Goal: Task Accomplishment & Management: Manage account settings

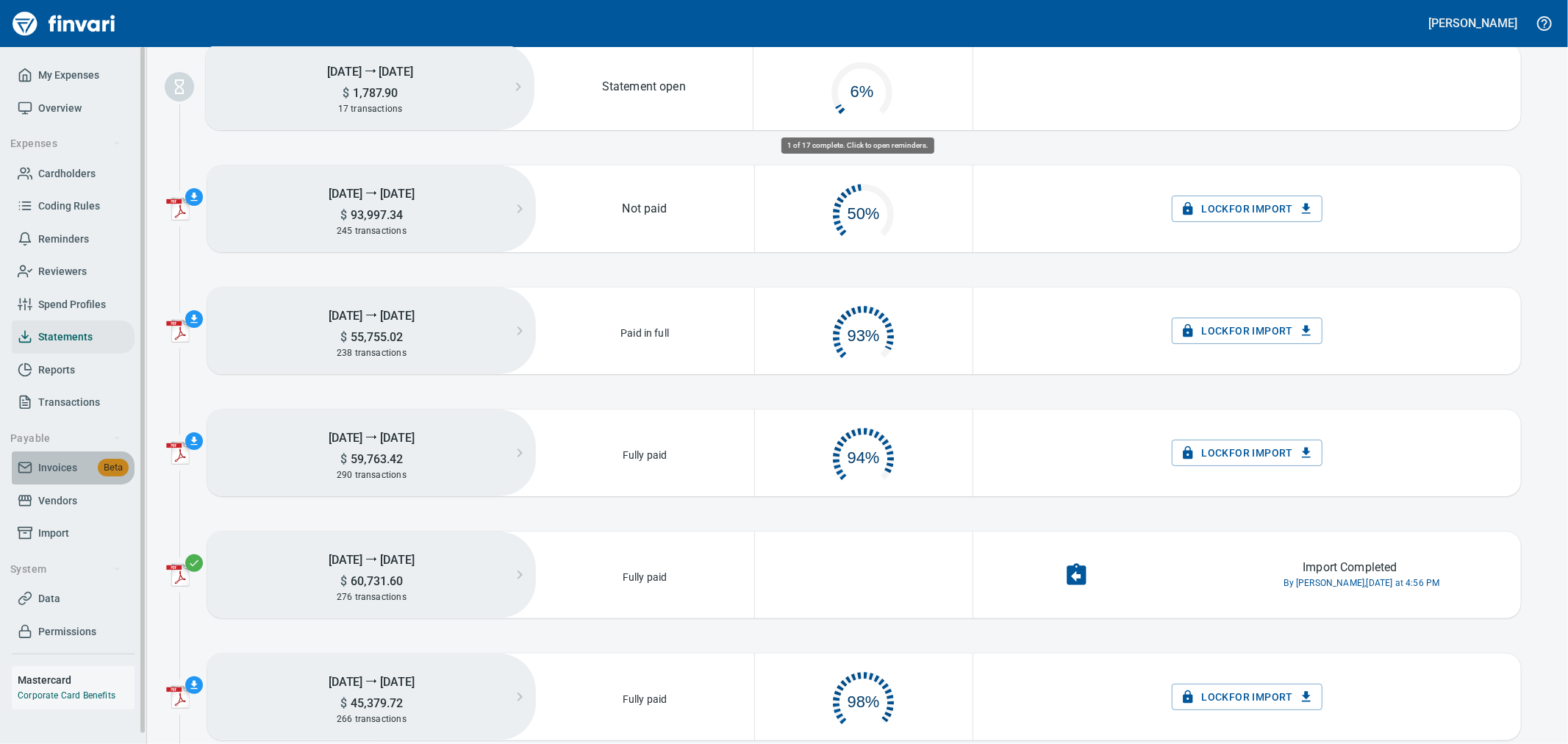
click at [46, 461] on span "Invoices" at bounding box center [57, 467] width 39 height 18
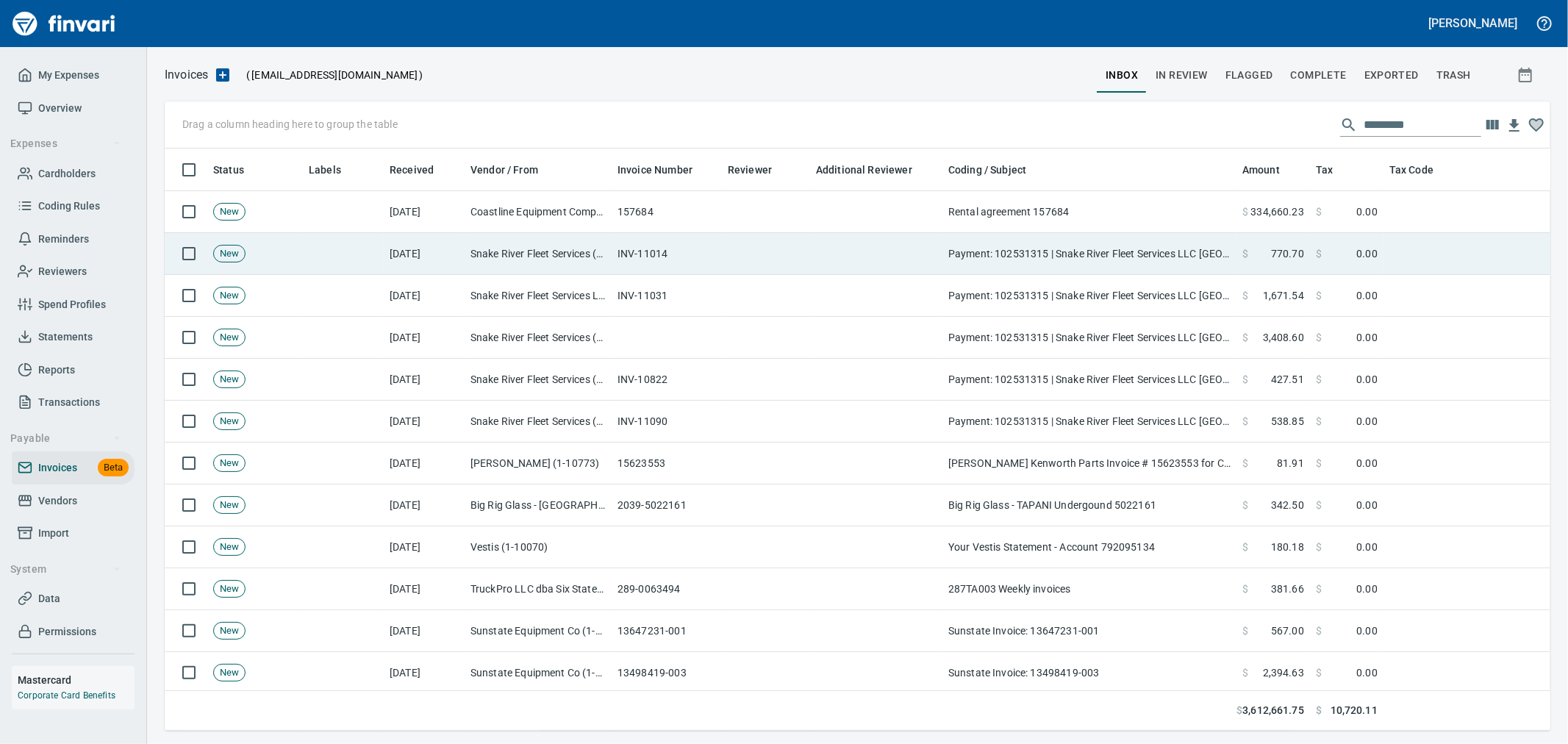
scroll to position [558, 1362]
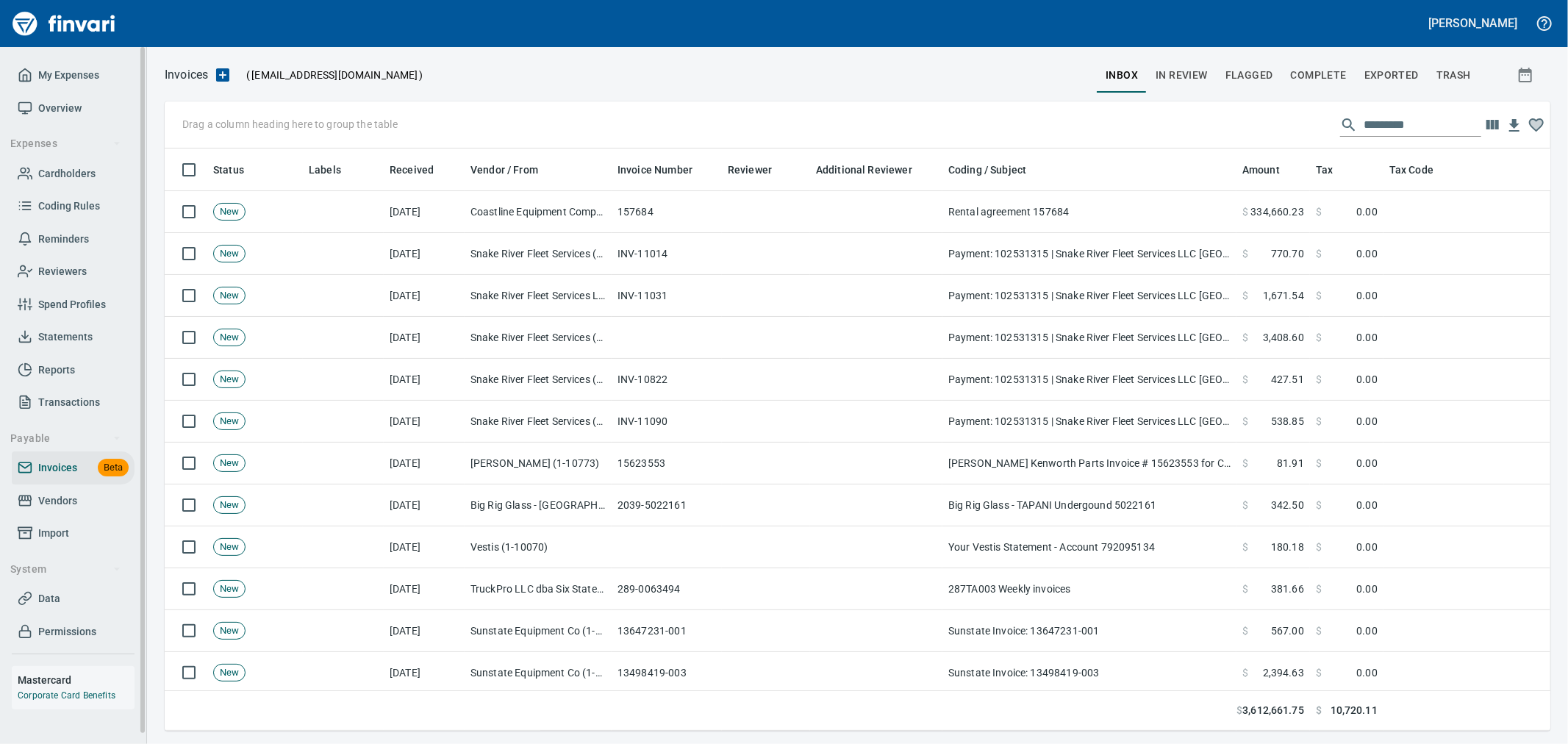
click at [92, 501] on span "Vendors" at bounding box center [73, 500] width 111 height 18
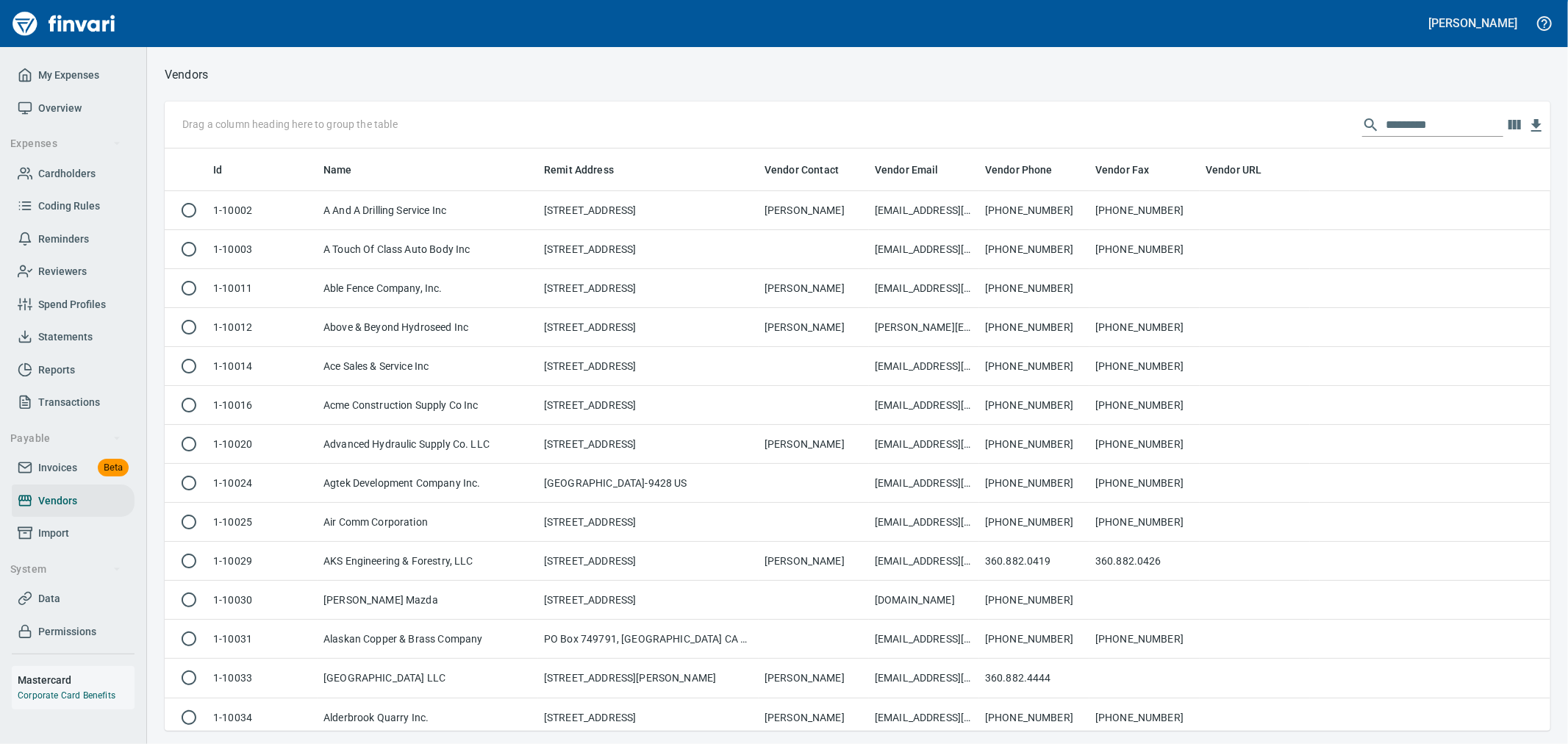
scroll to position [570, 1362]
click at [1404, 131] on input "text" at bounding box center [1445, 125] width 118 height 23
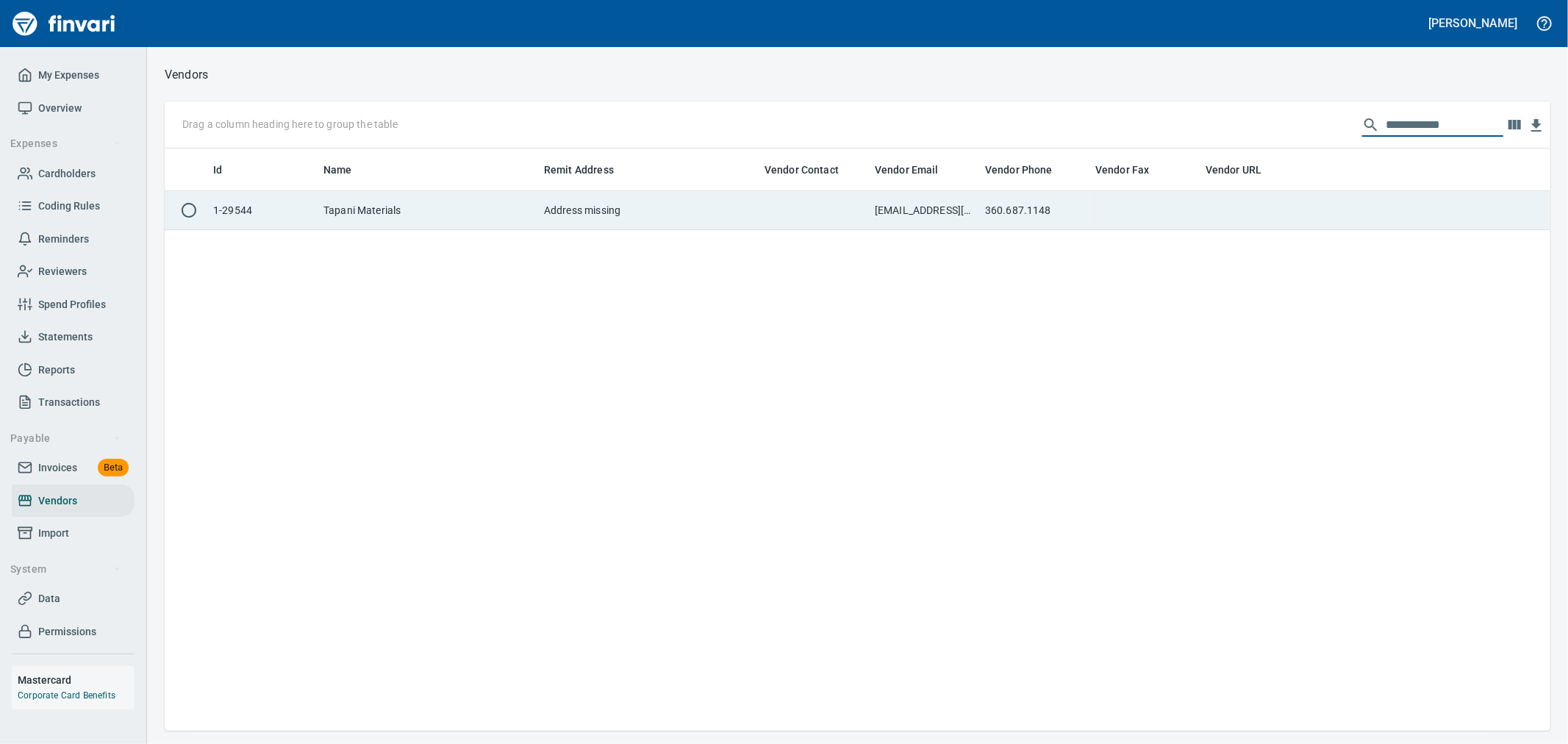
type input "**********"
click at [1233, 211] on td at bounding box center [1254, 211] width 110 height 39
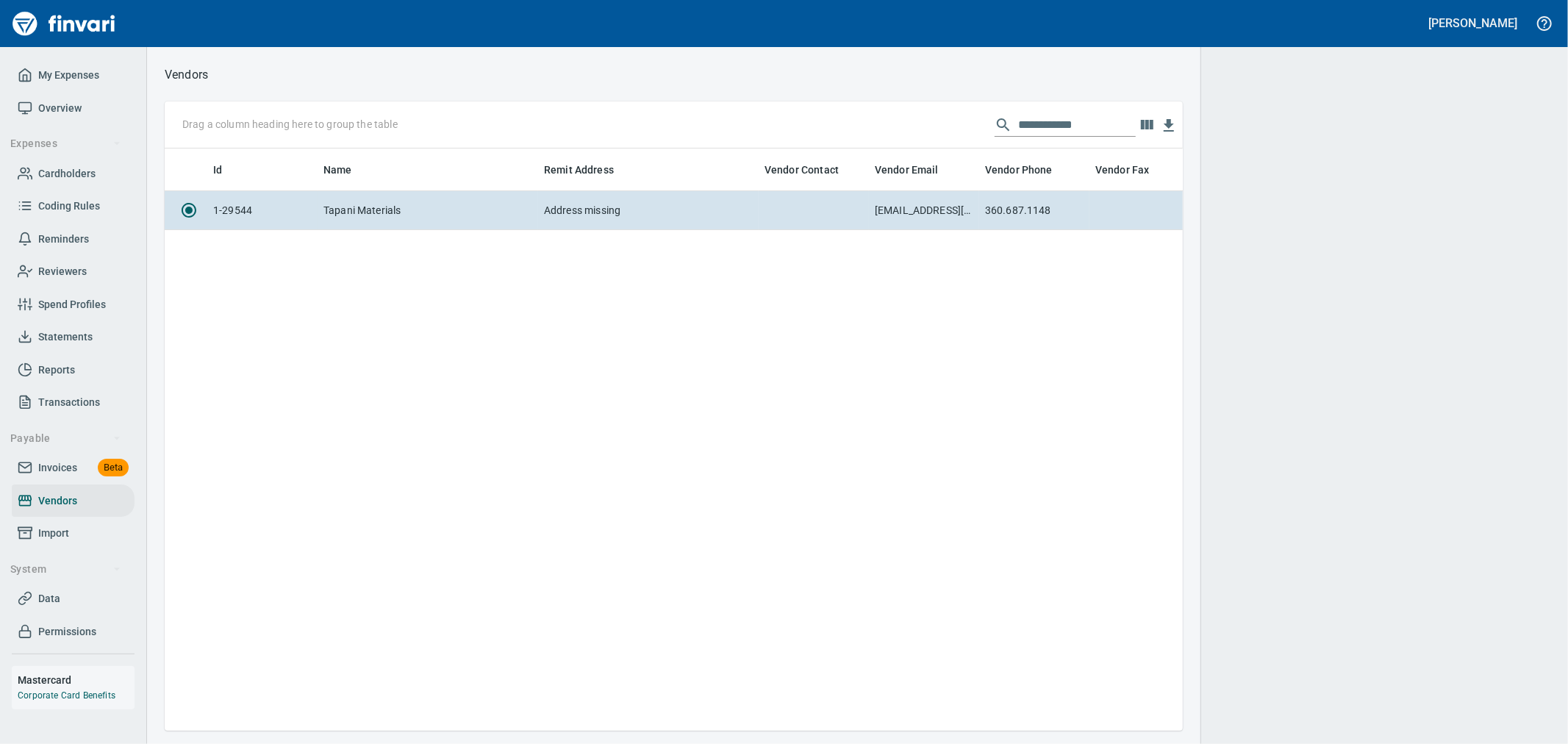
scroll to position [558, 1005]
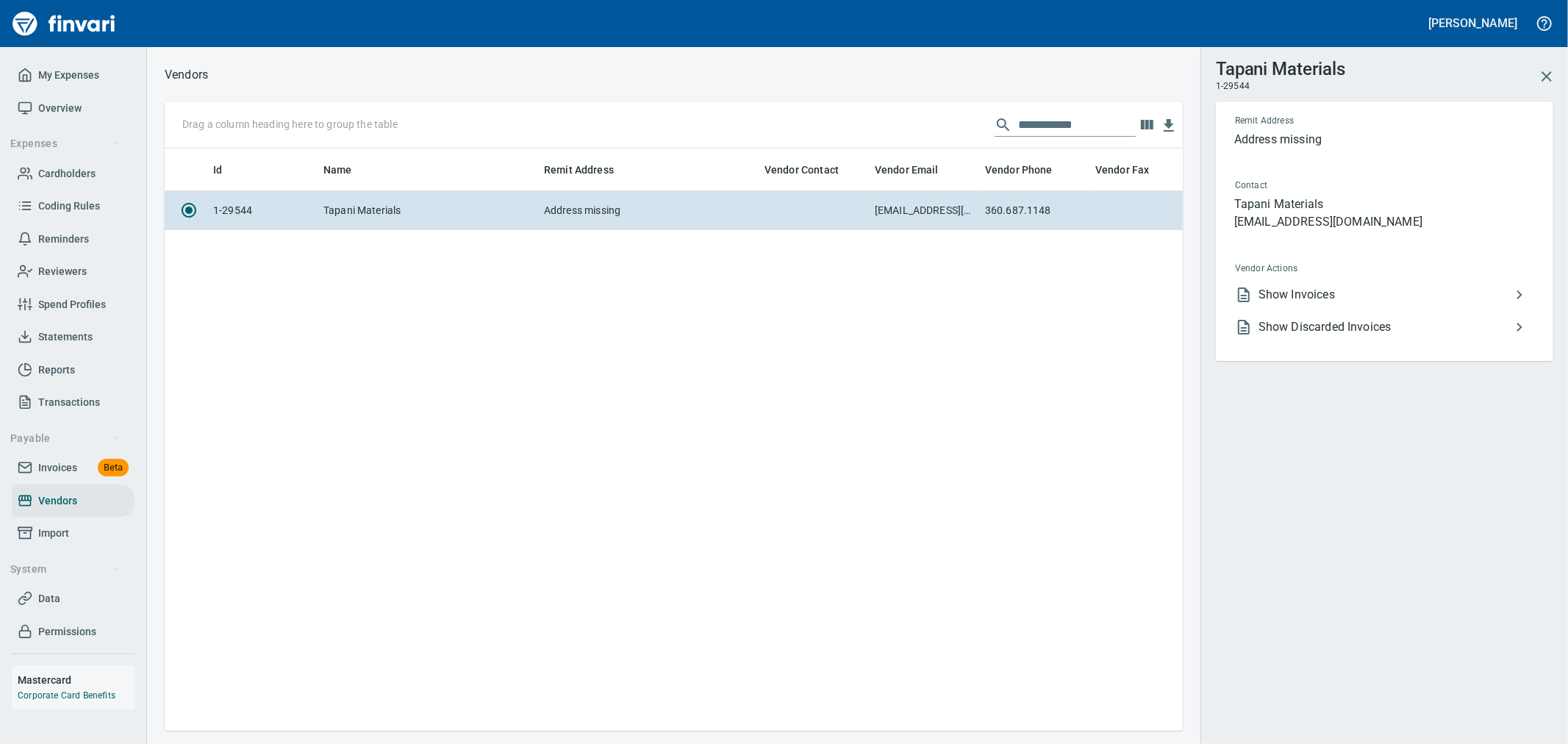
click at [1380, 294] on span "Show Invoices" at bounding box center [1384, 295] width 252 height 17
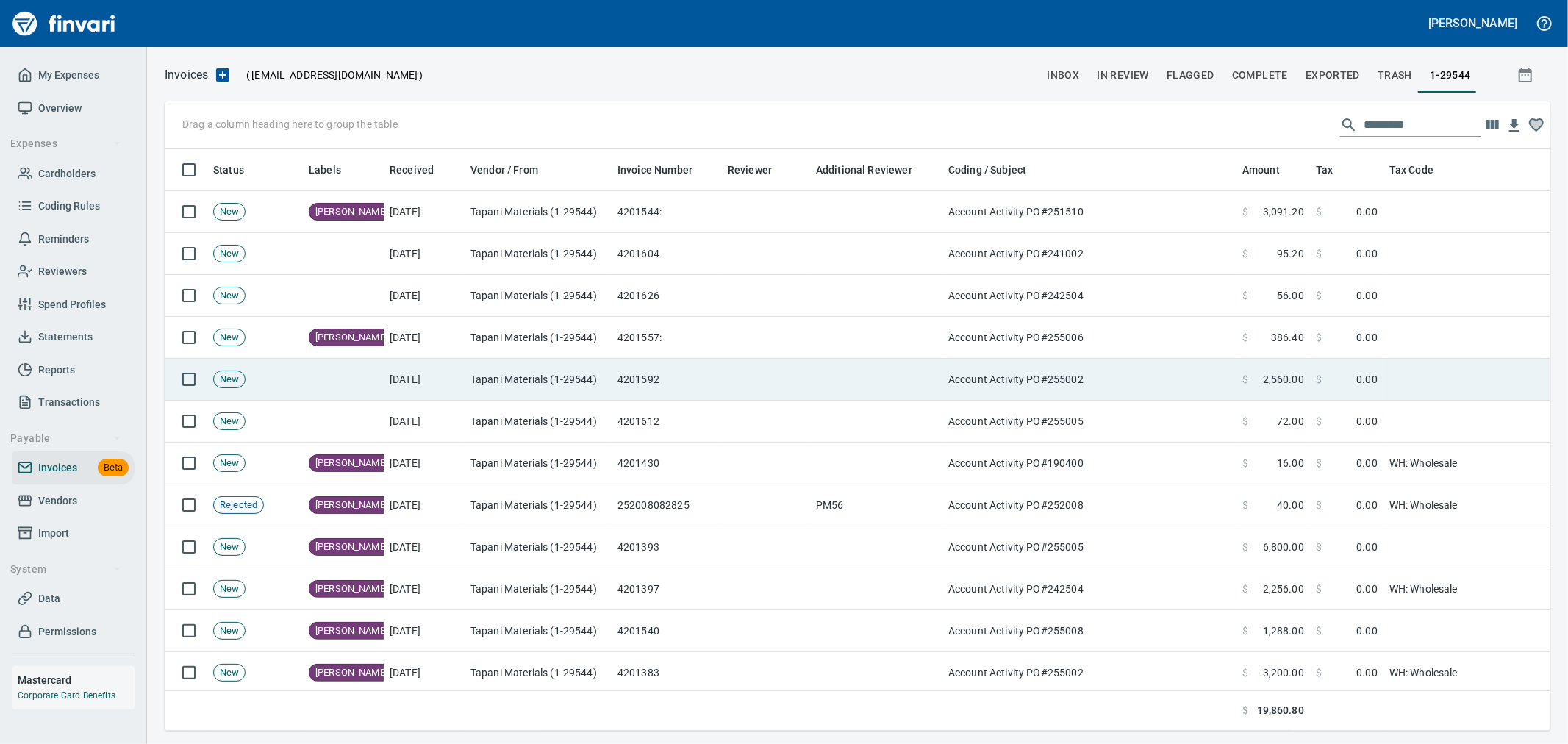
scroll to position [558, 1362]
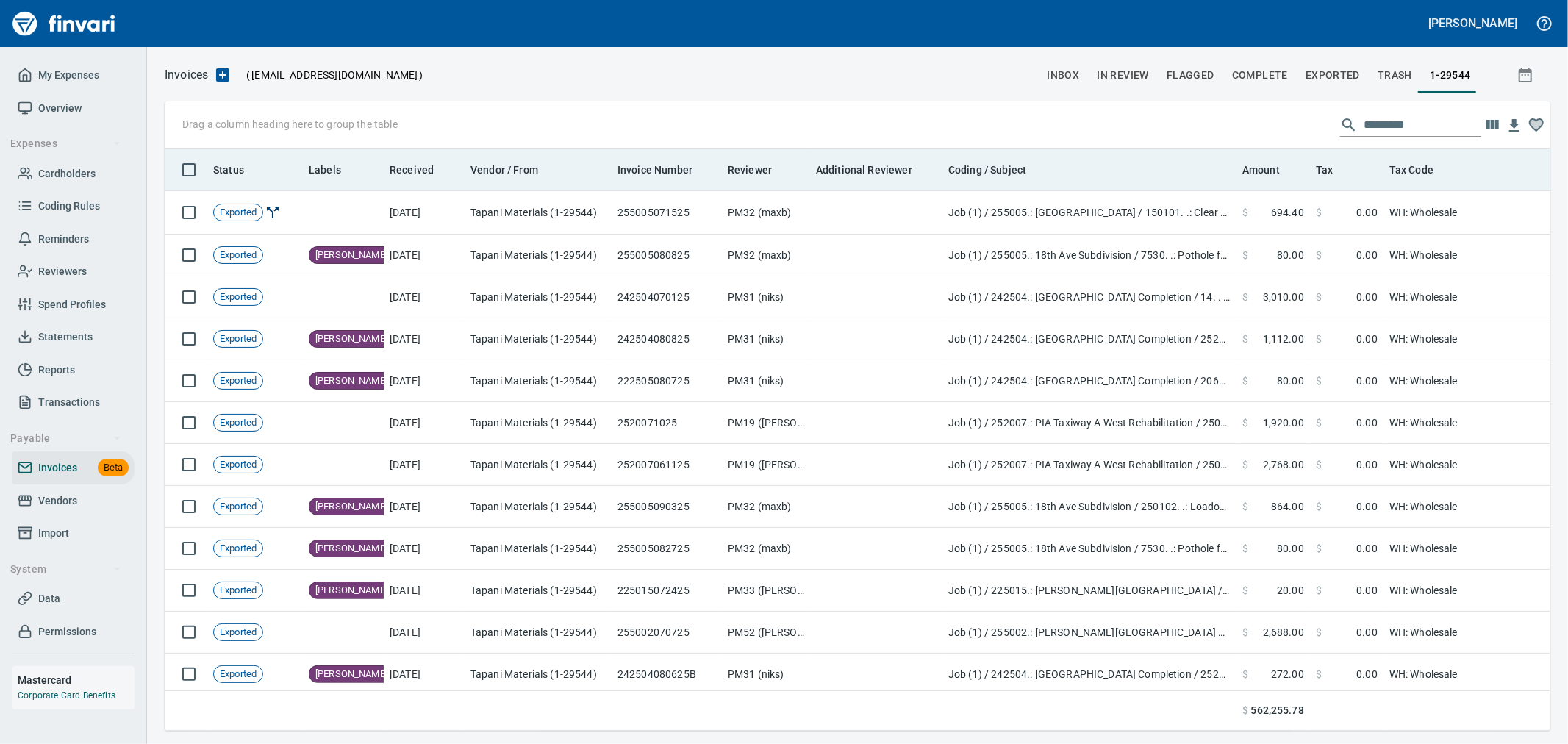
click at [1267, 184] on th "Amount" at bounding box center [1272, 169] width 74 height 42
click at [1265, 174] on span "Amount" at bounding box center [1260, 170] width 37 height 17
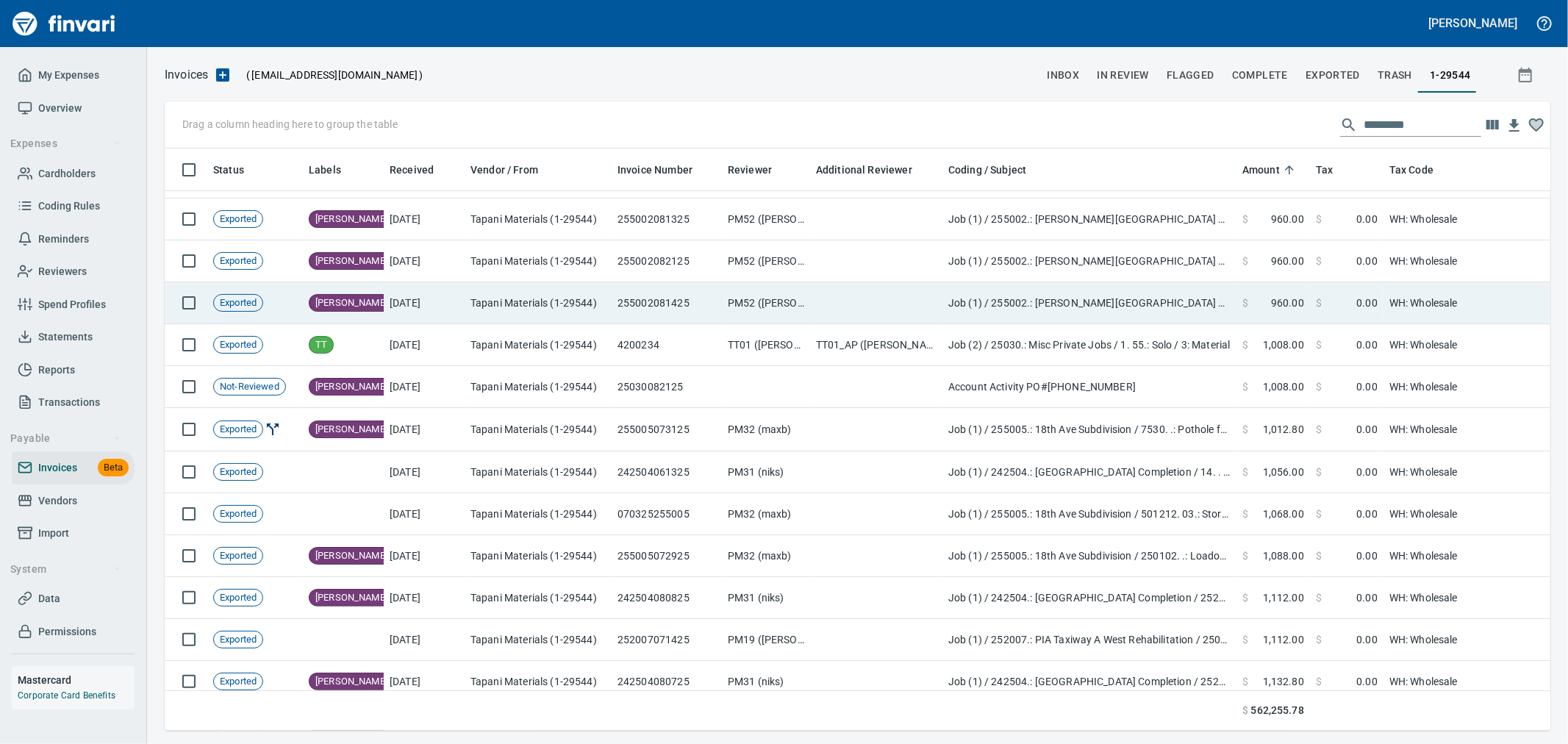
scroll to position [9564, 0]
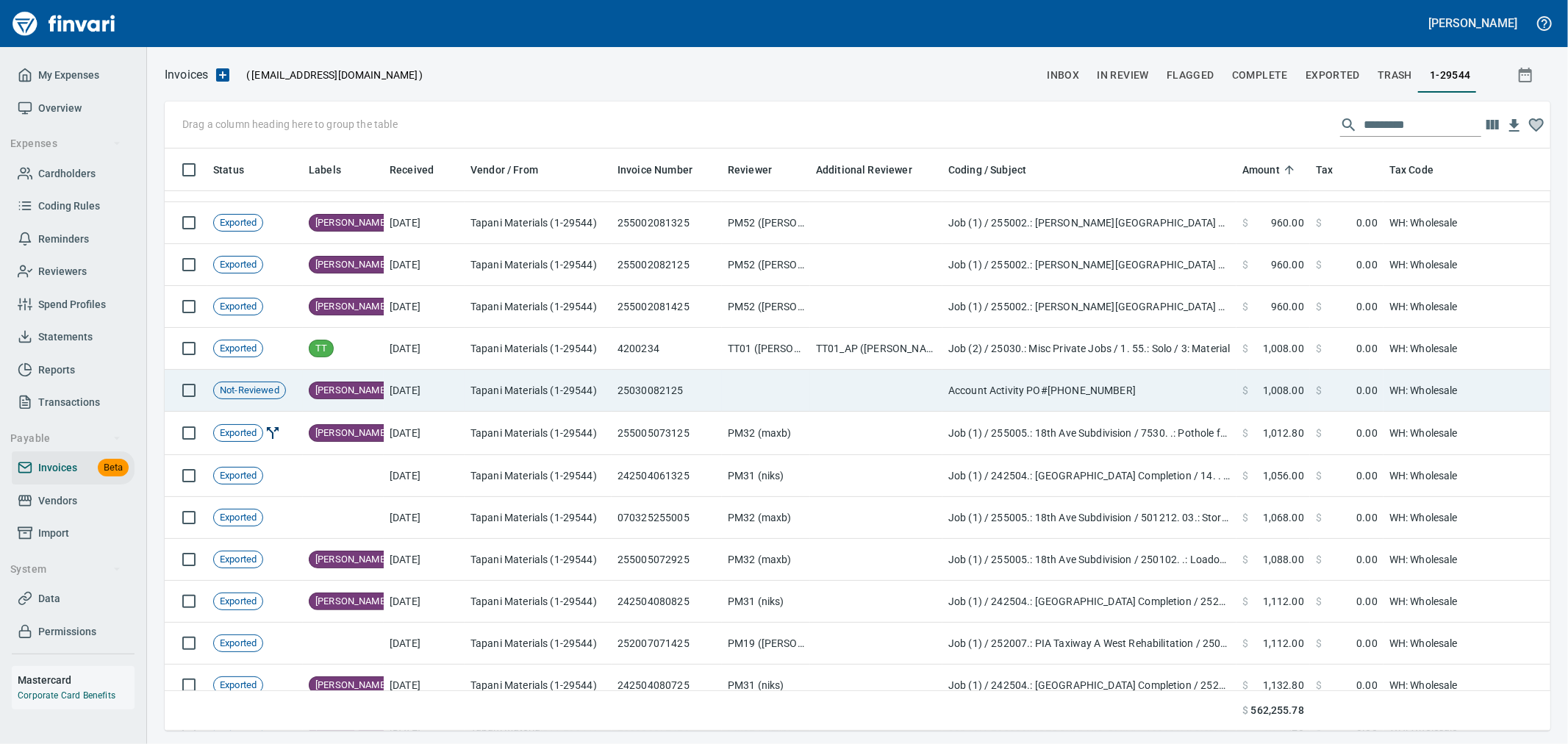
click at [1222, 381] on td "Account Activity PO#25030-1-55" at bounding box center [1089, 391] width 294 height 42
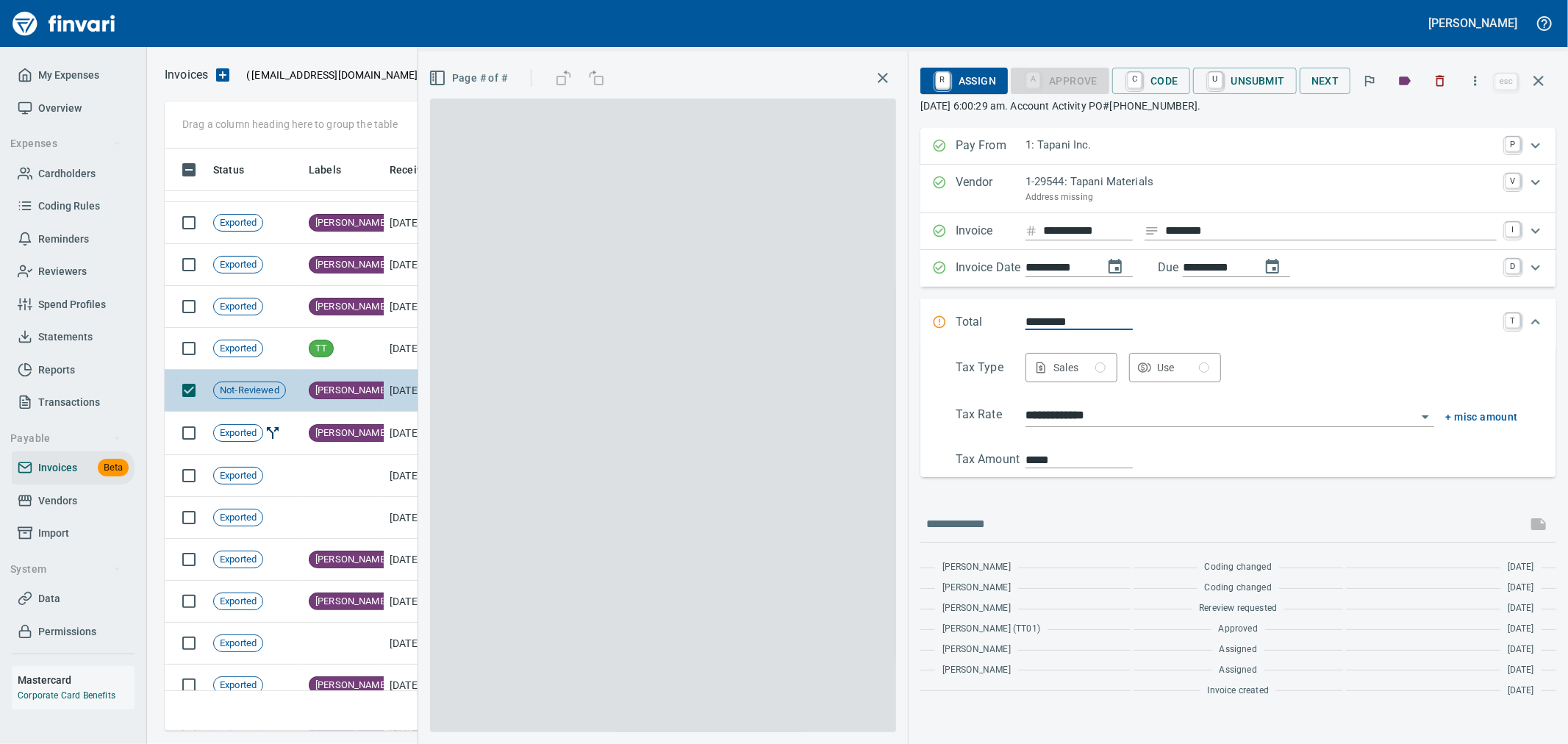
scroll to position [558, 1361]
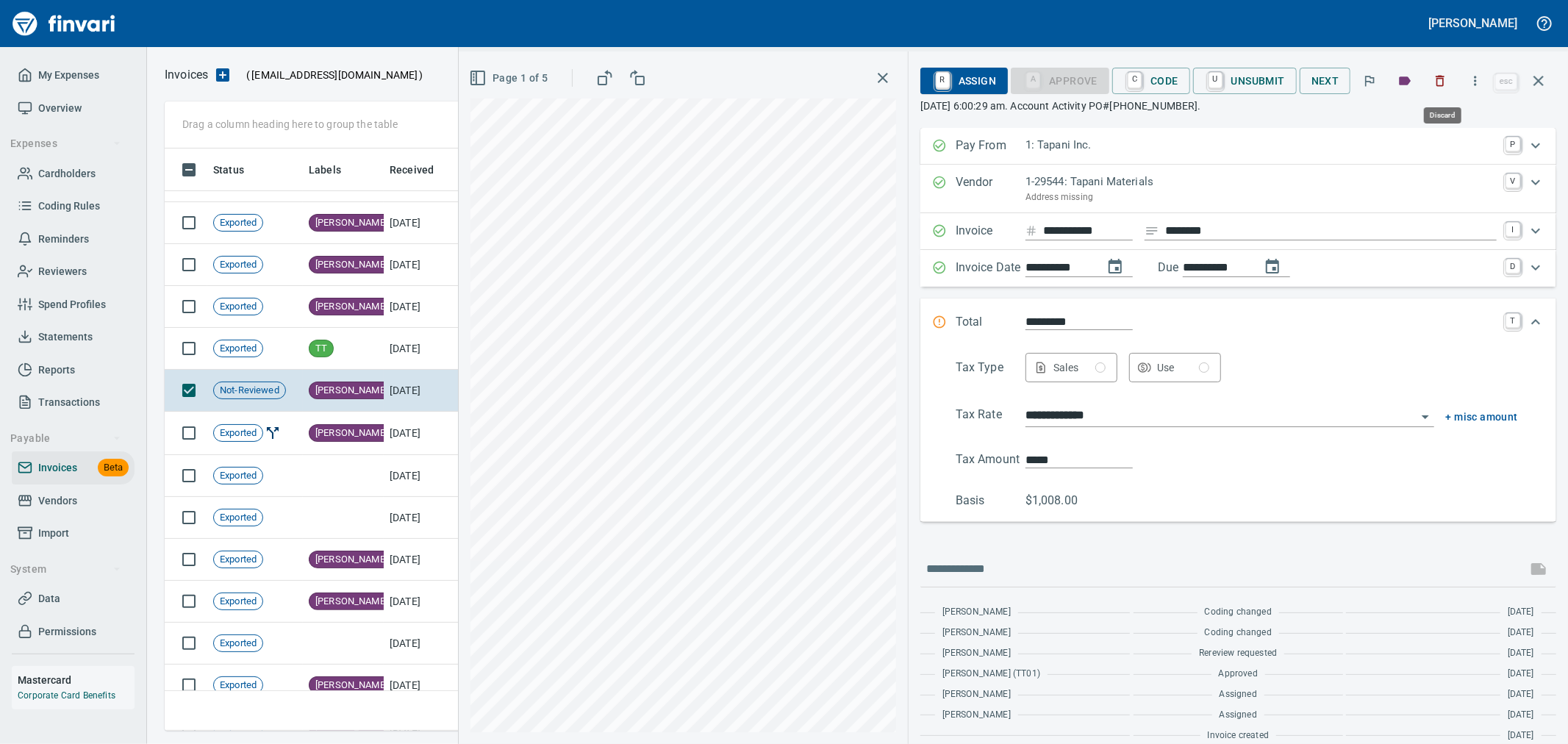
drag, startPoint x: 1444, startPoint y: 75, endPoint x: 1326, endPoint y: 206, distance: 176.3
click at [1444, 75] on icon "button" at bounding box center [1440, 81] width 15 height 15
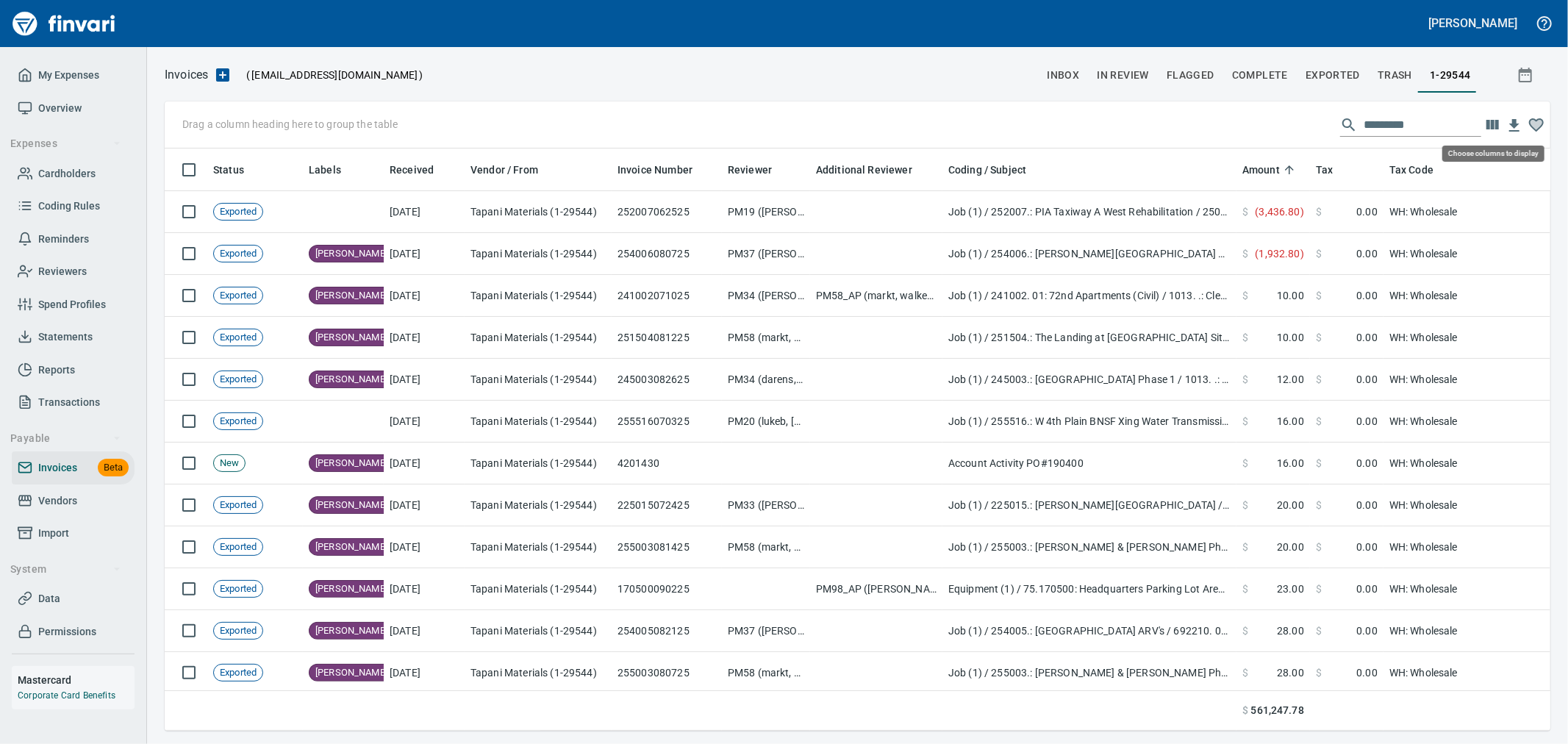
click at [1486, 116] on icon "button" at bounding box center [1492, 125] width 17 height 17
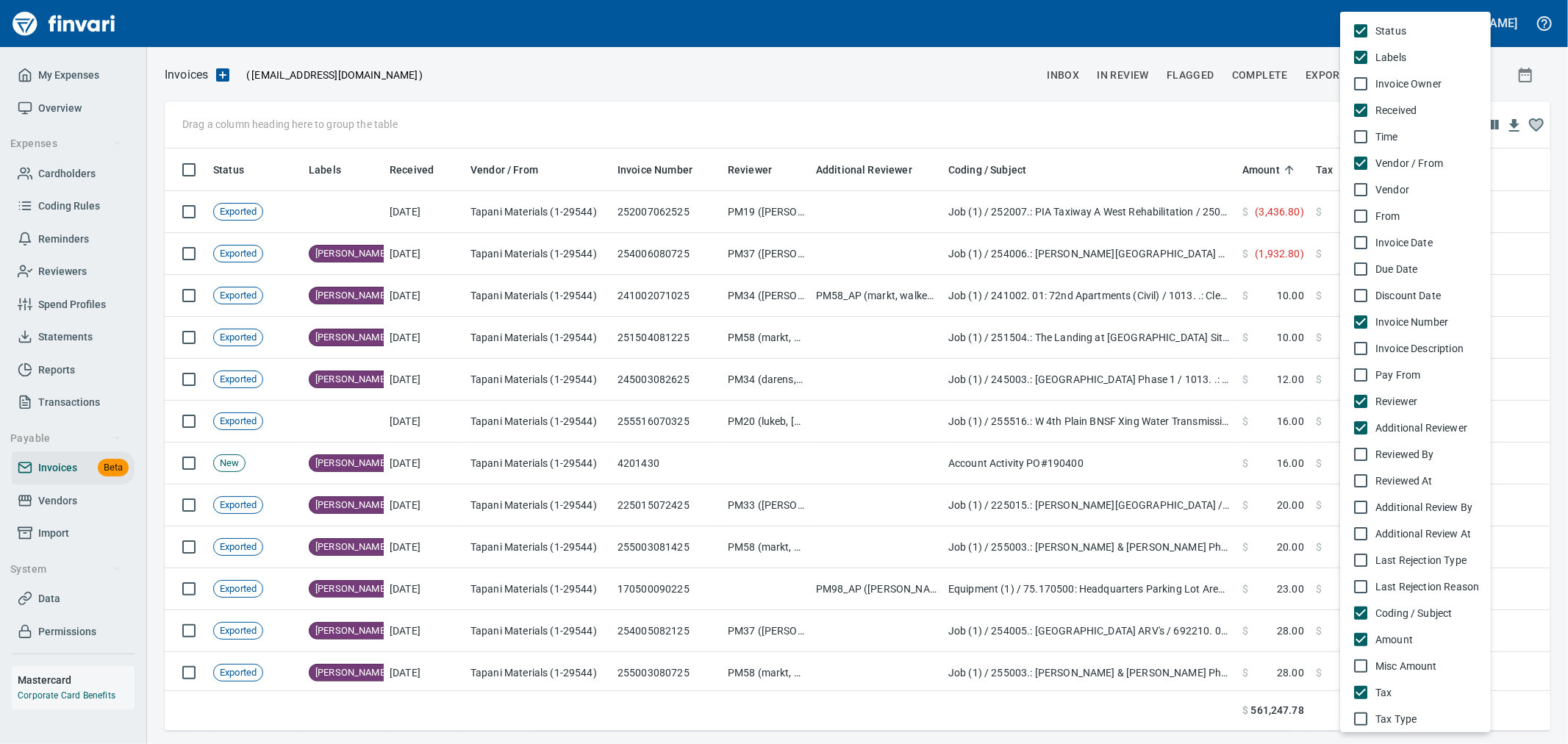
scroll to position [558, 1362]
click at [1416, 237] on span "Invoice Date" at bounding box center [1428, 242] width 104 height 15
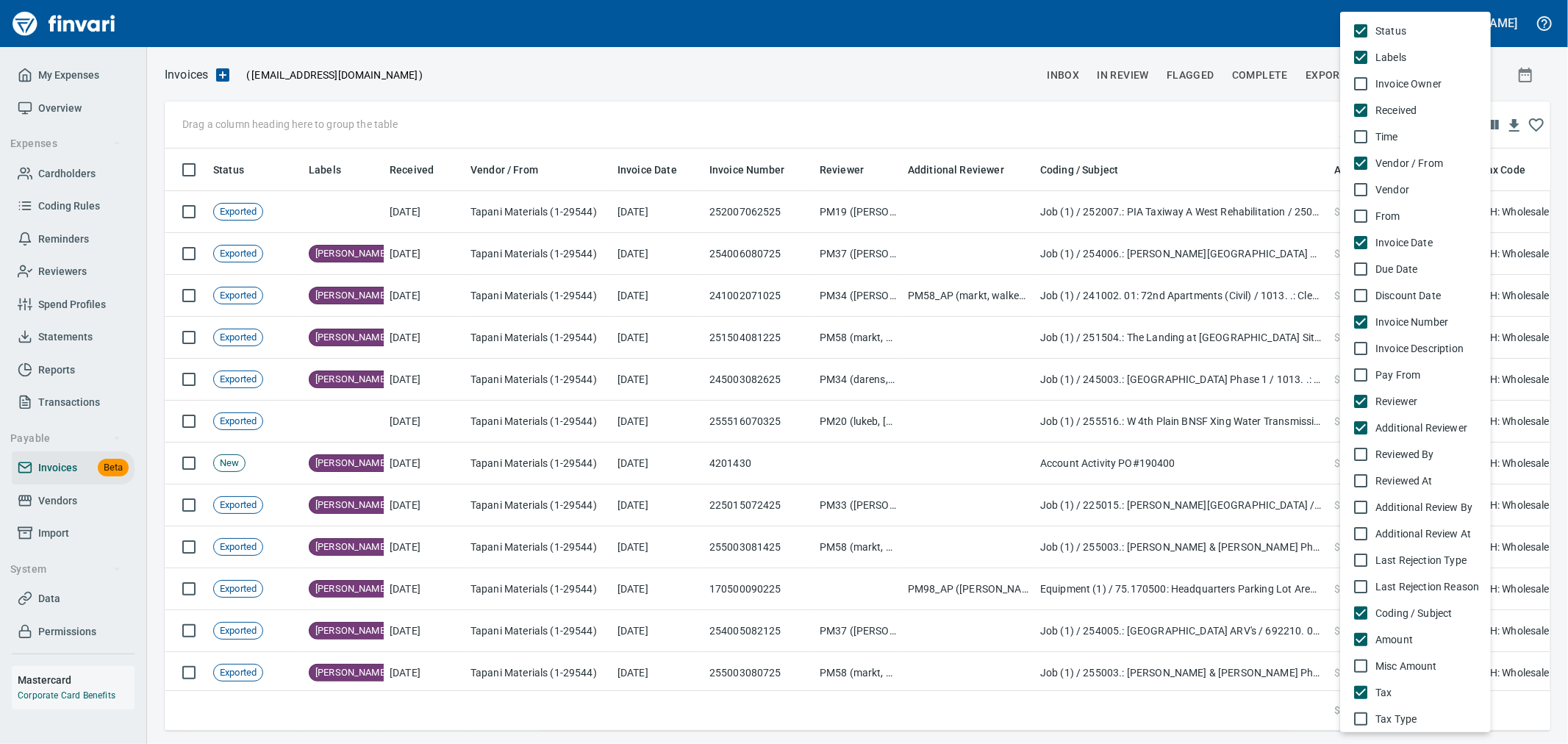
click at [548, 99] on div at bounding box center [784, 372] width 1568 height 744
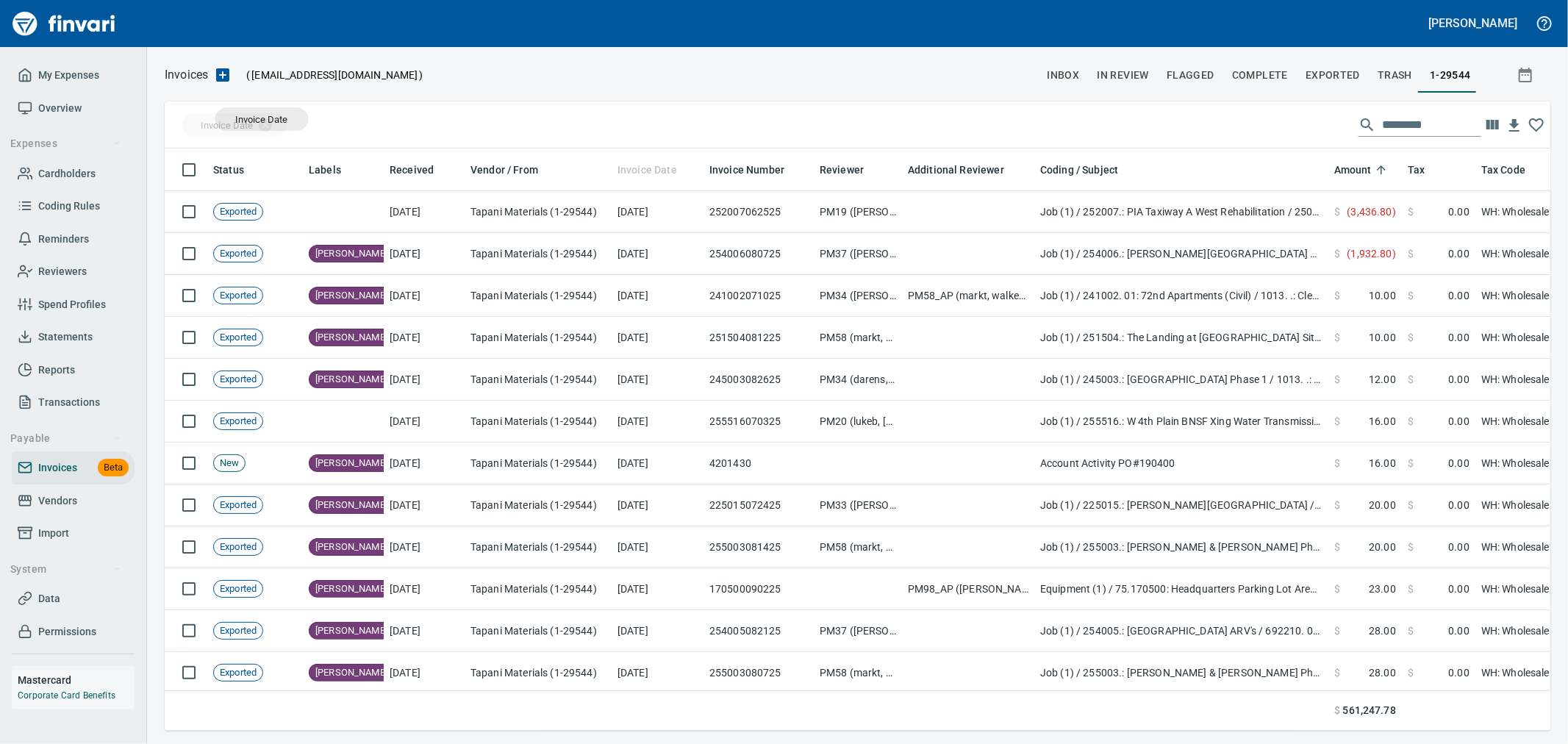
drag, startPoint x: 650, startPoint y: 171, endPoint x: 262, endPoint y: 119, distance: 391.5
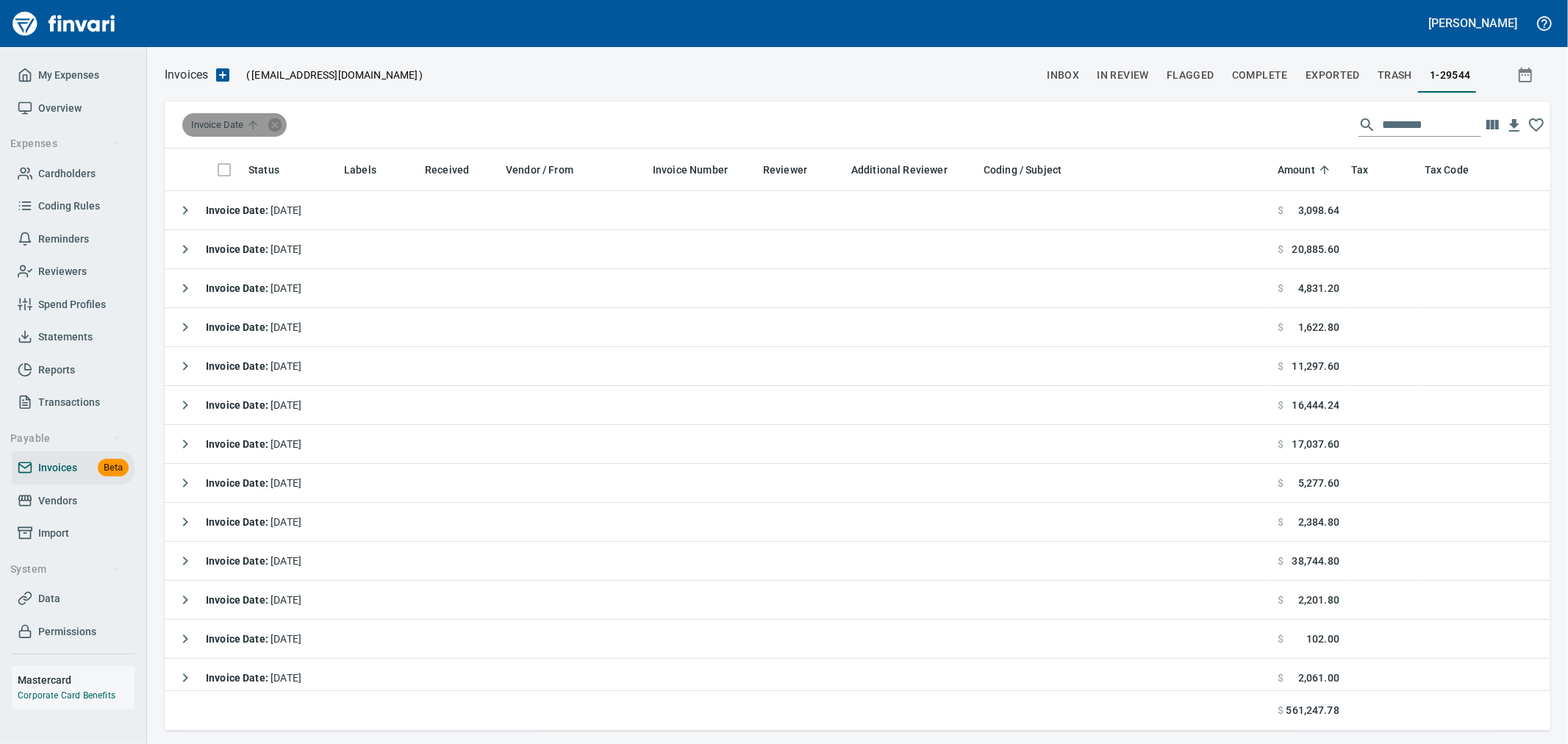
click at [231, 120] on span "Invoice Date" at bounding box center [227, 125] width 71 height 13
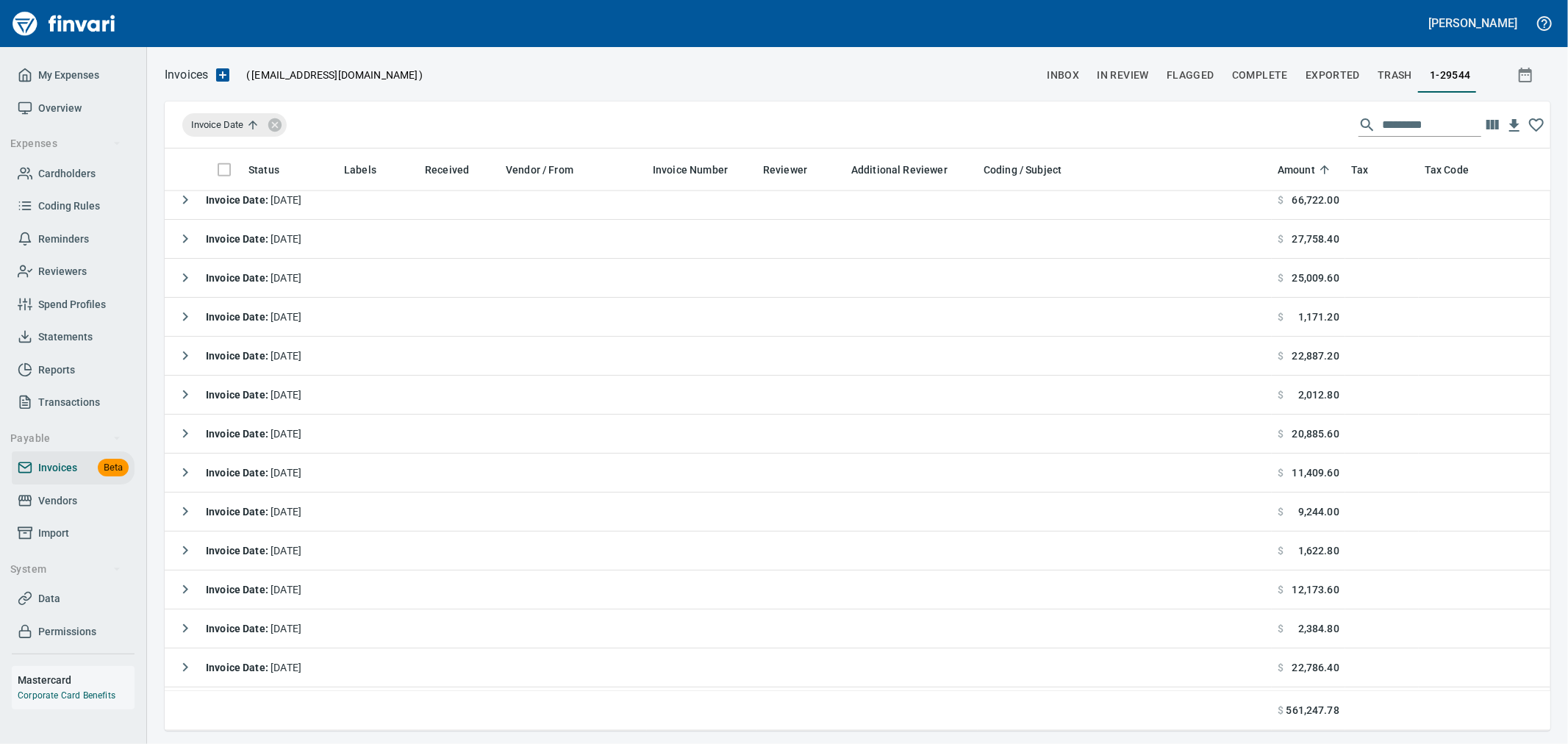
scroll to position [1552, 0]
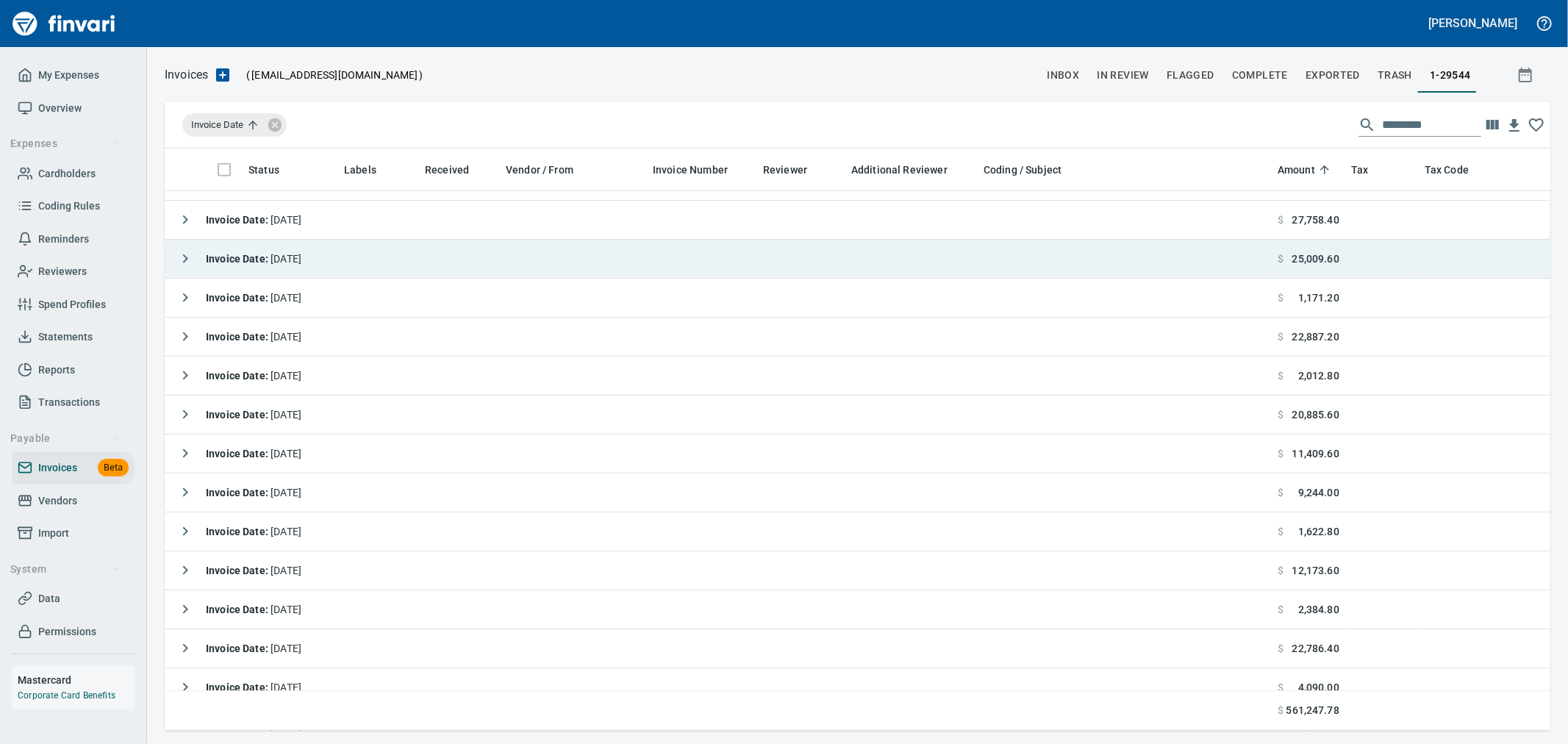
click at [182, 256] on icon "button" at bounding box center [185, 258] width 17 height 17
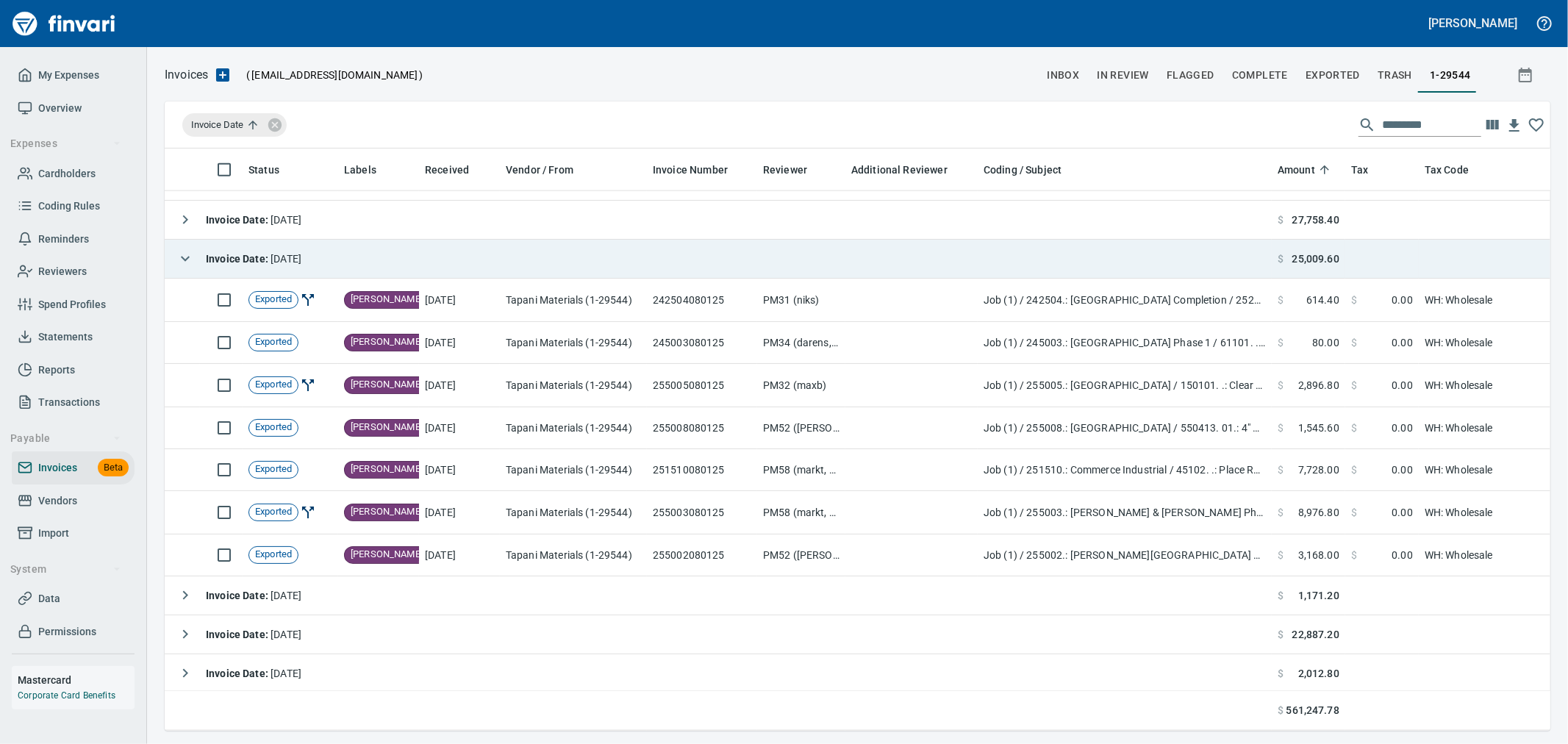
click at [182, 256] on icon "button" at bounding box center [185, 258] width 17 height 17
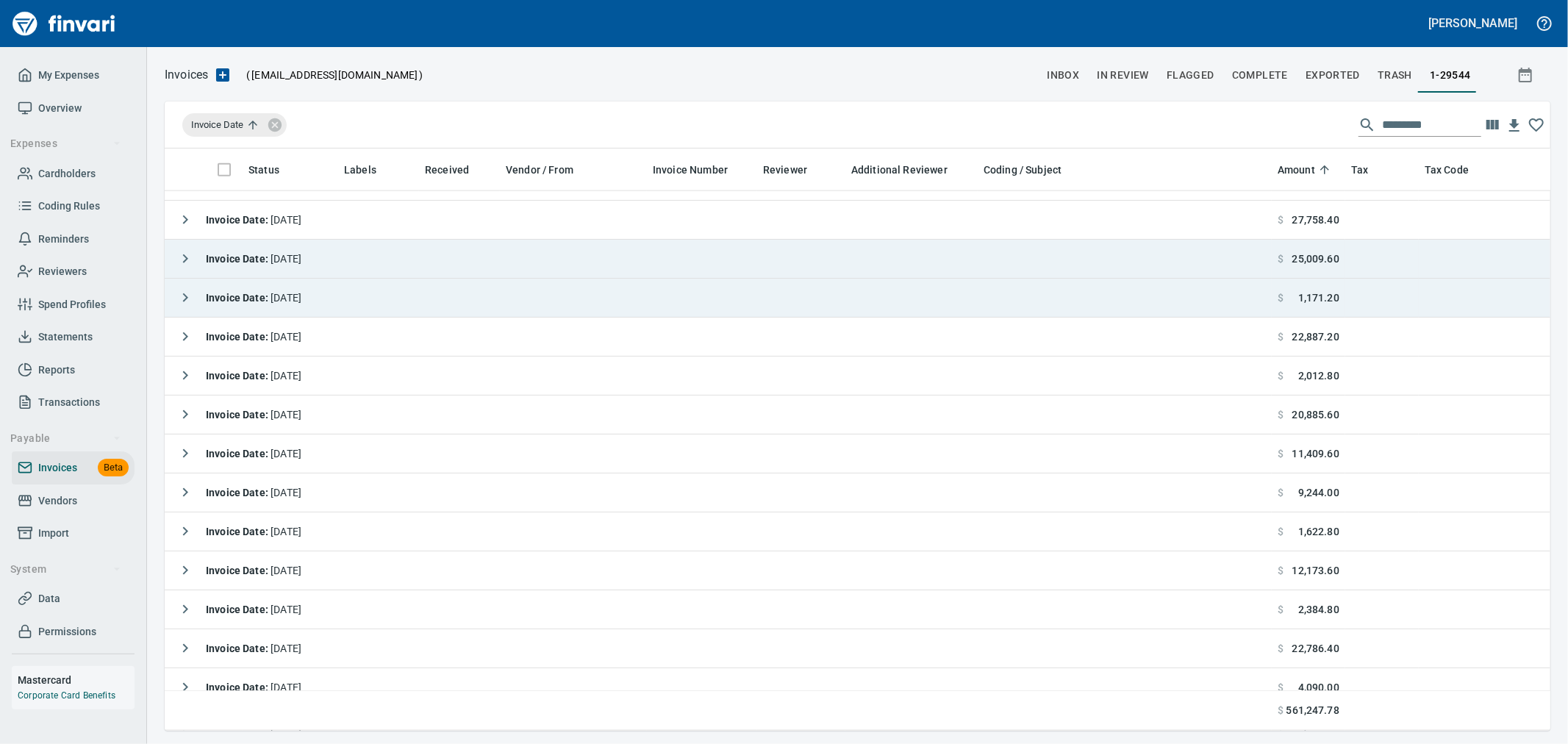
click at [182, 294] on icon "button" at bounding box center [185, 297] width 17 height 17
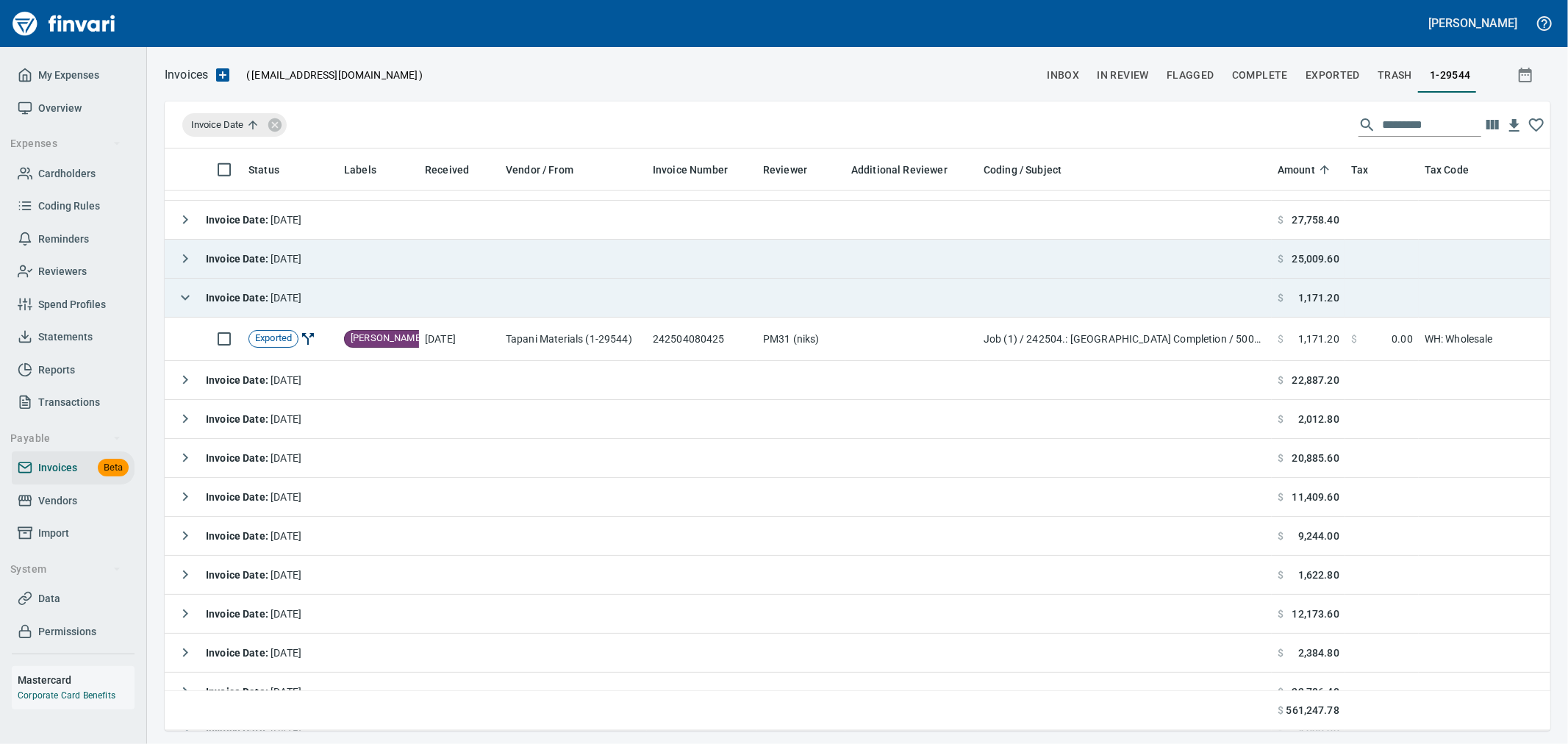
click at [182, 303] on icon "button" at bounding box center [185, 297] width 17 height 17
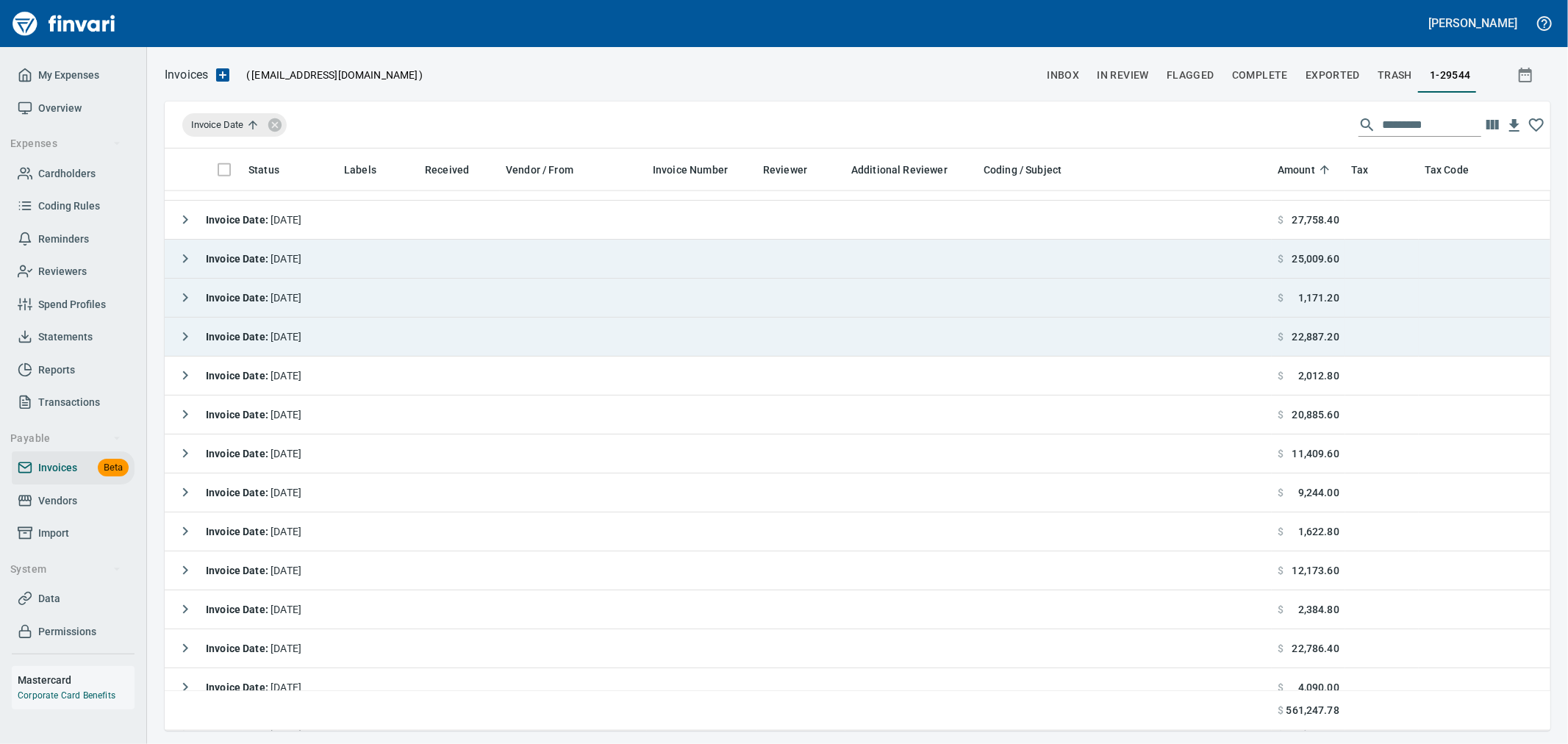
click at [184, 336] on icon "button" at bounding box center [185, 336] width 17 height 17
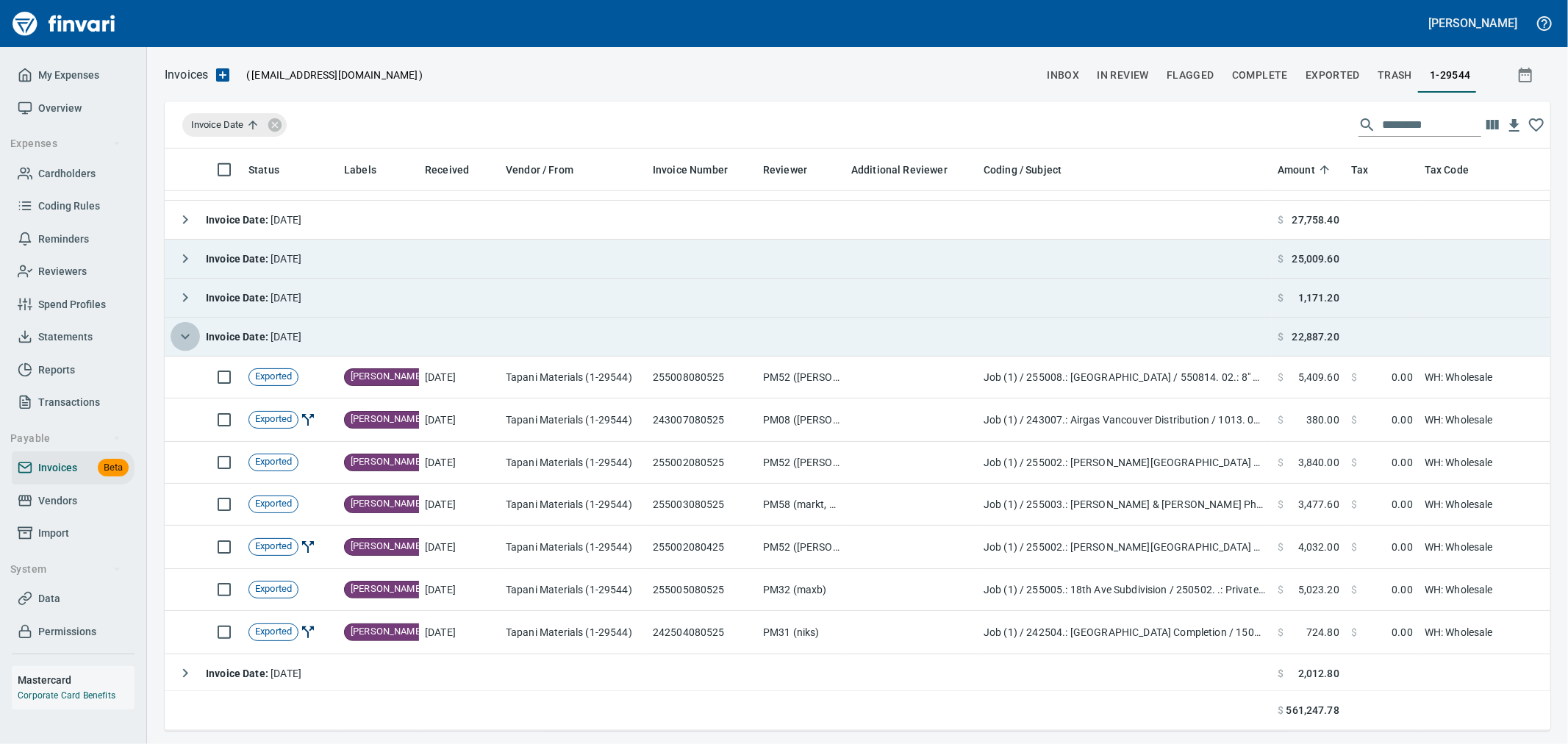
click at [184, 336] on icon "button" at bounding box center [185, 336] width 17 height 17
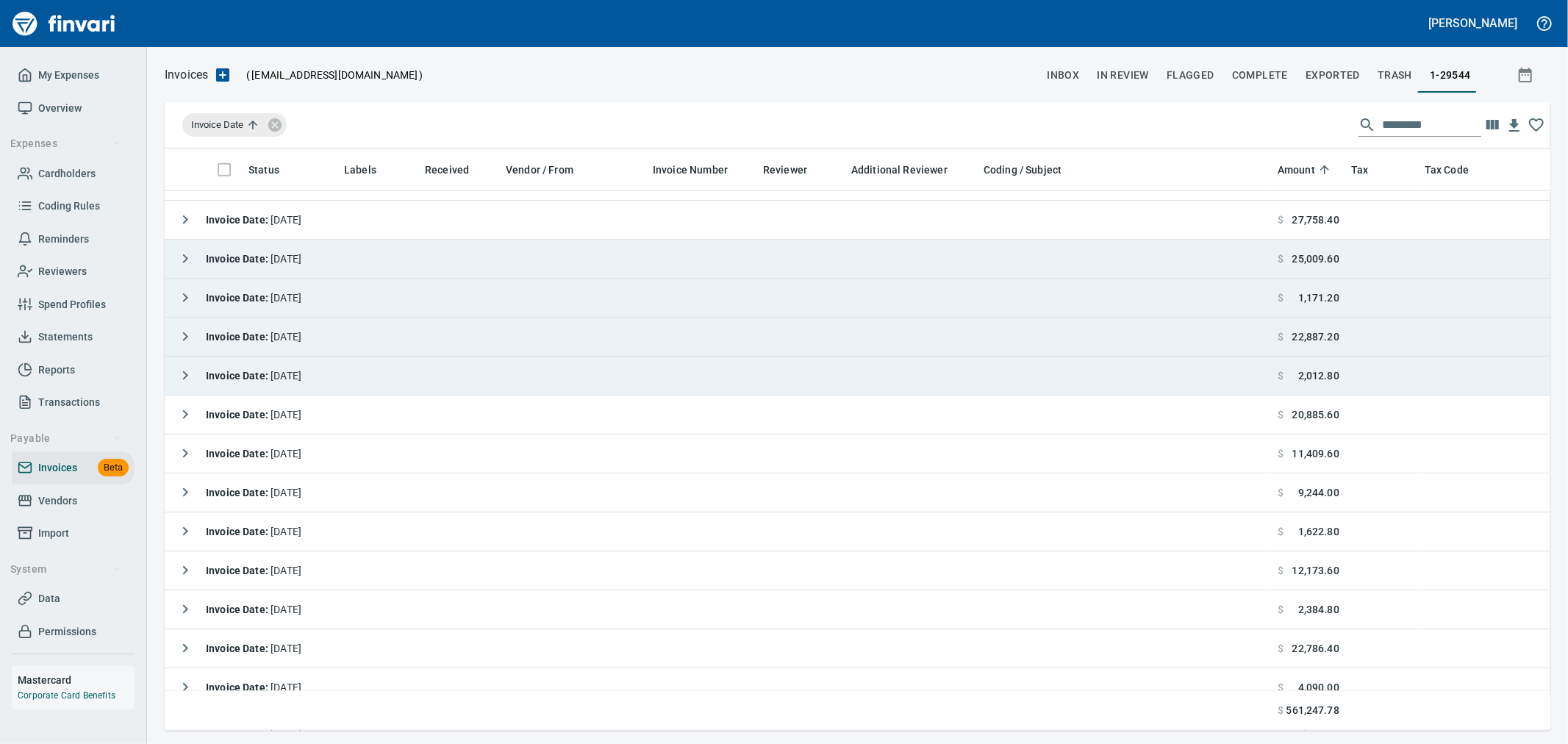
click at [182, 373] on icon "button" at bounding box center [185, 375] width 17 height 17
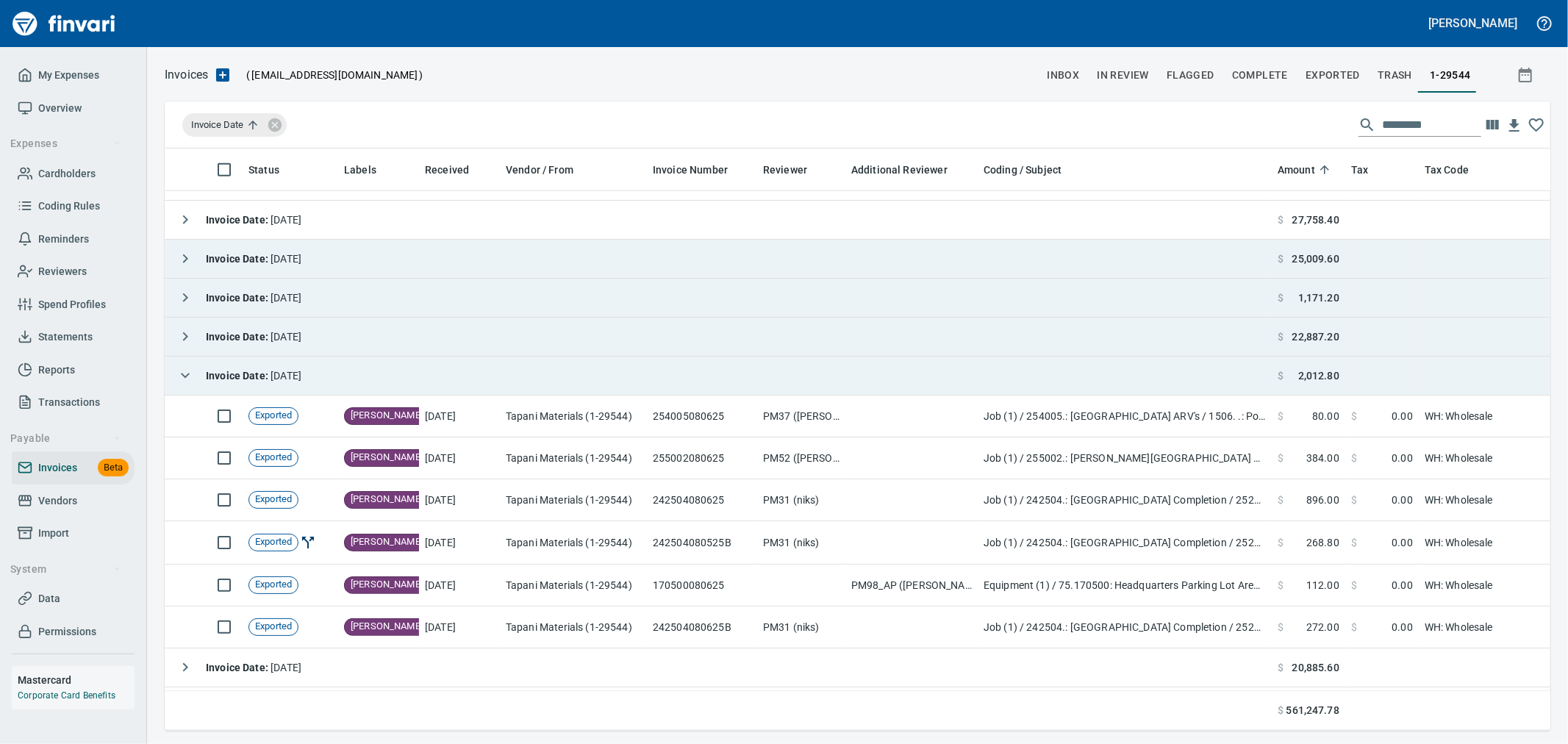
click at [182, 373] on icon "button" at bounding box center [185, 375] width 17 height 17
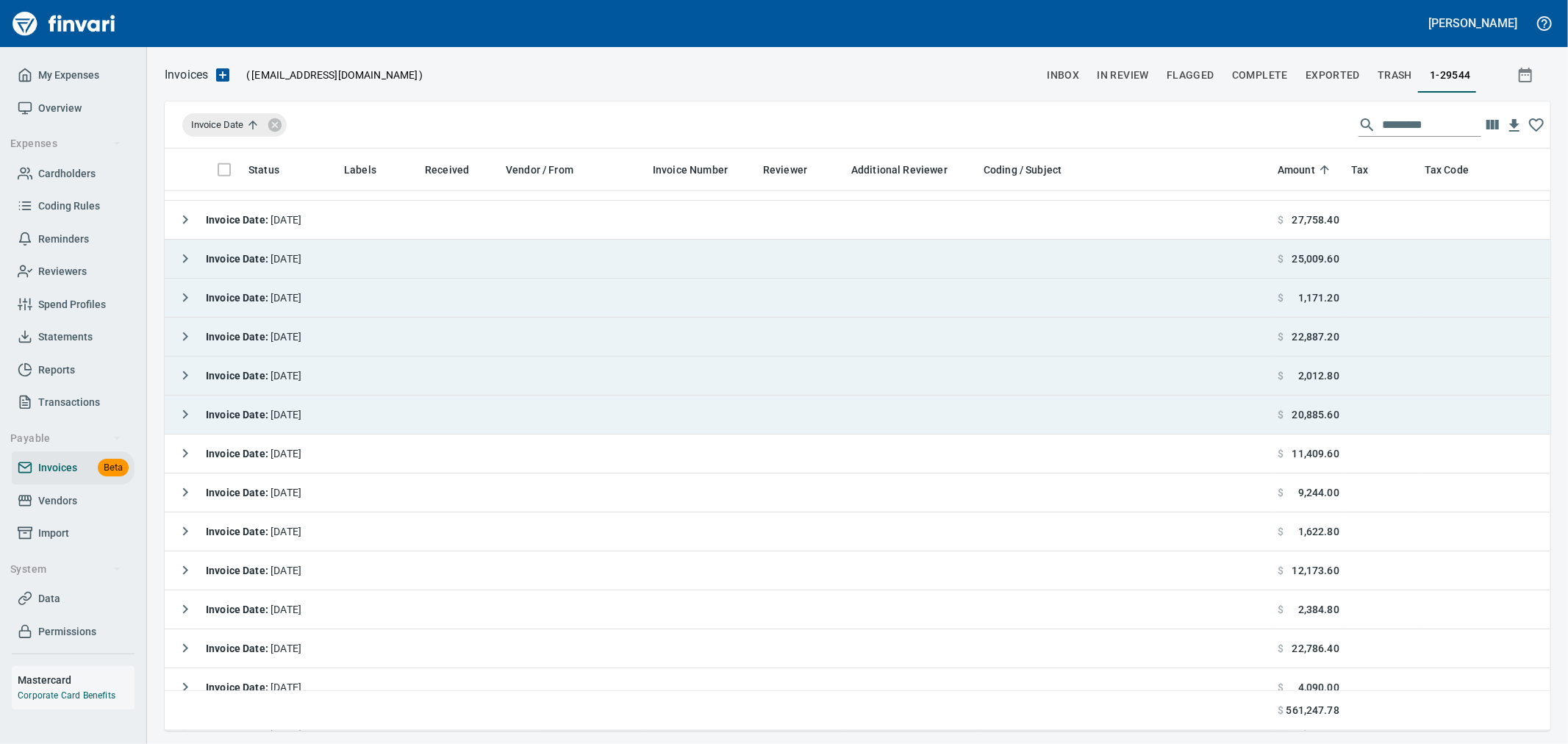
click at [181, 409] on icon "button" at bounding box center [185, 414] width 17 height 17
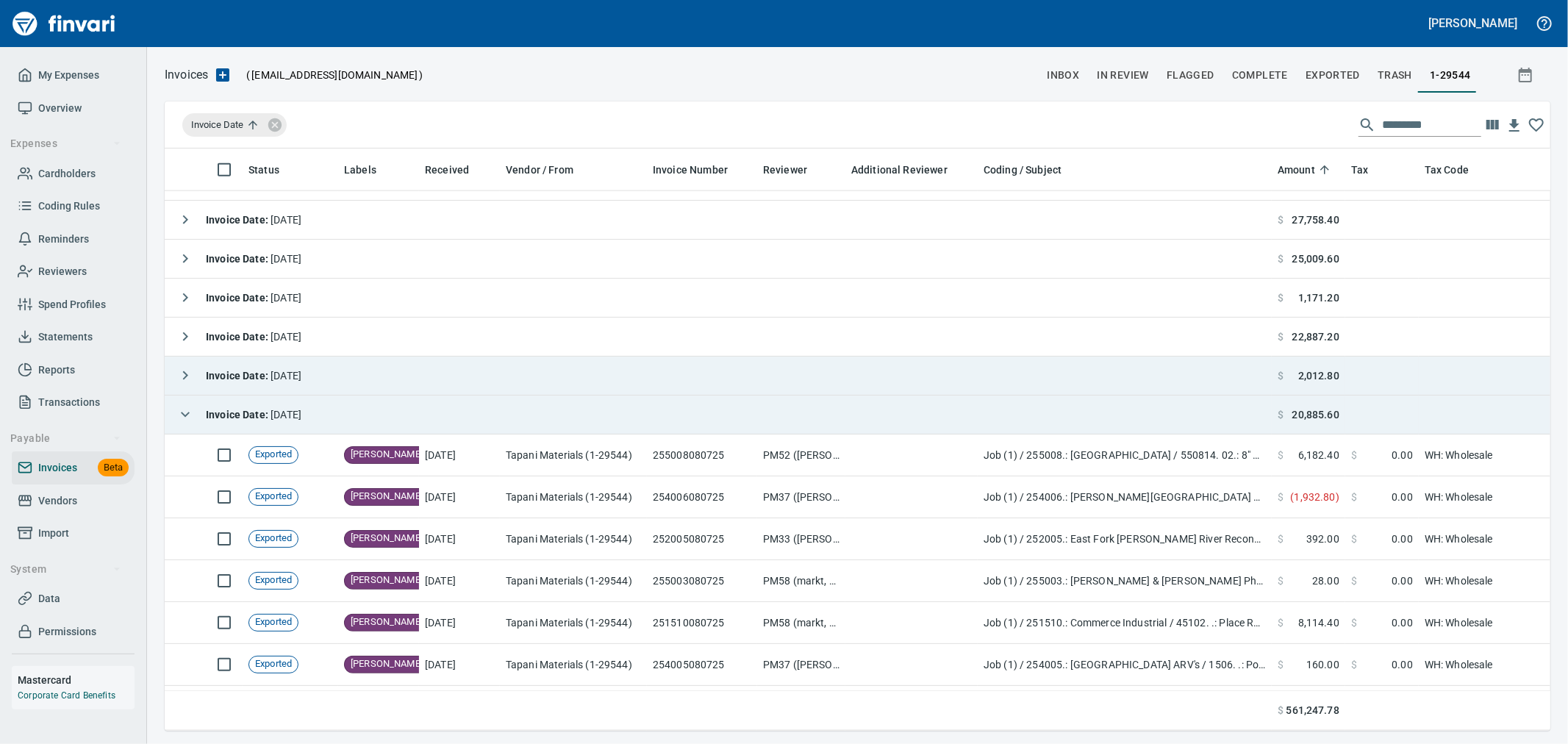
click at [186, 412] on icon "button" at bounding box center [185, 414] width 17 height 17
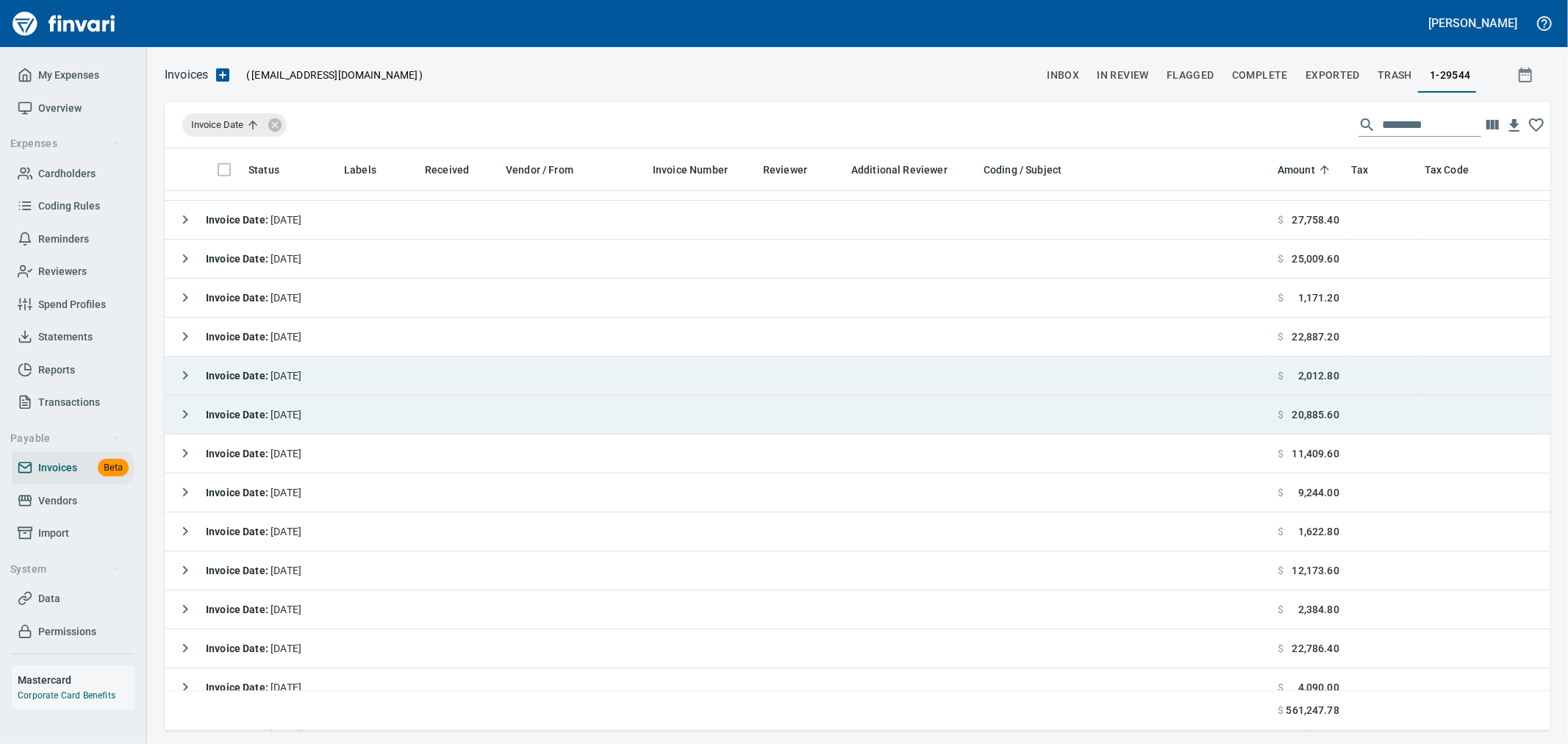
scroll to position [1634, 0]
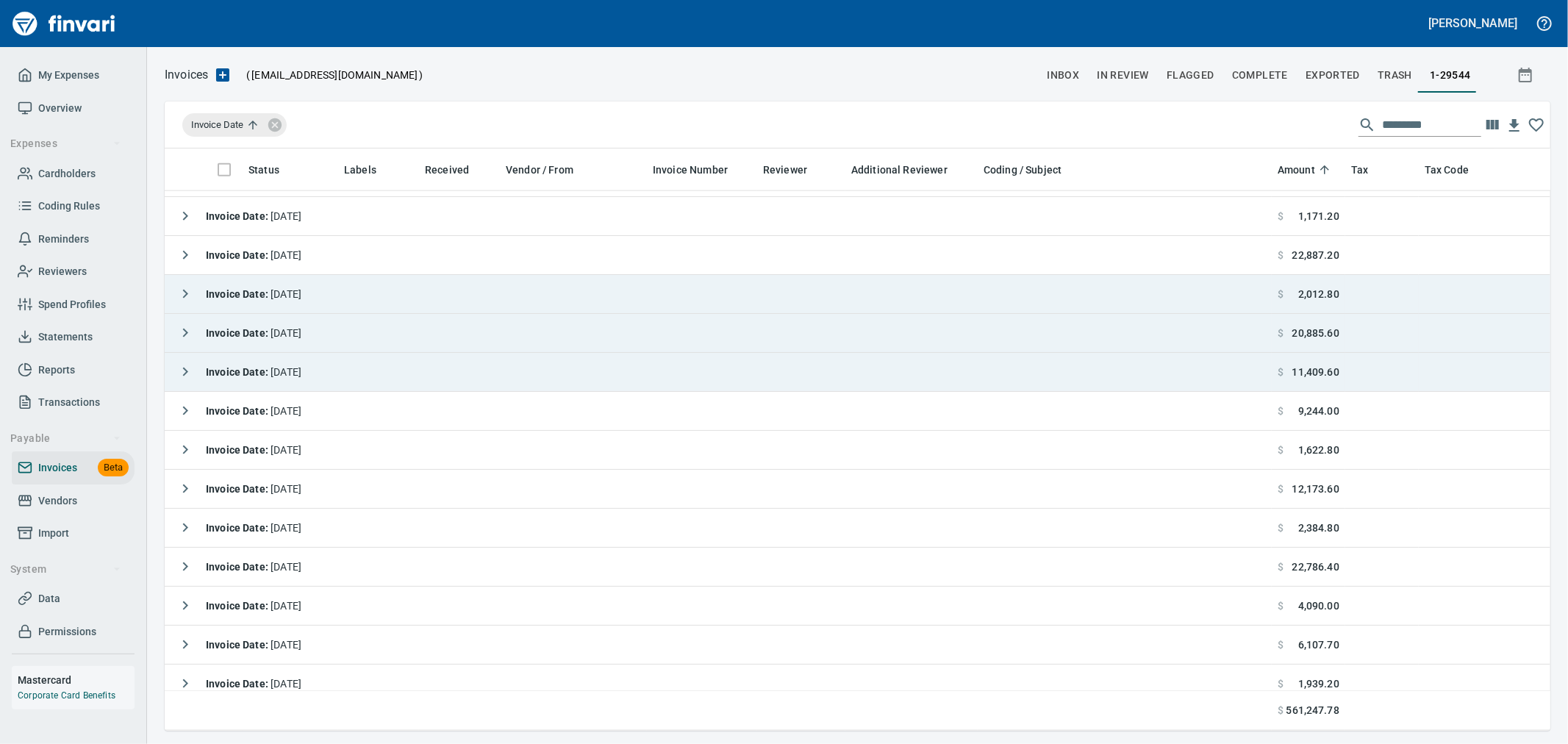
click at [188, 375] on icon "button" at bounding box center [185, 372] width 17 height 17
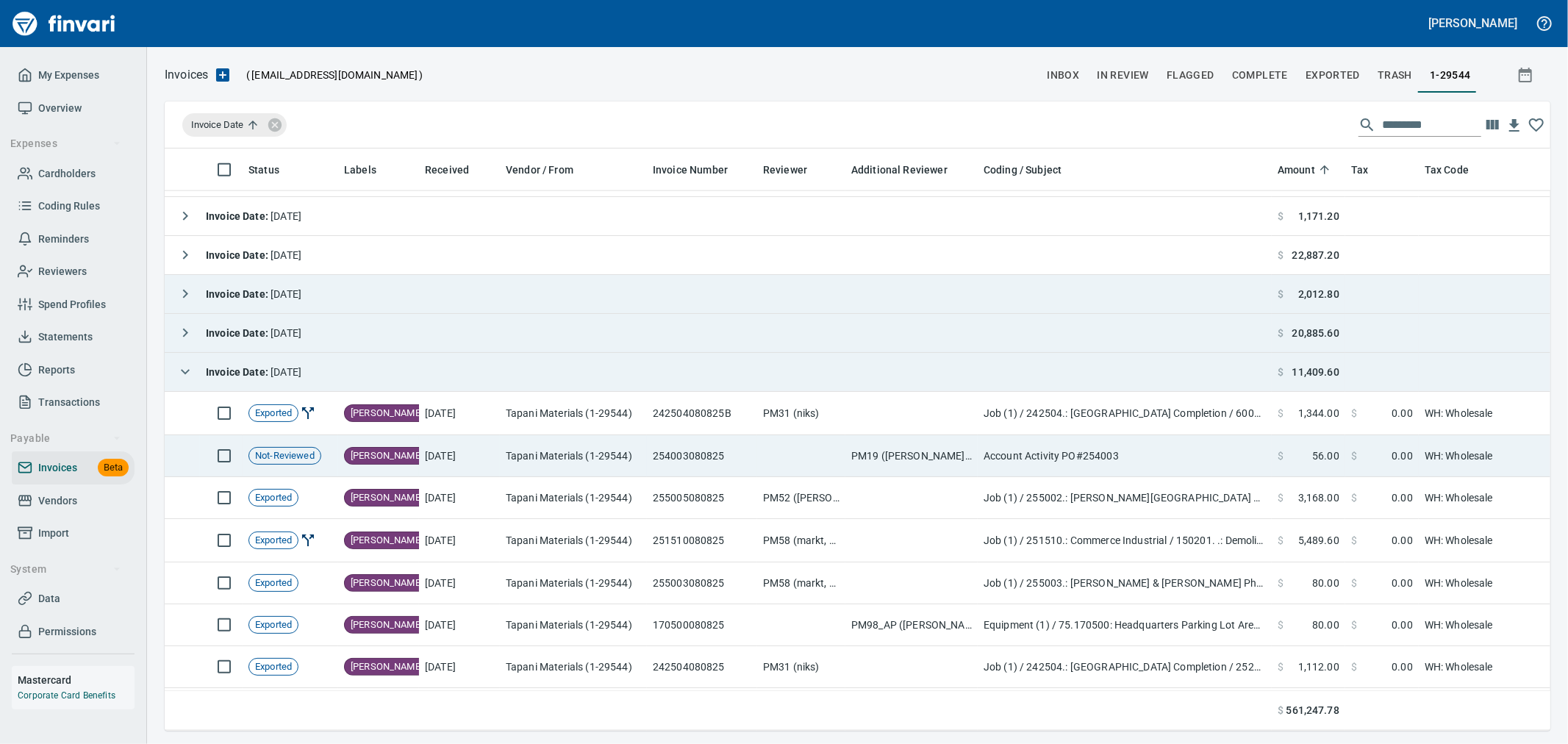
click at [568, 453] on td "Tapani Materials (1-29544)" at bounding box center [574, 456] width 147 height 42
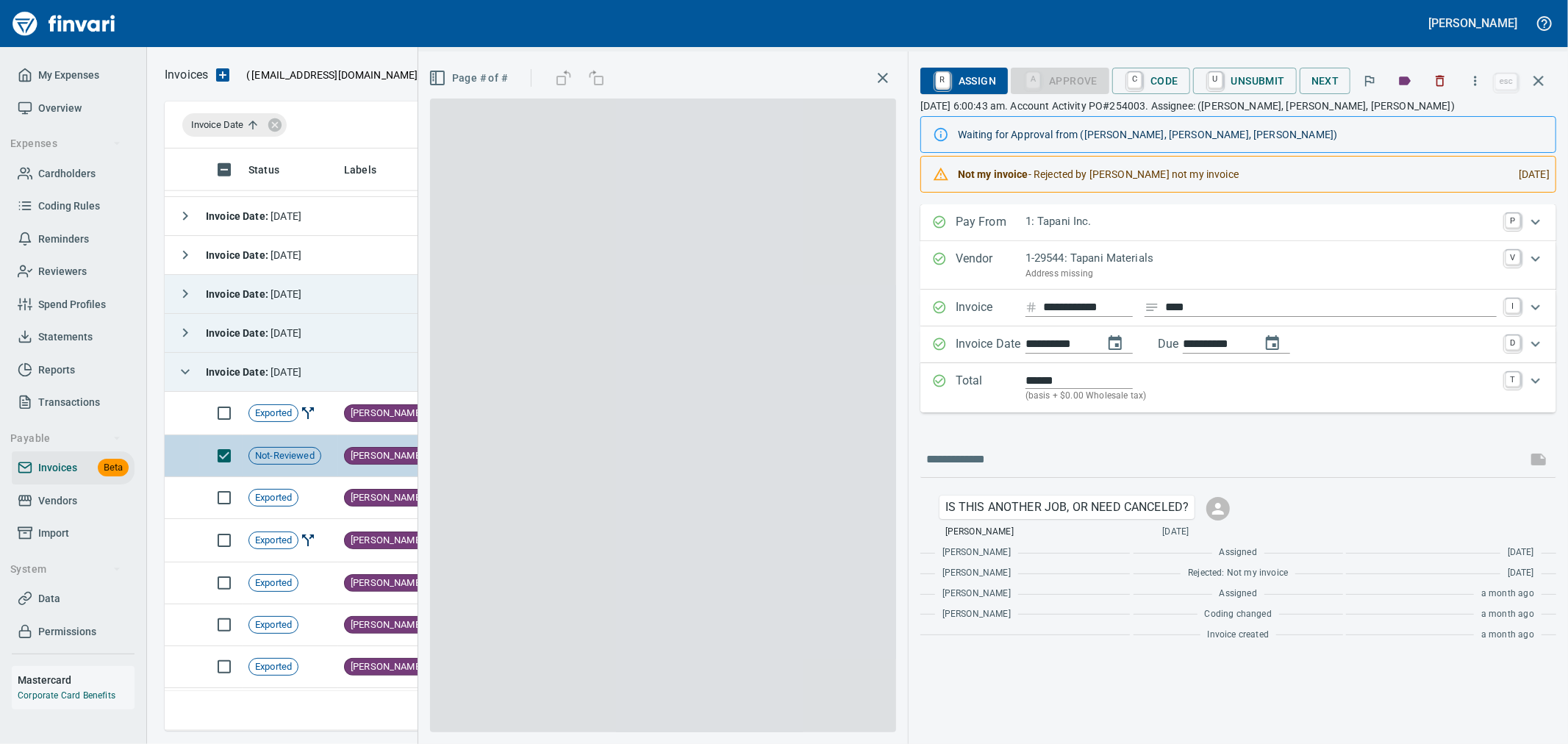
scroll to position [558, 1361]
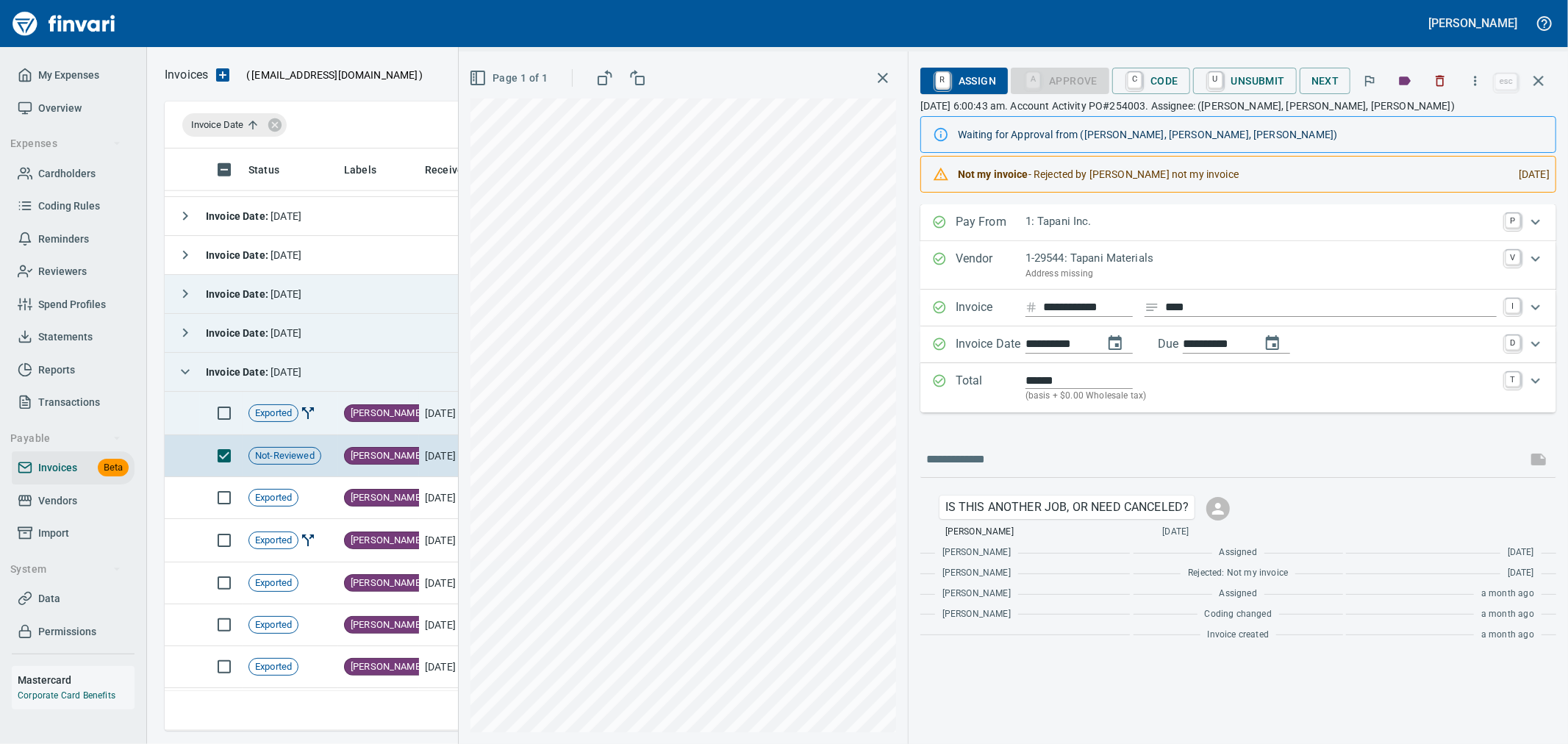
click at [422, 413] on td "8/9/2025" at bounding box center [459, 414] width 81 height 43
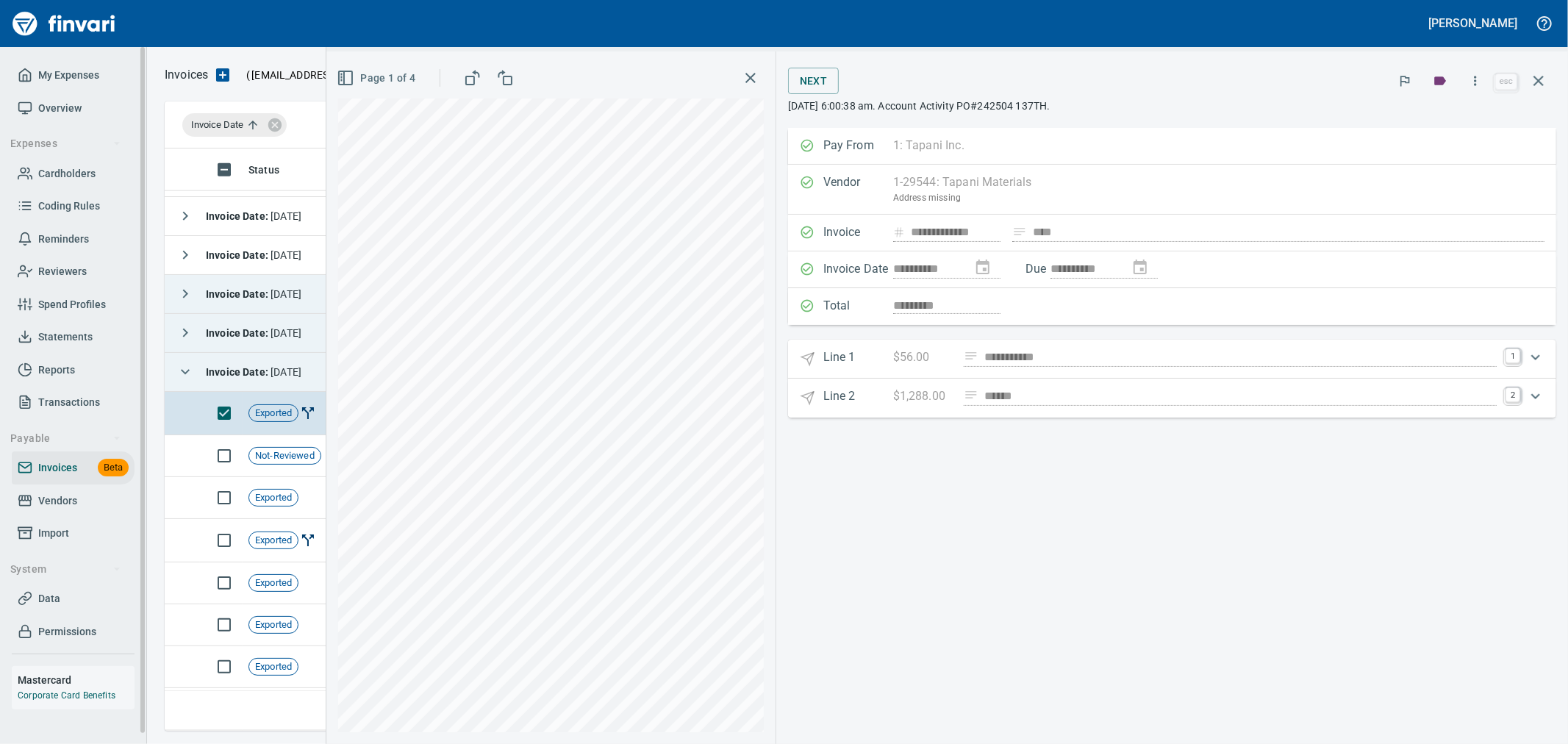
click at [1541, 82] on icon "button" at bounding box center [1539, 81] width 17 height 17
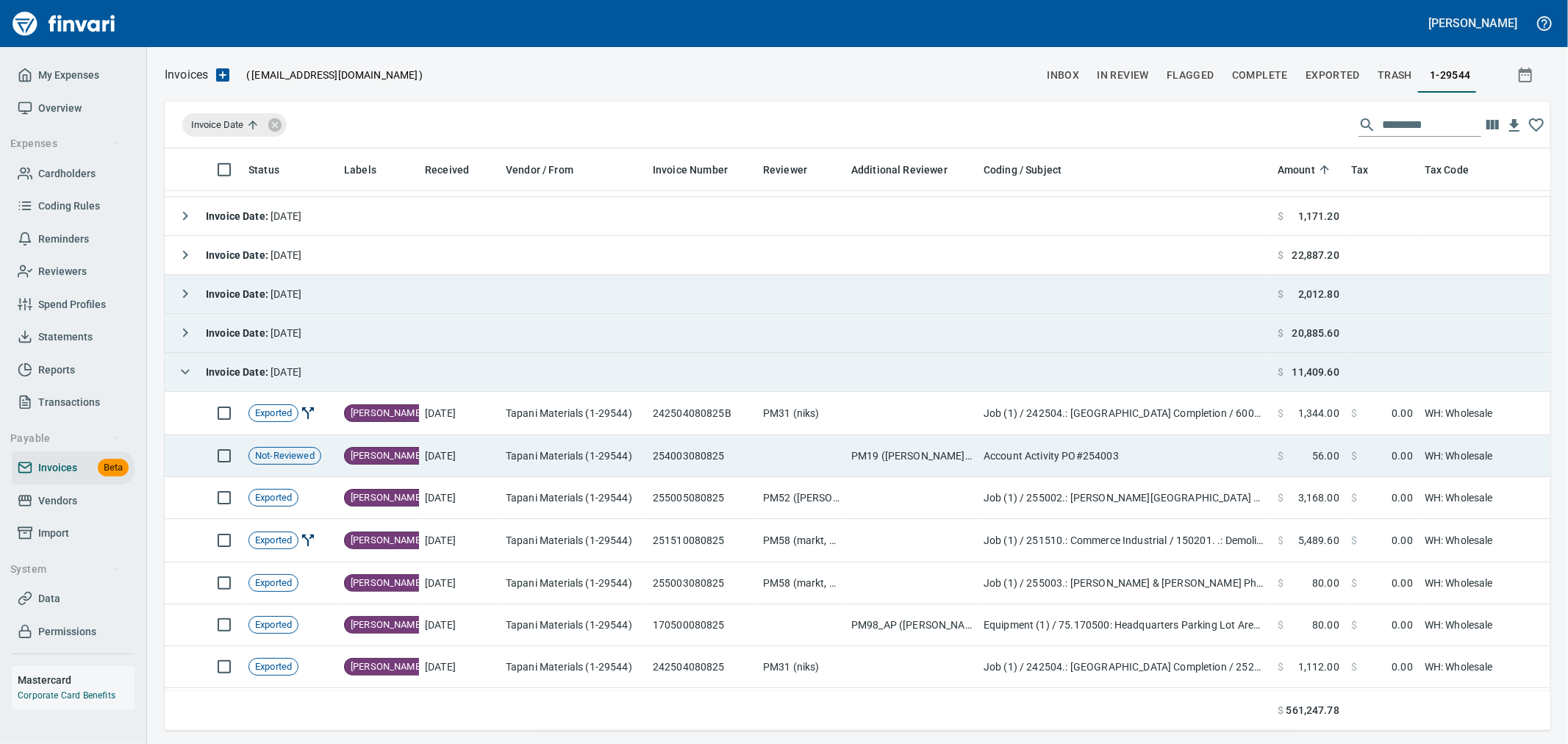
click at [706, 458] on td "254003080825" at bounding box center [701, 456] width 110 height 42
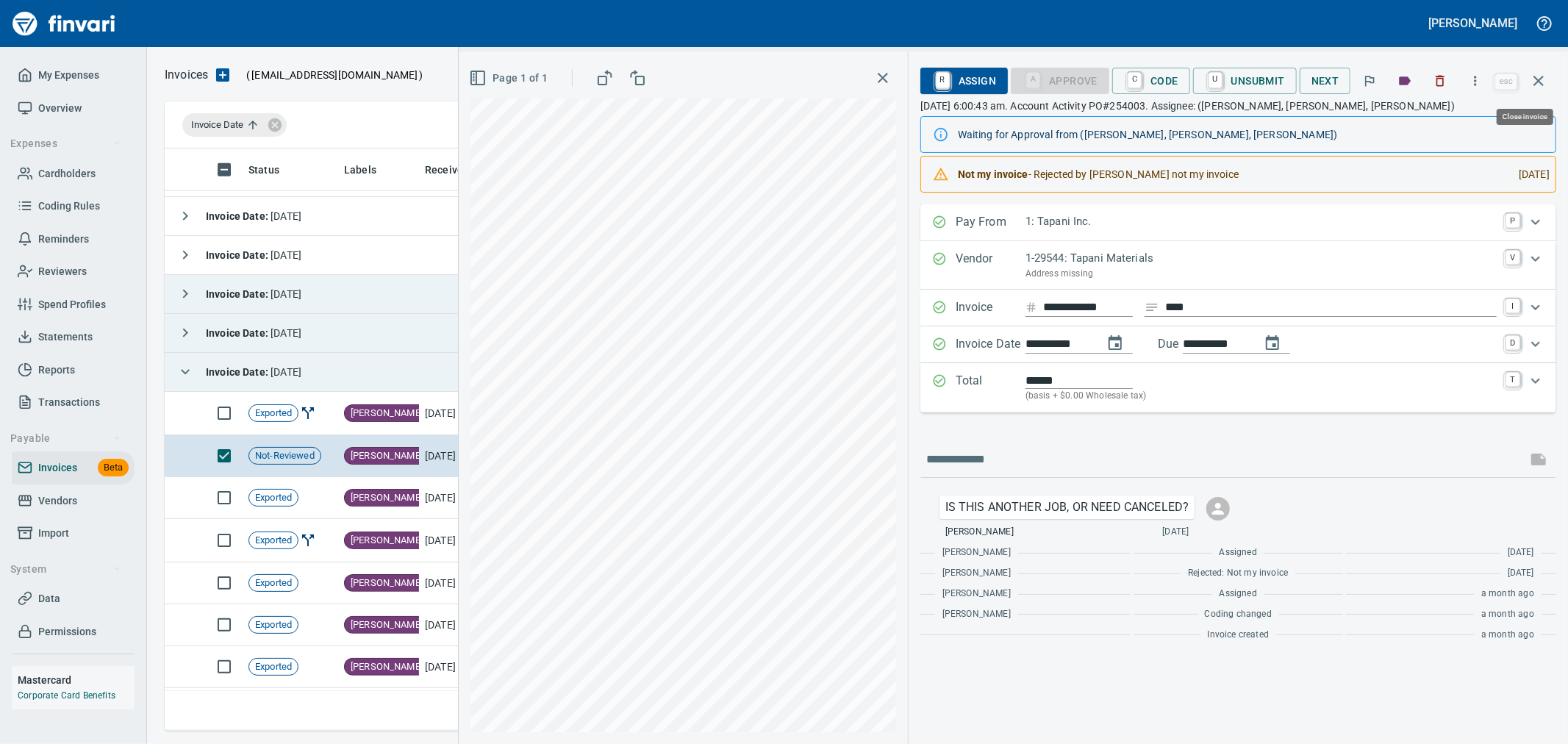
click at [1527, 75] on button "button" at bounding box center [1539, 81] width 36 height 36
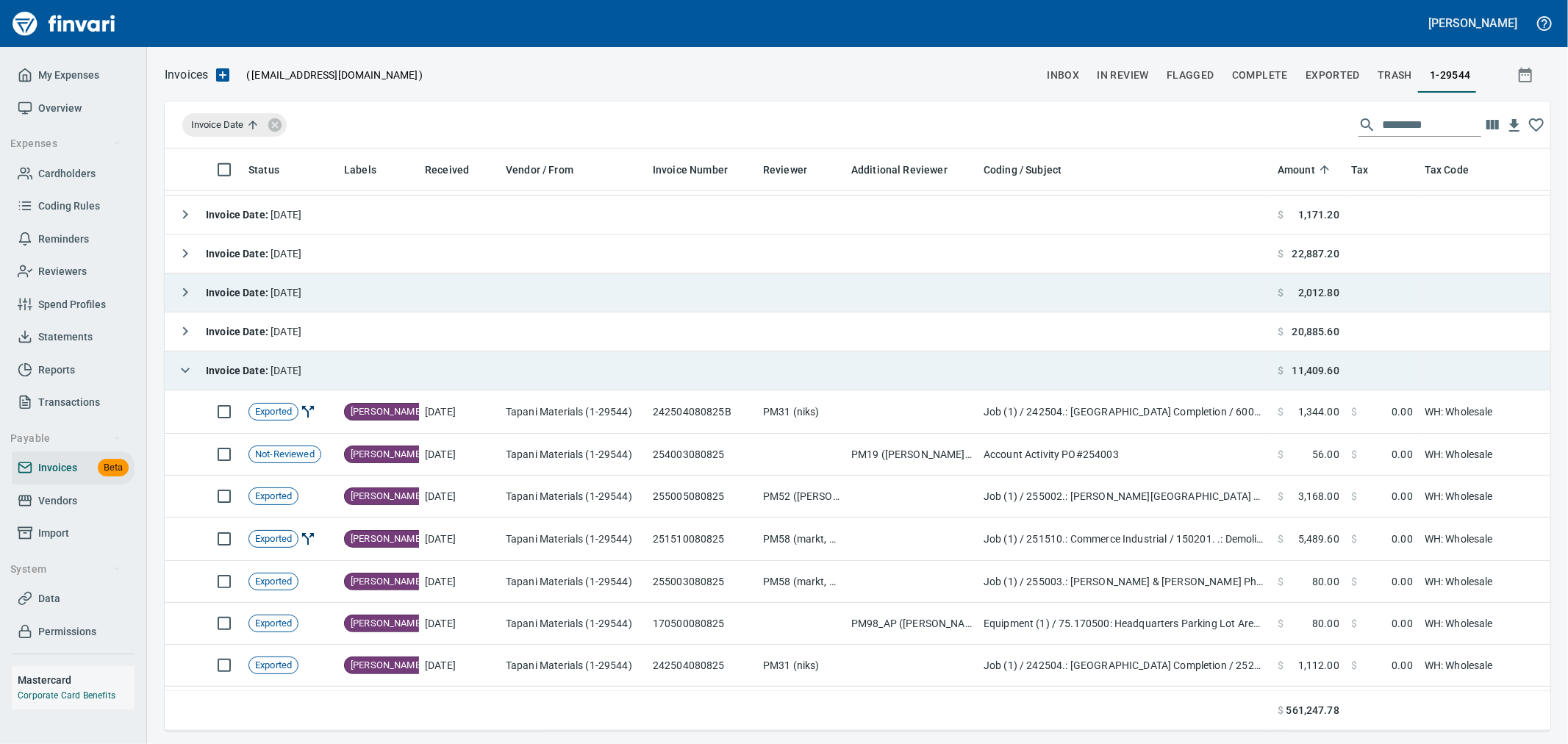
scroll to position [1634, 0]
click at [185, 333] on icon "button" at bounding box center [185, 333] width 17 height 17
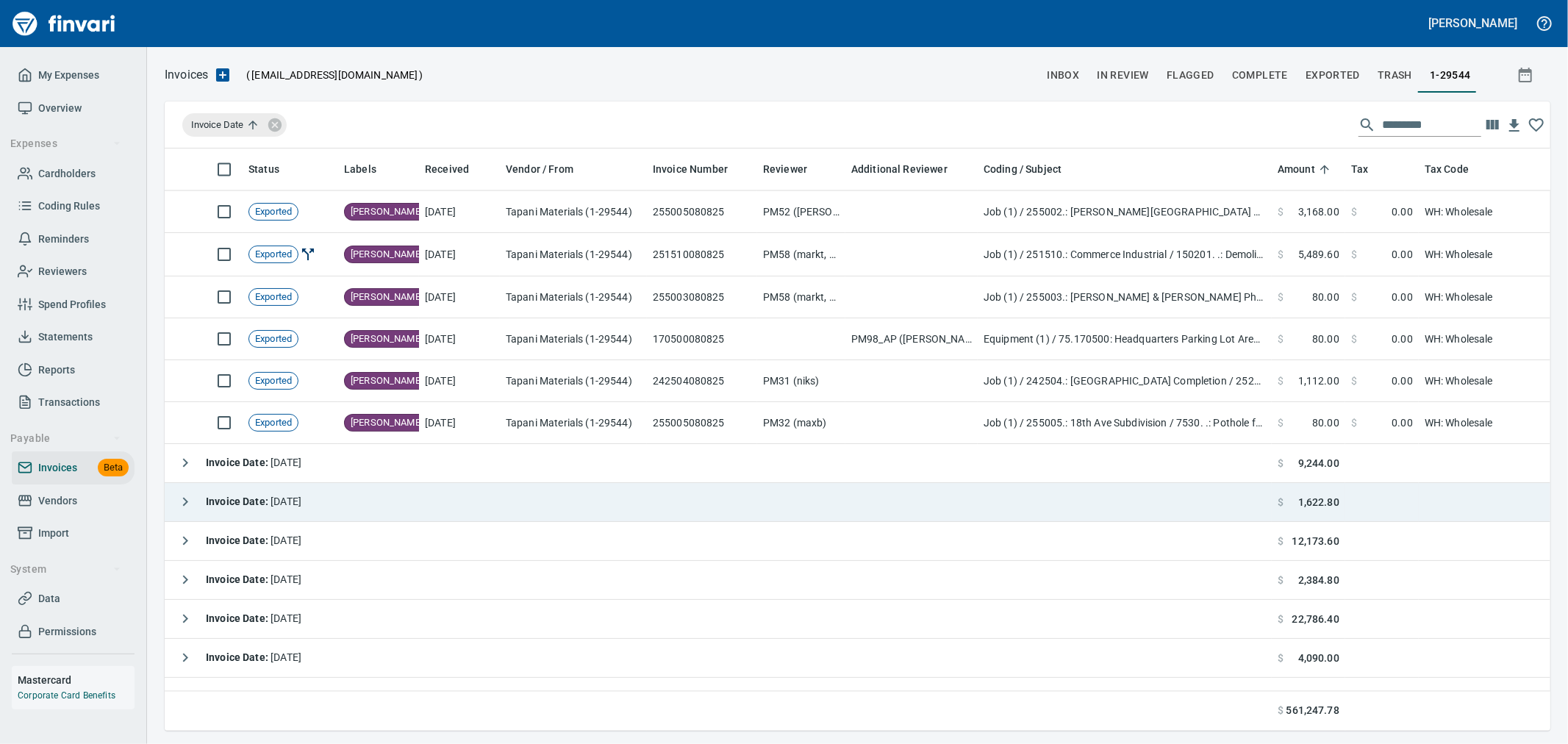
scroll to position [2370, 0]
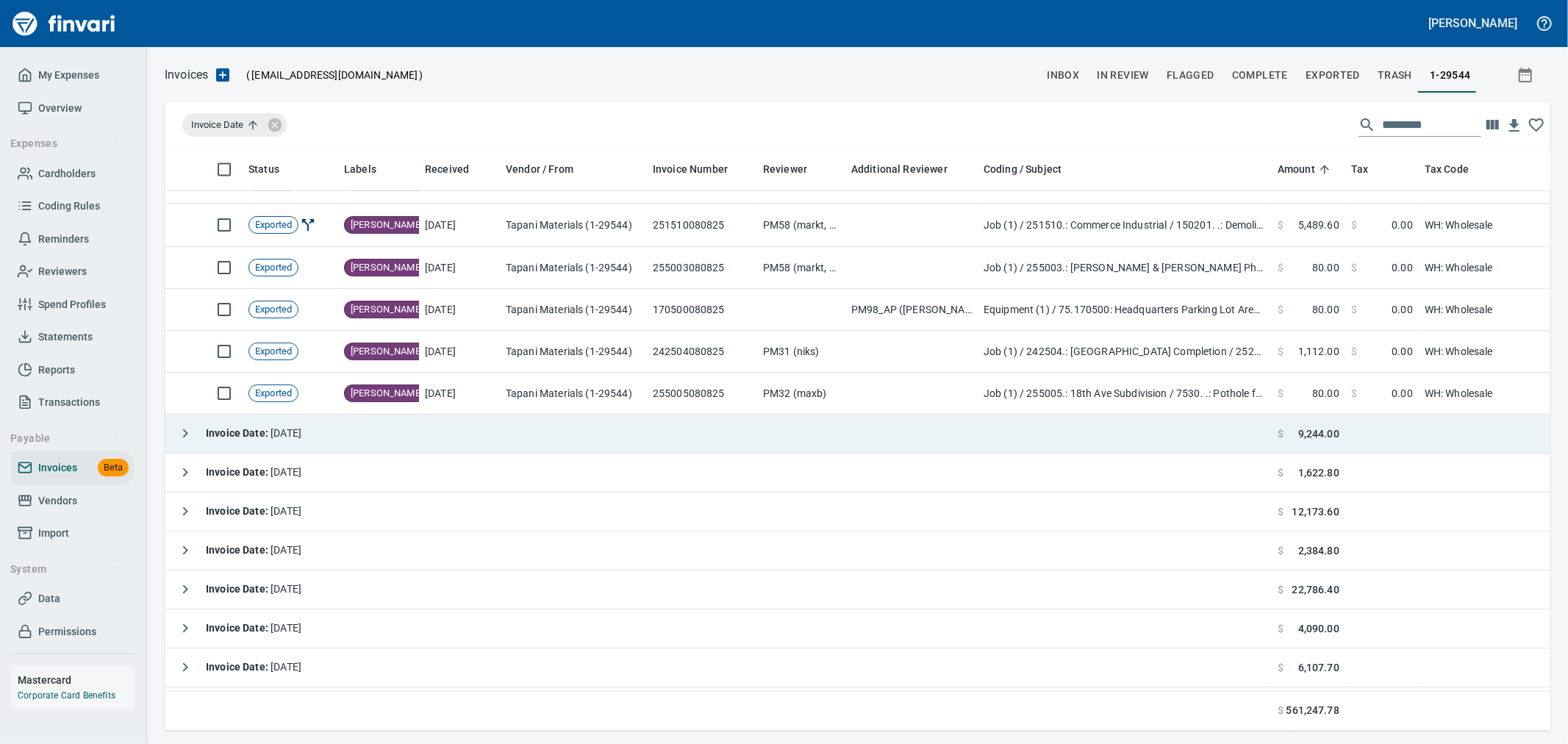
click at [182, 441] on icon "button" at bounding box center [185, 434] width 17 height 17
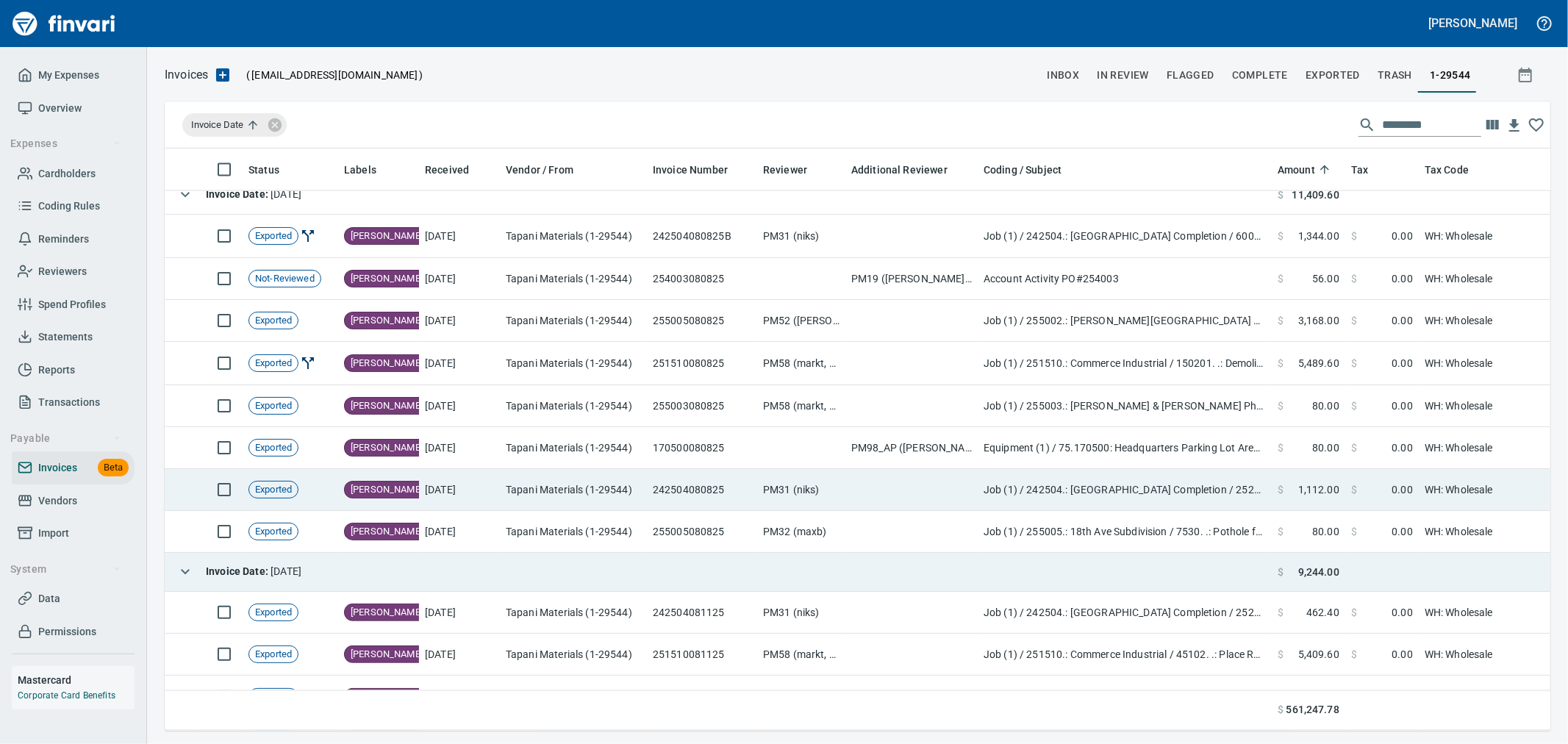
scroll to position [2206, 0]
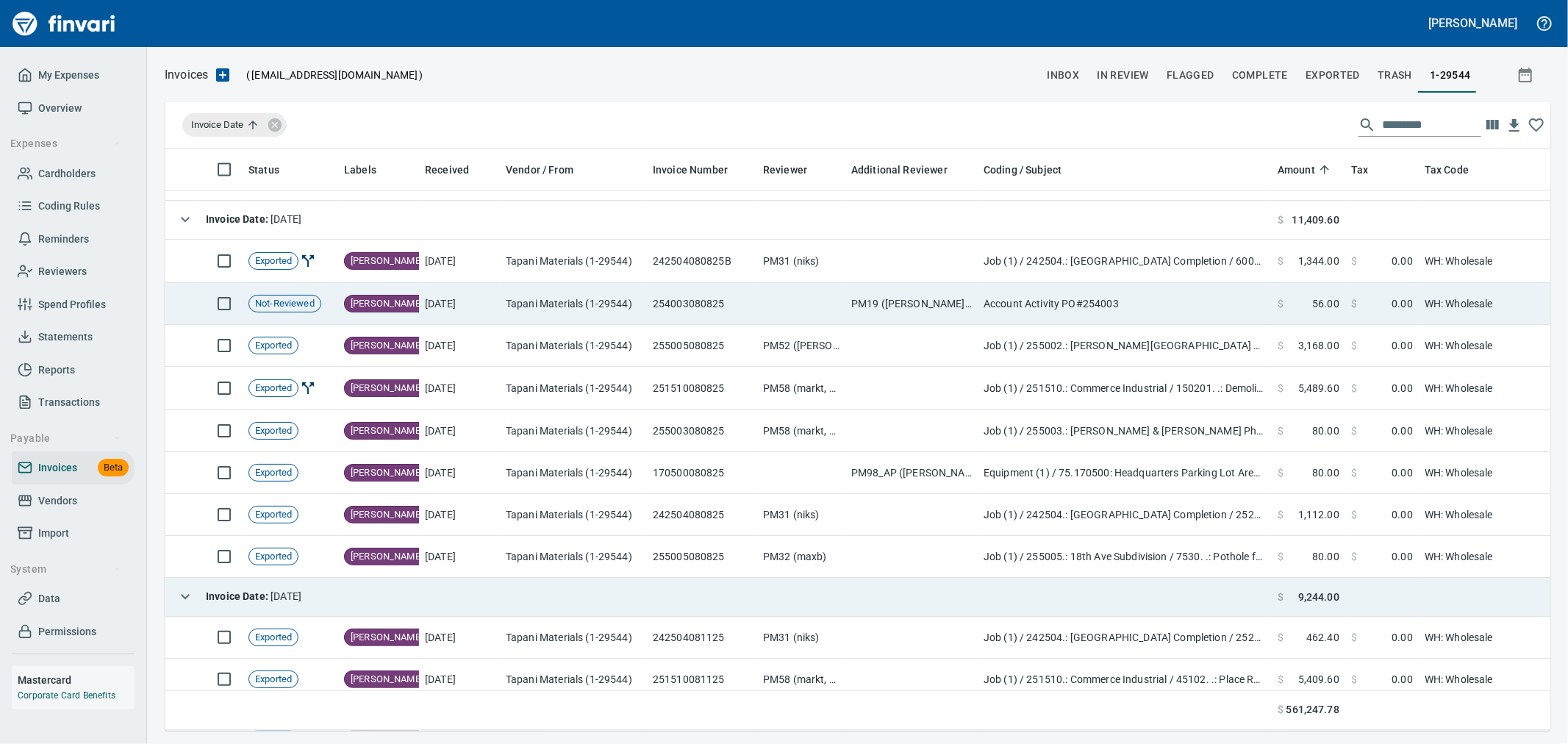
click at [823, 307] on td at bounding box center [802, 304] width 88 height 42
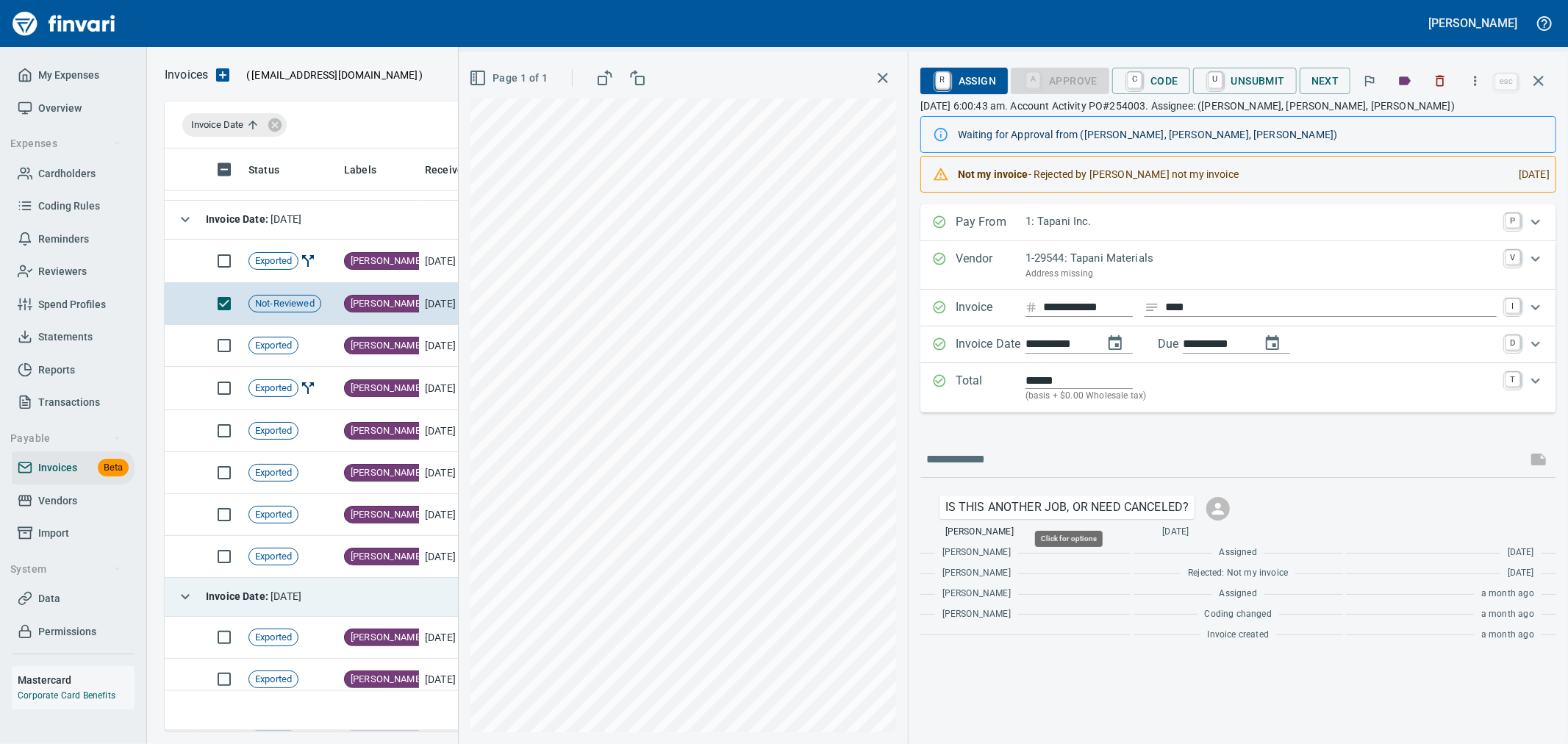
scroll to position [558, 1361]
drag, startPoint x: 1135, startPoint y: 82, endPoint x: 1088, endPoint y: 340, distance: 262.2
click at [1135, 82] on link "C" at bounding box center [1135, 80] width 14 height 16
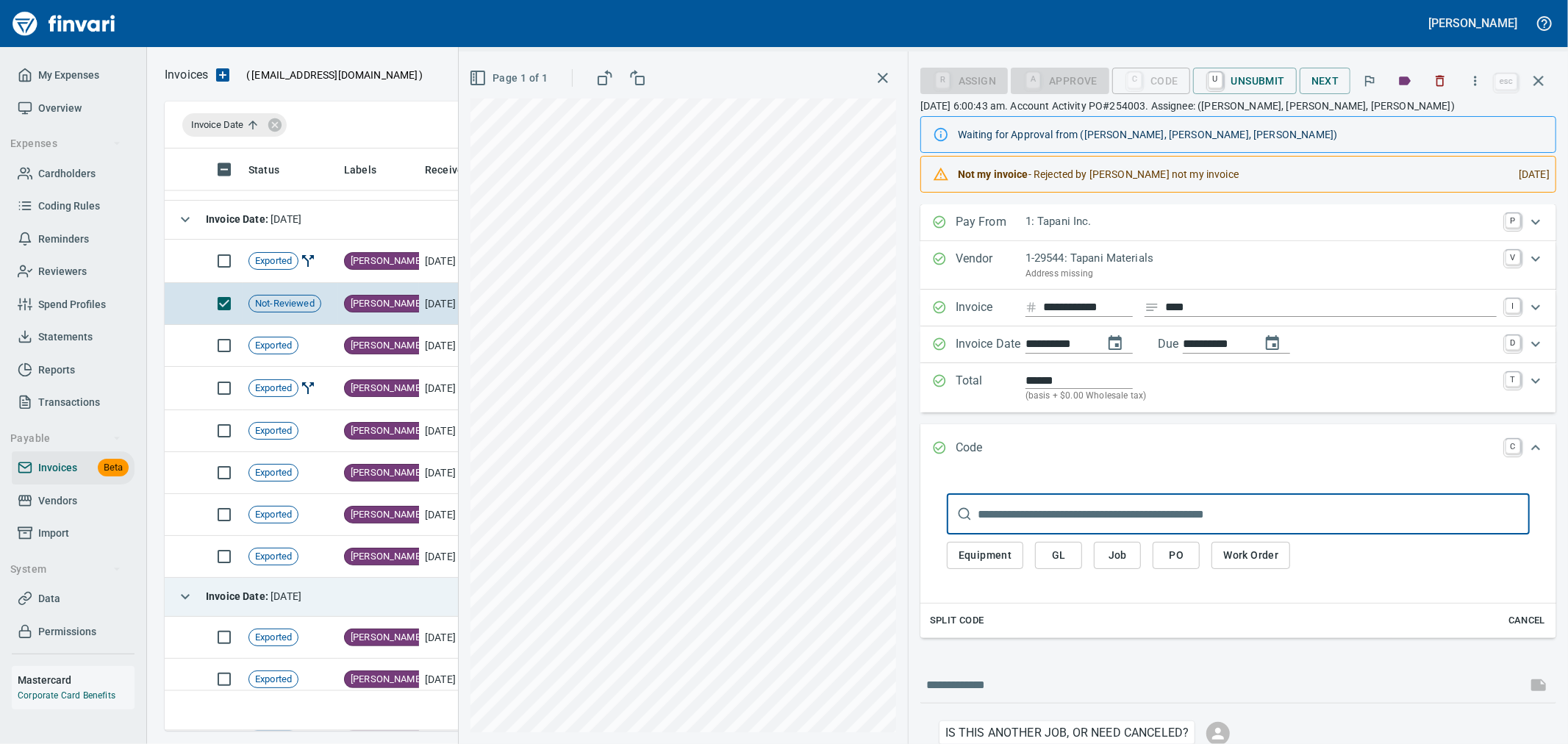
click at [1120, 548] on span "Job" at bounding box center [1117, 555] width 23 height 18
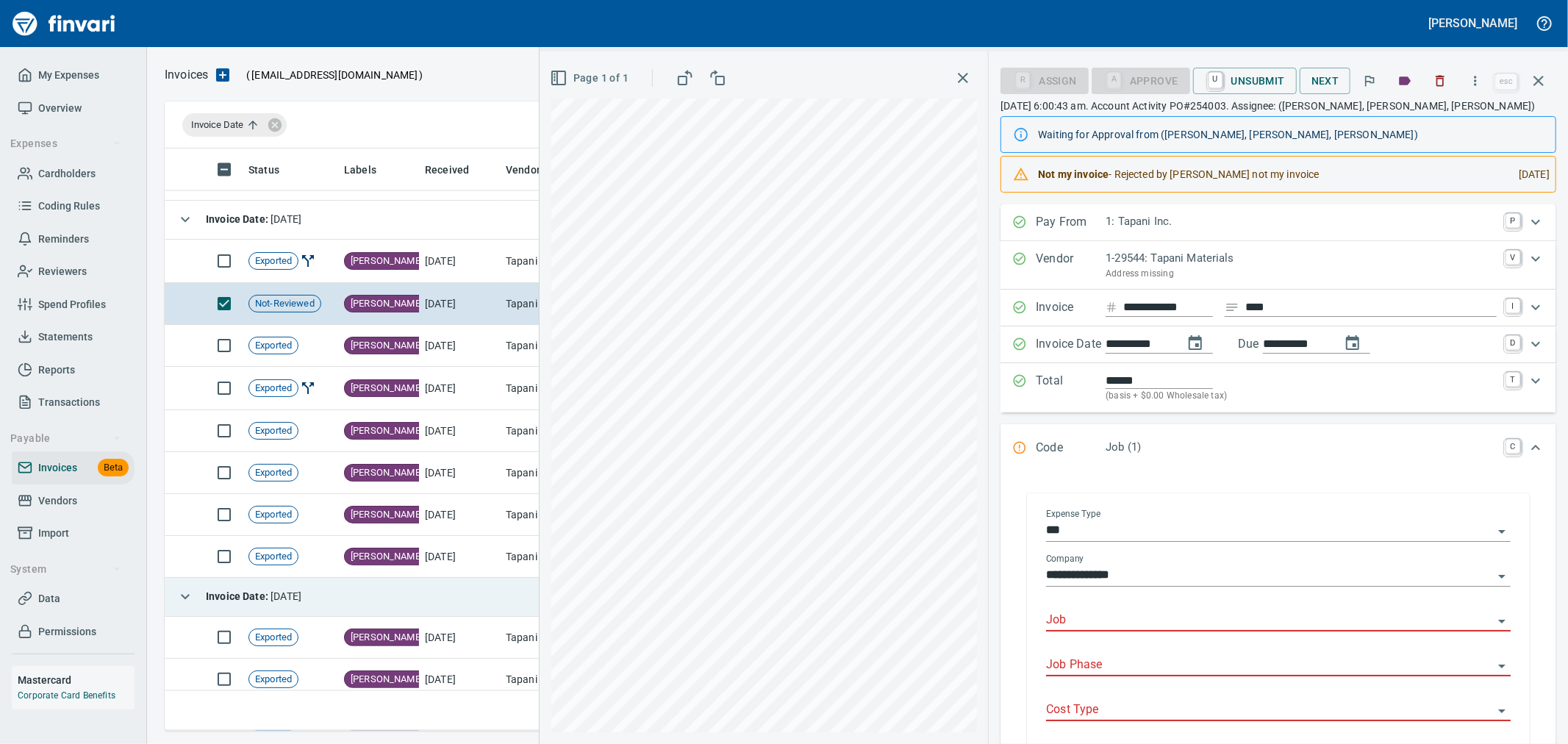
click at [1110, 625] on input "Job" at bounding box center [1270, 621] width 447 height 21
click at [1110, 662] on li "256600.: Support Services Outside Projects - WA" at bounding box center [1273, 659] width 452 height 36
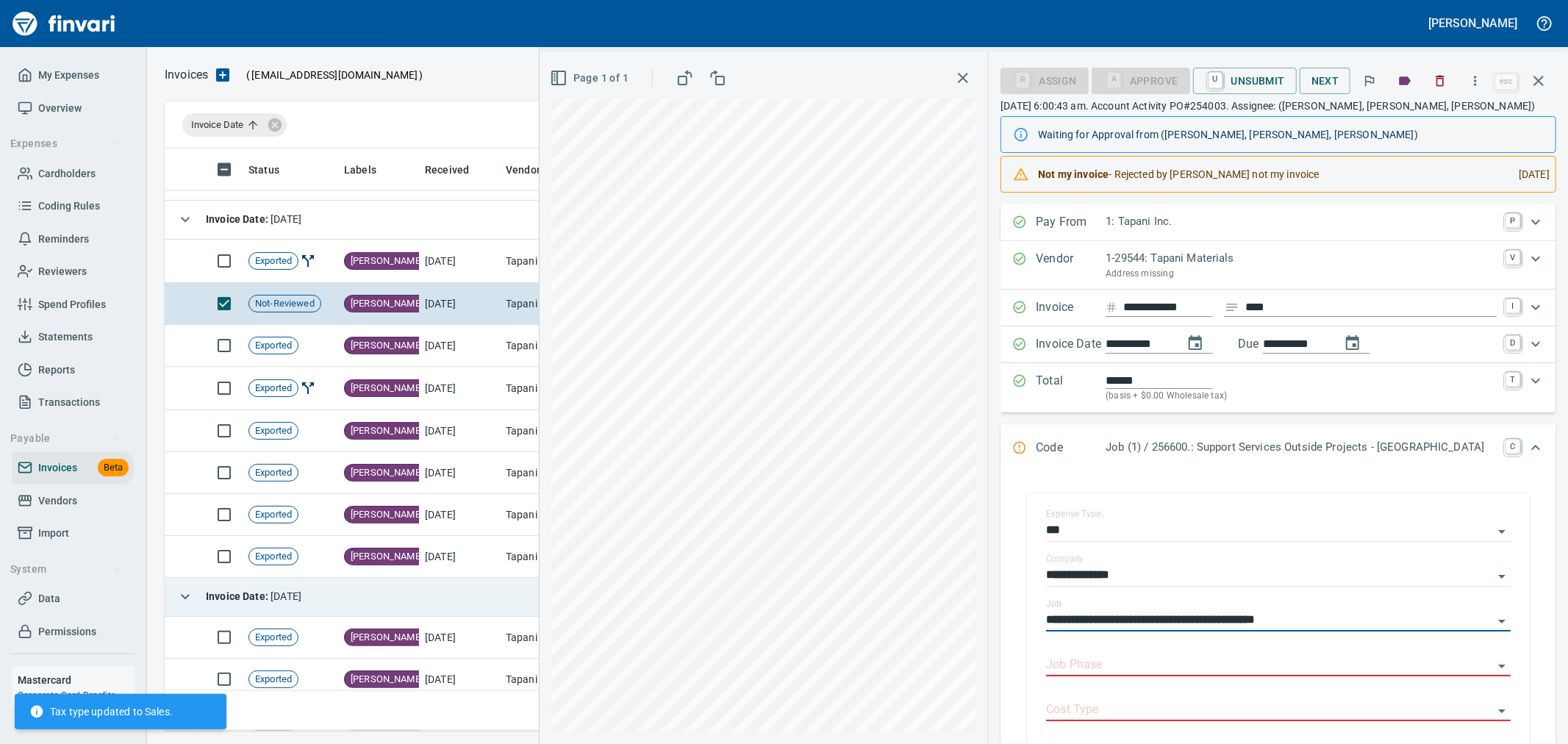
type input "**********"
click at [1110, 662] on input "Job Phase" at bounding box center [1270, 666] width 447 height 21
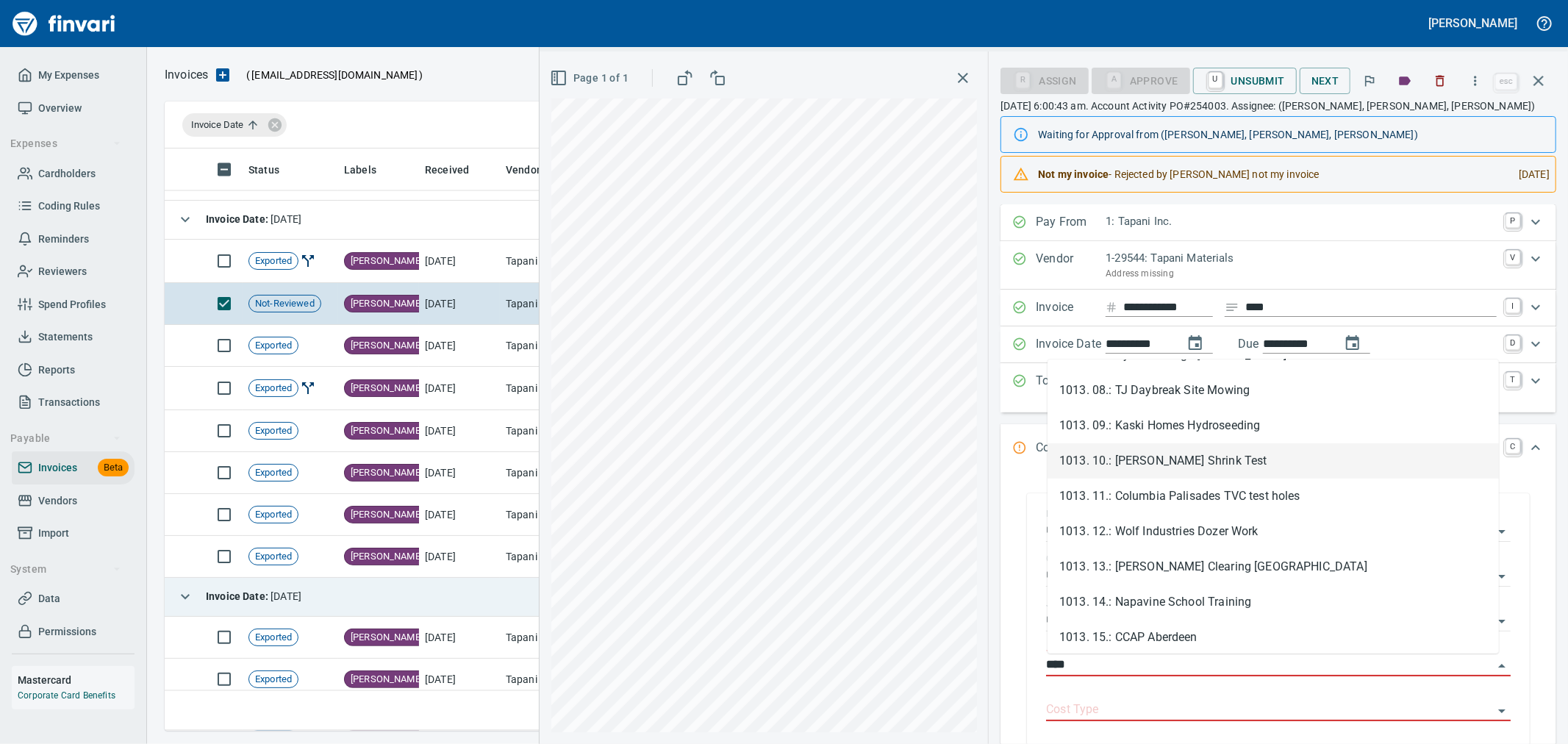
scroll to position [0, 0]
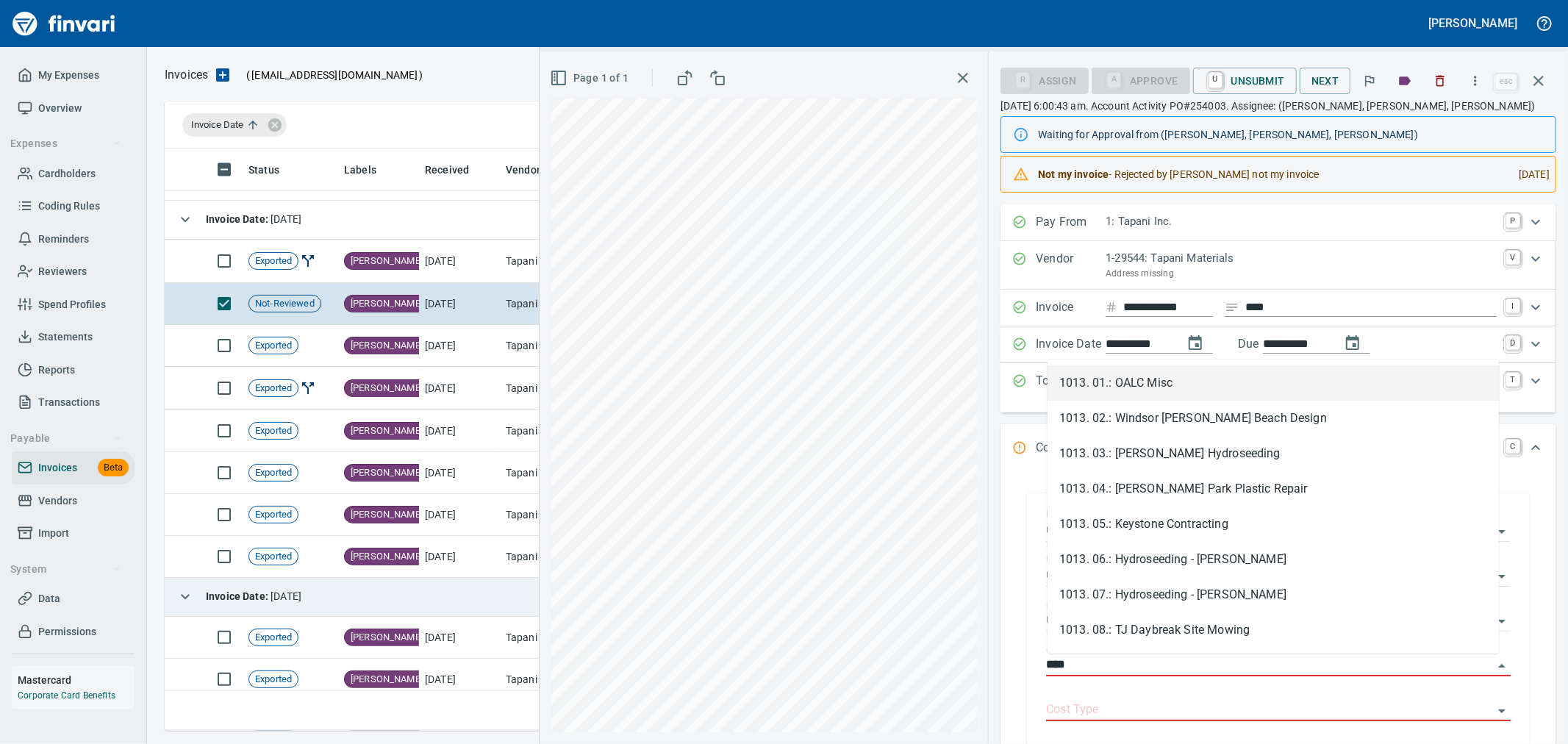
click at [1201, 385] on li "1013. 01.: OALC Misc" at bounding box center [1273, 382] width 452 height 36
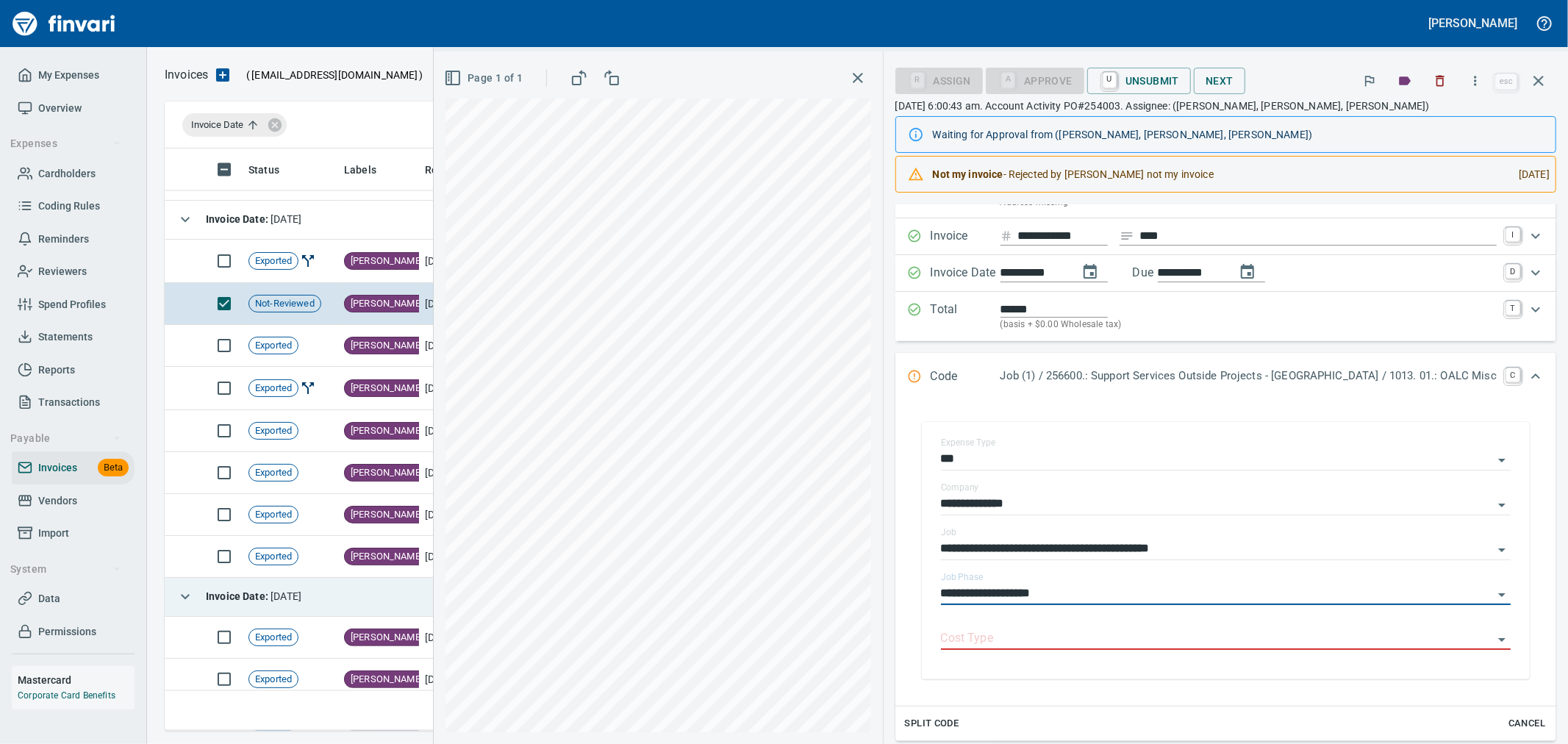
scroll to position [163, 0]
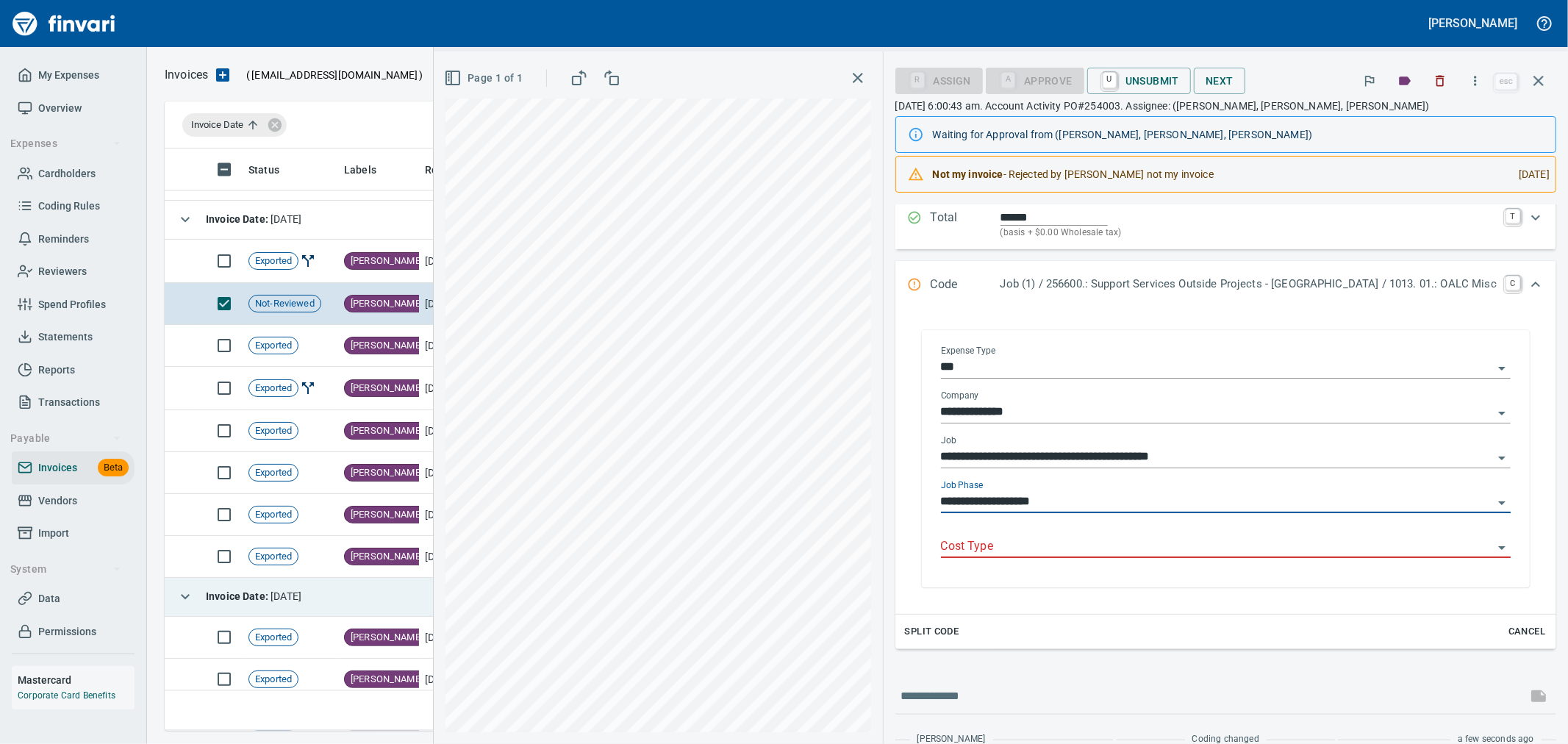
type input "**********"
click at [1141, 545] on input "Cost Type" at bounding box center [1217, 547] width 552 height 21
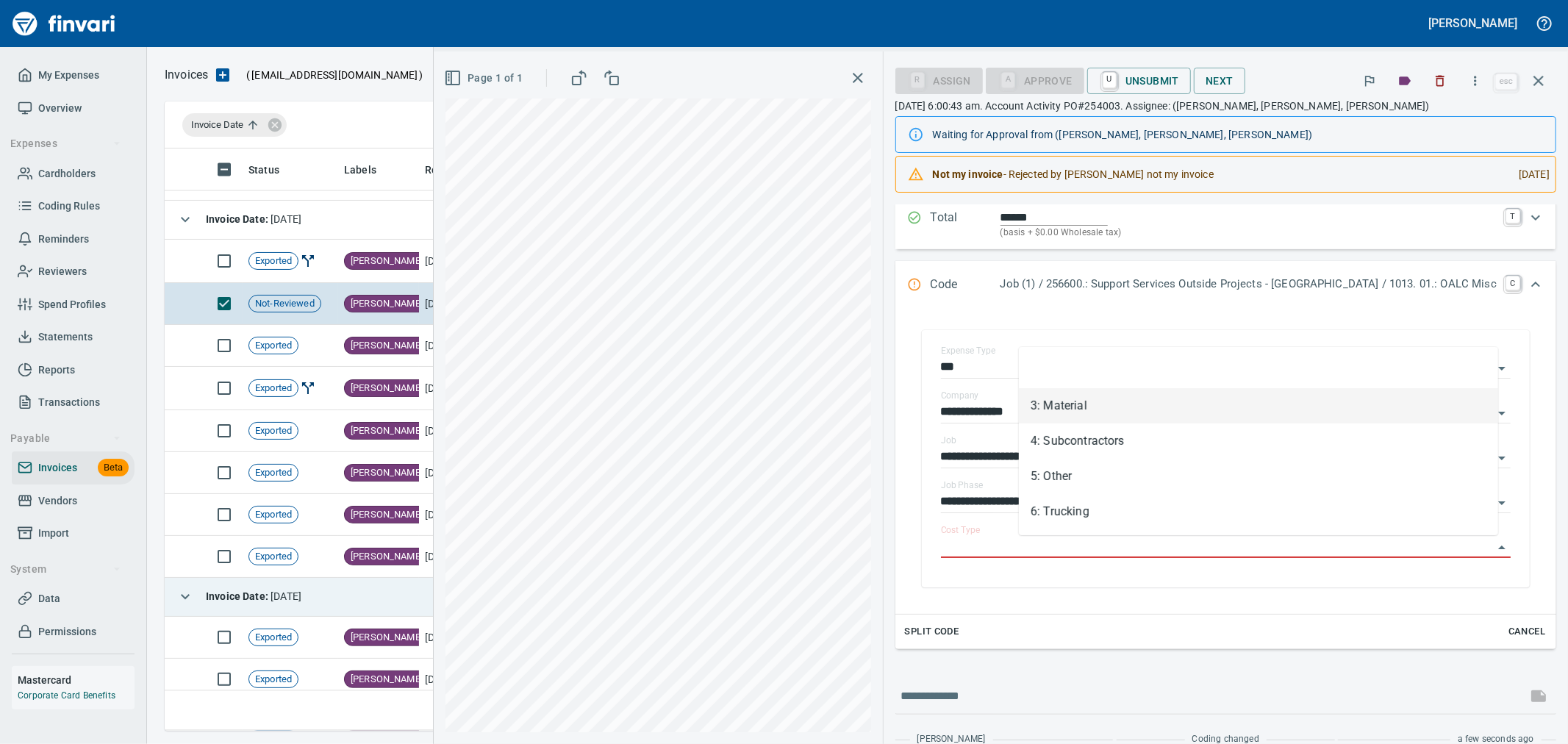
click at [1135, 395] on li "3: Material" at bounding box center [1258, 406] width 479 height 36
type input "**********"
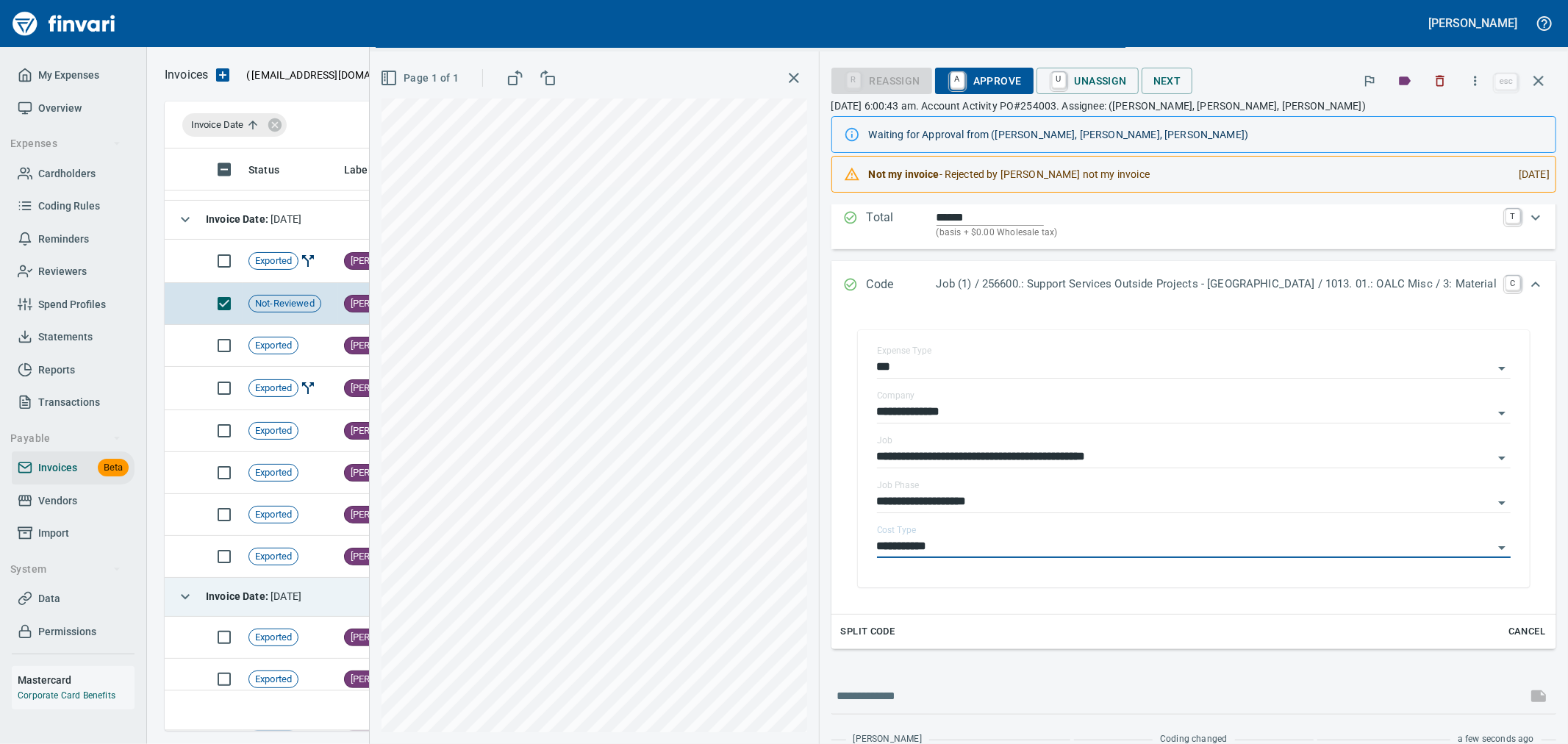
click at [1022, 80] on span "A Approve" at bounding box center [984, 81] width 75 height 25
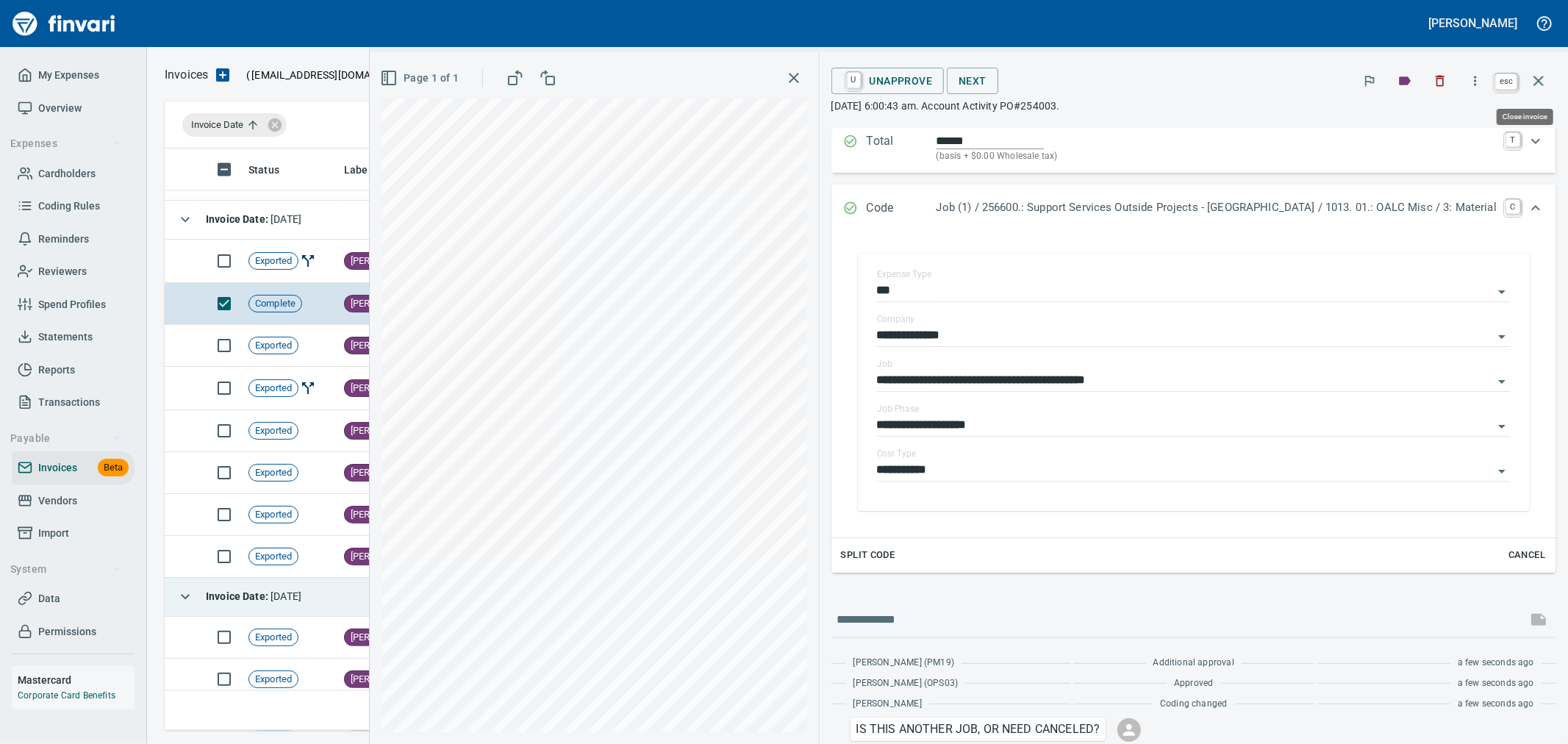
click at [1533, 80] on icon "button" at bounding box center [1539, 81] width 17 height 17
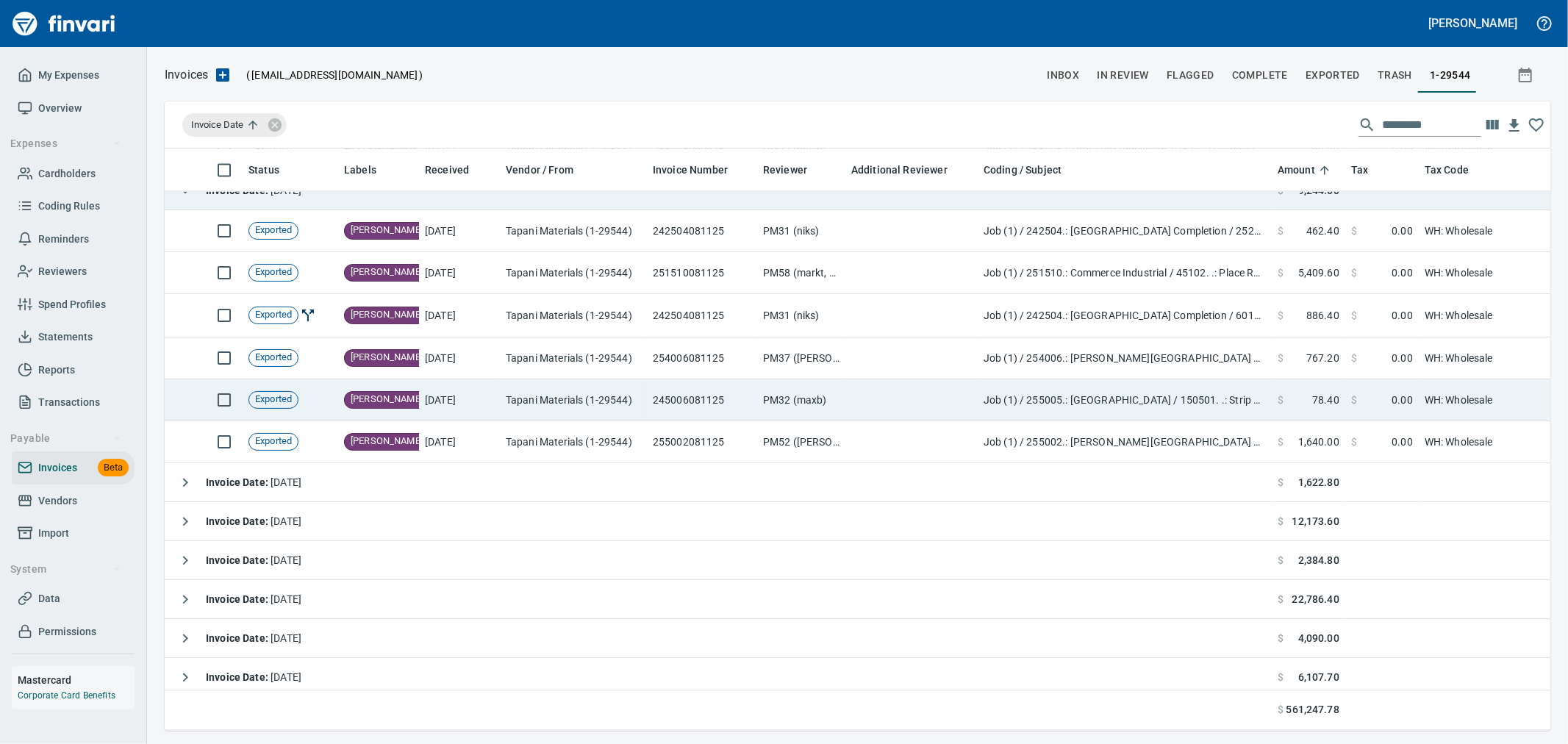
scroll to position [2614, 0]
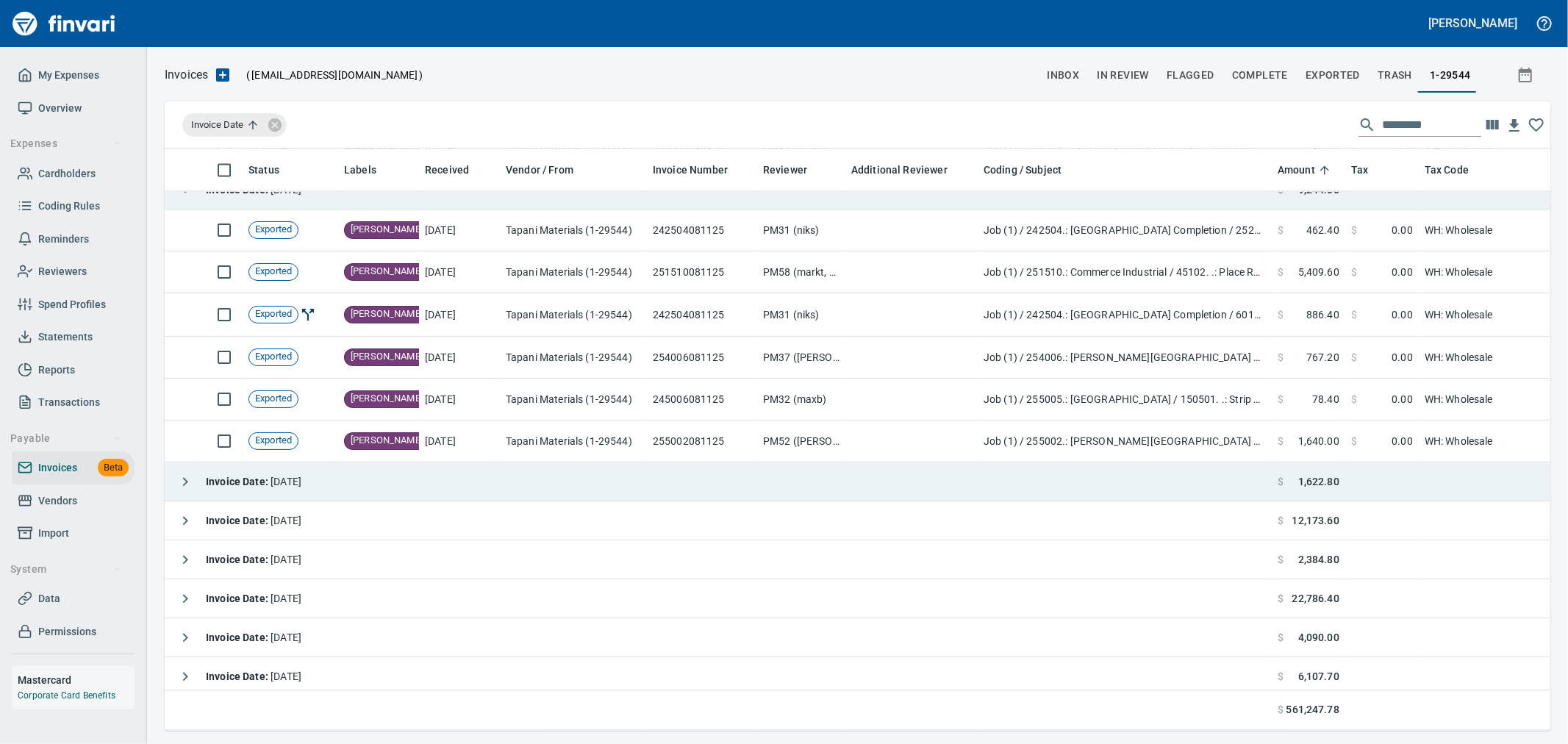
click at [252, 486] on strong "Invoice Date :" at bounding box center [237, 482] width 65 height 12
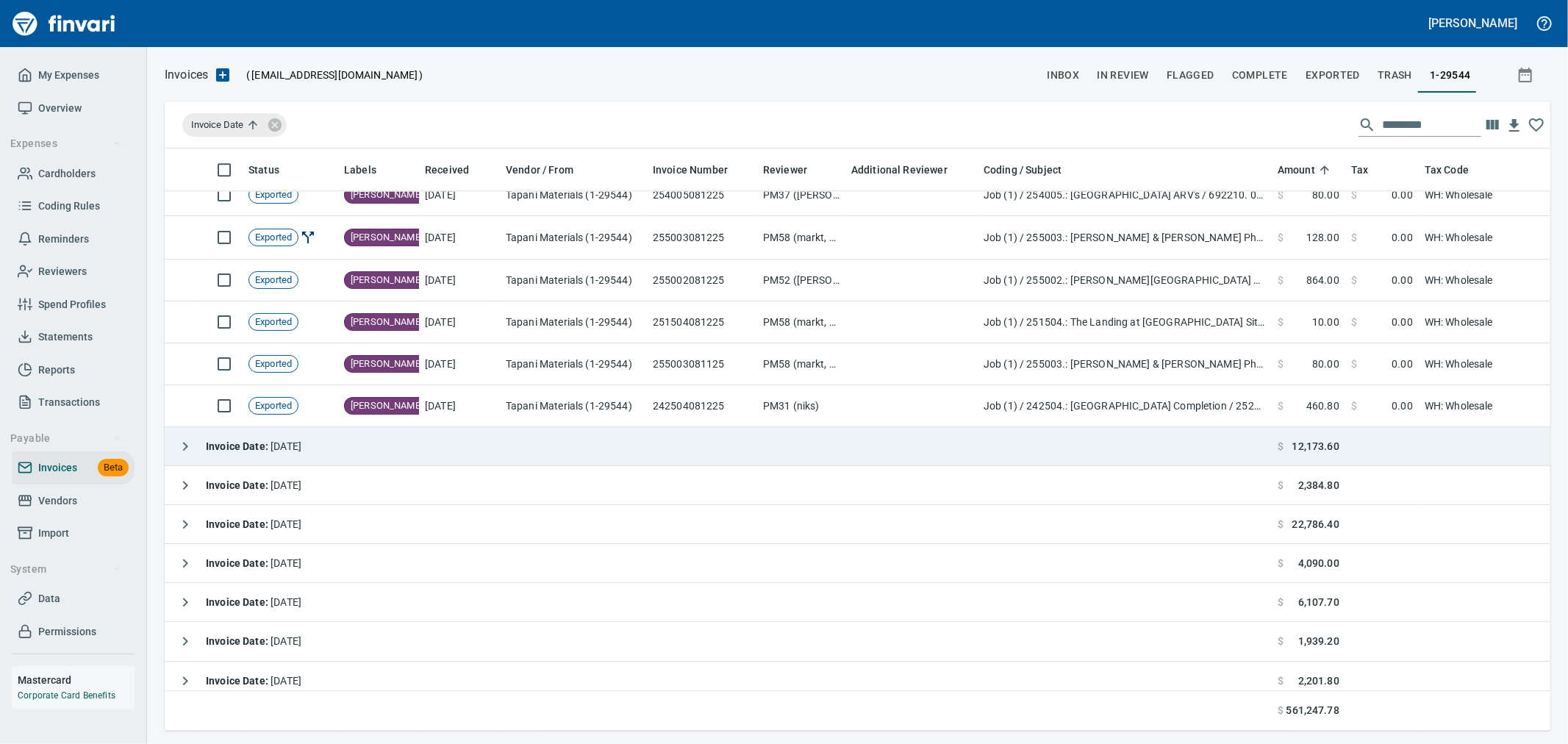
click at [270, 446] on span "Invoice Date : 8/13/2025" at bounding box center [253, 447] width 95 height 12
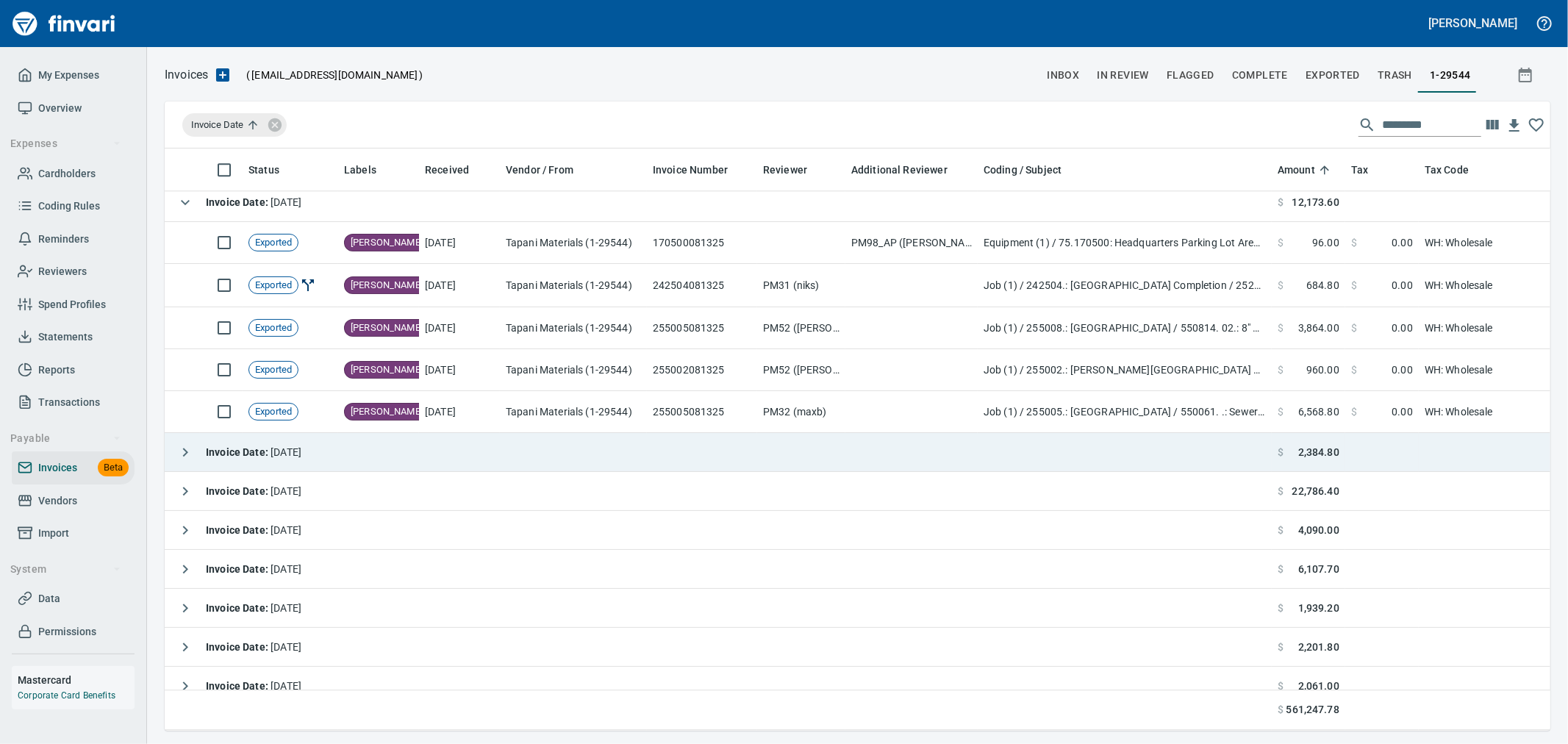
click at [276, 456] on span "Invoice Date : 8/14/2025" at bounding box center [253, 453] width 95 height 12
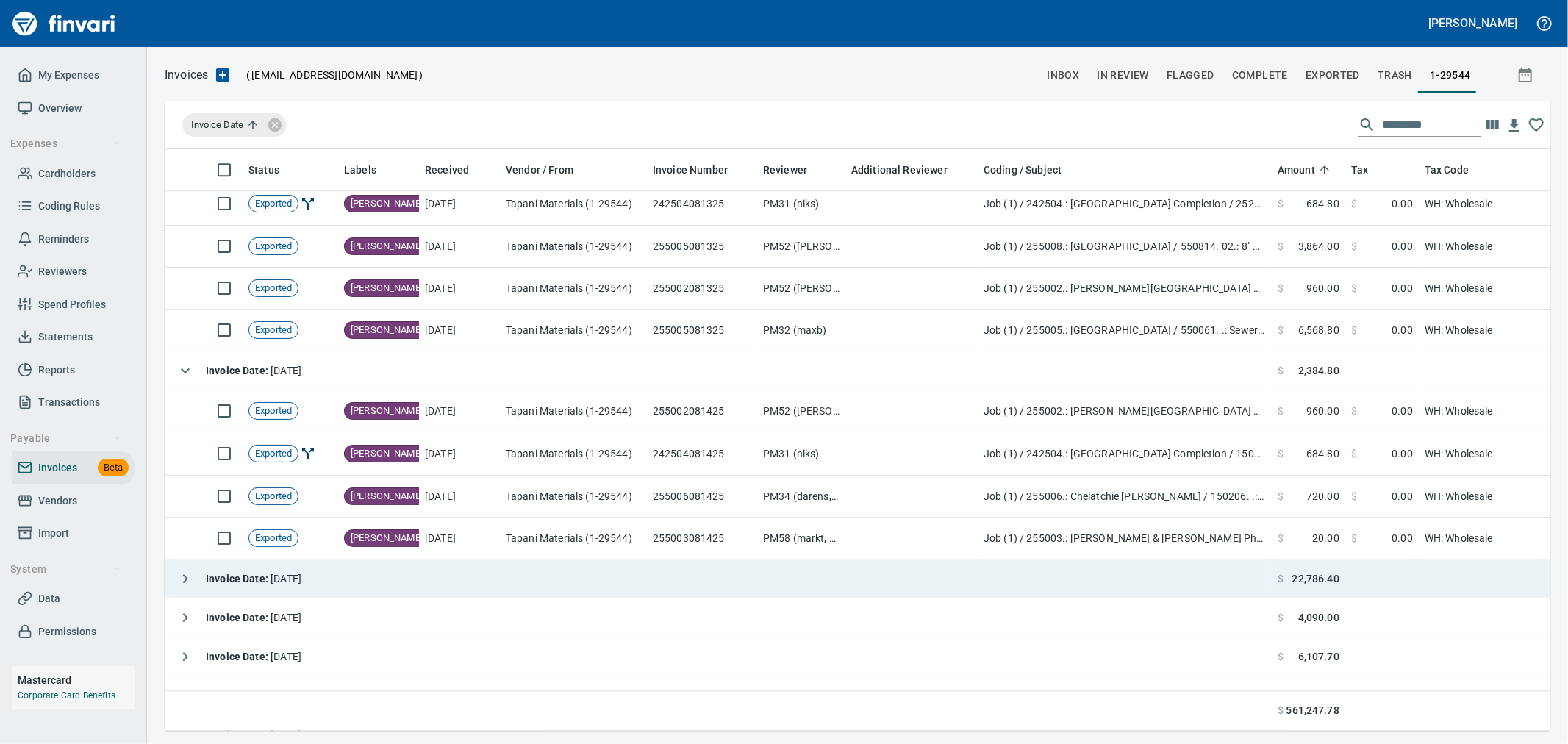
click at [262, 583] on strong "Invoice Date :" at bounding box center [237, 579] width 65 height 12
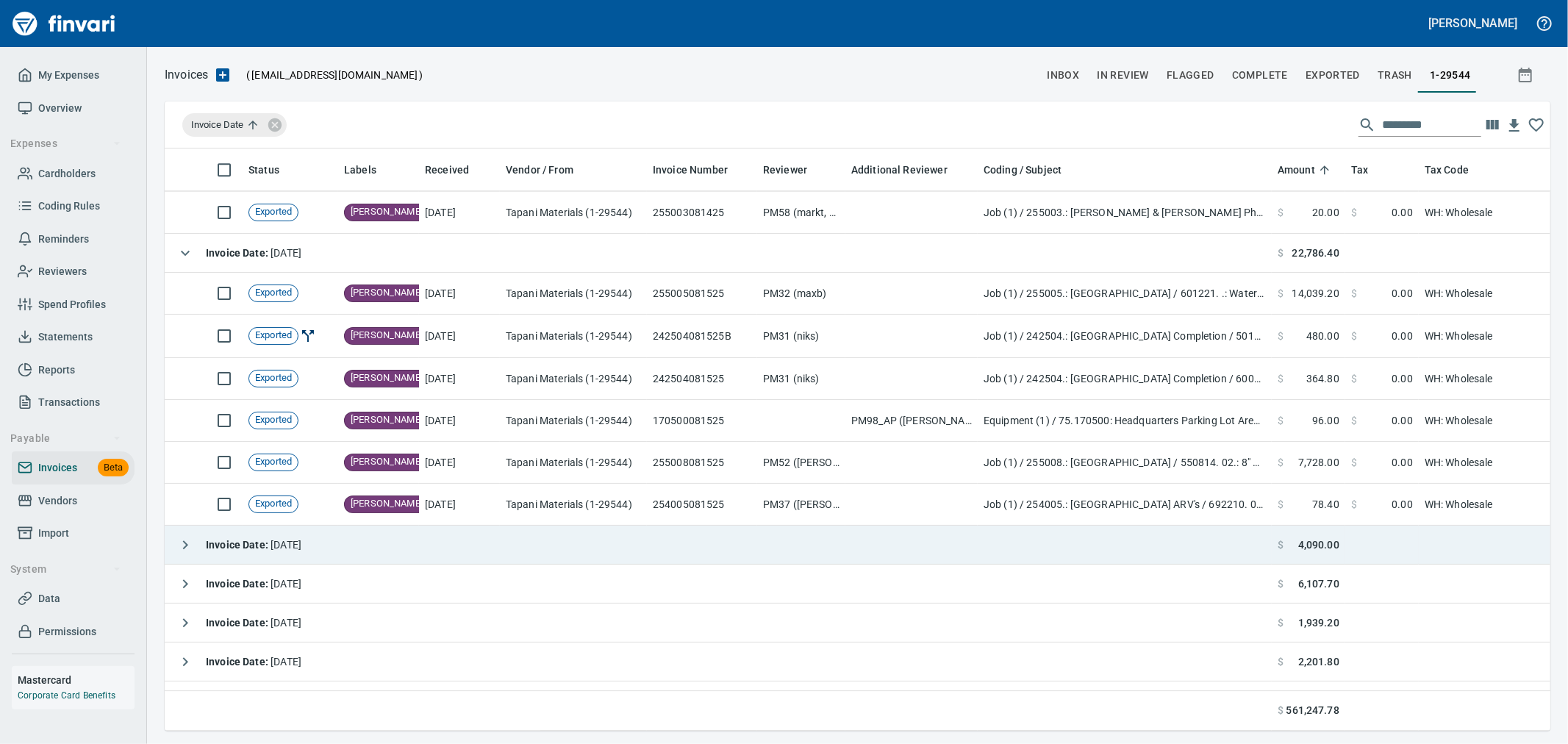
click at [302, 554] on div "Invoice Date : 8/18/2025" at bounding box center [236, 545] width 131 height 29
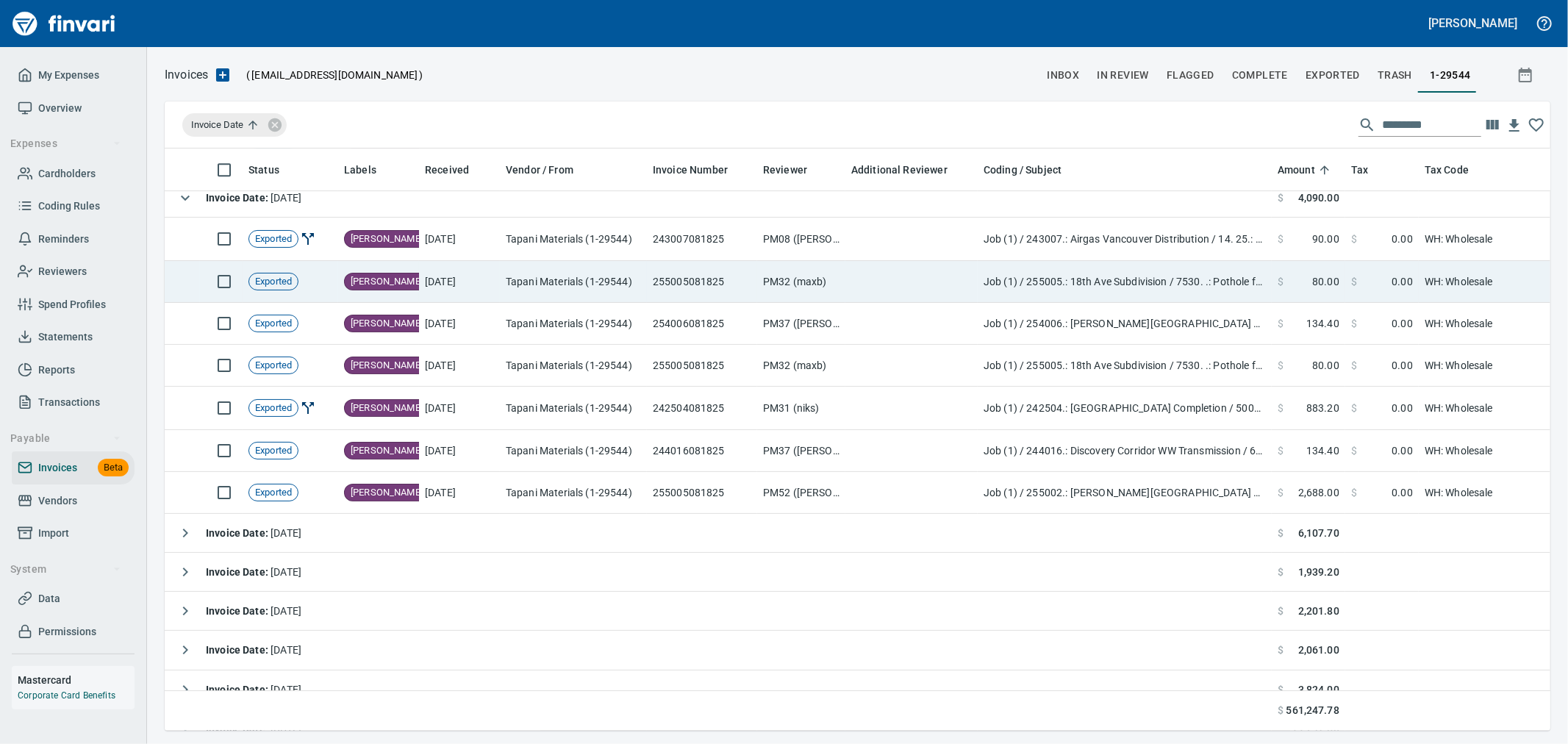
scroll to position [4004, 0]
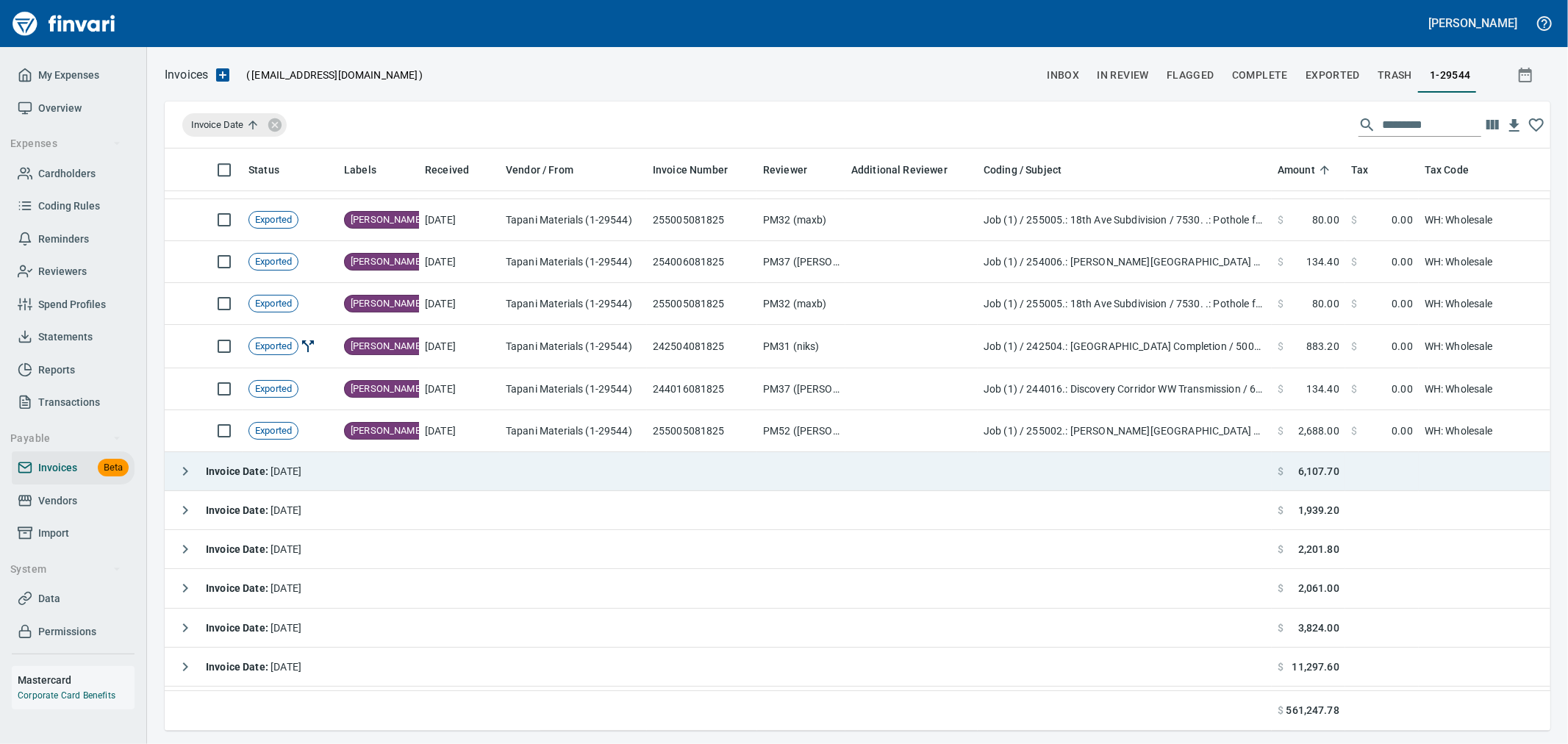
click at [327, 471] on td "Invoice Date : 8/19/2025" at bounding box center [718, 472] width 1107 height 39
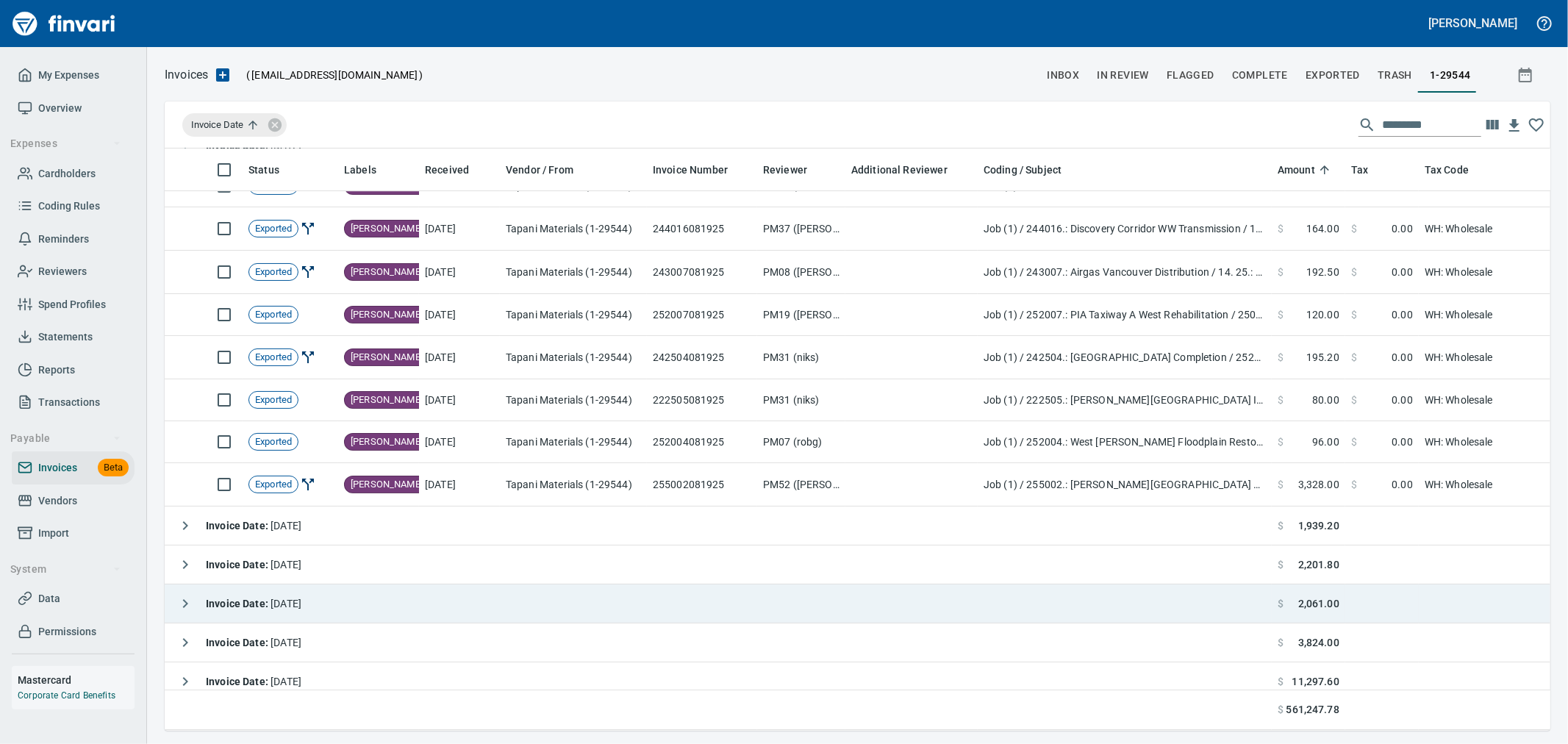
scroll to position [4413, 0]
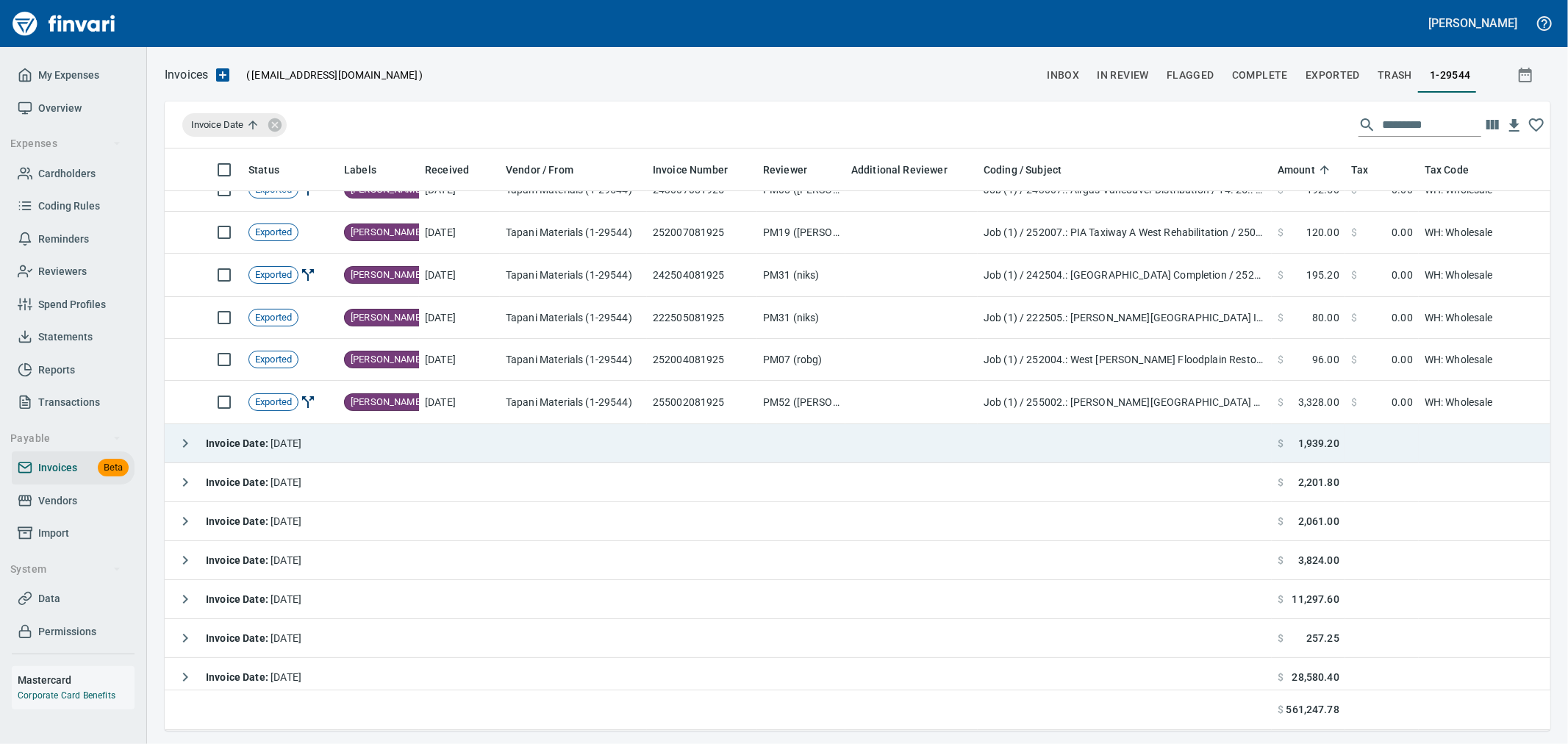
drag, startPoint x: 246, startPoint y: 448, endPoint x: 256, endPoint y: 448, distance: 10.0
click at [246, 448] on strong "Invoice Date :" at bounding box center [237, 444] width 65 height 12
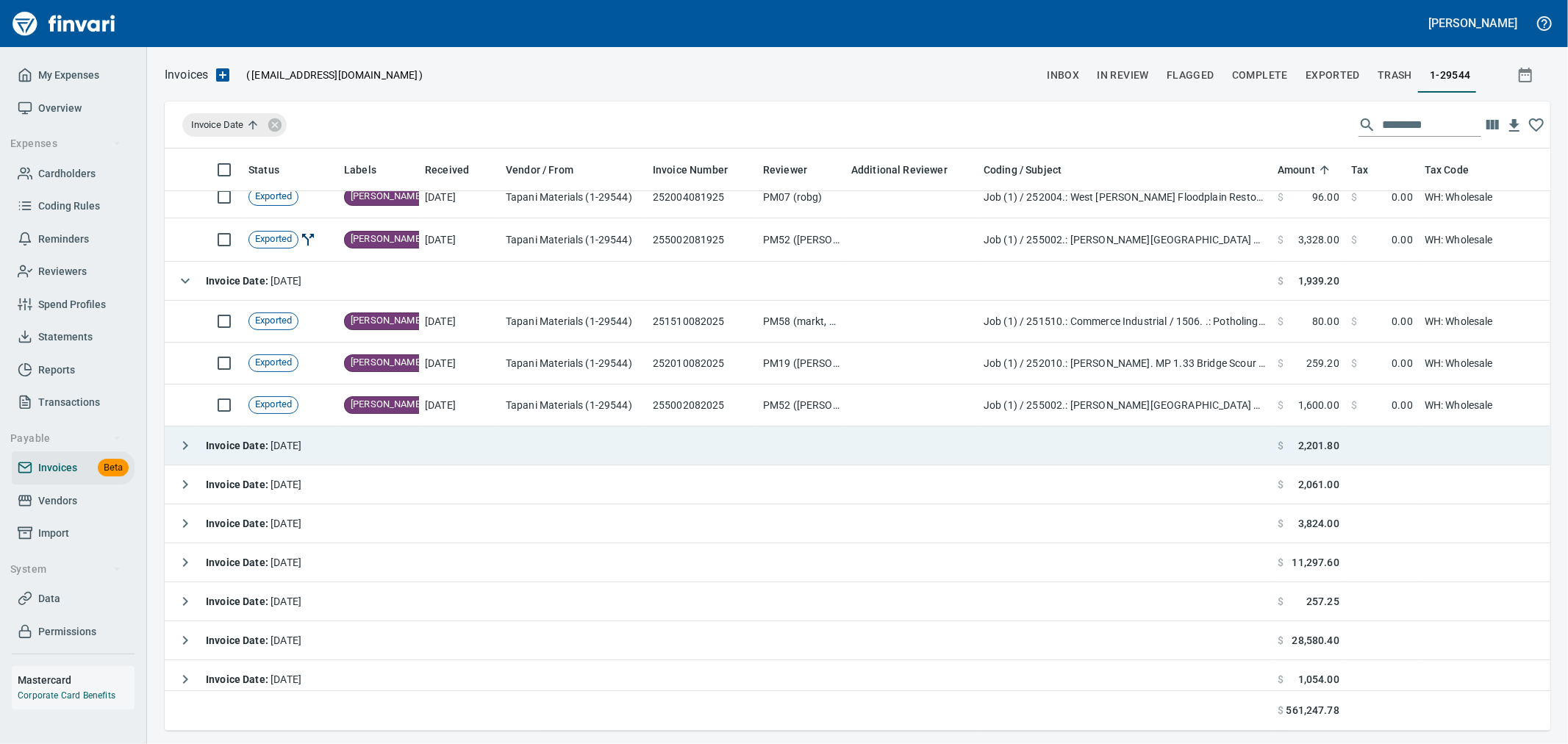
click at [260, 454] on div "Invoice Date : 8/21/2025" at bounding box center [236, 446] width 131 height 29
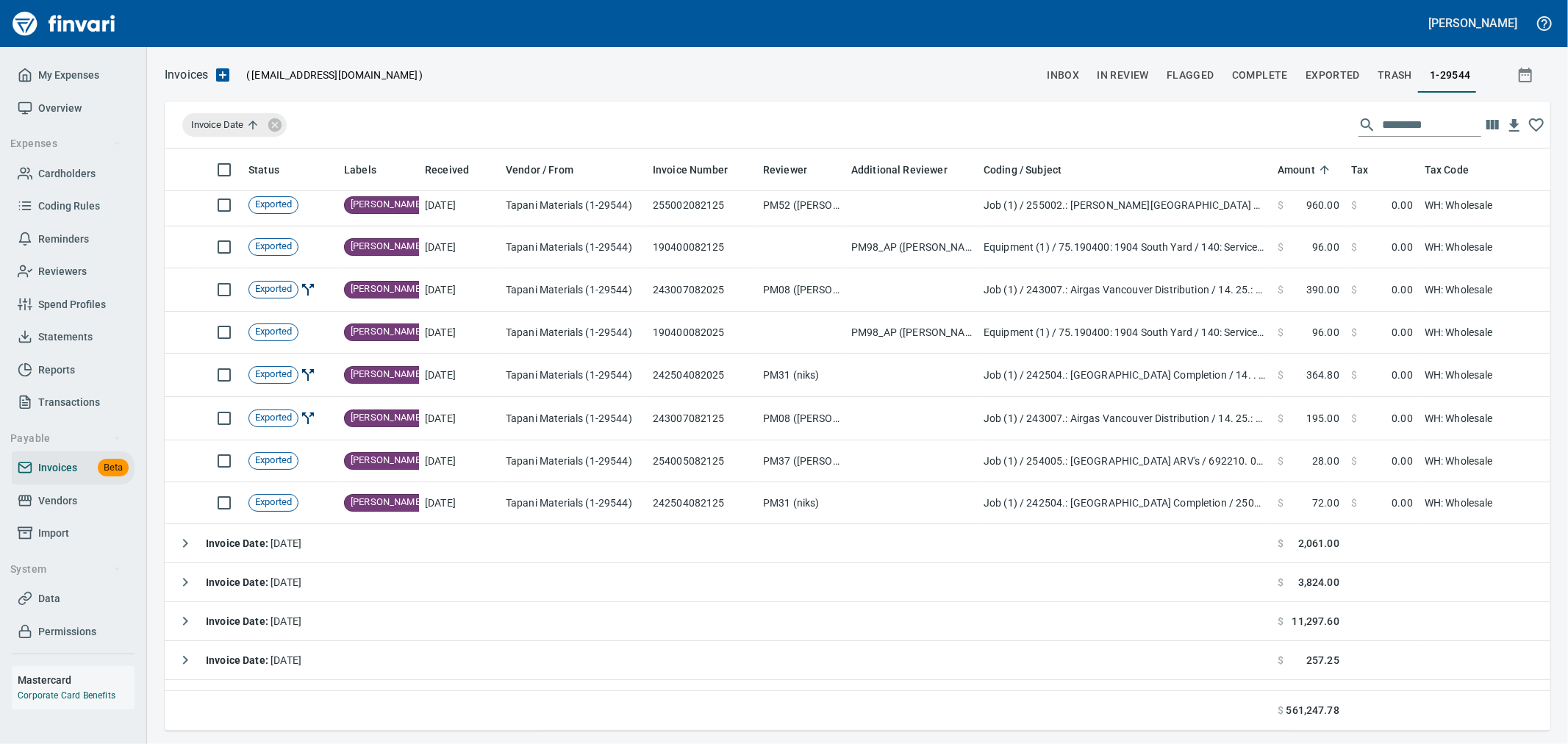
scroll to position [4902, 0]
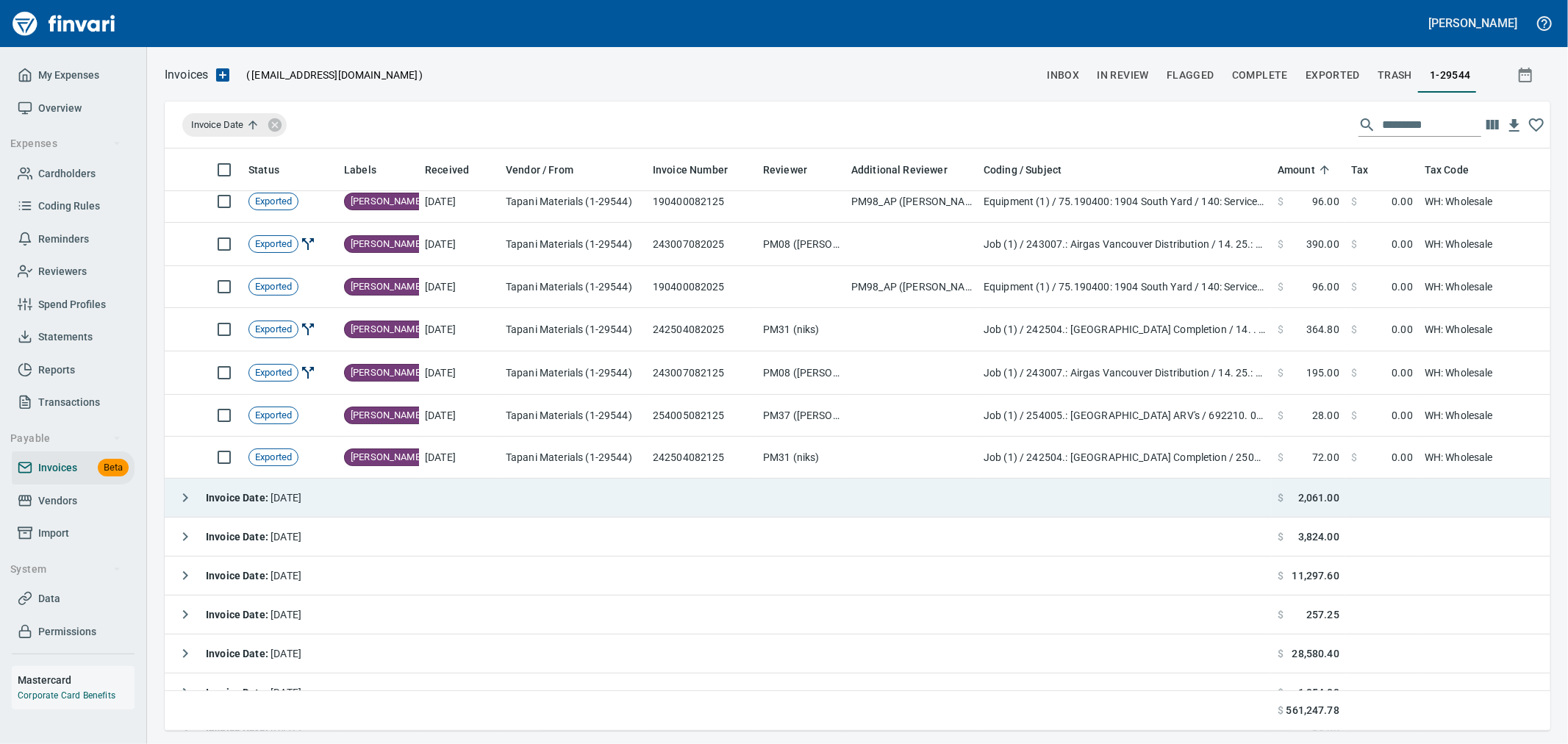
click at [267, 495] on strong "Invoice Date :" at bounding box center [237, 498] width 65 height 12
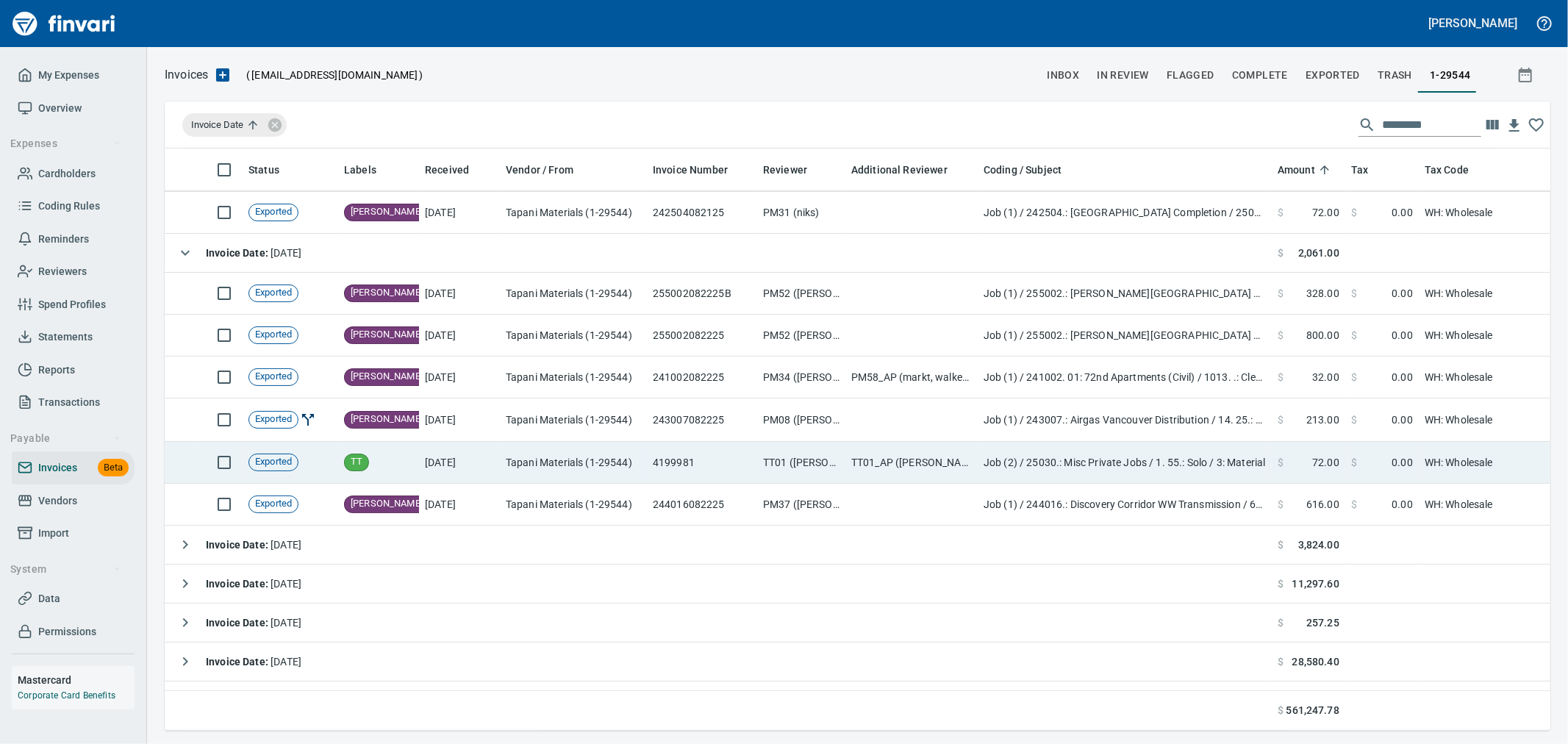
scroll to position [5230, 0]
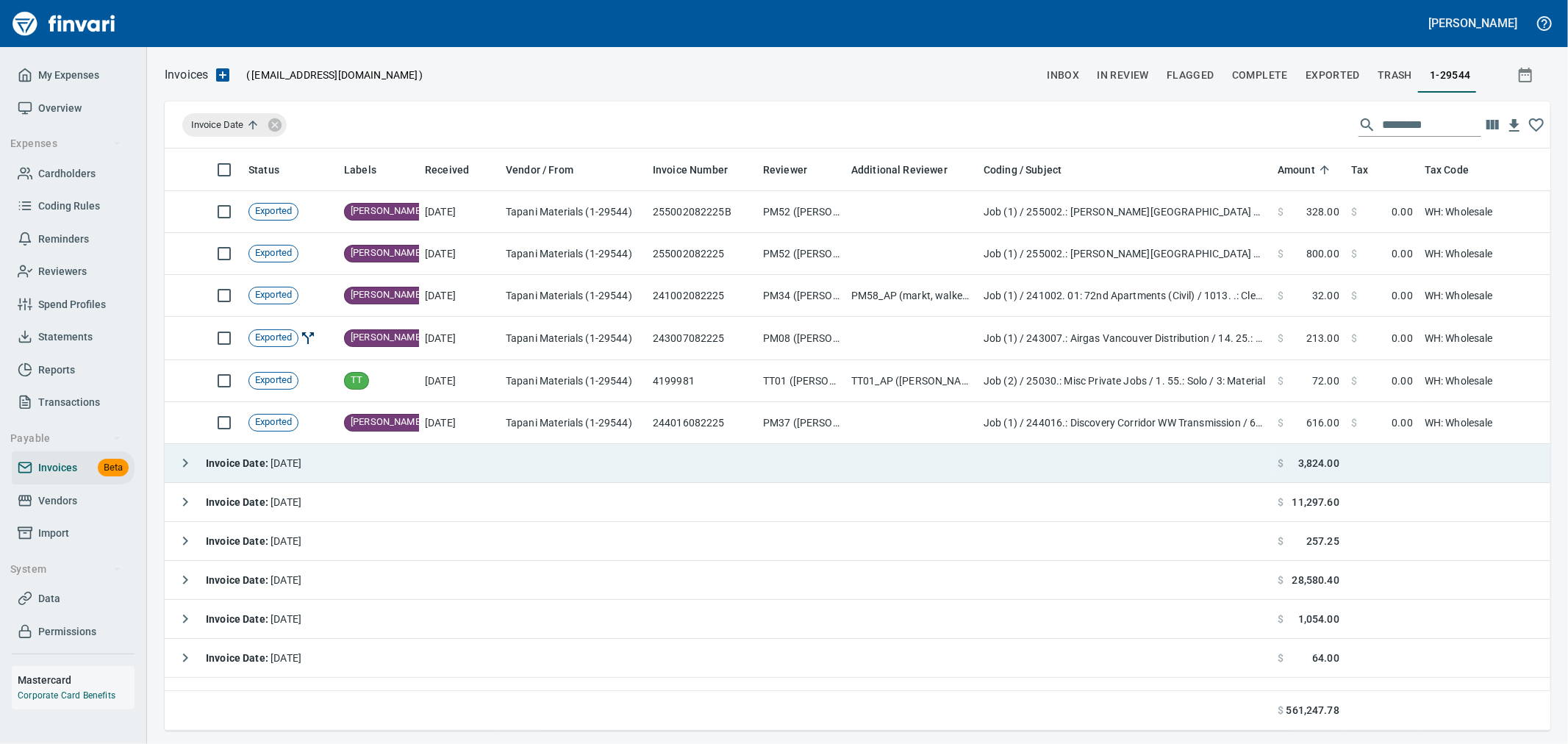
click at [282, 459] on span "Invoice Date : 8/25/2025" at bounding box center [253, 464] width 95 height 12
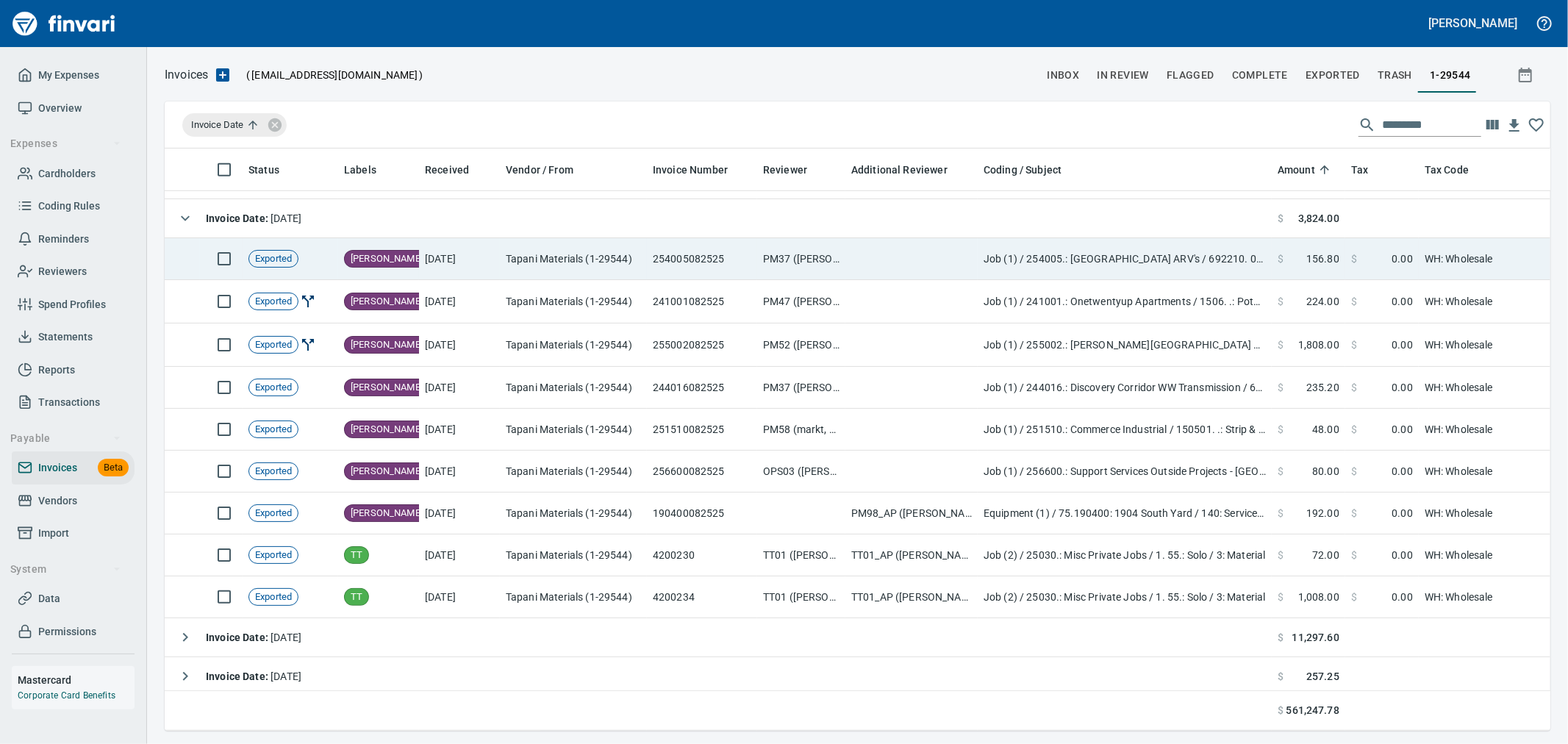
scroll to position [5556, 0]
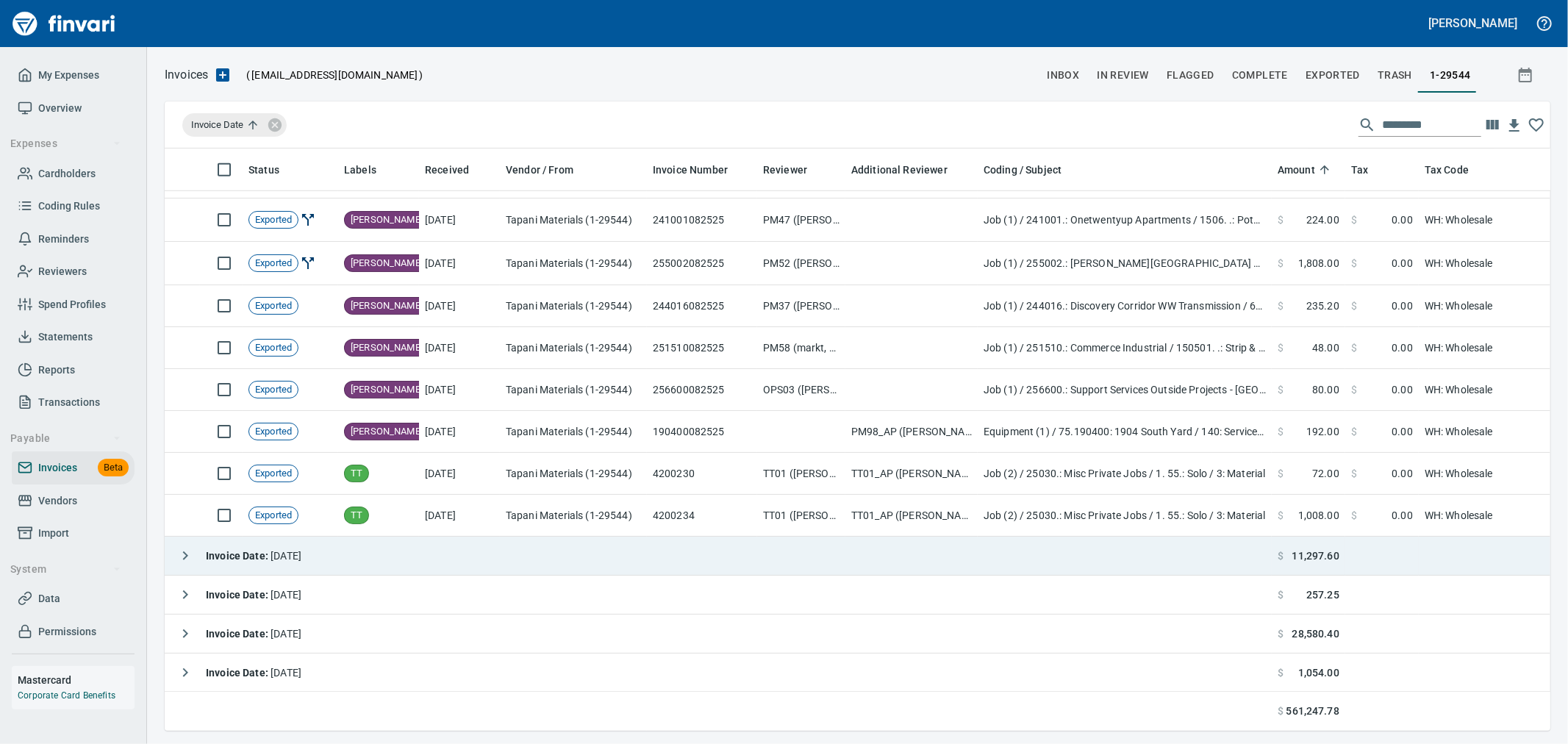
click at [292, 550] on span "Invoice Date : 8/26/2025" at bounding box center [253, 556] width 95 height 12
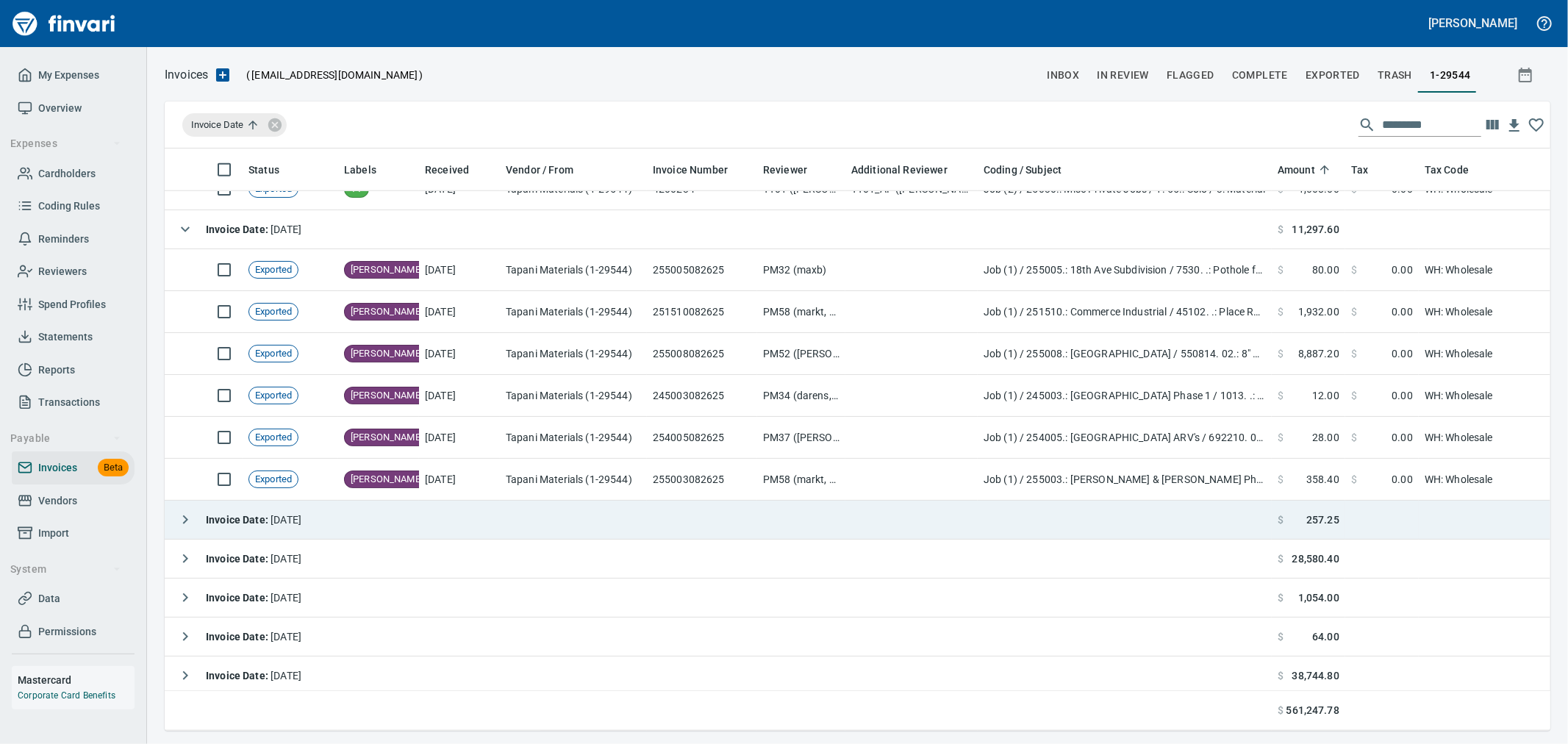
click at [302, 519] on span "Invoice Date : 8/27/2025" at bounding box center [253, 520] width 95 height 12
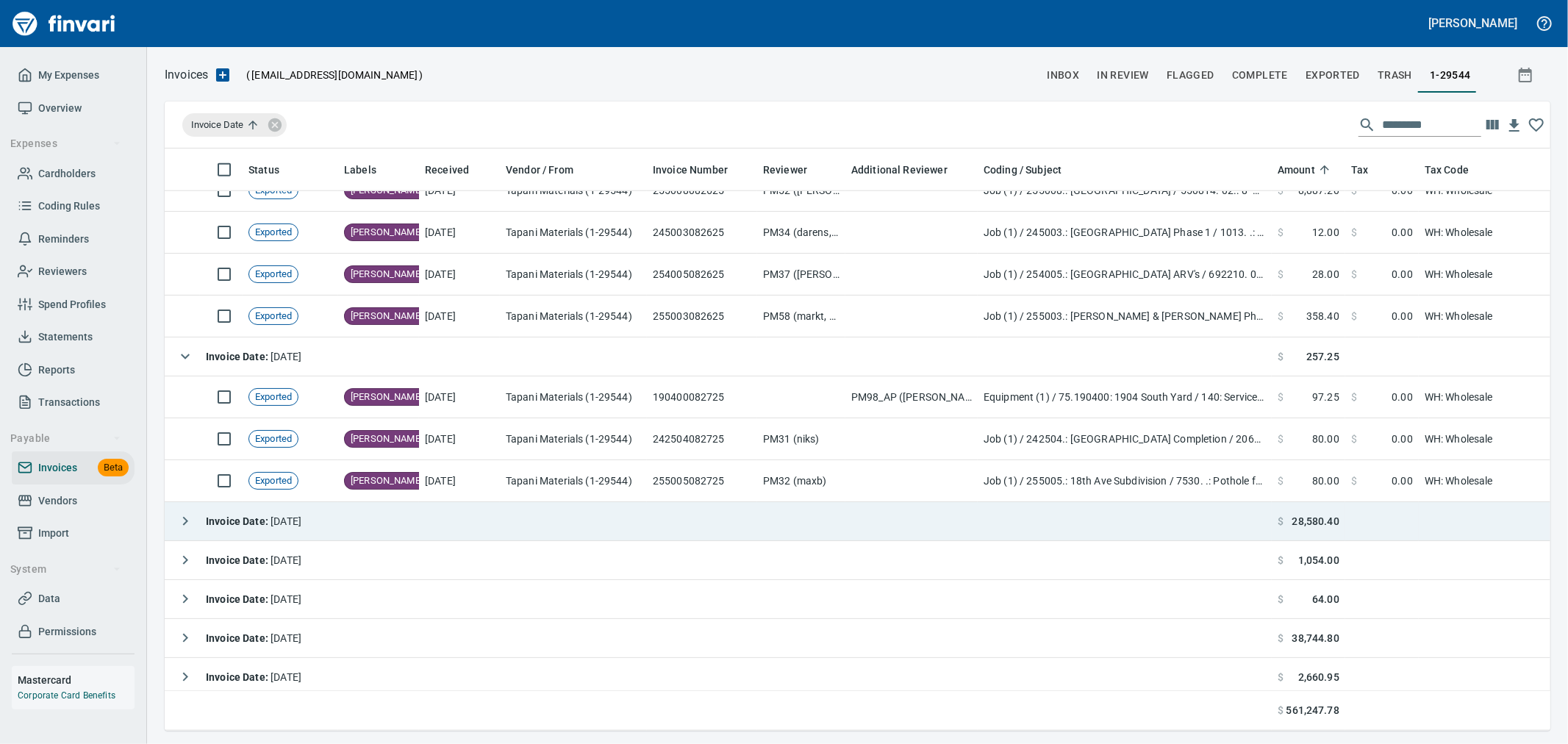
click at [302, 522] on span "Invoice Date : 8/28/2025" at bounding box center [253, 522] width 95 height 12
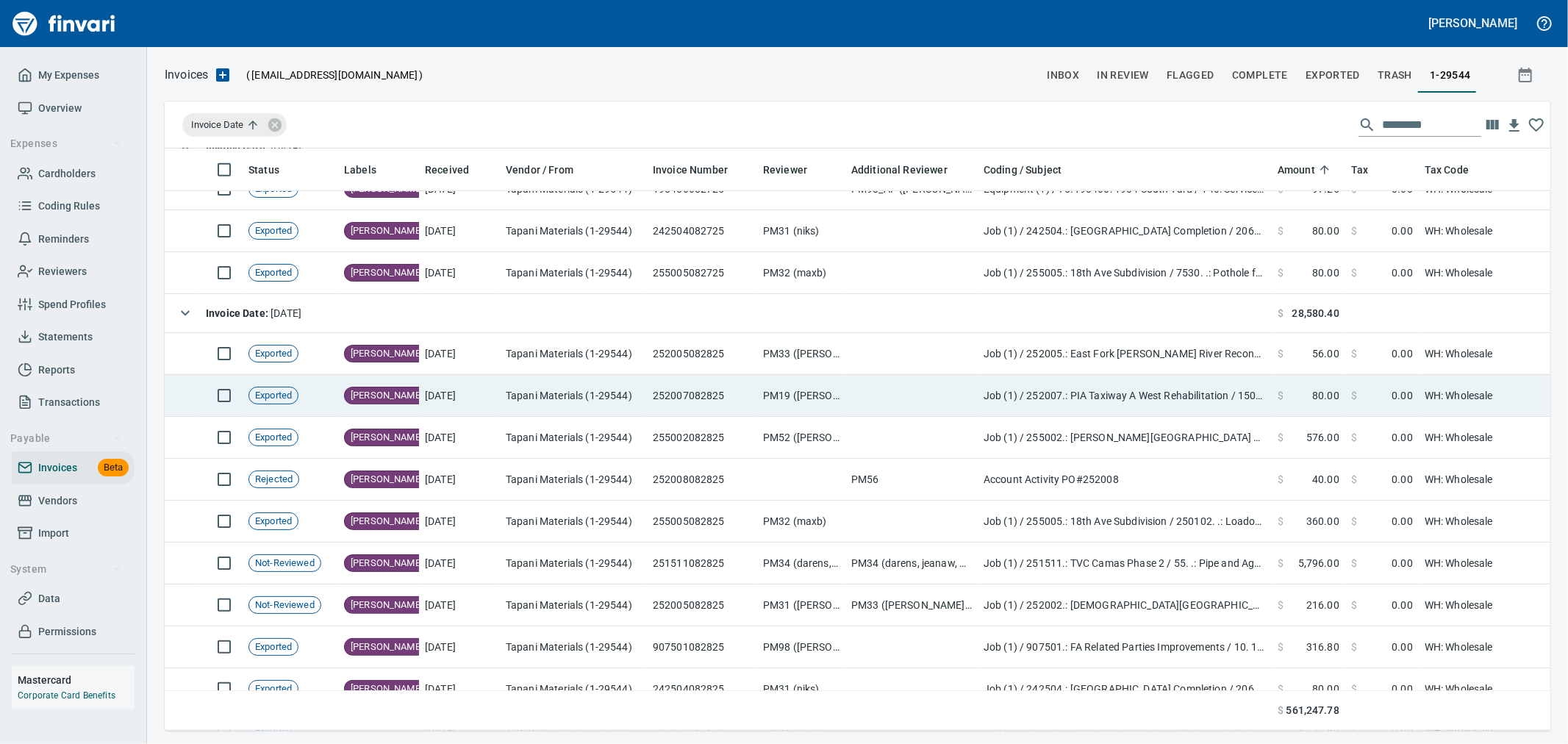
scroll to position [6291, 0]
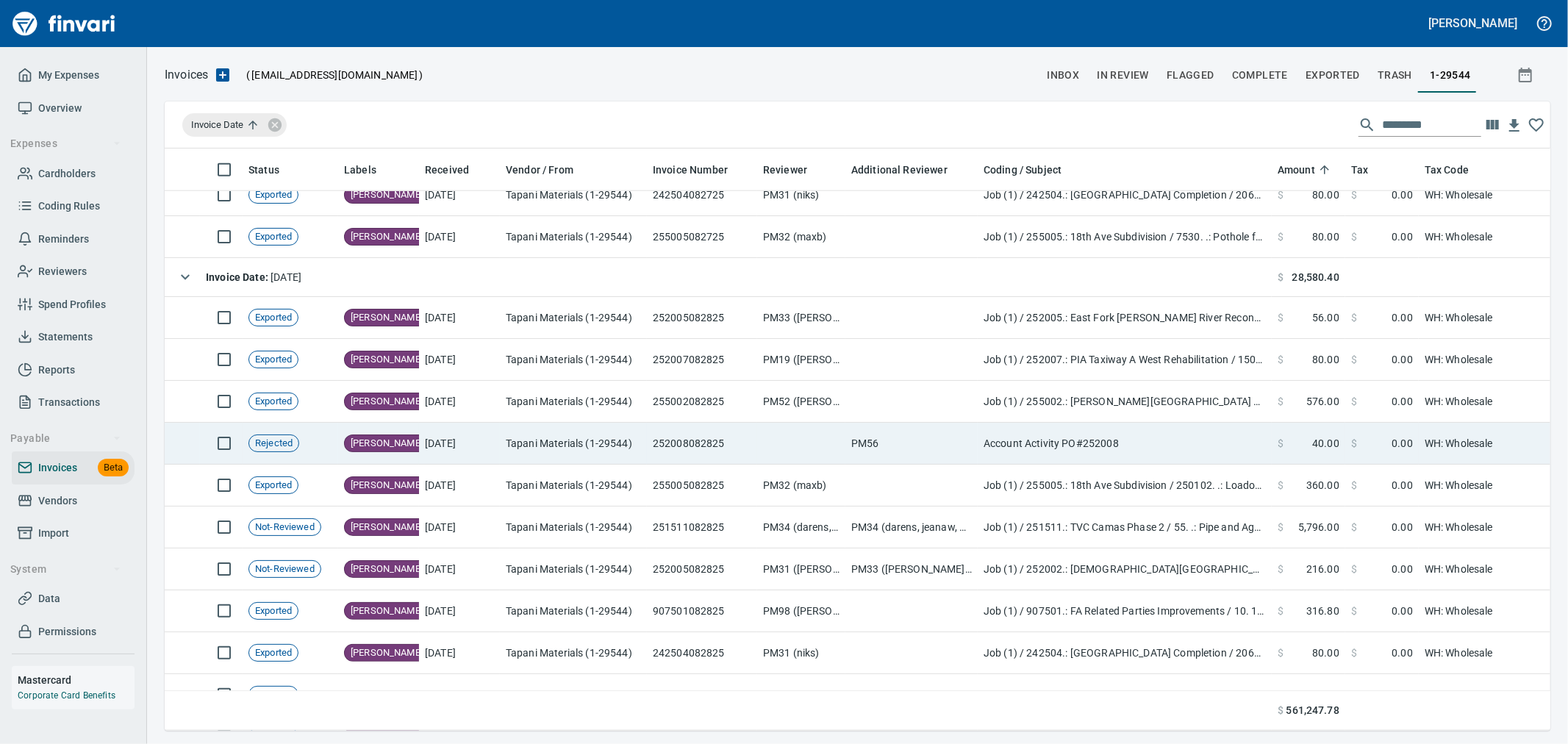
click at [447, 443] on td "8/29/2025" at bounding box center [459, 444] width 81 height 42
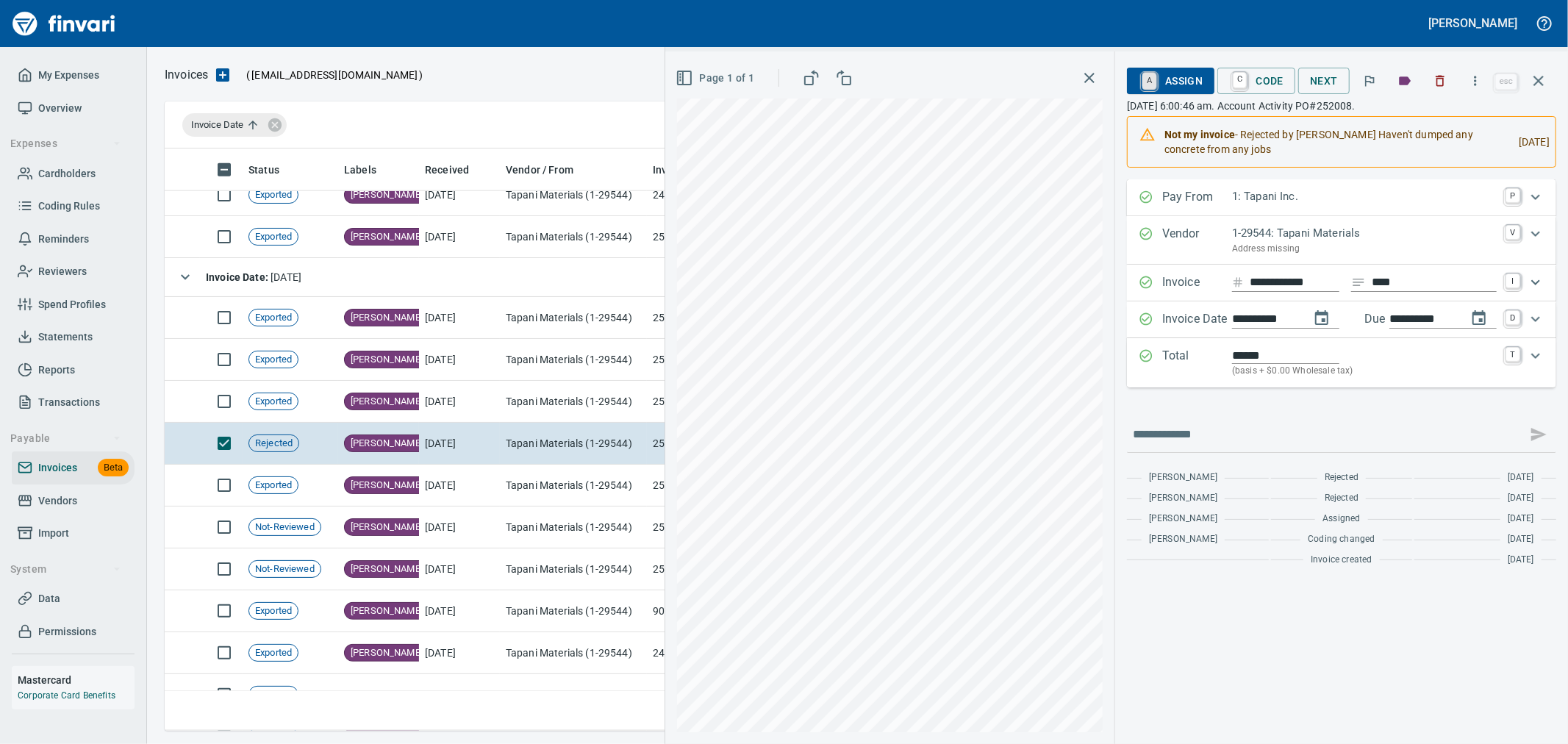
drag, startPoint x: 1151, startPoint y: 80, endPoint x: 1156, endPoint y: 89, distance: 10.3
click at [1151, 80] on link "A" at bounding box center [1149, 80] width 14 height 16
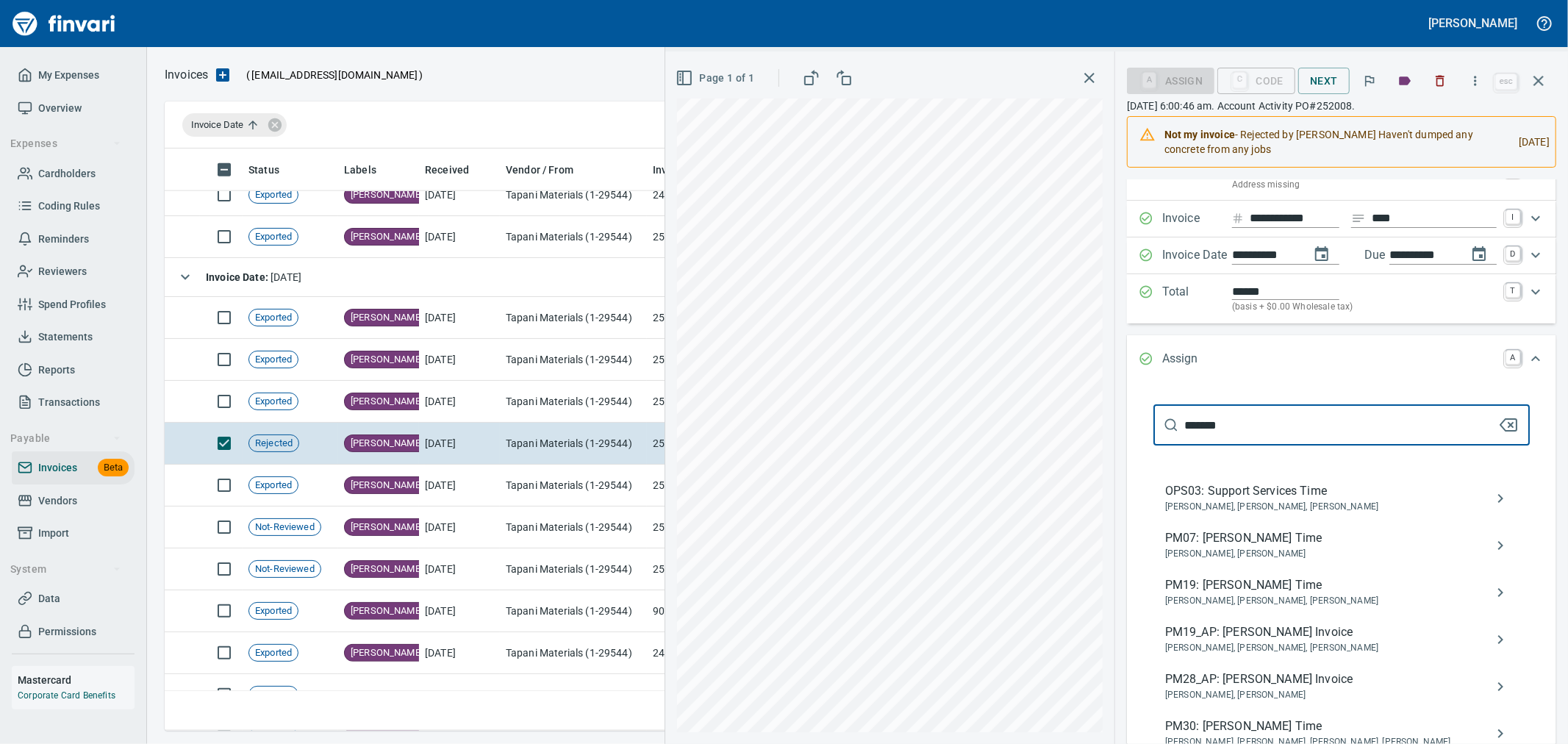
scroll to position [163, 0]
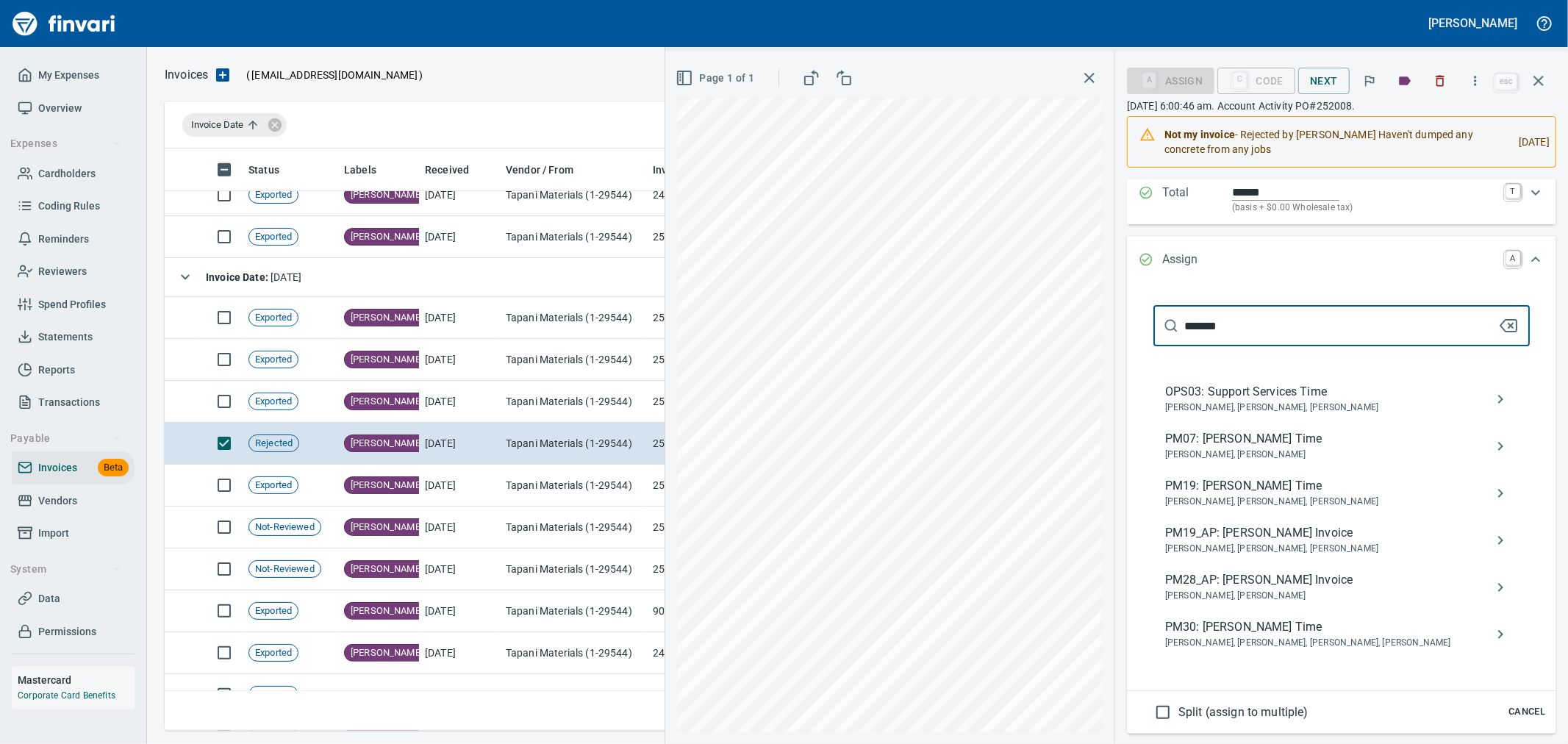
type input "*******"
click at [1296, 548] on span "Clayton Buruse, Jeremy Brown, Tyson Sarkinen" at bounding box center [1330, 549] width 329 height 15
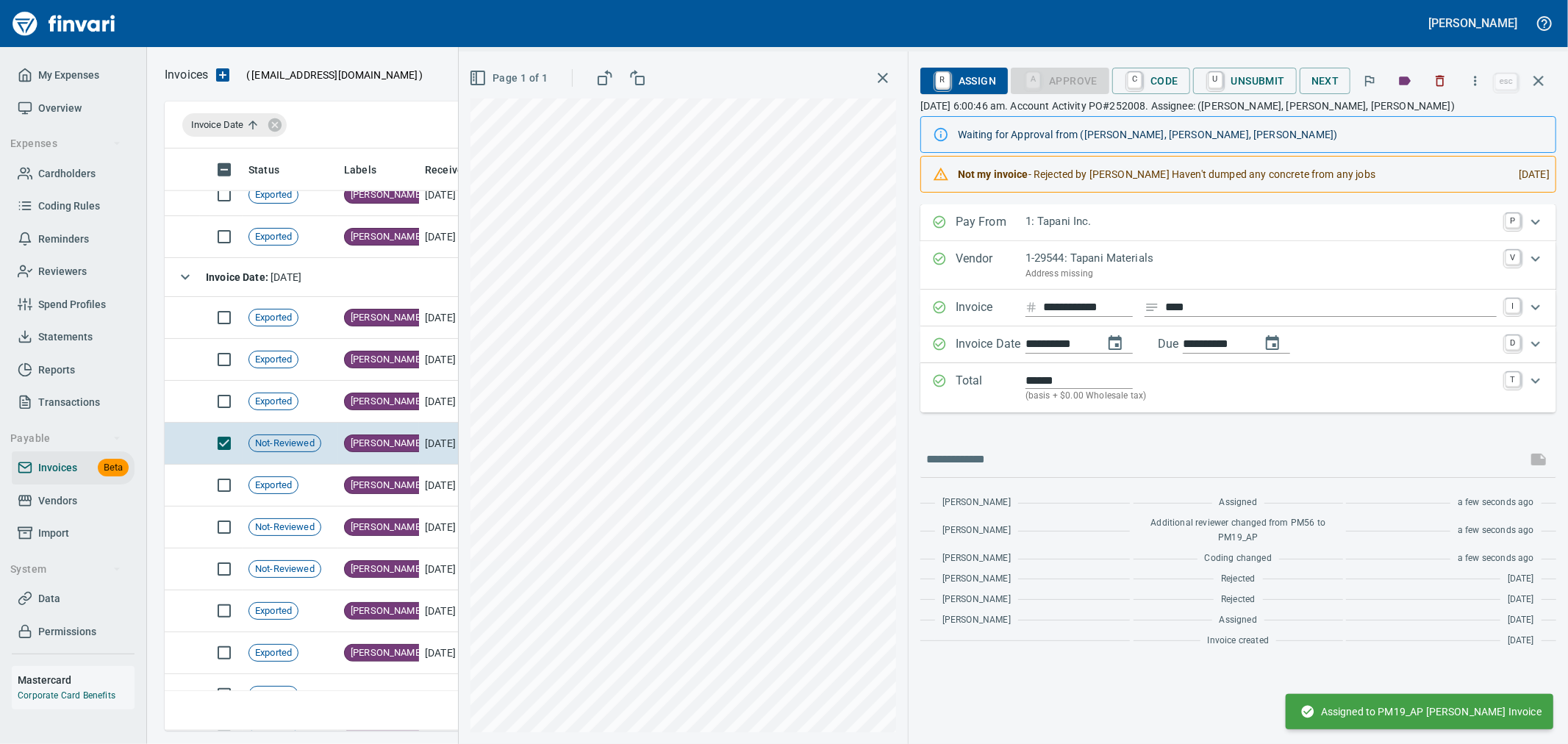
scroll to position [0, 0]
click at [1043, 461] on input "text" at bounding box center [1224, 459] width 595 height 23
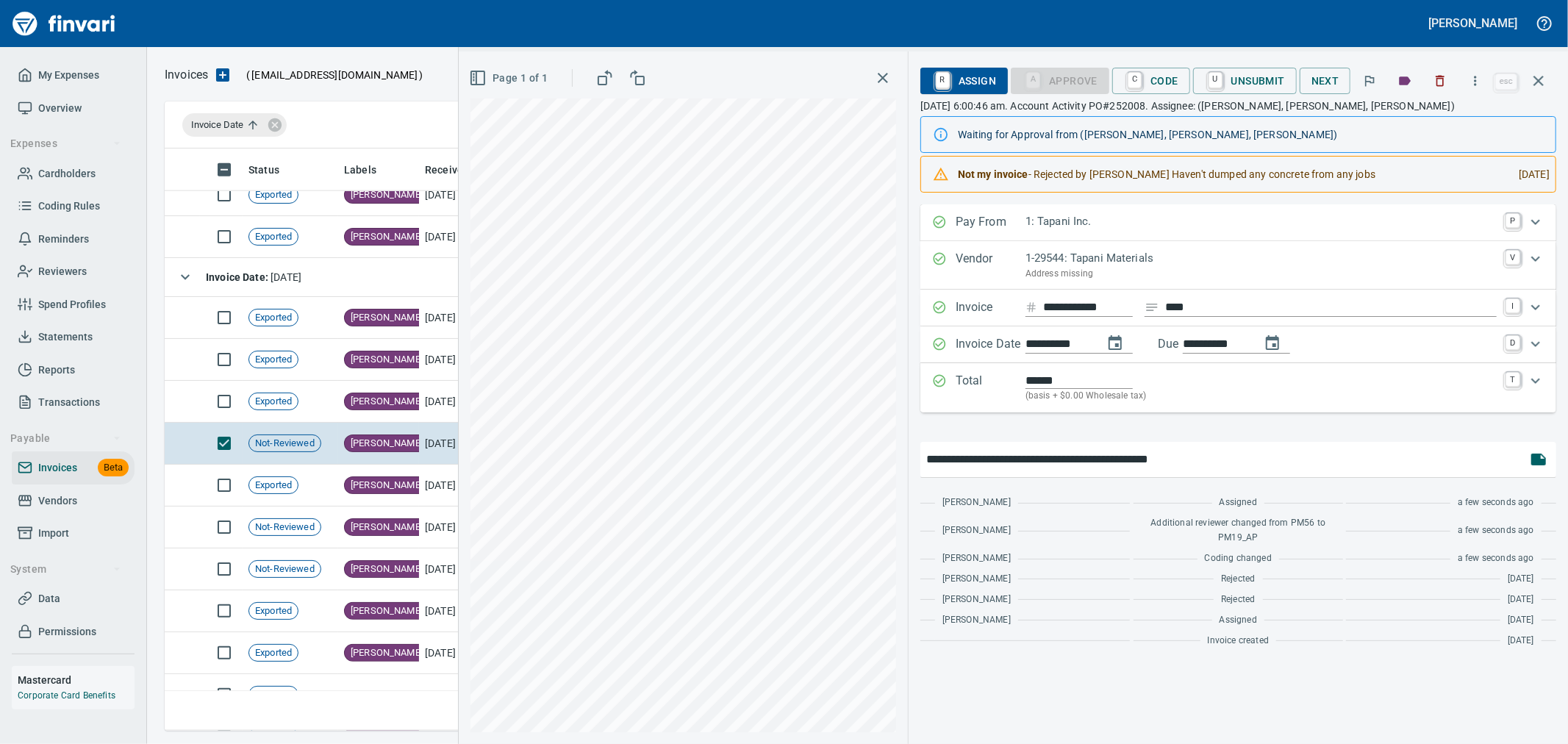
type input "**********"
click at [1538, 465] on icon "button" at bounding box center [1539, 460] width 15 height 12
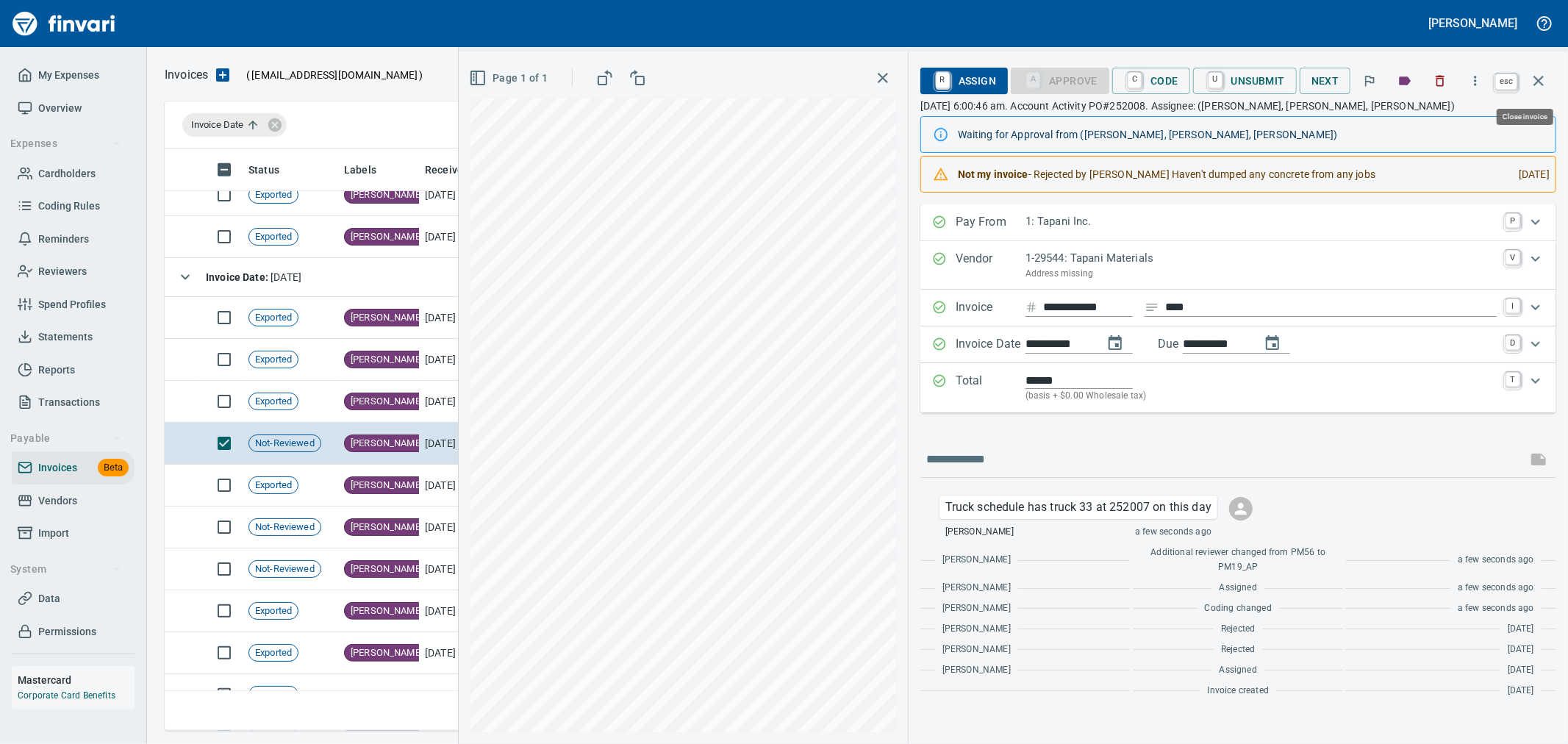
click at [1542, 78] on icon "button" at bounding box center [1539, 81] width 17 height 17
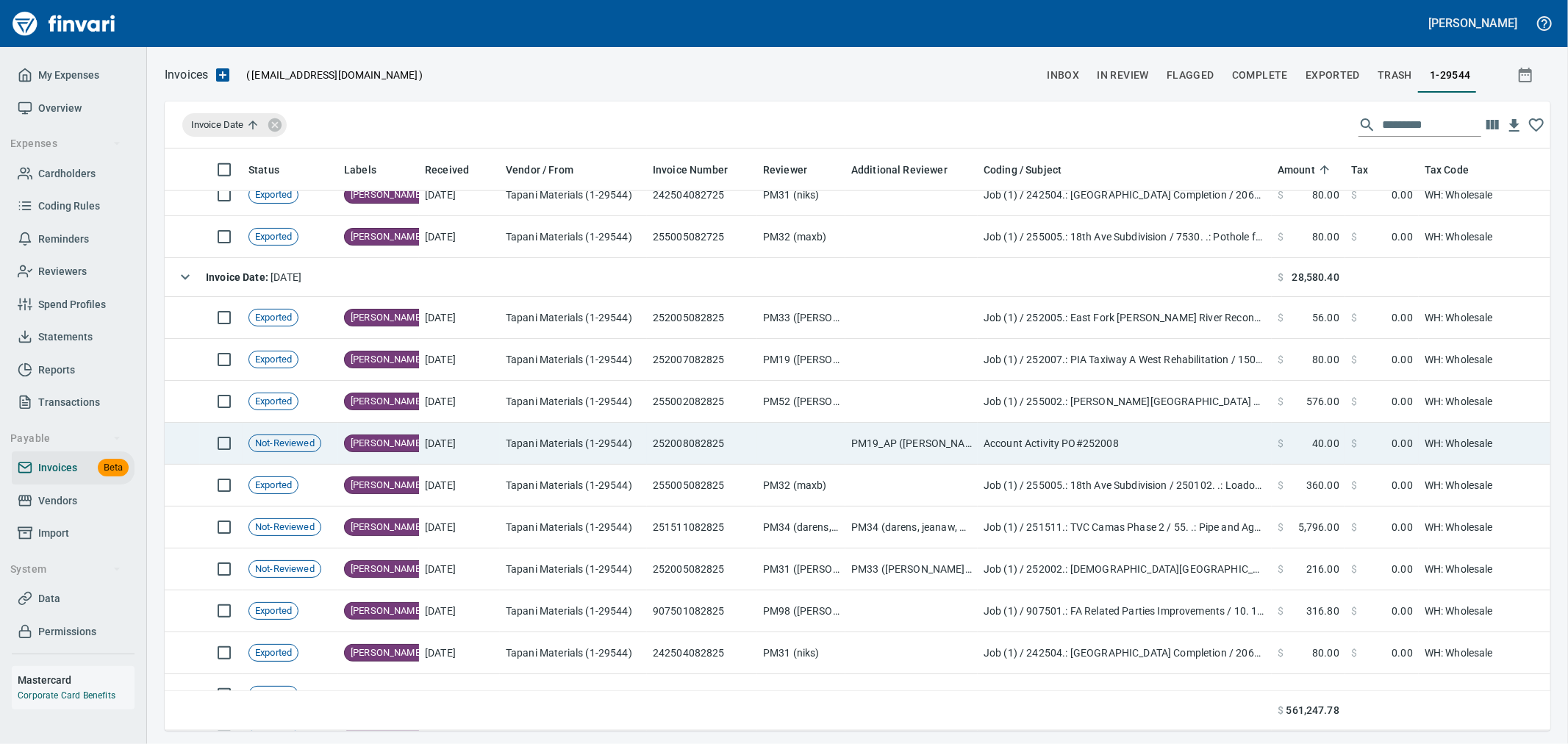
scroll to position [558, 1361]
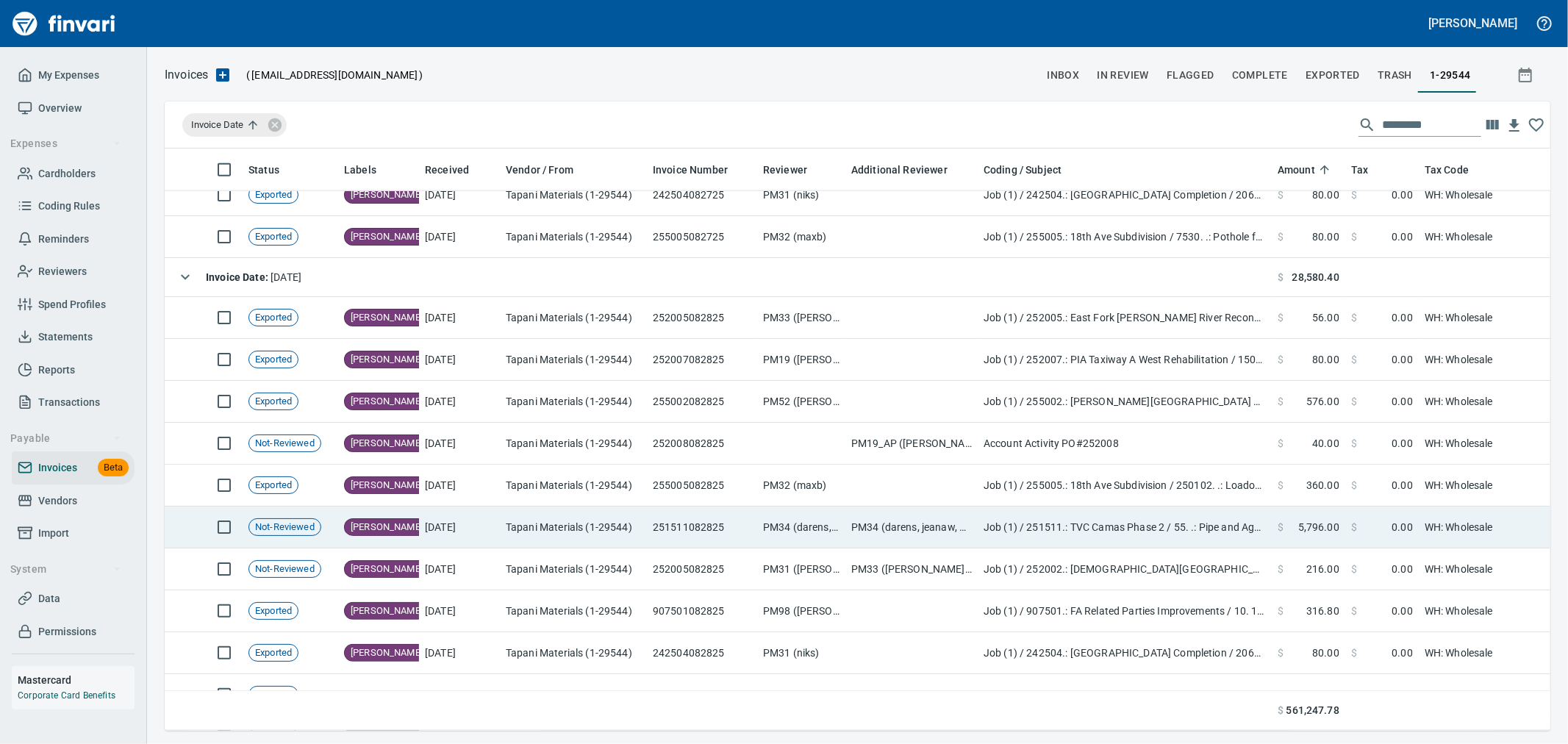
click at [438, 519] on td "8/29/2025" at bounding box center [459, 527] width 81 height 42
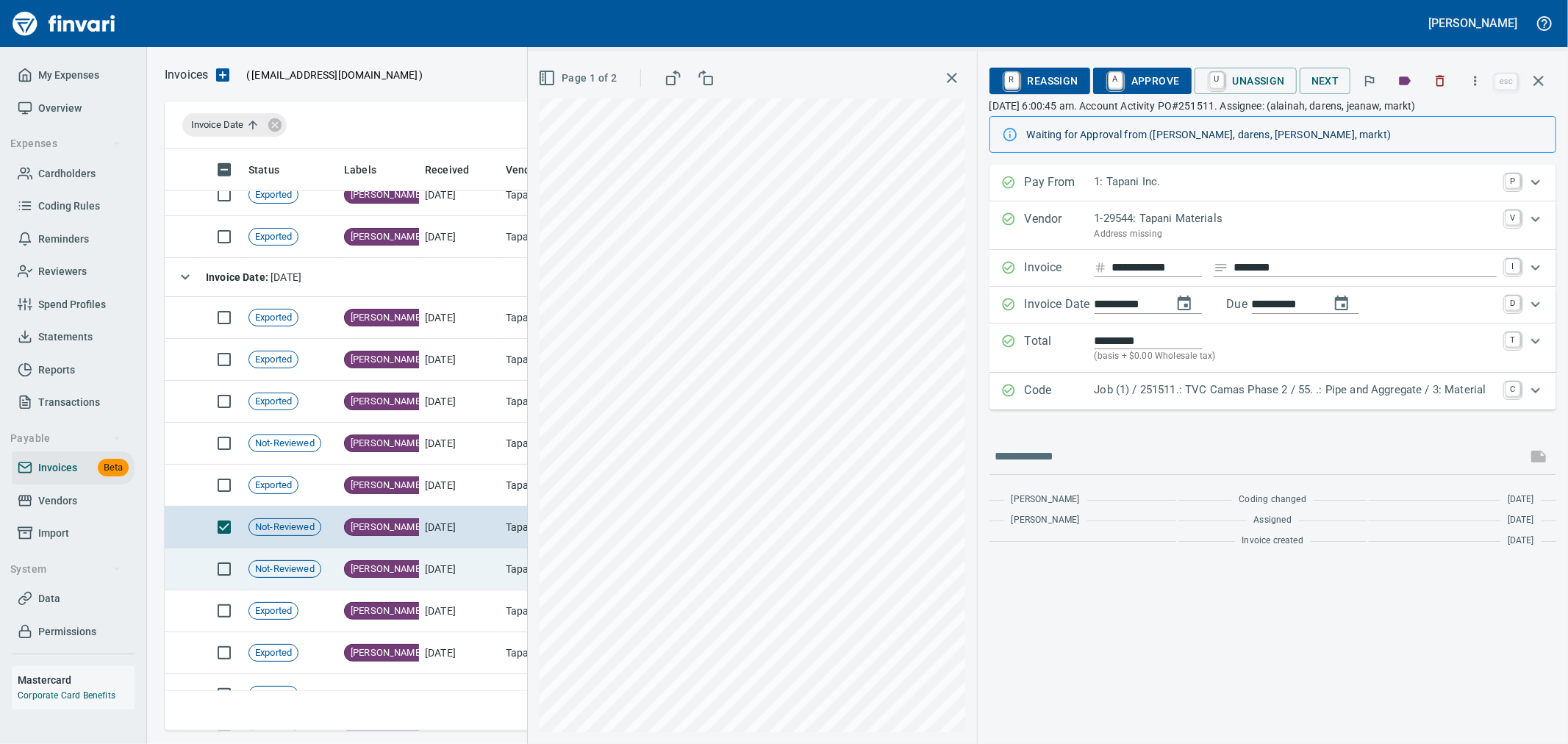
click at [402, 571] on td "Heidi" at bounding box center [378, 570] width 81 height 42
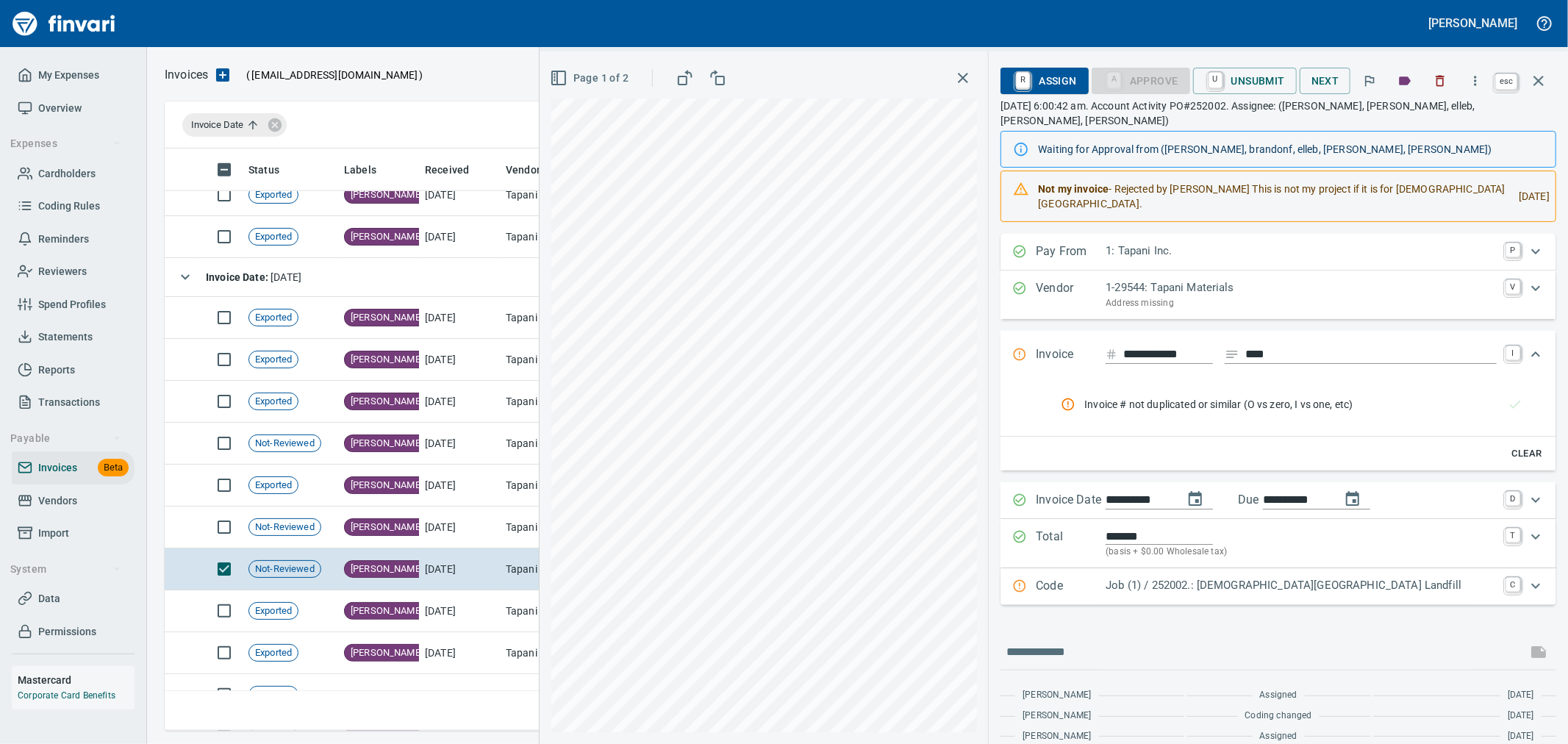
drag, startPoint x: 1542, startPoint y: 82, endPoint x: 1411, endPoint y: 164, distance: 154.5
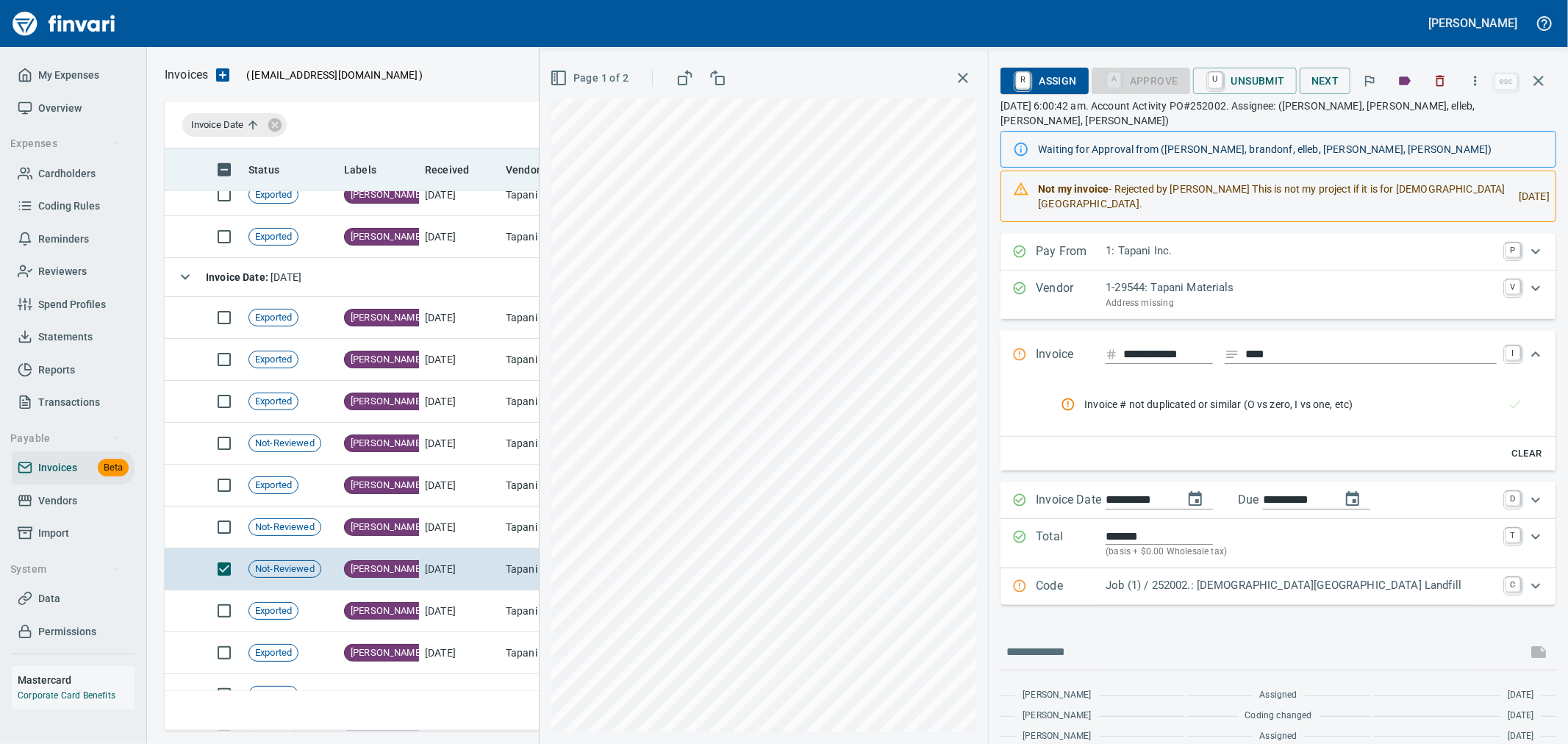
click at [1542, 82] on icon "button" at bounding box center [1539, 81] width 17 height 17
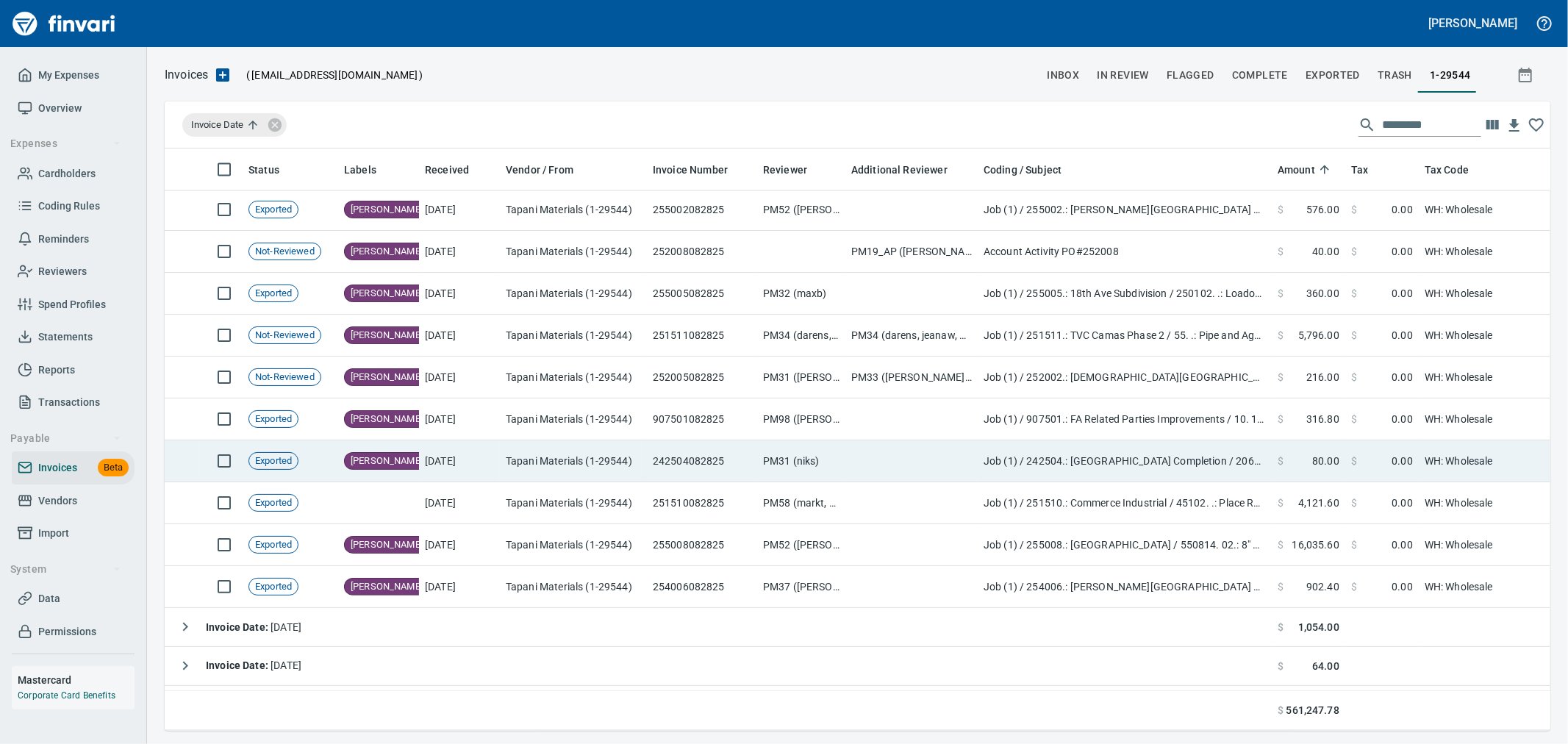
scroll to position [6455, 0]
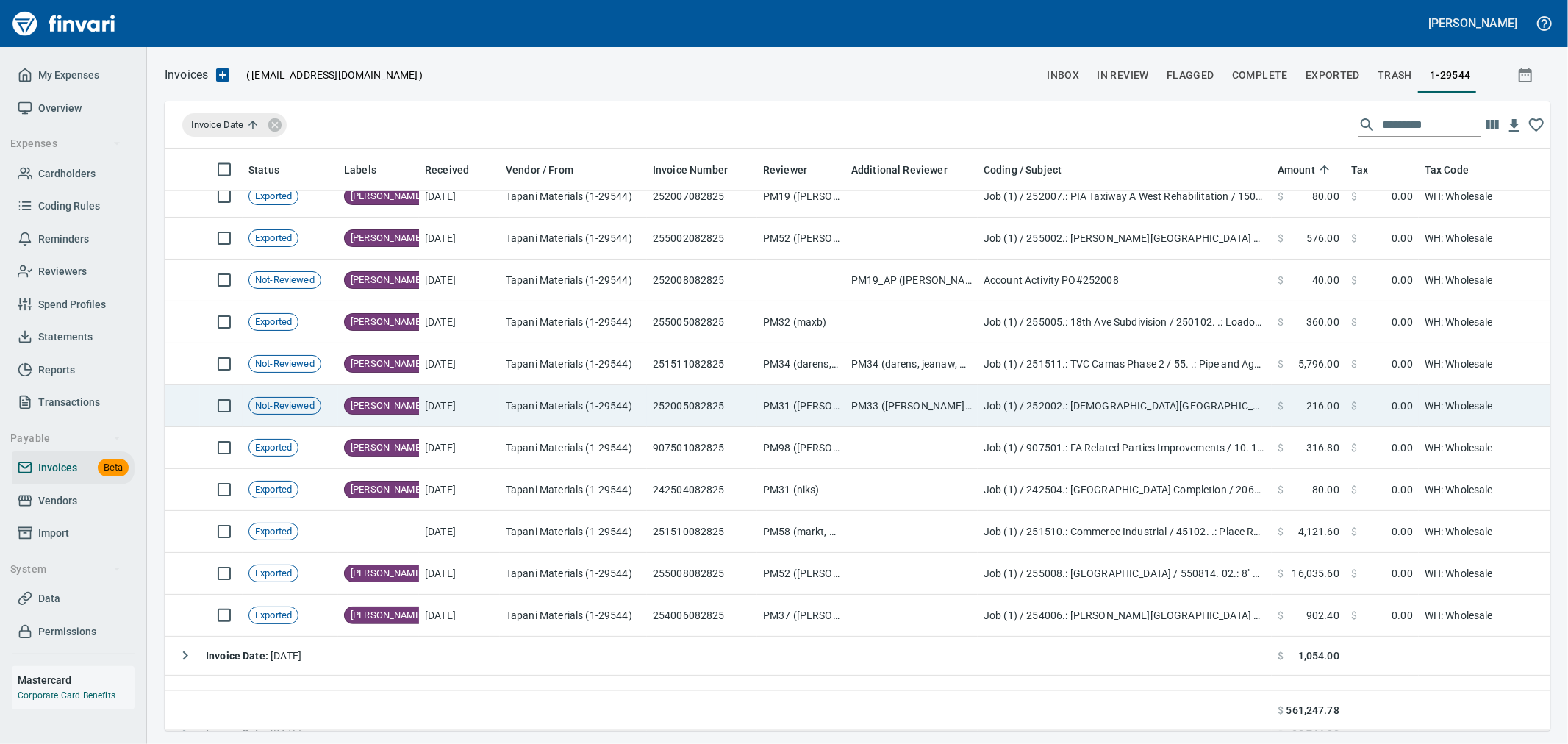
click at [865, 408] on td "PM33 (brandonf, elleb, jordanl, stevei)" at bounding box center [911, 406] width 133 height 42
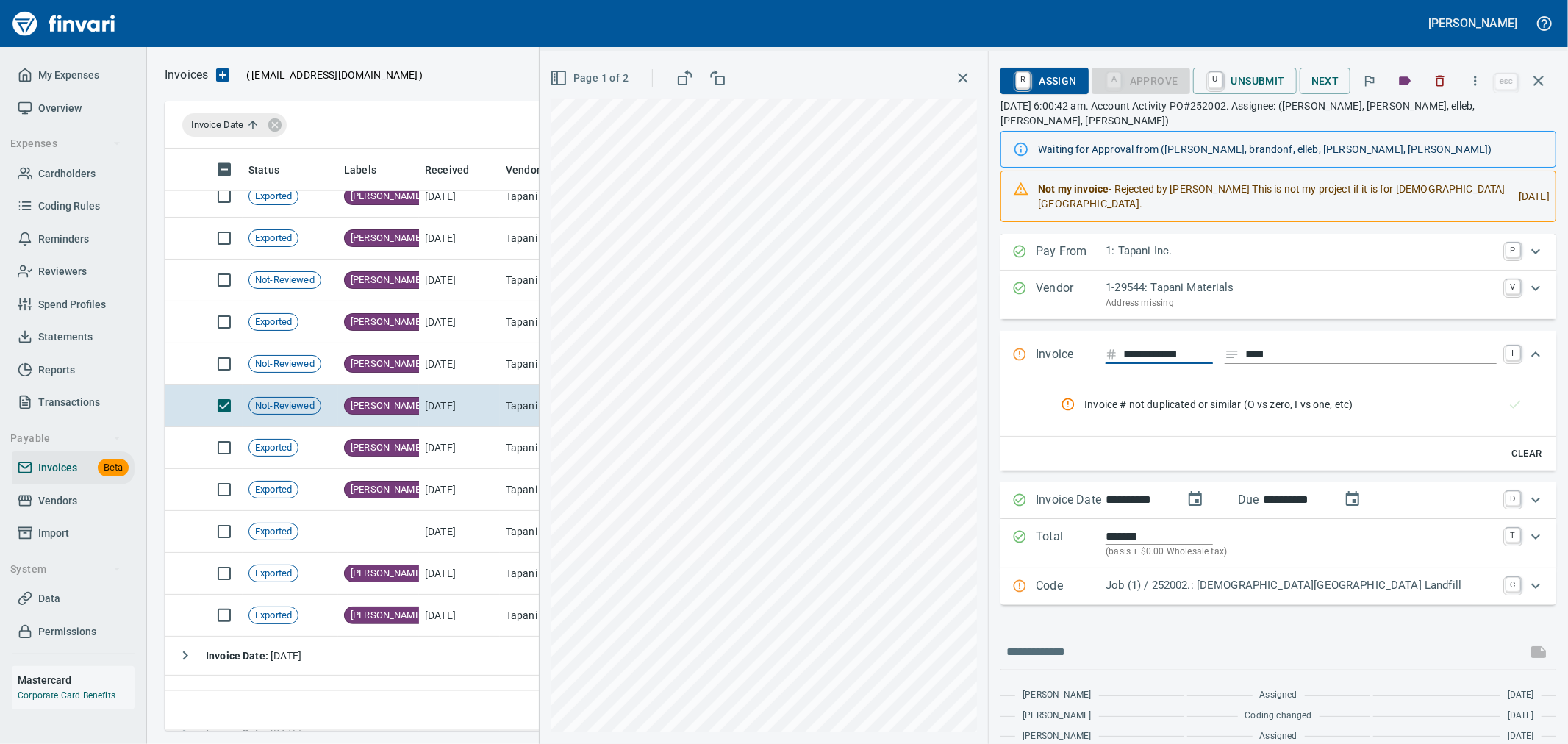
click at [1165, 346] on input "**********" at bounding box center [1168, 355] width 89 height 18
type input "**********"
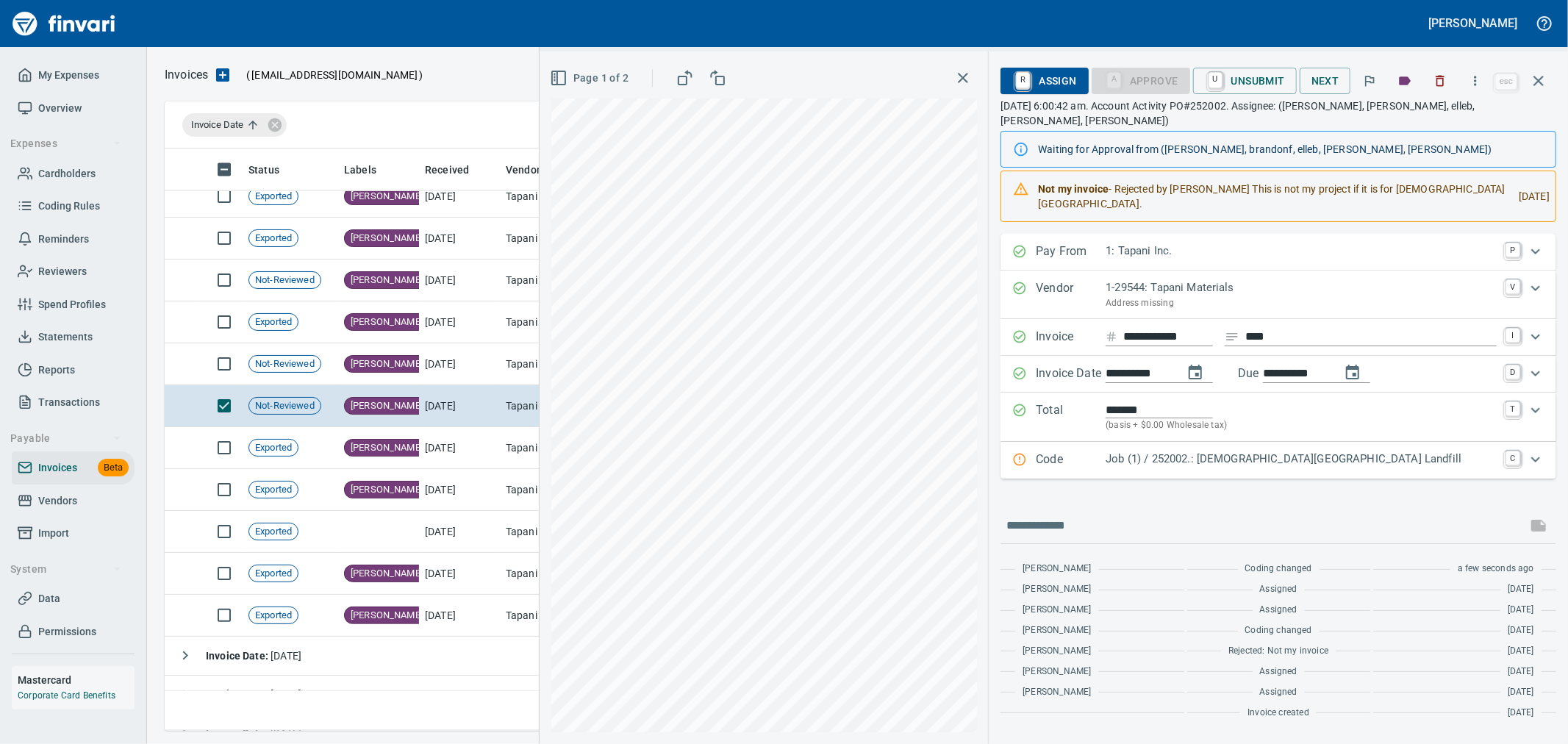
click at [1219, 451] on p "Job (1) / 252002.: Lady Island Landfill" at bounding box center [1301, 460] width 391 height 17
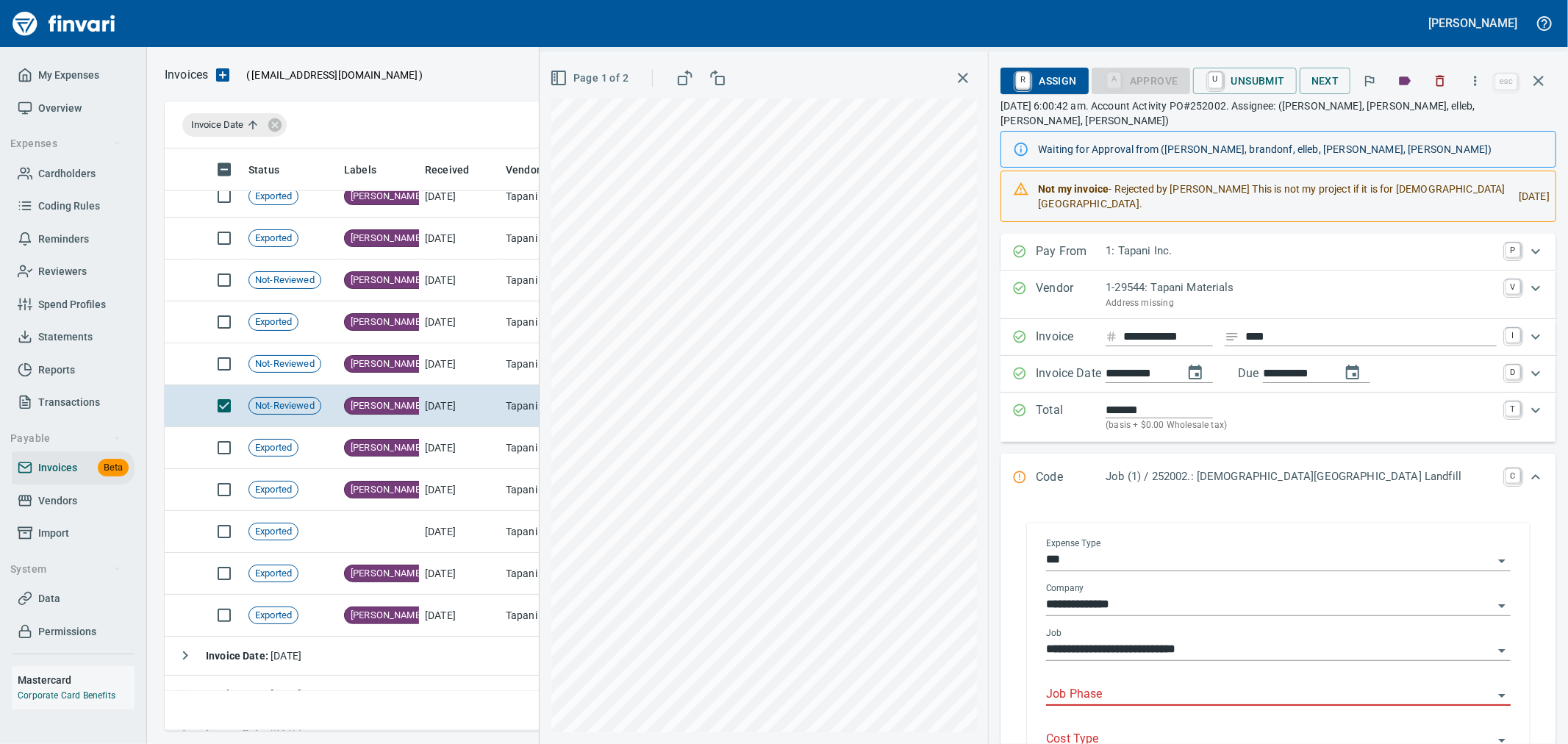
click at [1117, 640] on input "**********" at bounding box center [1270, 650] width 447 height 21
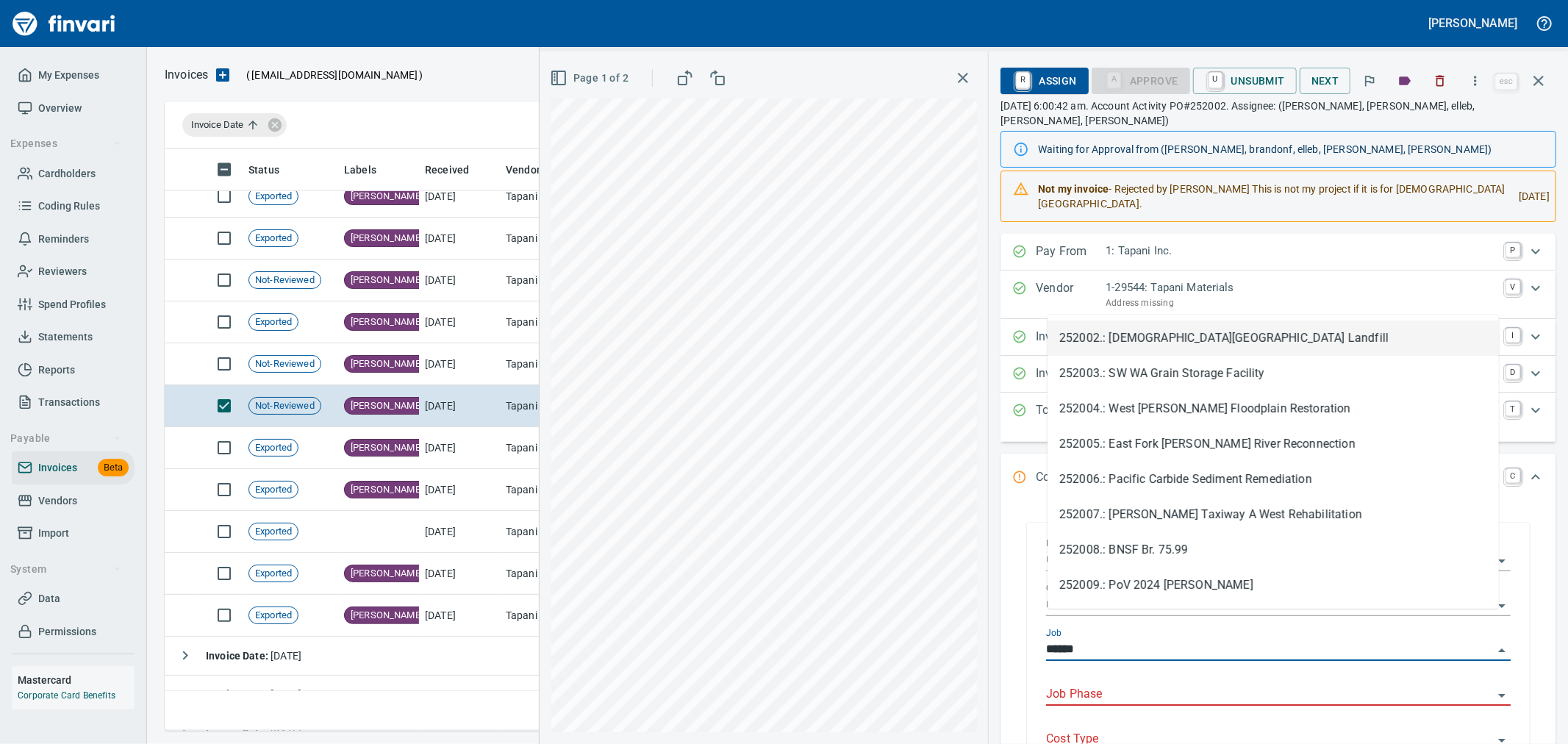
scroll to position [558, 1361]
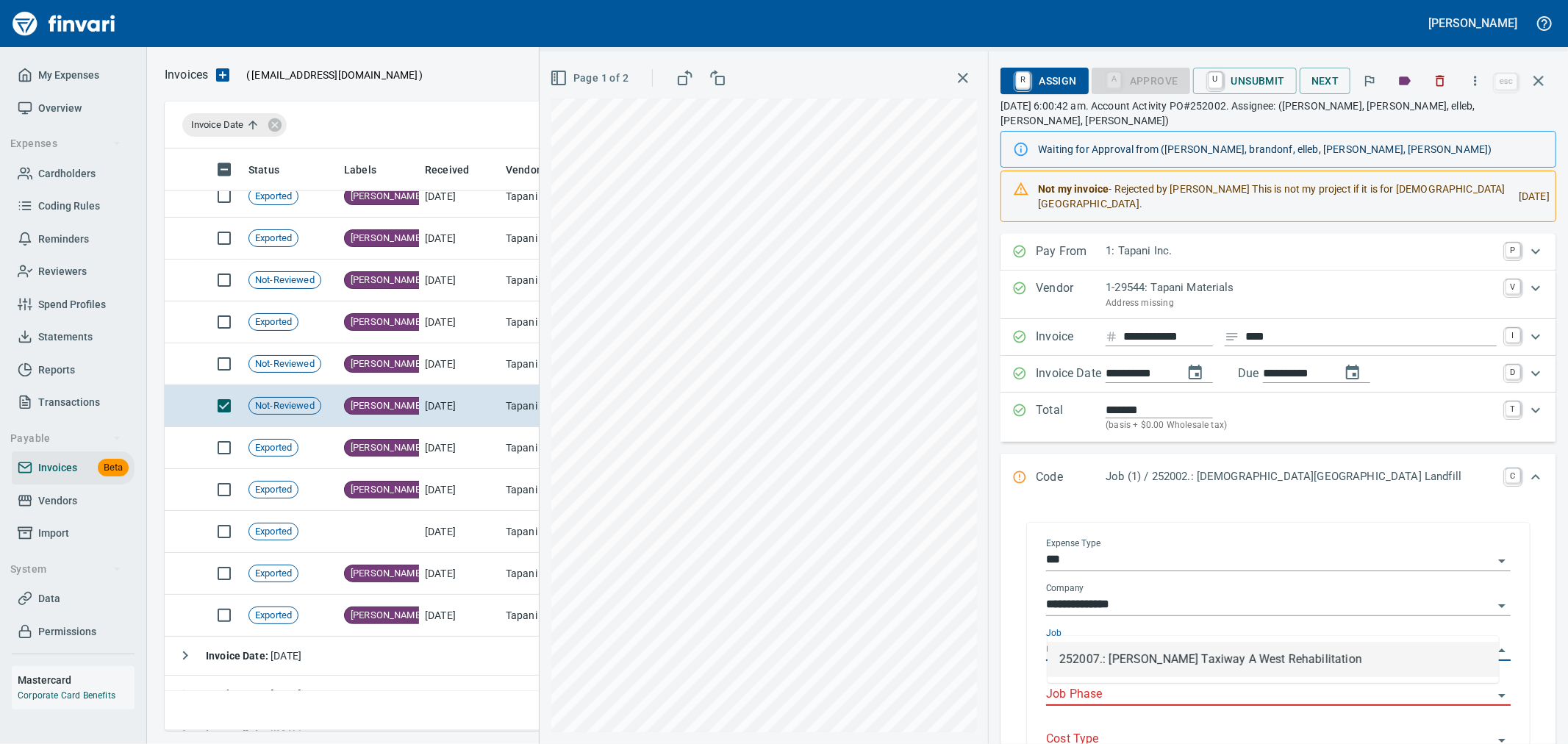
click at [1233, 670] on li "252007.: PIA Taxiway A West Rehabilitation" at bounding box center [1273, 659] width 452 height 36
type input "**********"
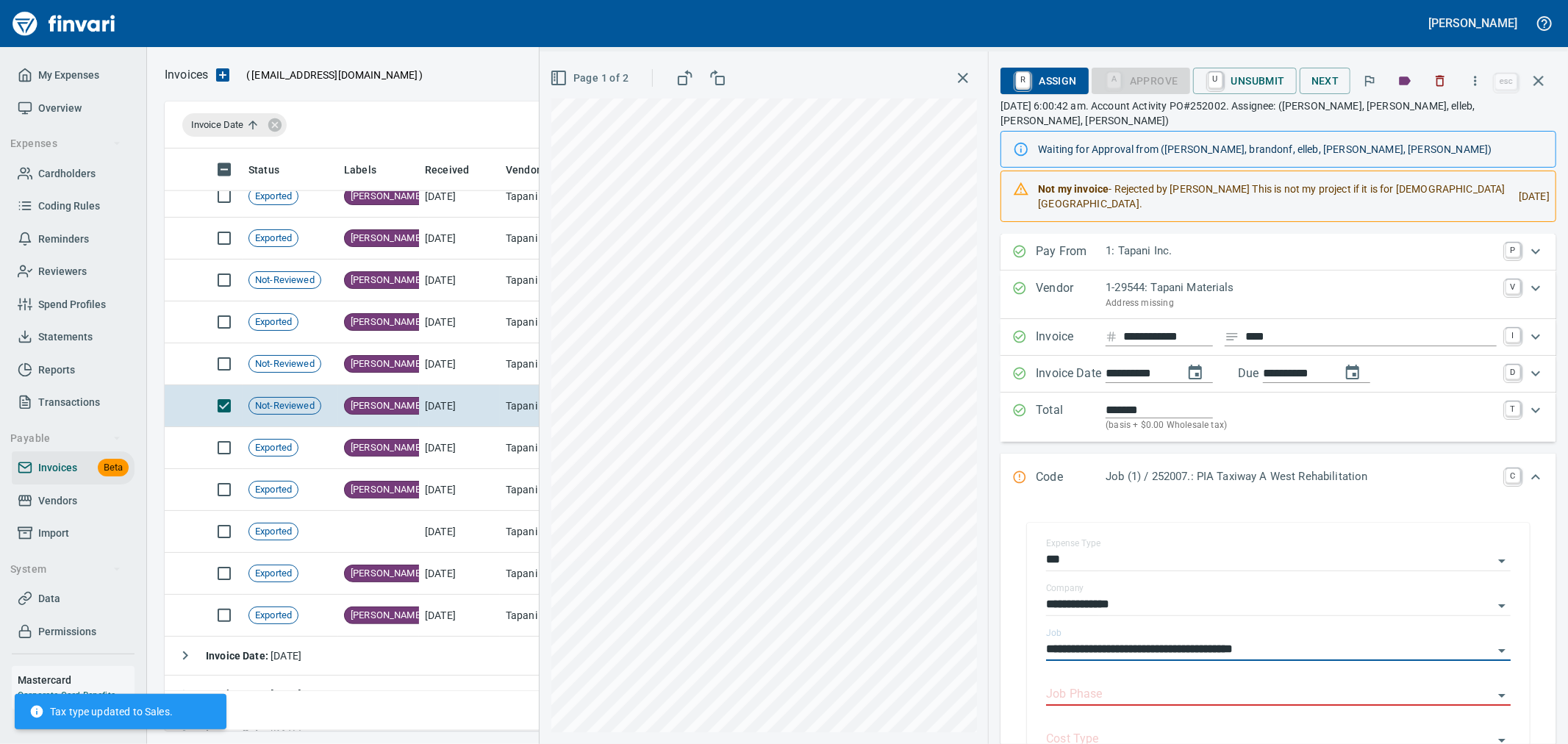
click at [1526, 468] on icon "Expand" at bounding box center [1535, 477] width 17 height 17
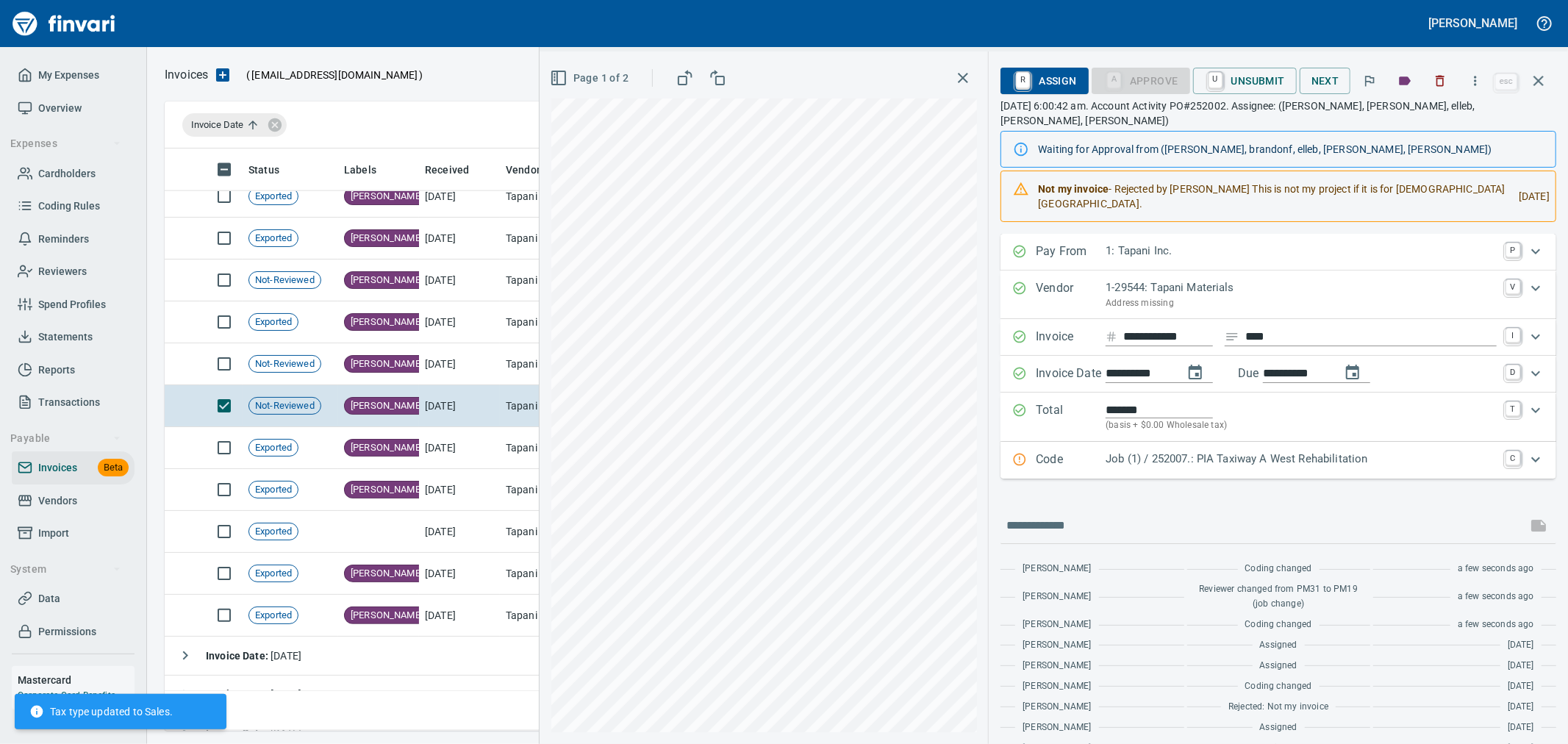
click at [1067, 82] on span "R Assign" at bounding box center [1044, 81] width 64 height 25
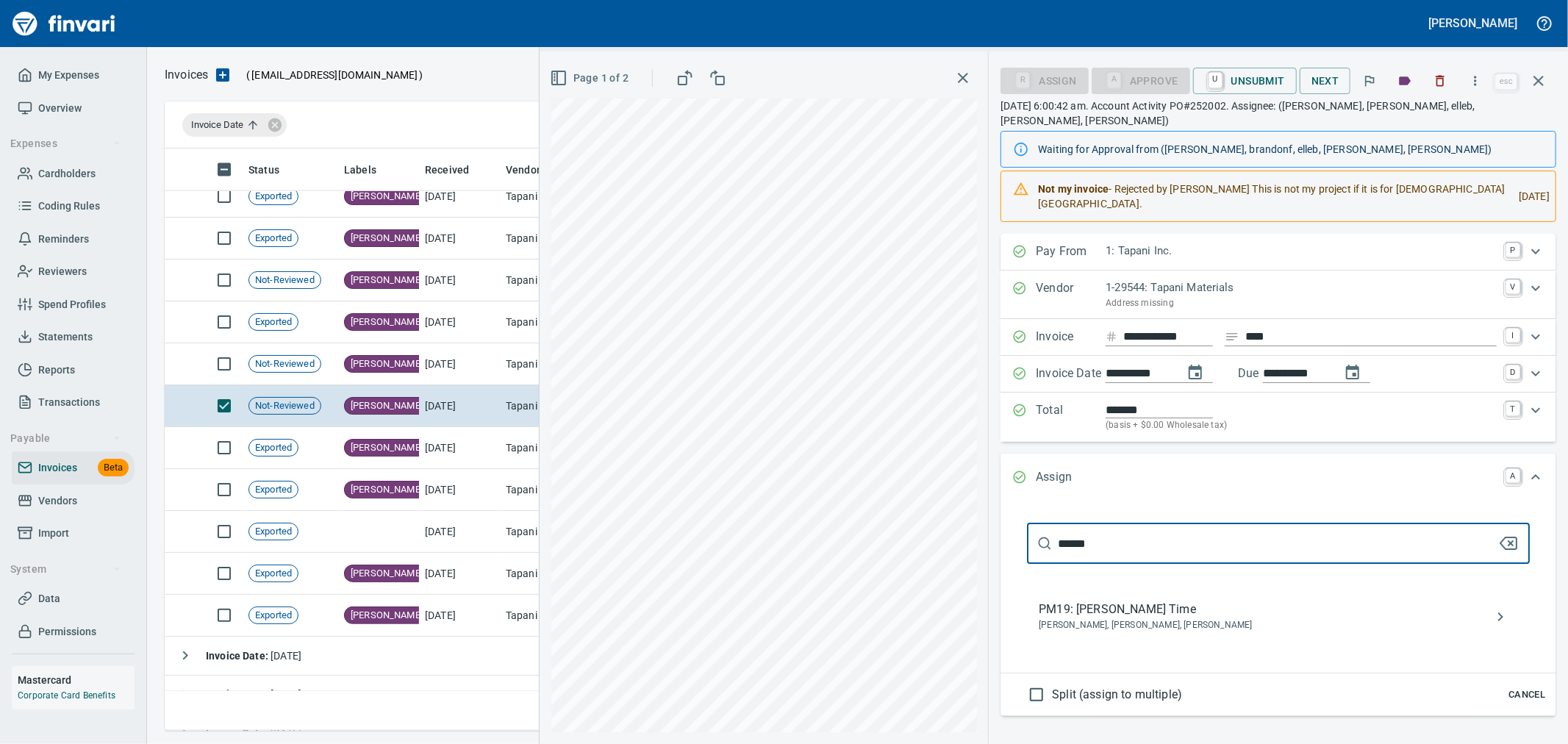
type input "******"
click at [1220, 618] on span "Clayton Buruse, Jeremy Brown, Tyson Sarkinen" at bounding box center [1266, 625] width 456 height 15
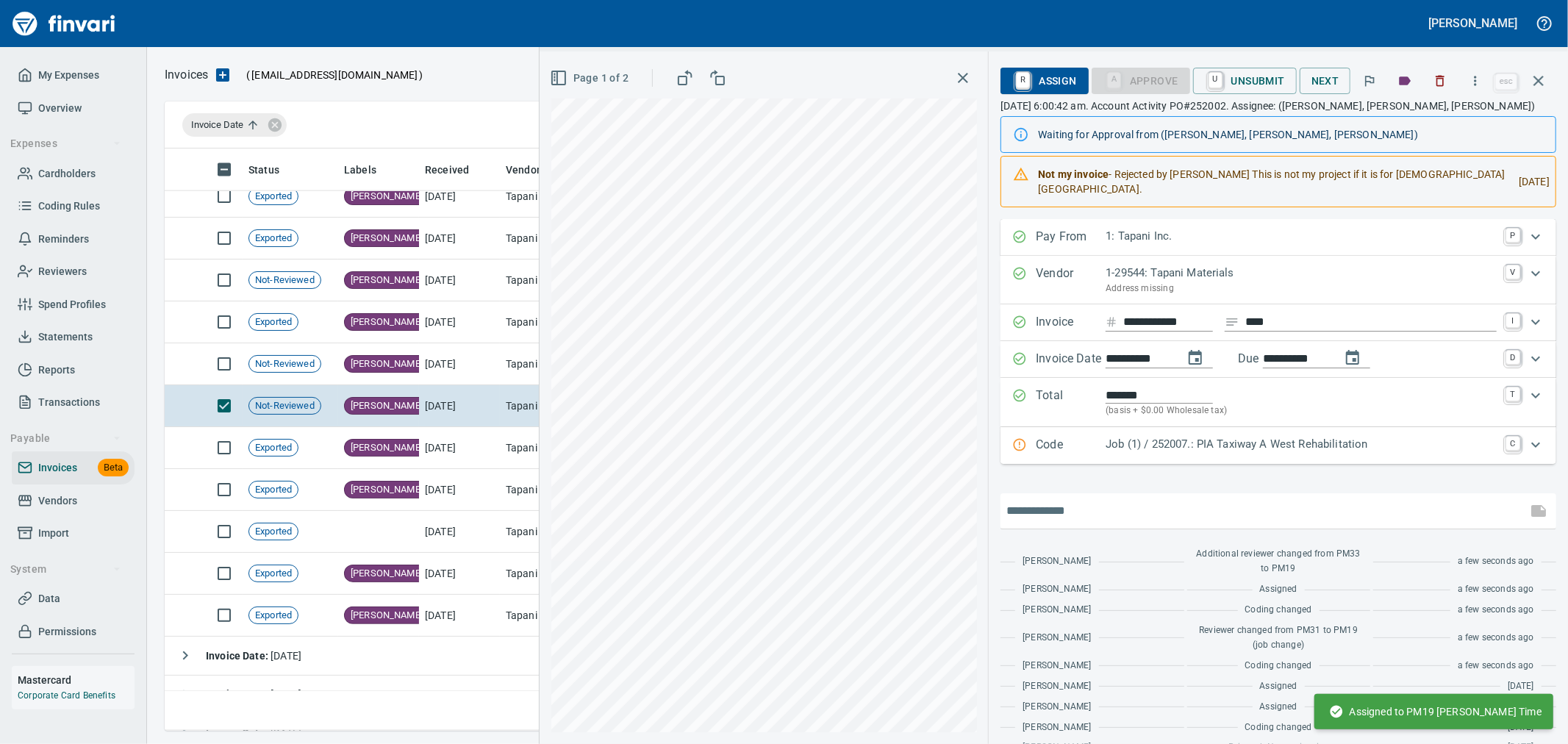
click at [1207, 499] on input "text" at bounding box center [1264, 511] width 515 height 23
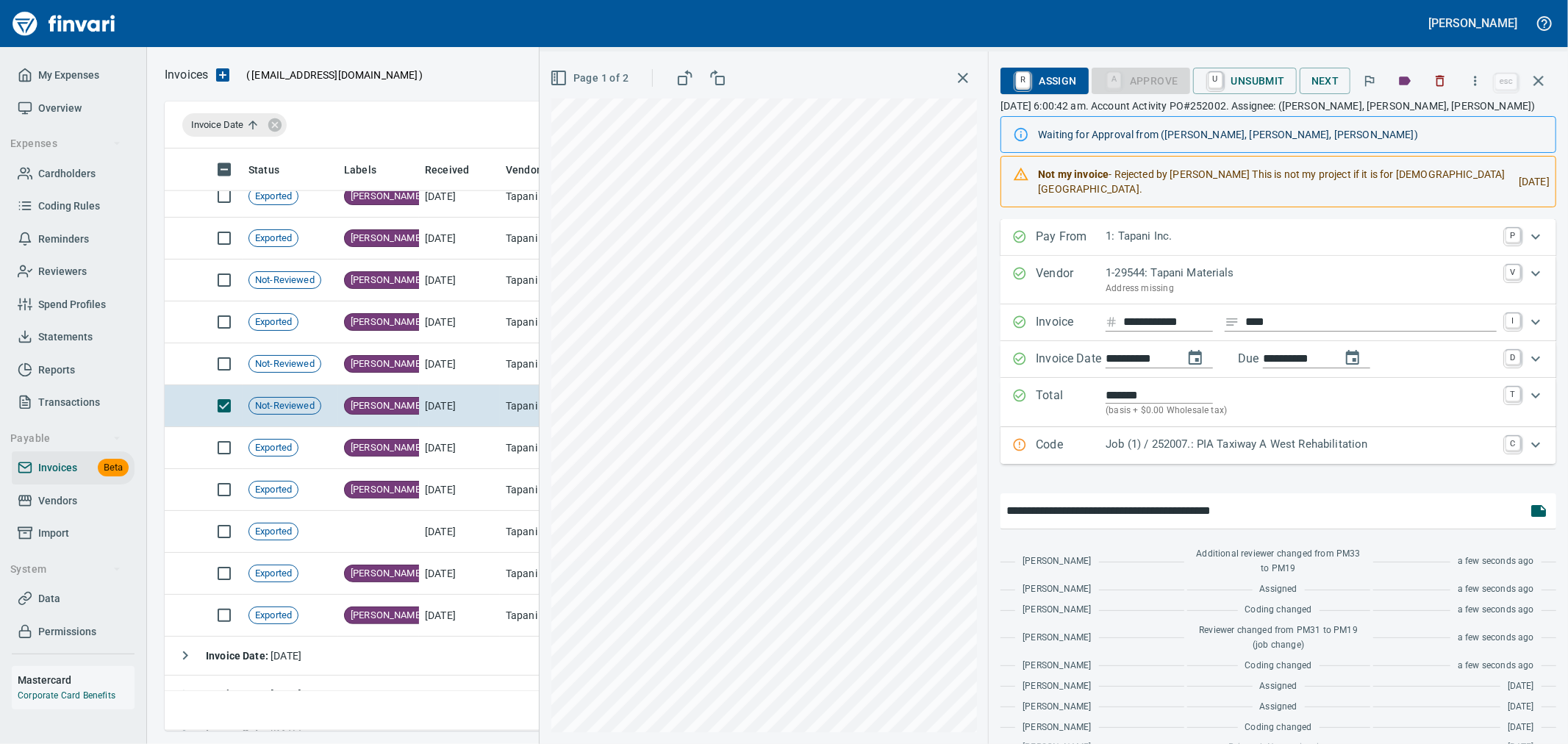
type input "**********"
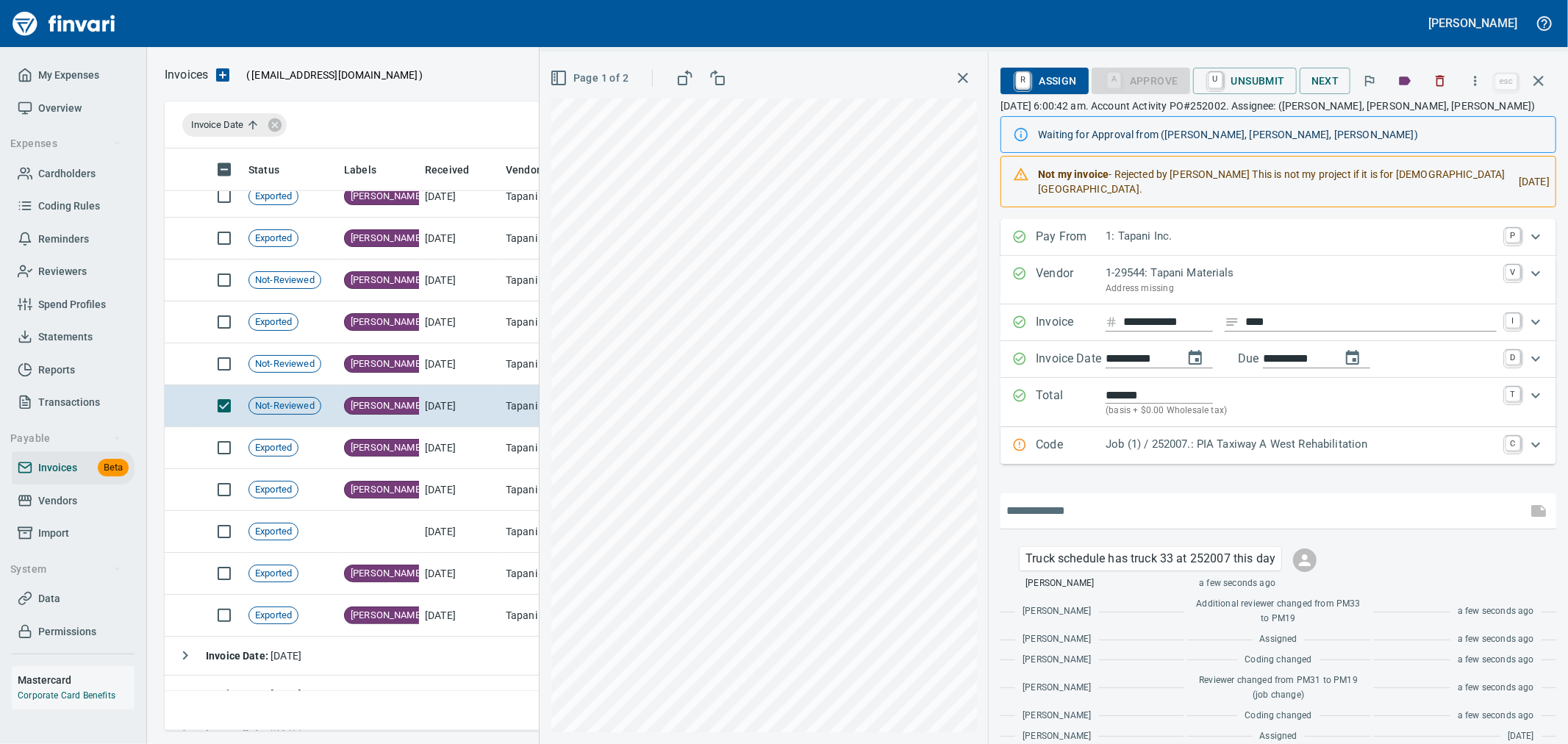
scroll to position [127, 0]
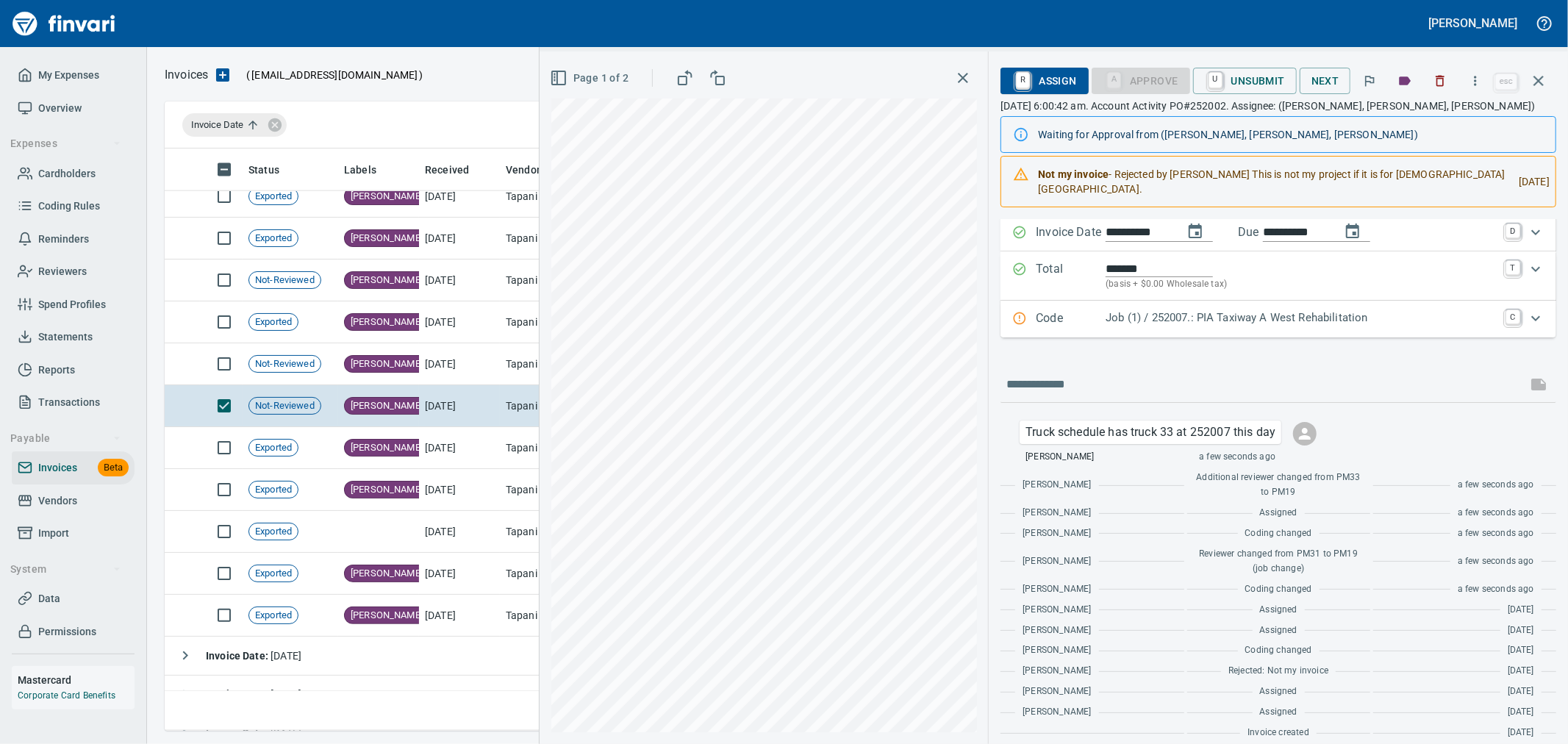
click at [1526, 75] on button "button" at bounding box center [1539, 81] width 36 height 36
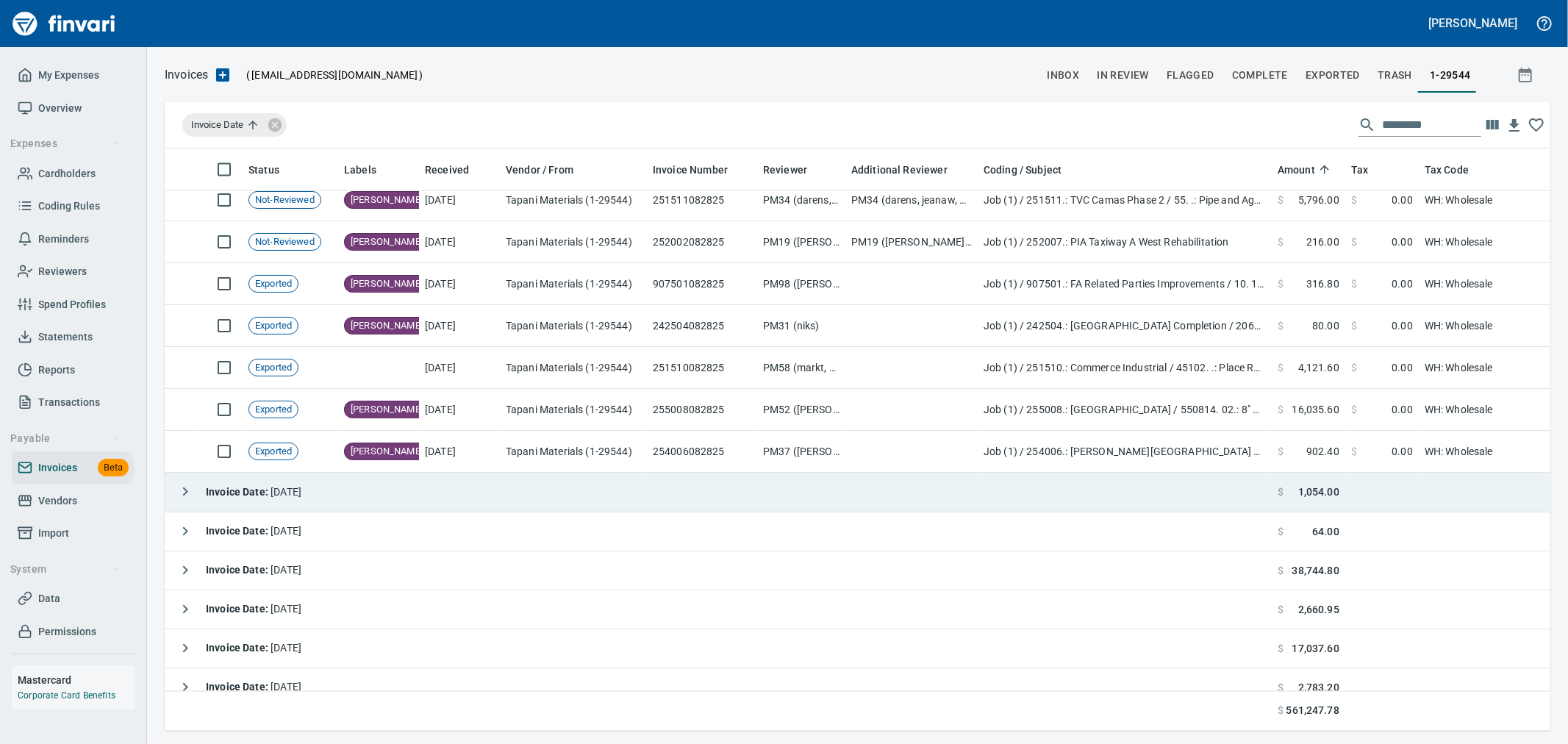
click at [302, 506] on div "Invoice Date : 8/29/2025" at bounding box center [236, 492] width 131 height 29
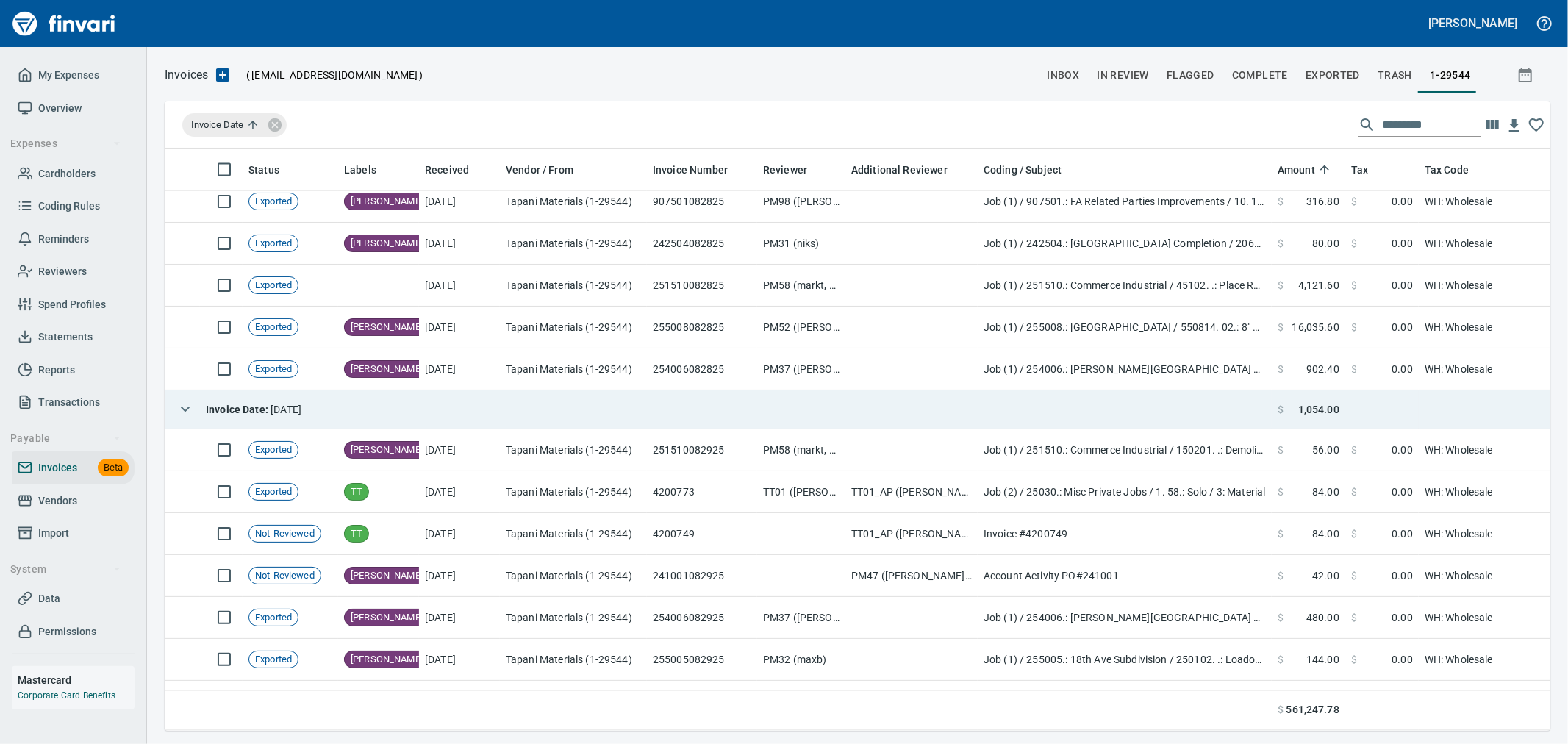
scroll to position [6782, 0]
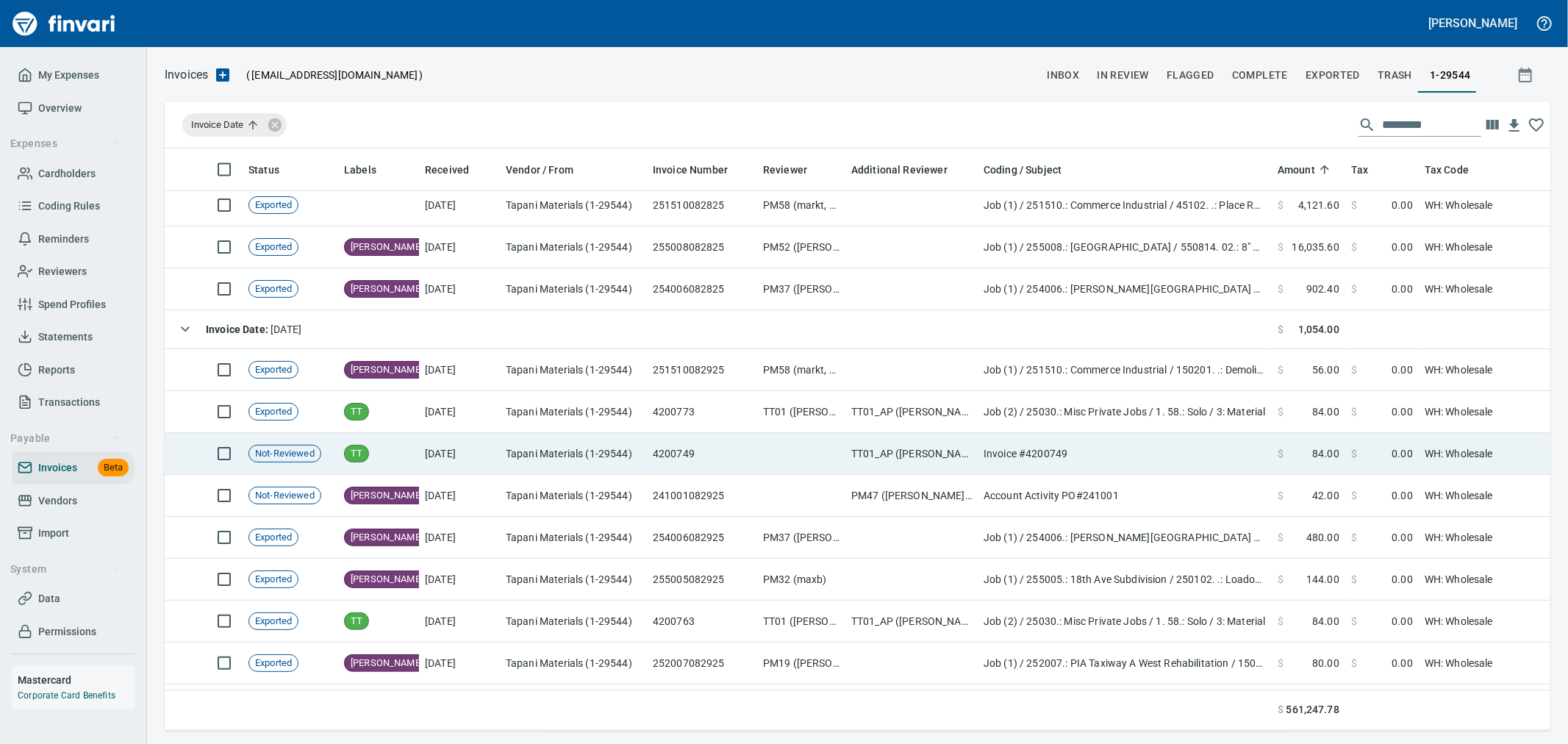
click at [424, 453] on td "8/29/2025" at bounding box center [459, 454] width 81 height 42
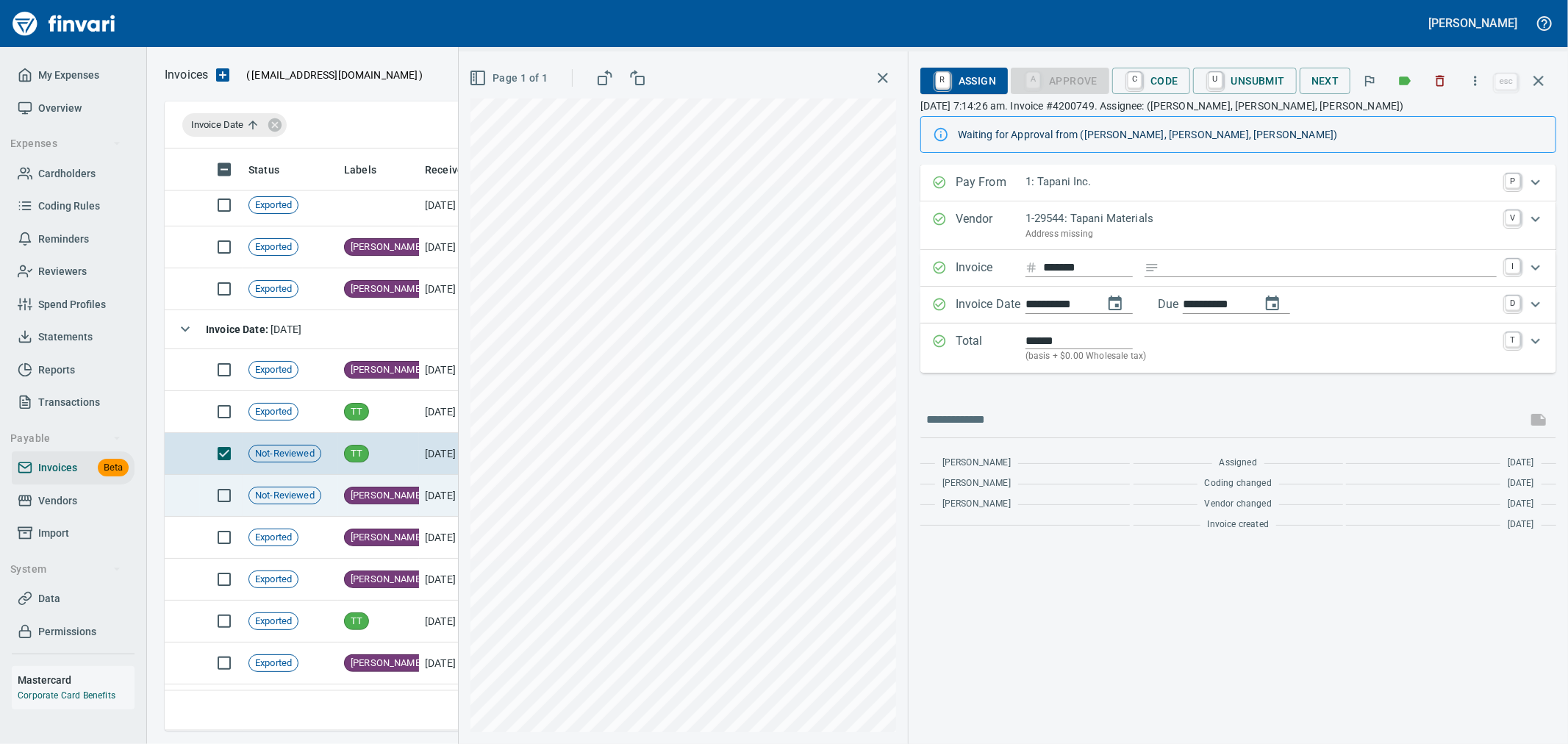
click at [409, 500] on td "Heidi" at bounding box center [378, 496] width 81 height 42
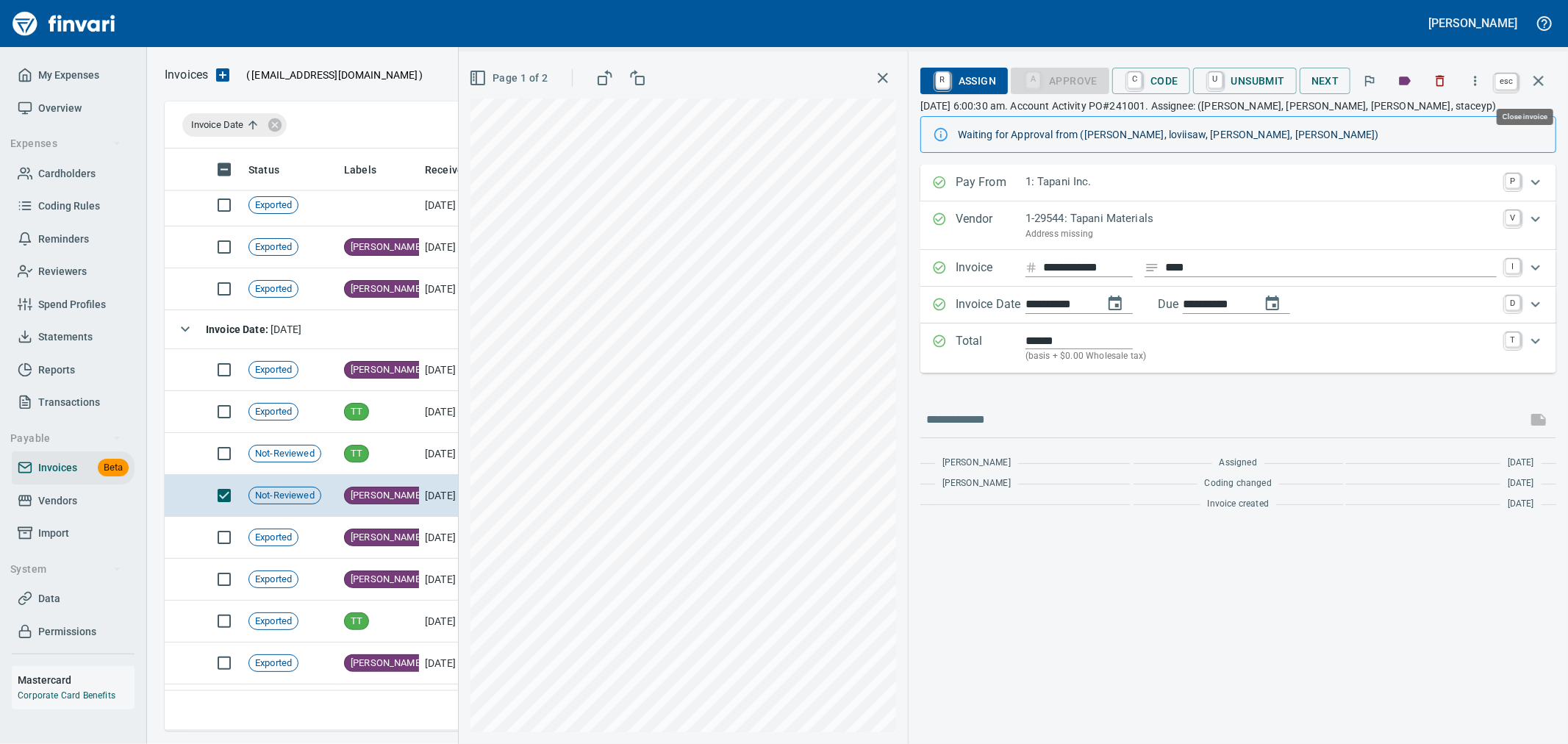
scroll to position [558, 1361]
drag, startPoint x: 1537, startPoint y: 79, endPoint x: 1349, endPoint y: 217, distance: 233.2
click at [1537, 79] on icon "button" at bounding box center [1539, 81] width 10 height 10
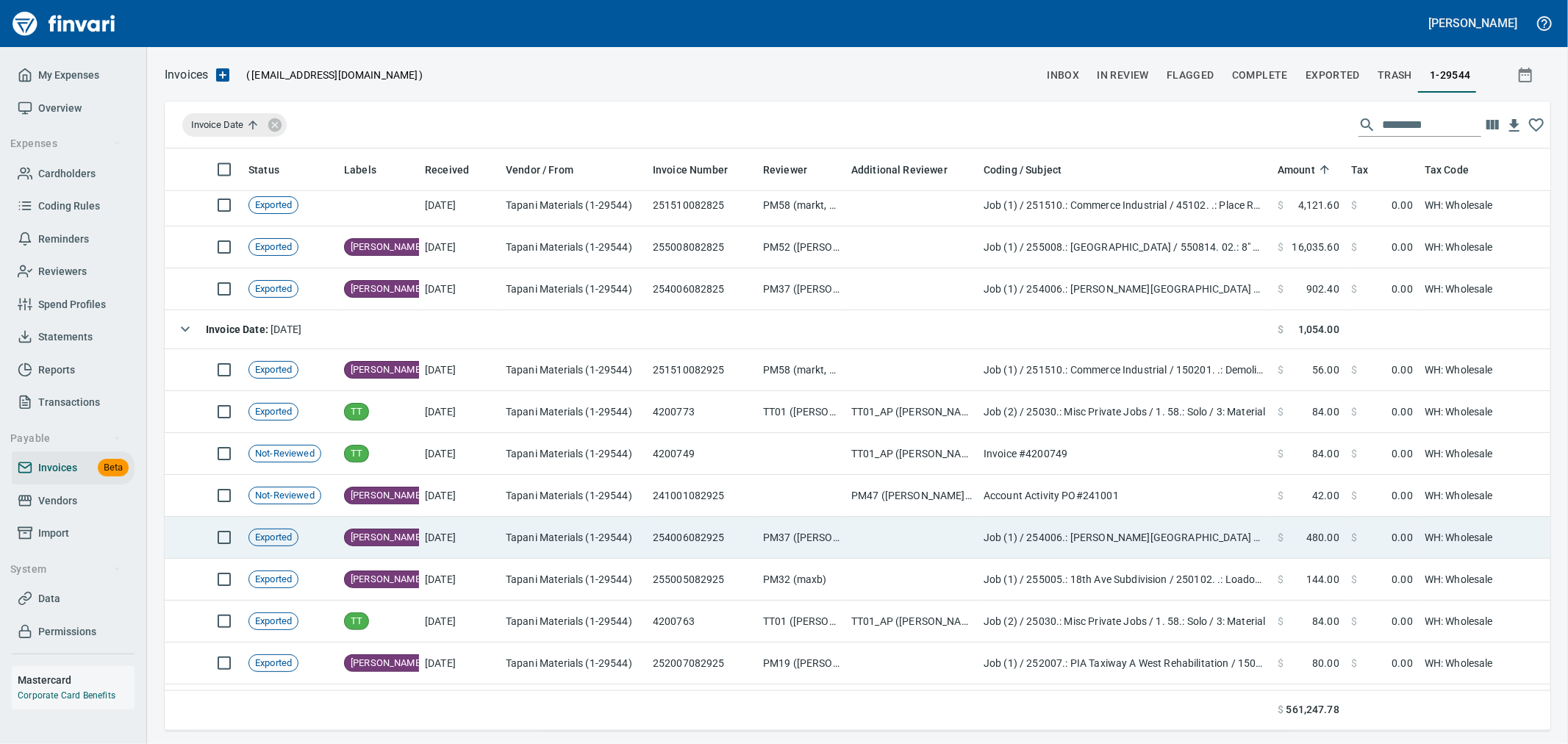
scroll to position [558, 1361]
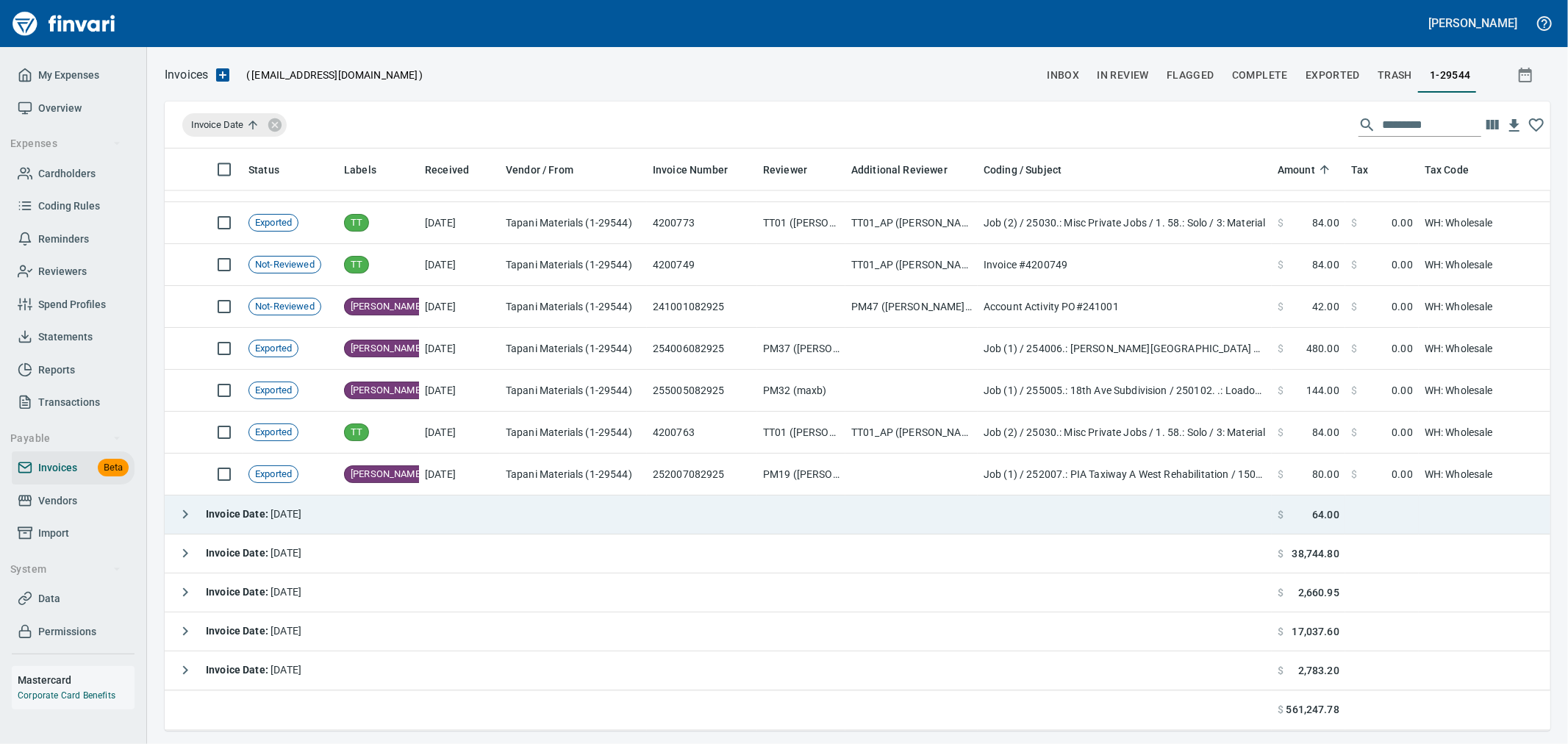
click at [342, 503] on td "Invoice Date : 8/30/2025" at bounding box center [718, 515] width 1107 height 39
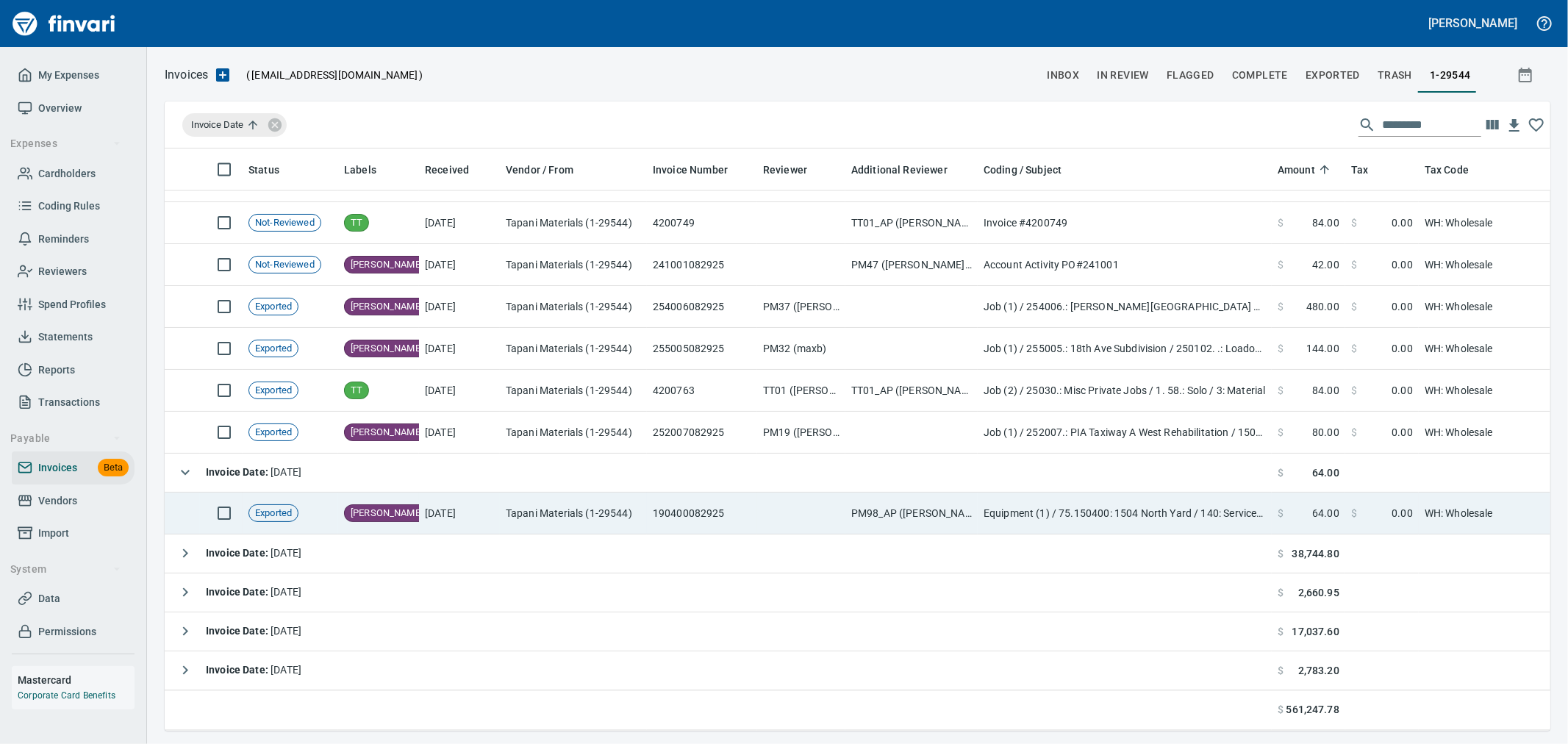
scroll to position [7026, 0]
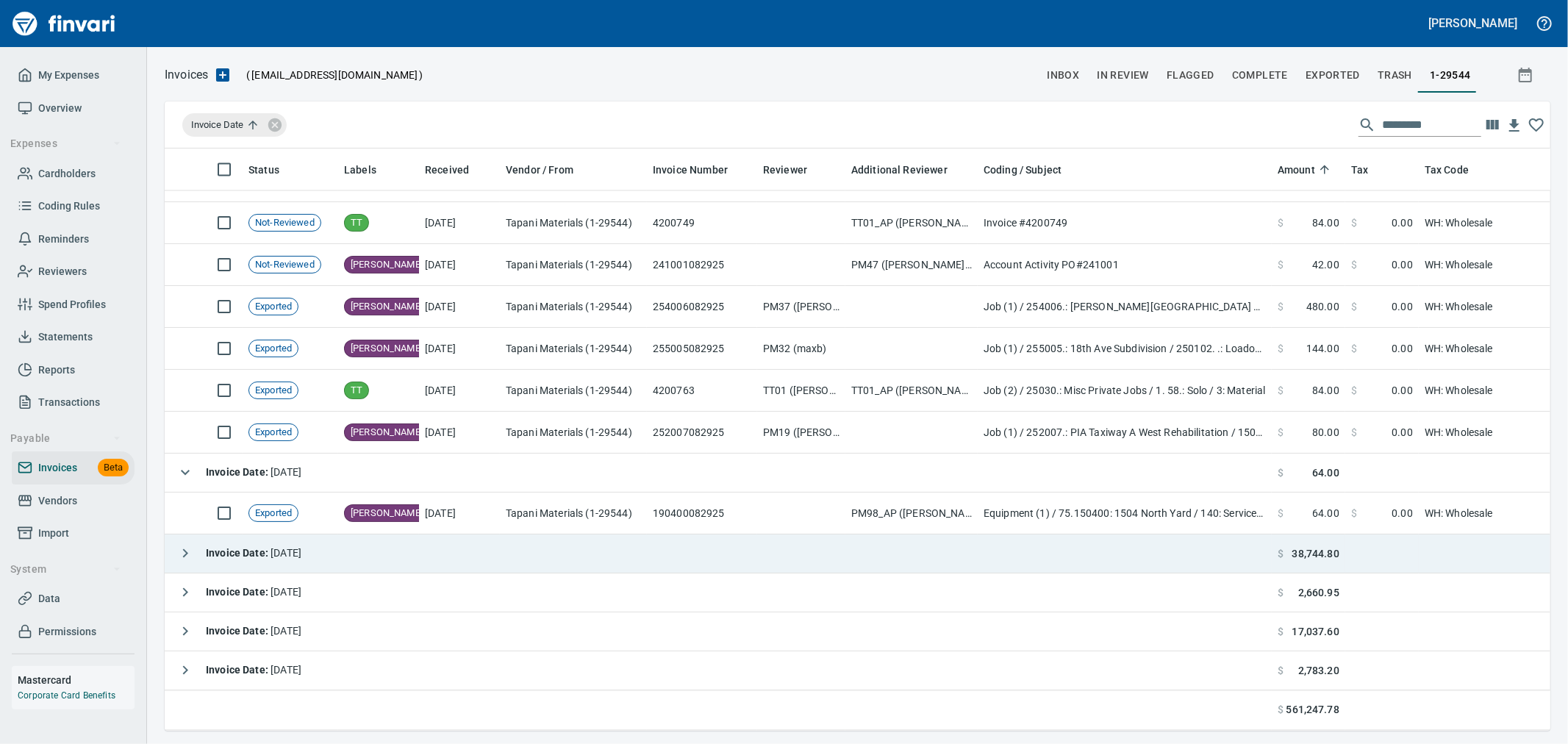
click at [332, 547] on td "Invoice Date : 9/2/2025" at bounding box center [718, 554] width 1107 height 39
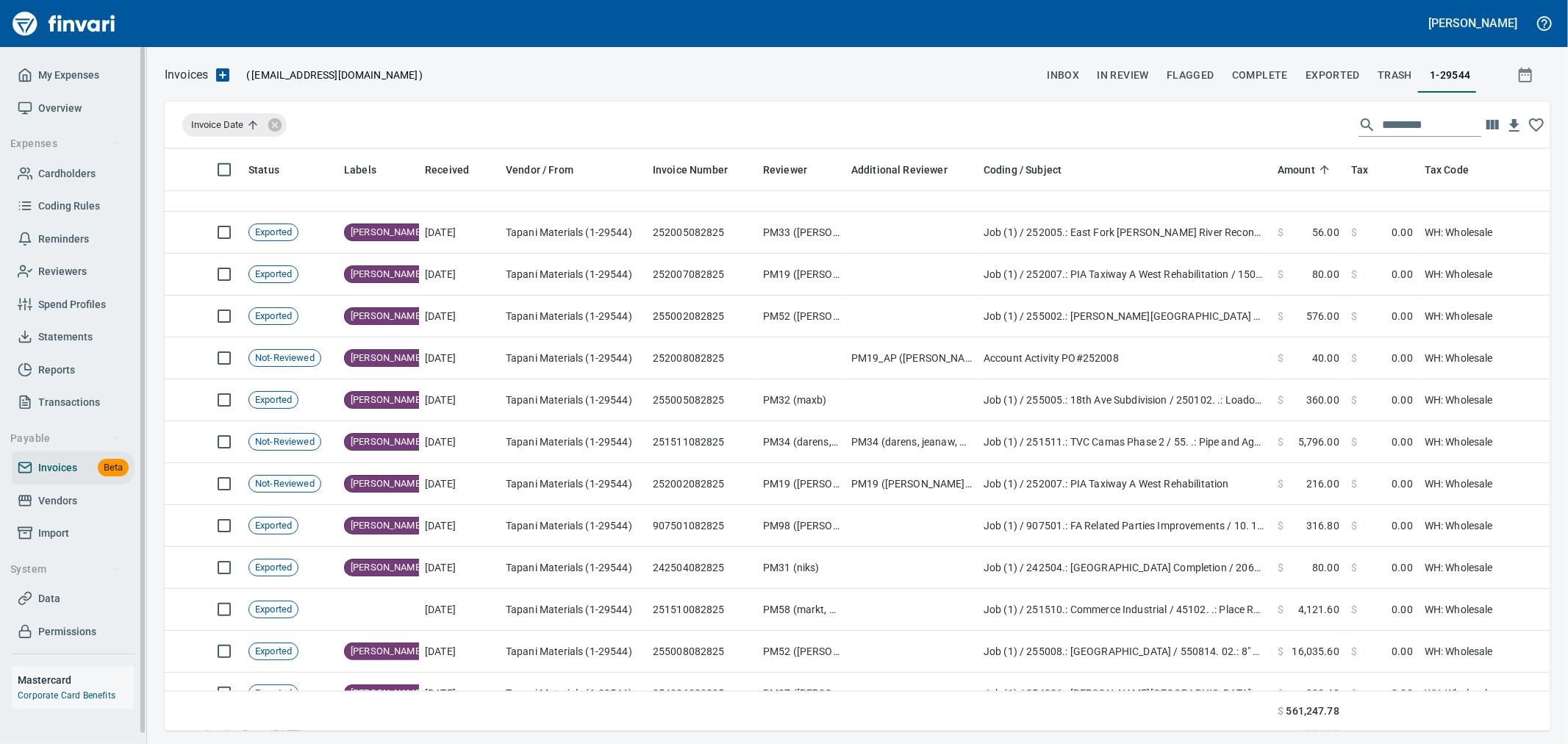
scroll to position [6045, 0]
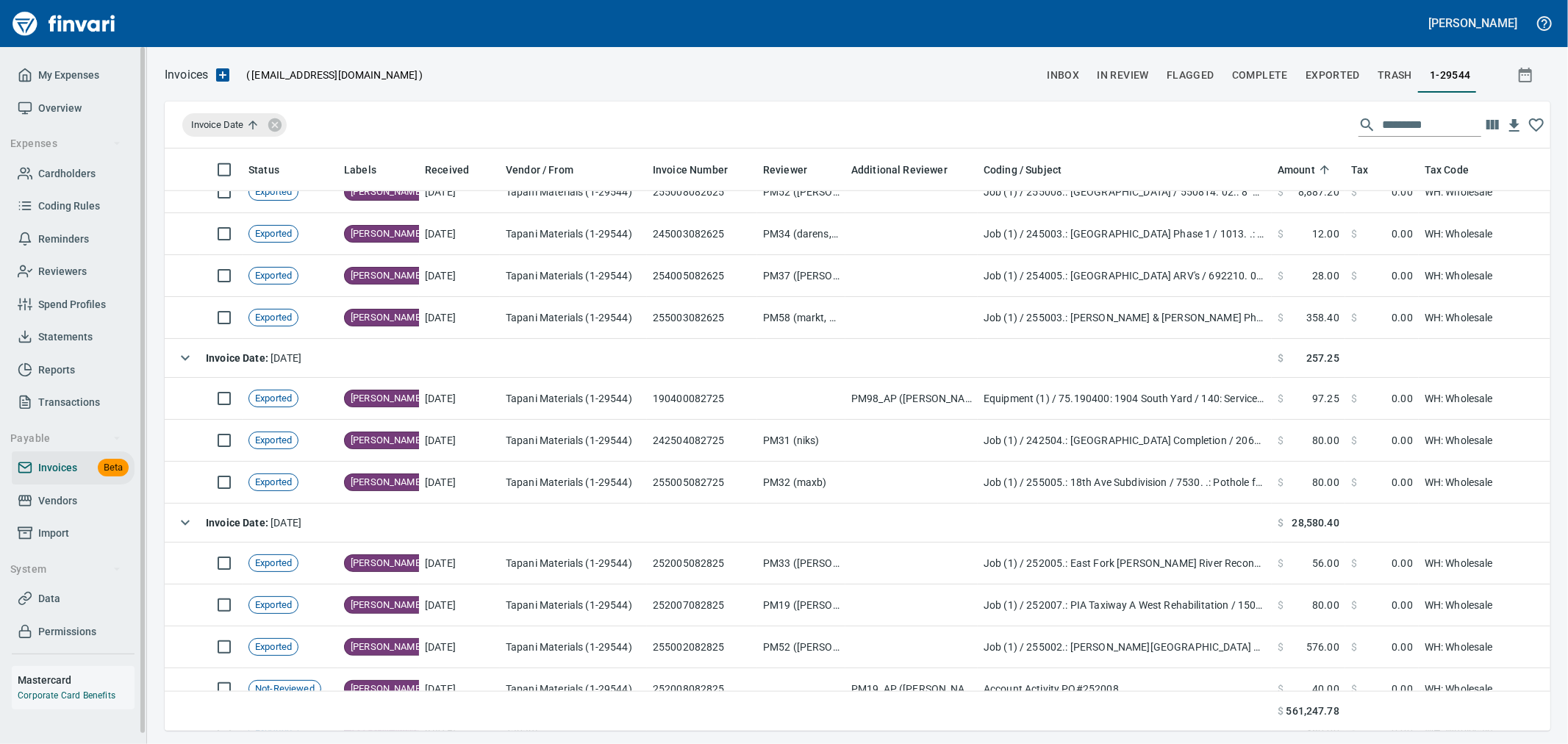
click at [67, 335] on span "Statements" at bounding box center [65, 336] width 55 height 18
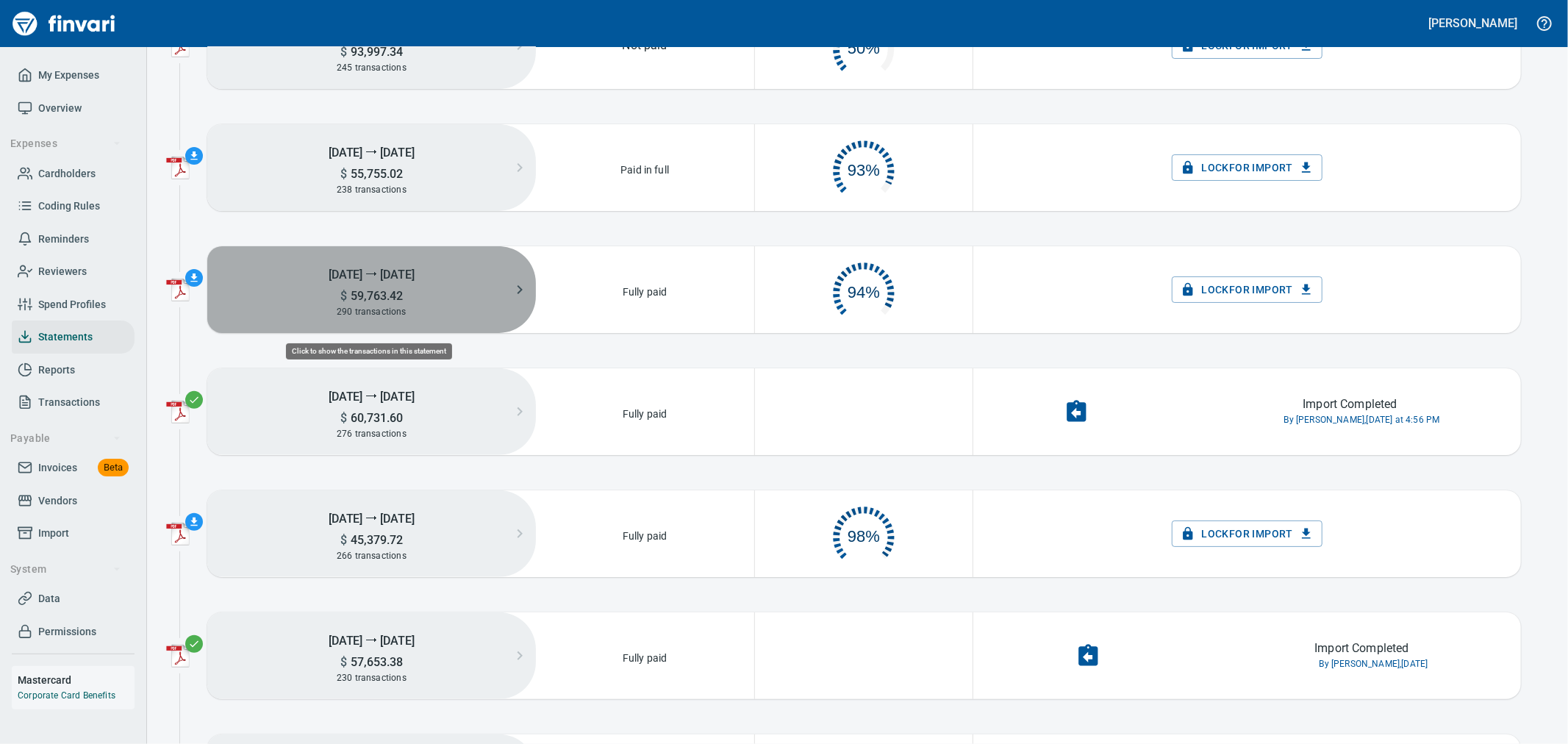
click at [454, 296] on h5 "$ 59,763.42" at bounding box center [371, 296] width 329 height 16
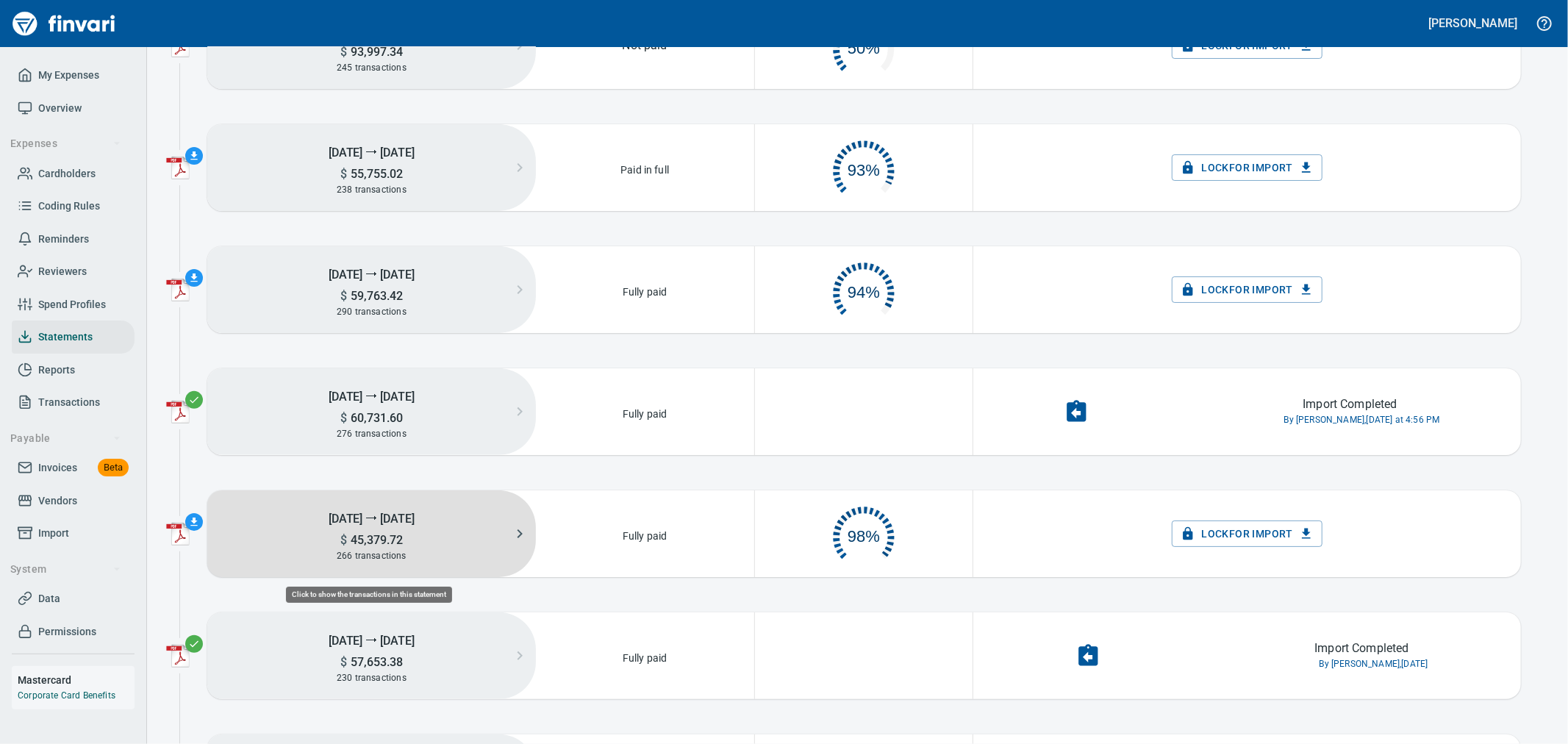
click at [423, 557] on div "266 transactions" at bounding box center [371, 556] width 329 height 16
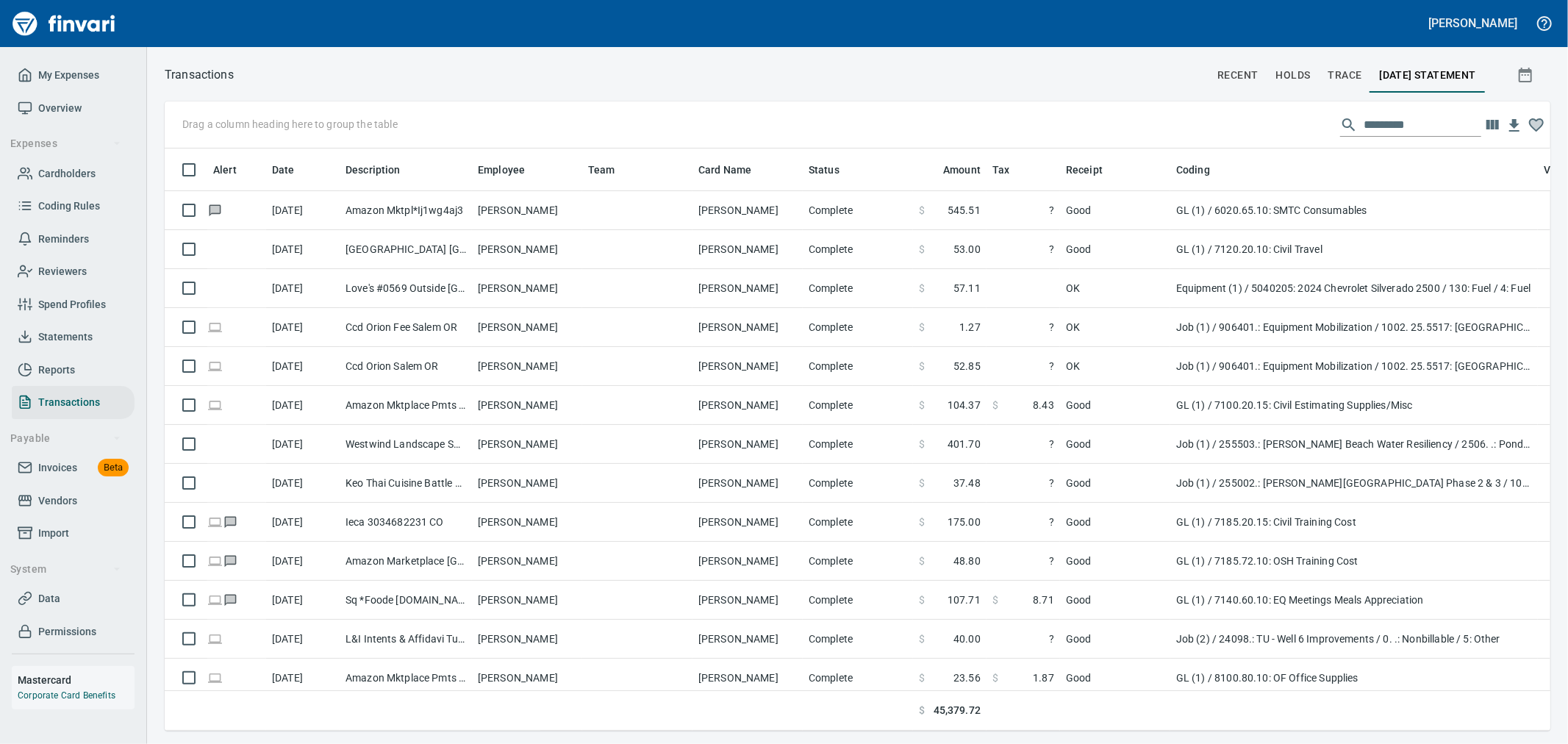
scroll to position [558, 1362]
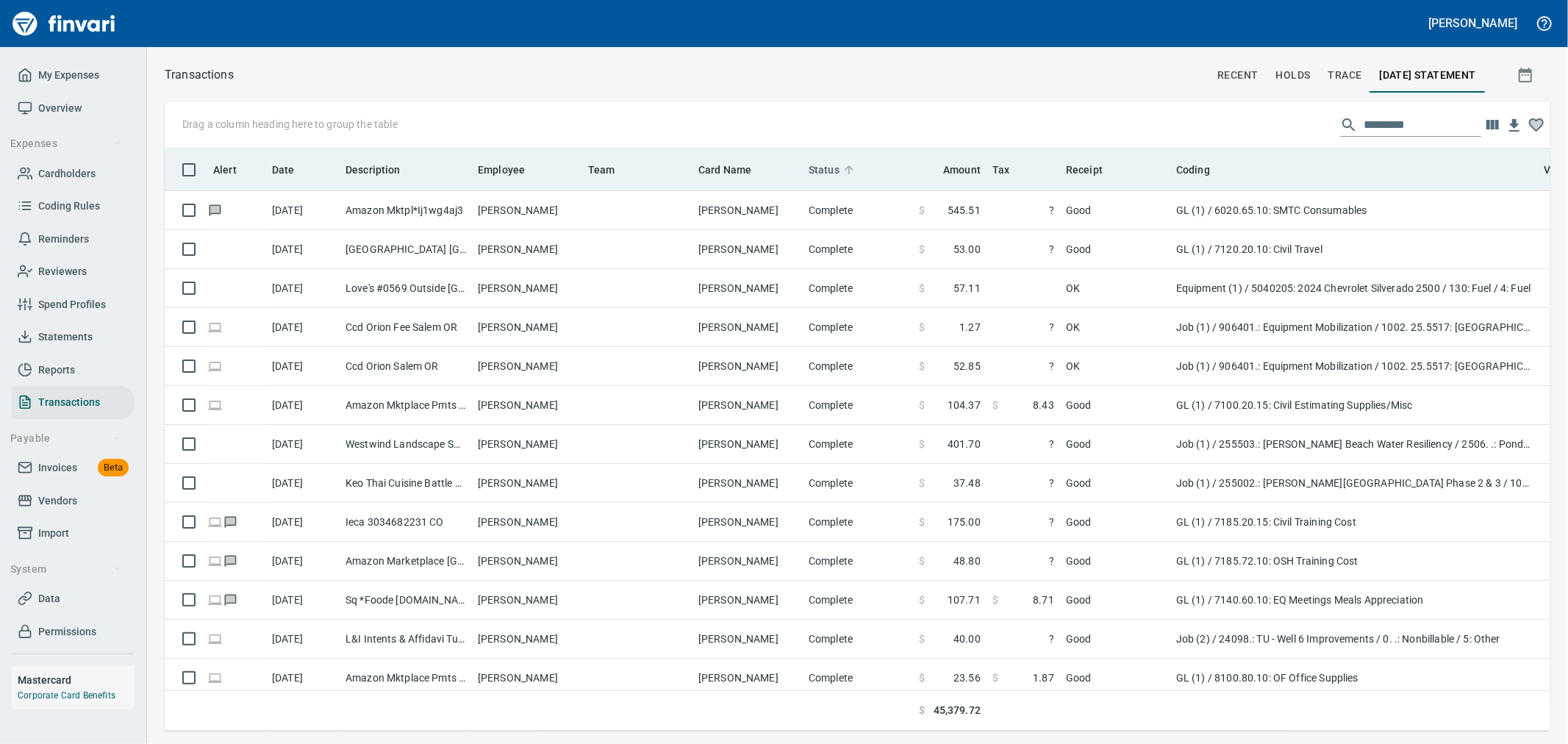
click at [812, 171] on span "Status" at bounding box center [824, 170] width 31 height 17
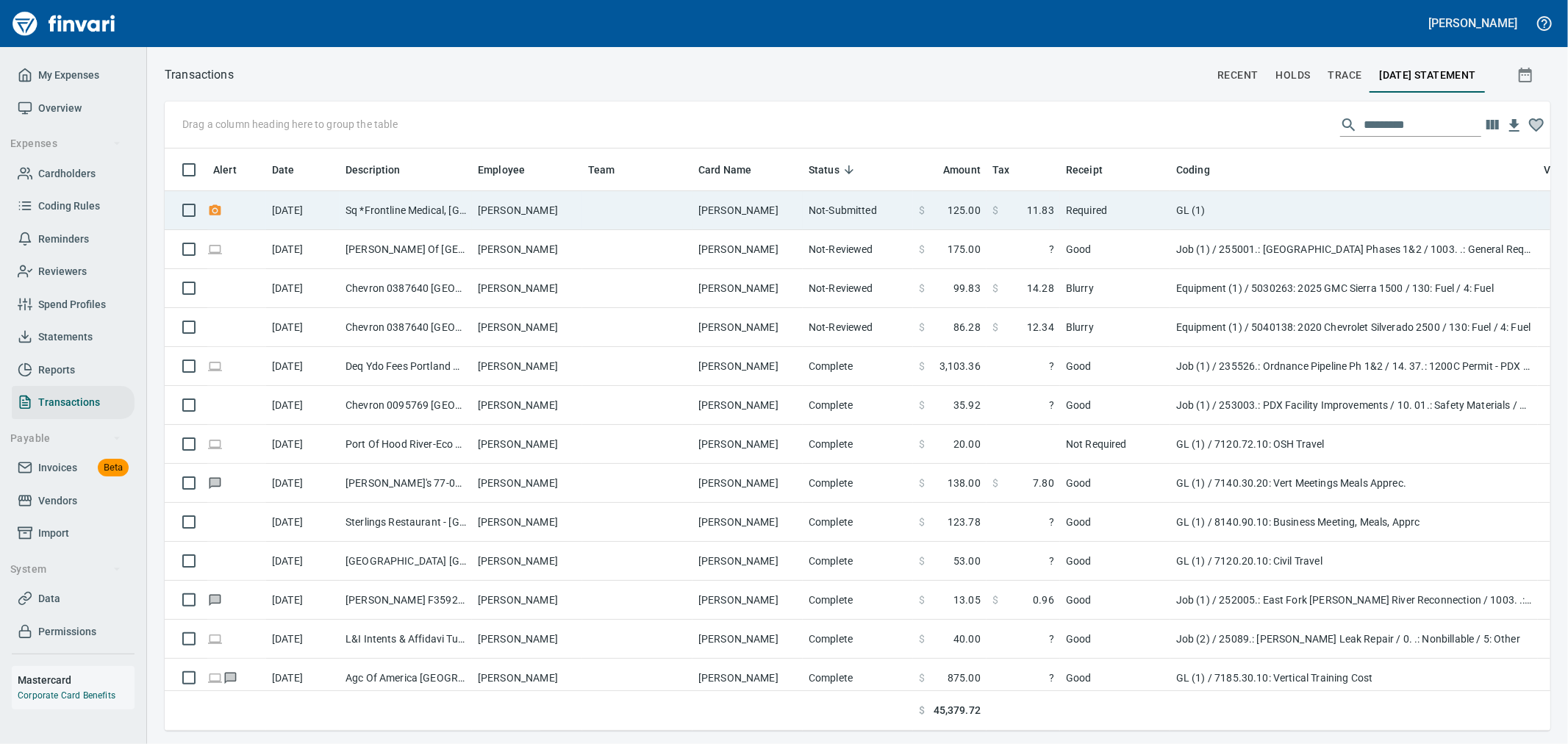
click at [784, 212] on td "Raphaella Bucho" at bounding box center [747, 211] width 110 height 39
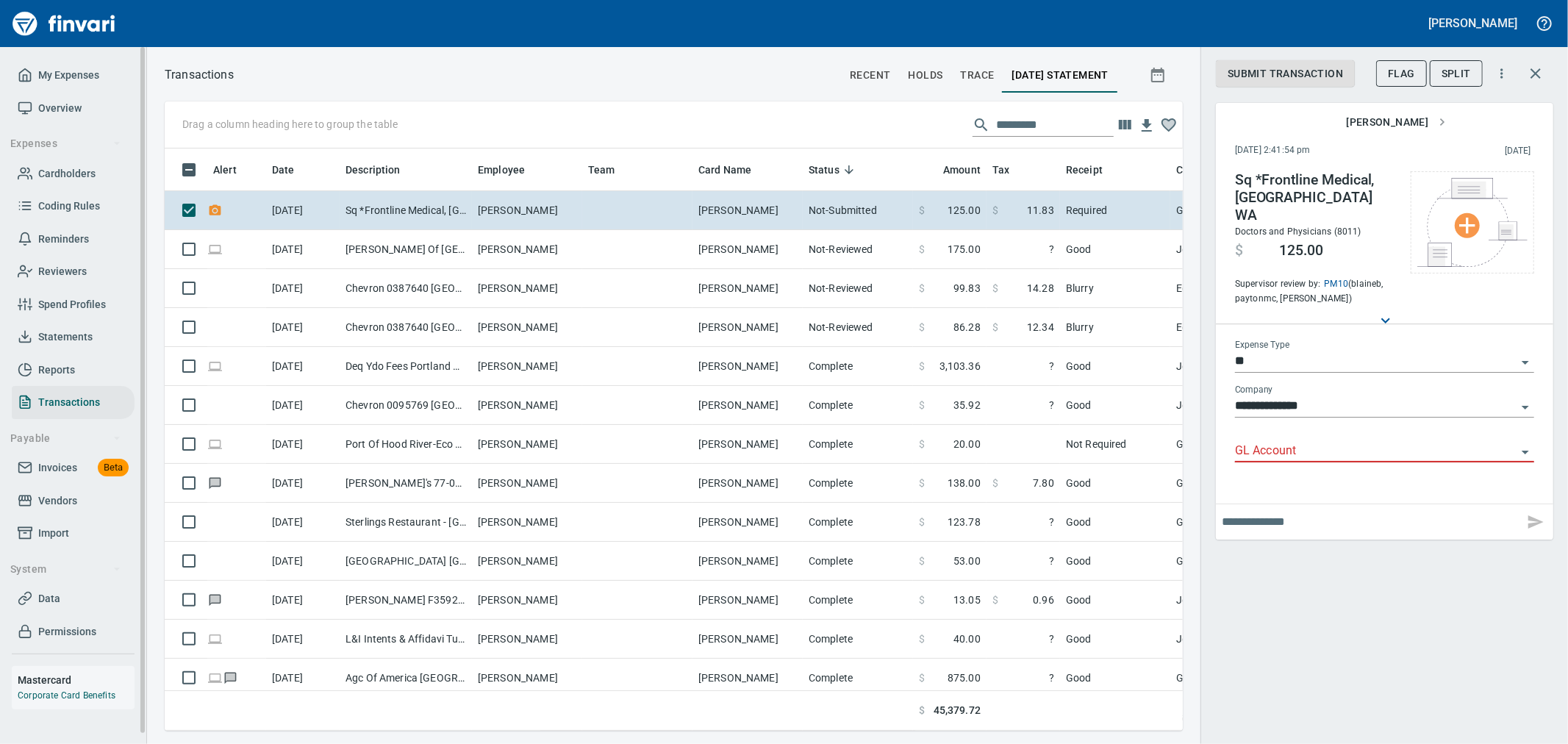
scroll to position [558, 994]
click at [66, 327] on link "Statements" at bounding box center [74, 337] width 123 height 33
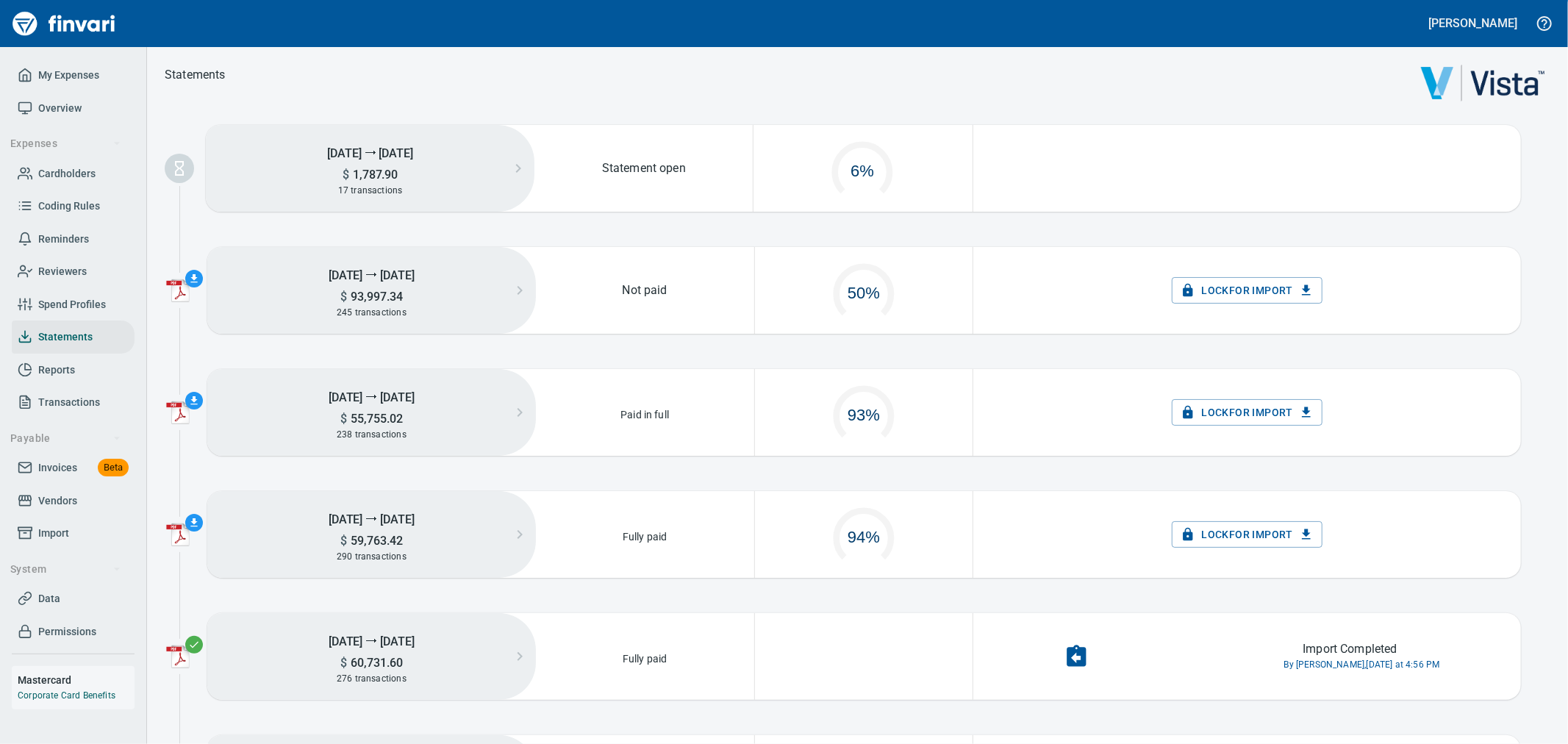
scroll to position [74, 203]
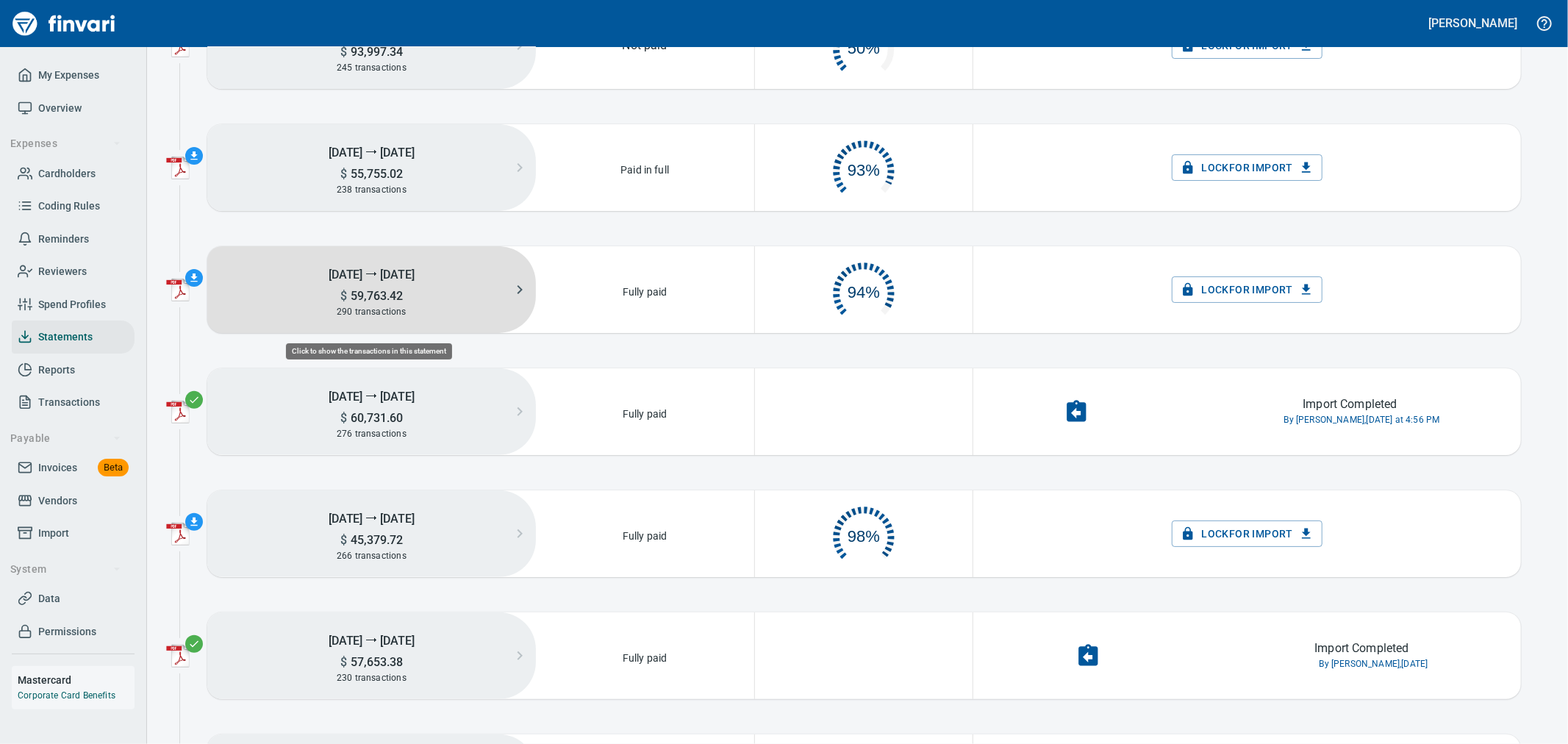
click at [438, 322] on button "17th Aug ⭢ 23rd Aug $ 59,763.42 290 transactions" at bounding box center [371, 290] width 329 height 87
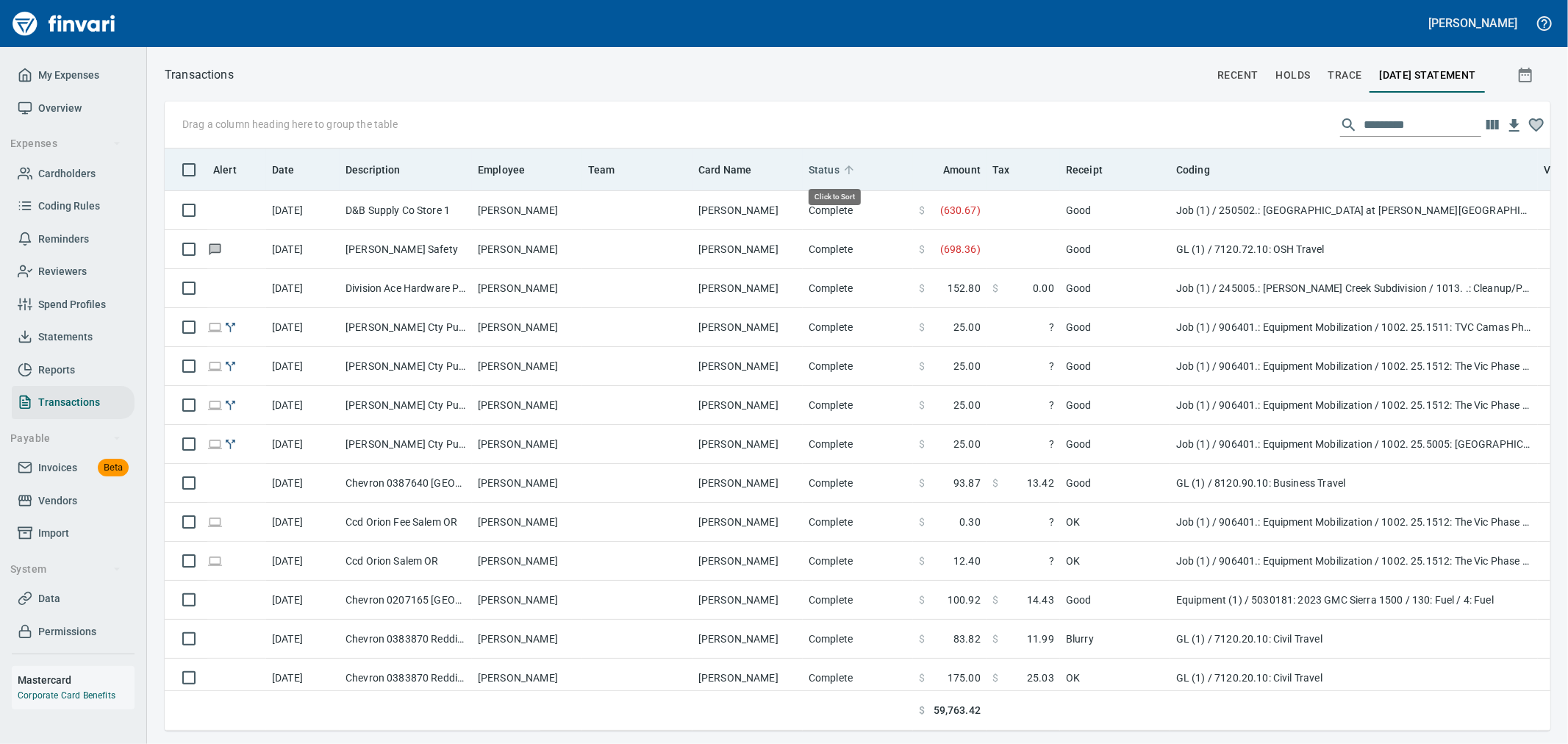
click at [814, 166] on span "Status" at bounding box center [824, 170] width 31 height 17
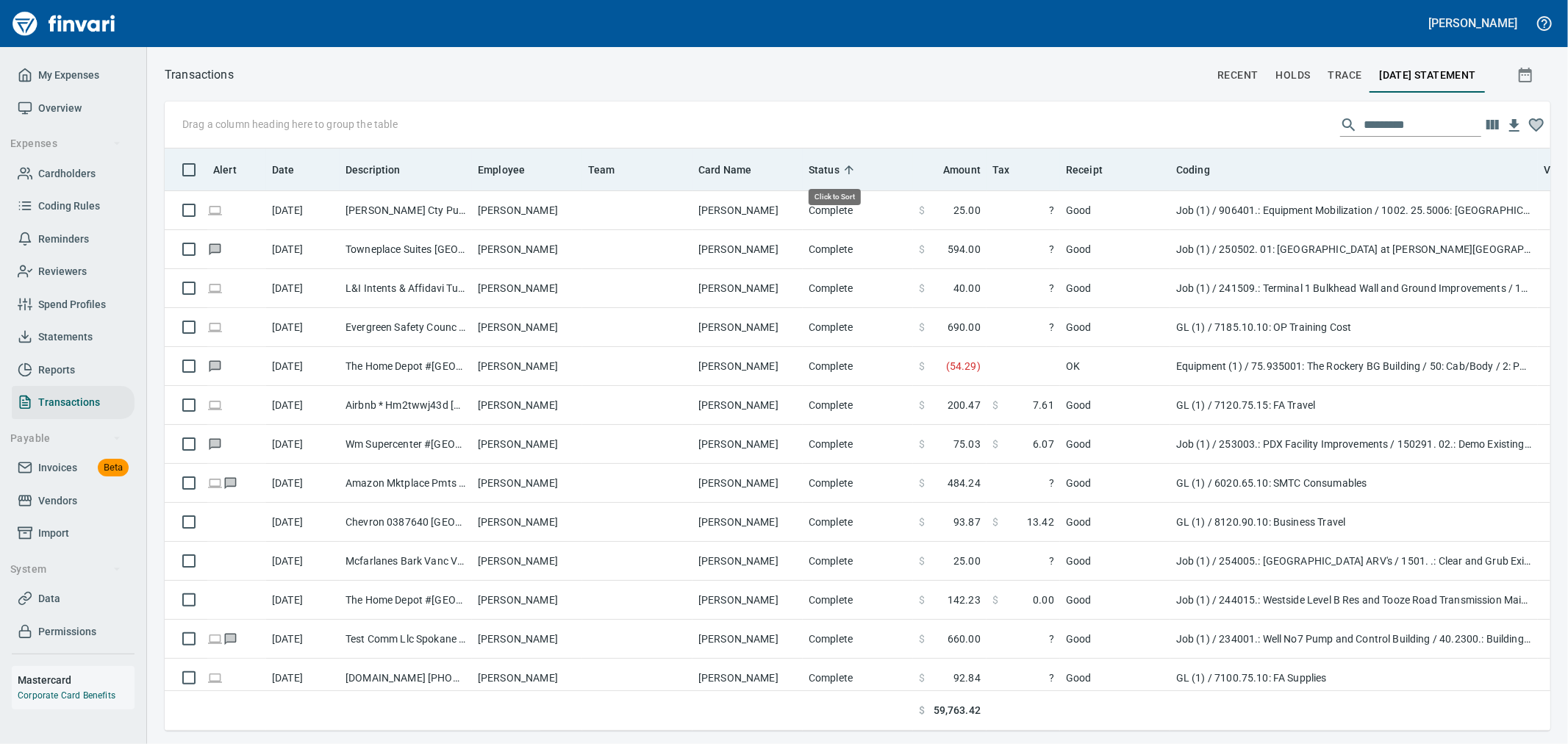
click at [814, 166] on span "Status" at bounding box center [824, 170] width 31 height 17
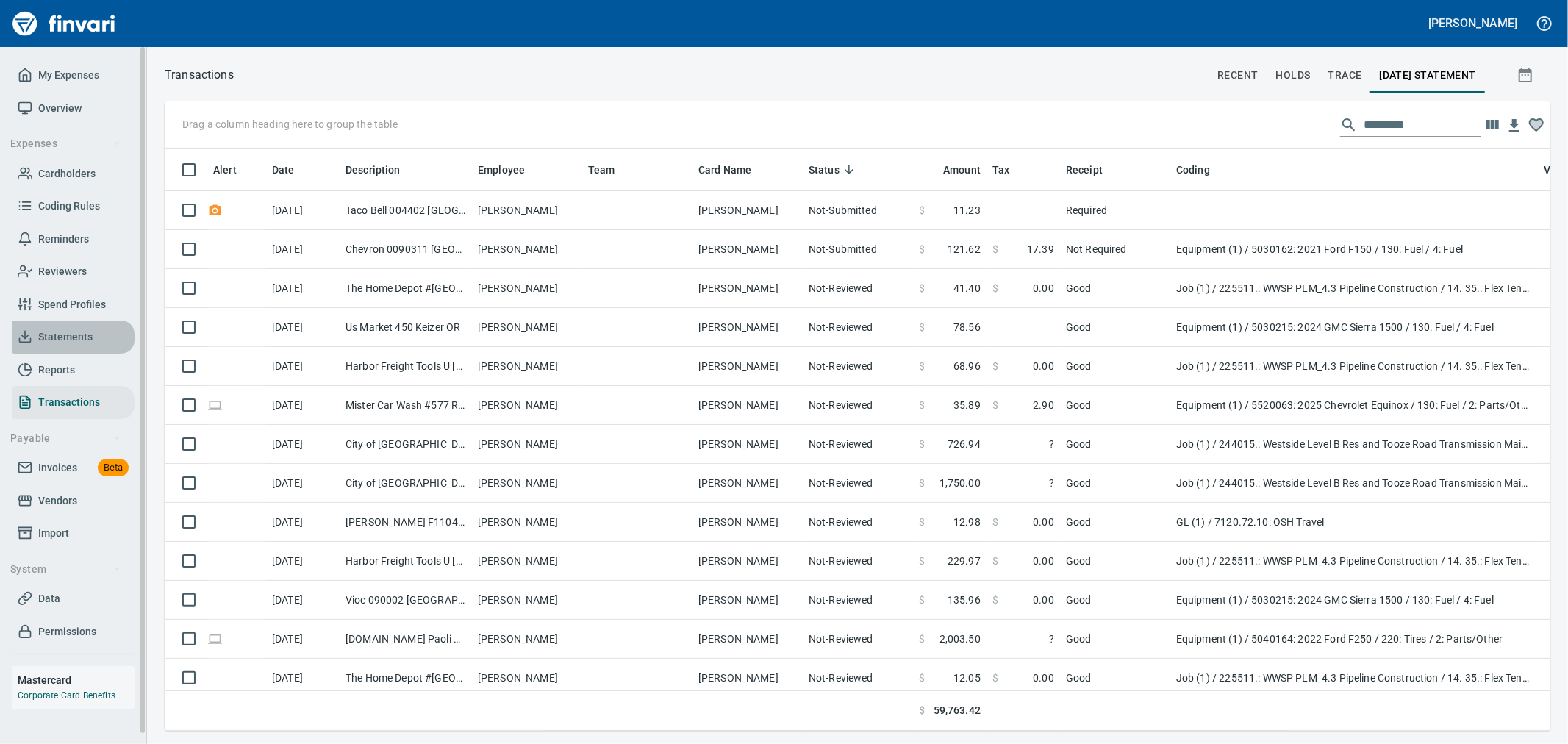
click at [97, 336] on span "Statements" at bounding box center [73, 336] width 111 height 18
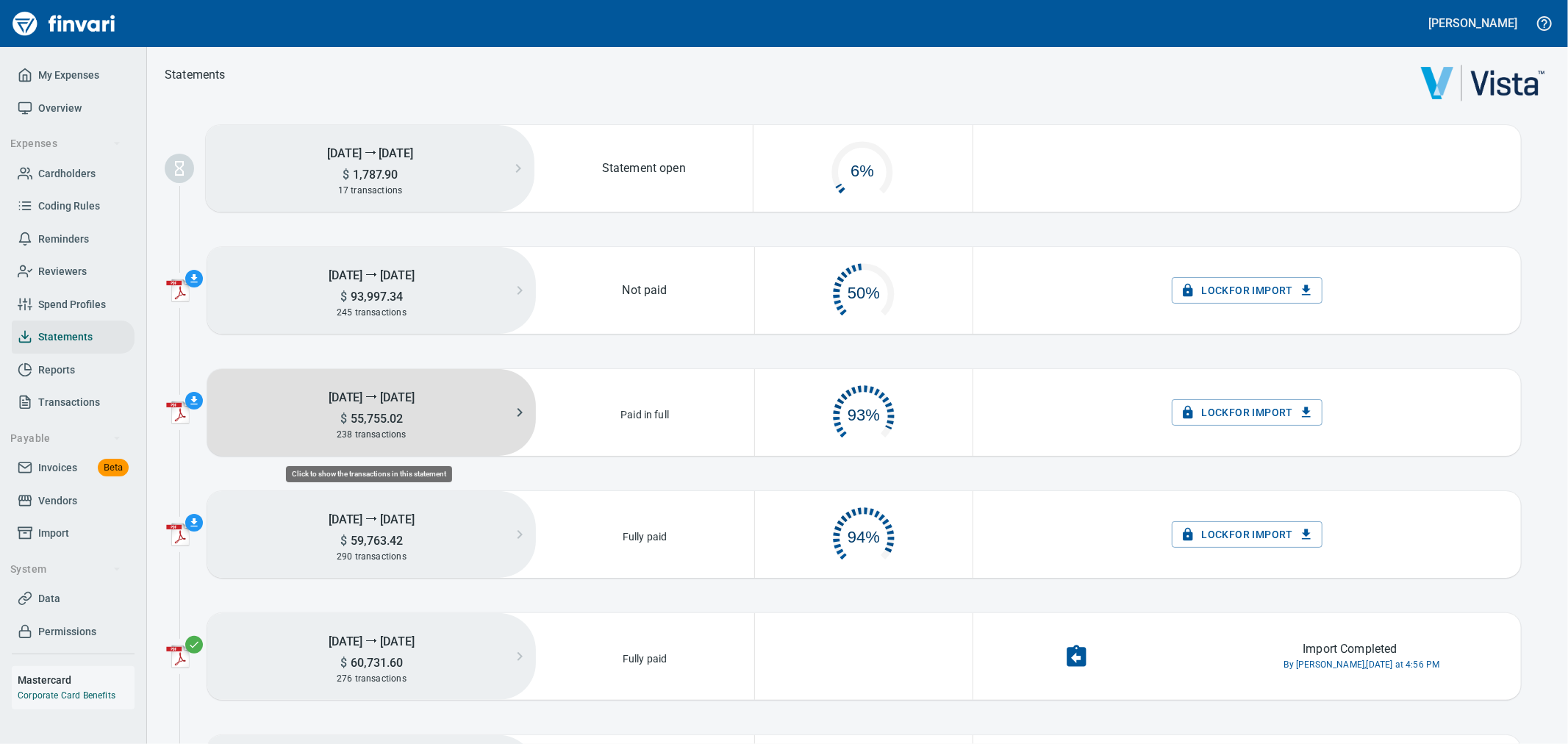
click at [419, 431] on div "238 transactions" at bounding box center [371, 434] width 329 height 16
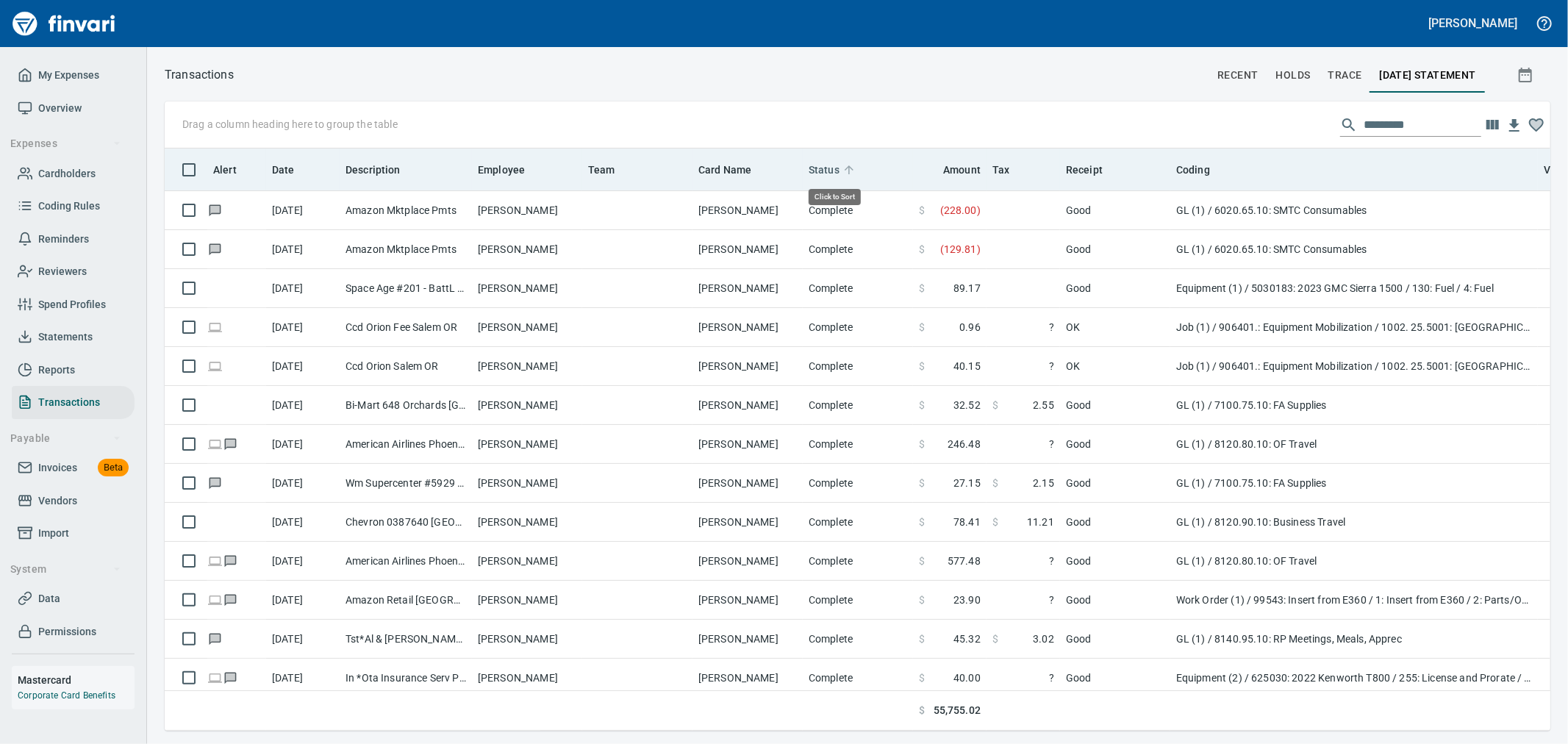
click at [815, 173] on span "Status" at bounding box center [824, 170] width 31 height 17
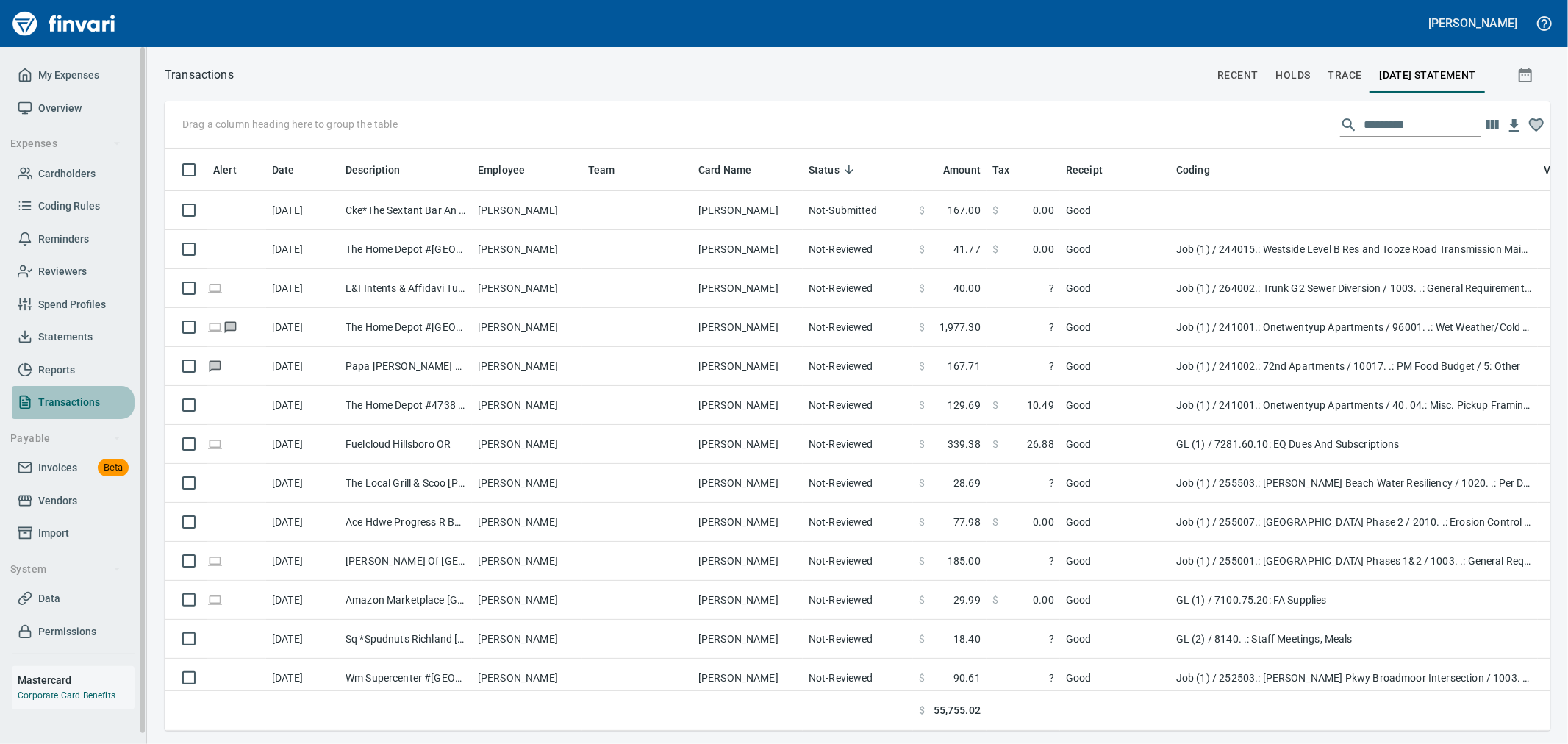
click at [68, 404] on span "Transactions" at bounding box center [68, 402] width 62 height 18
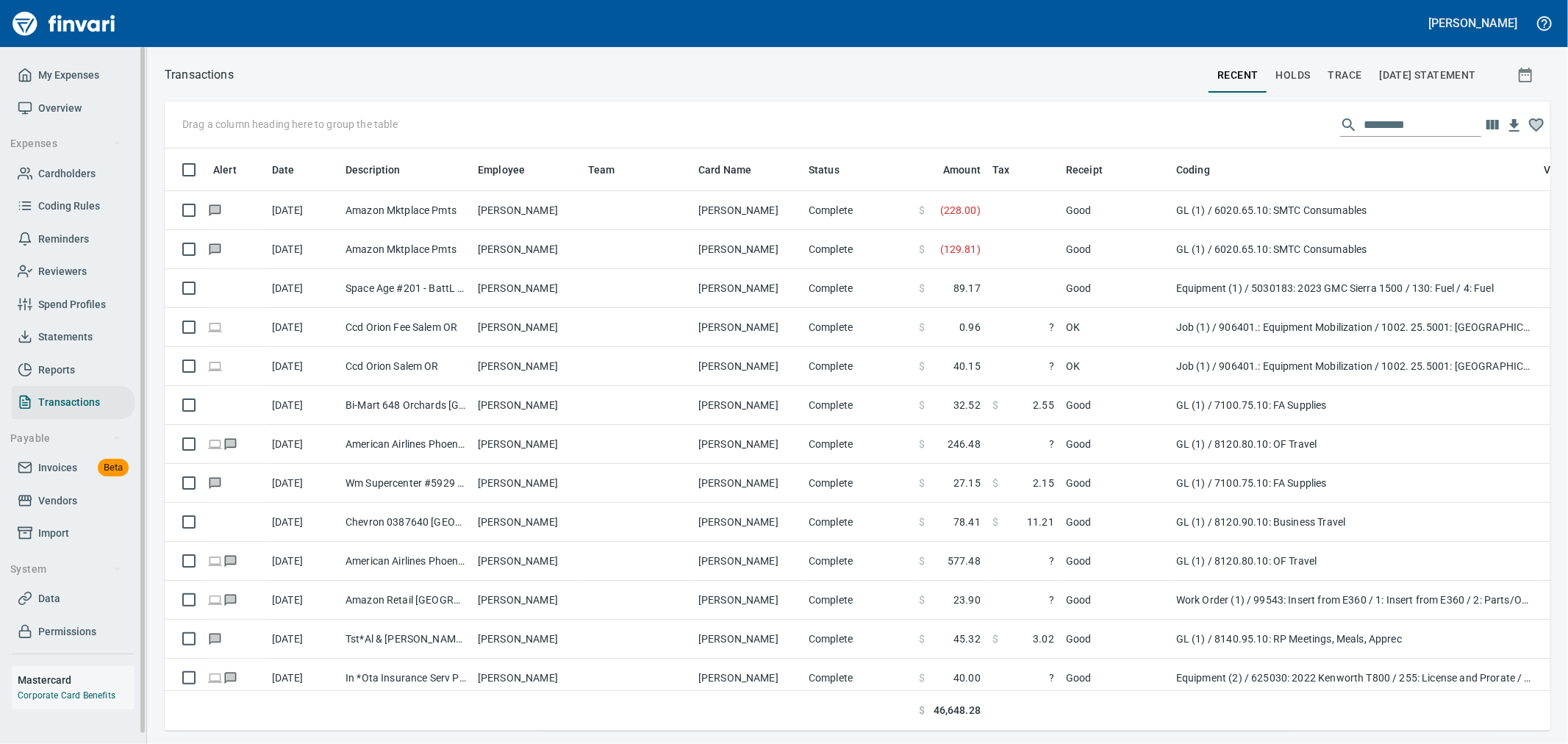
click at [93, 318] on link "Spend Profiles" at bounding box center [74, 304] width 123 height 33
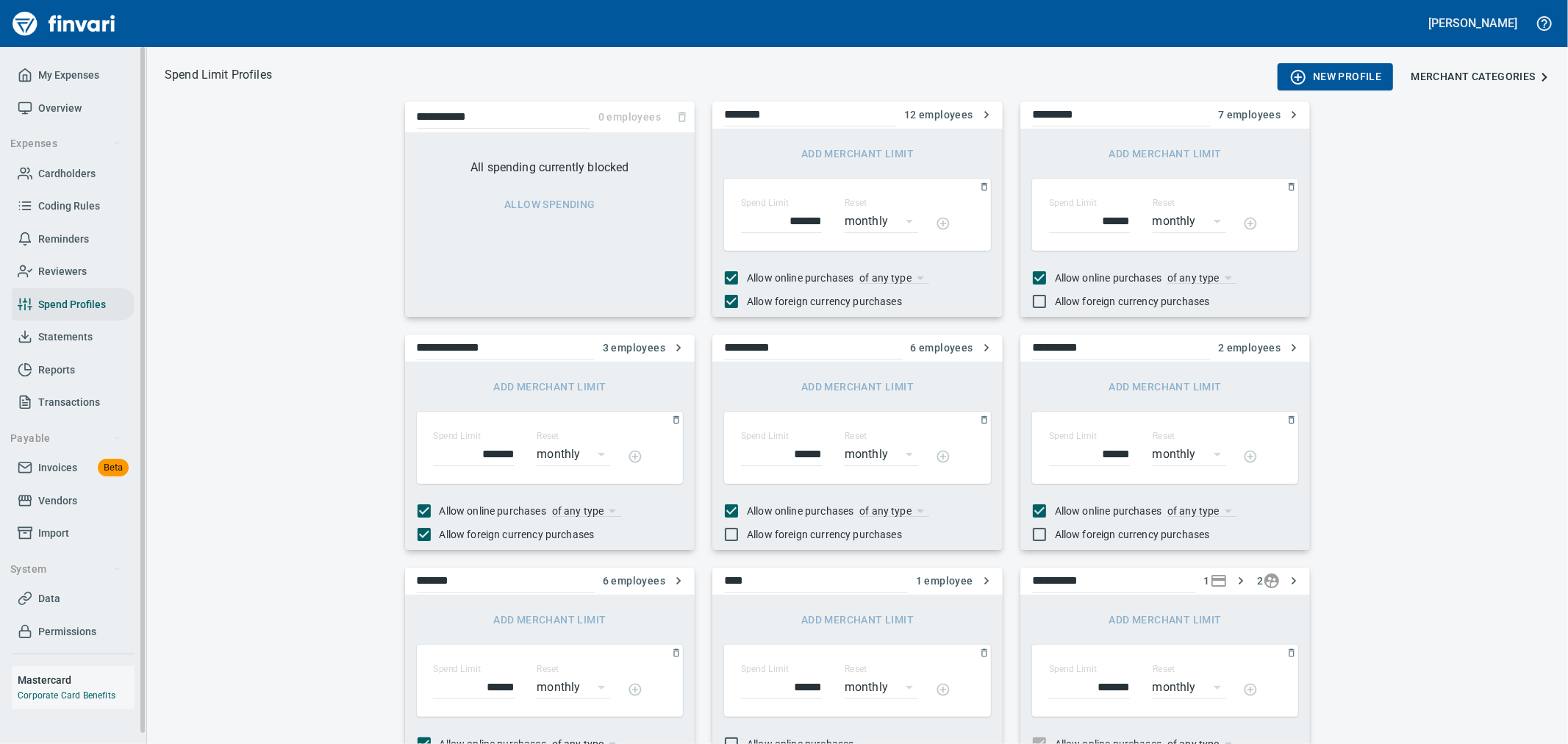
click at [82, 331] on span "Statements" at bounding box center [65, 336] width 55 height 18
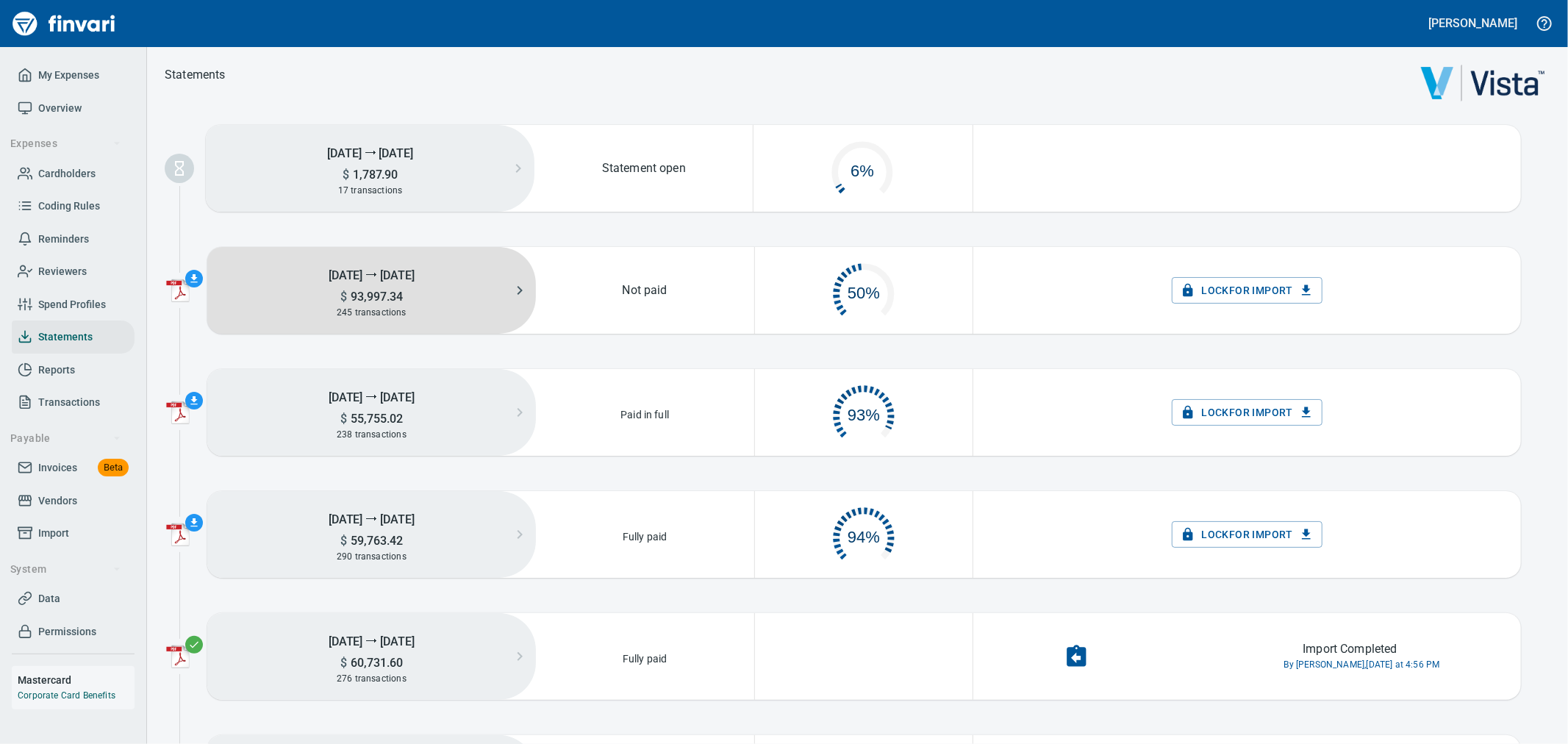
scroll to position [74, 203]
click at [511, 307] on div "245 transactions" at bounding box center [371, 312] width 329 height 16
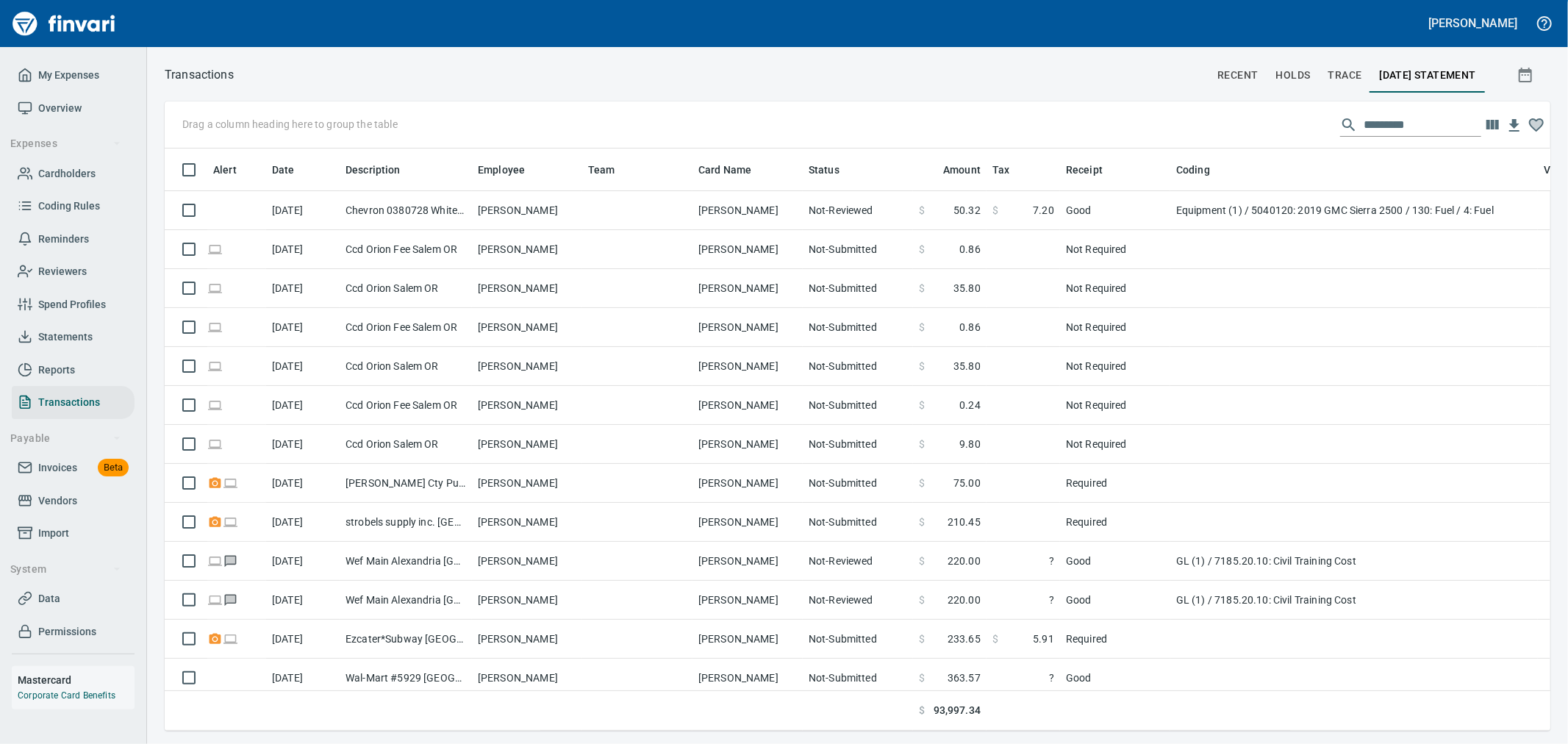
scroll to position [558, 1362]
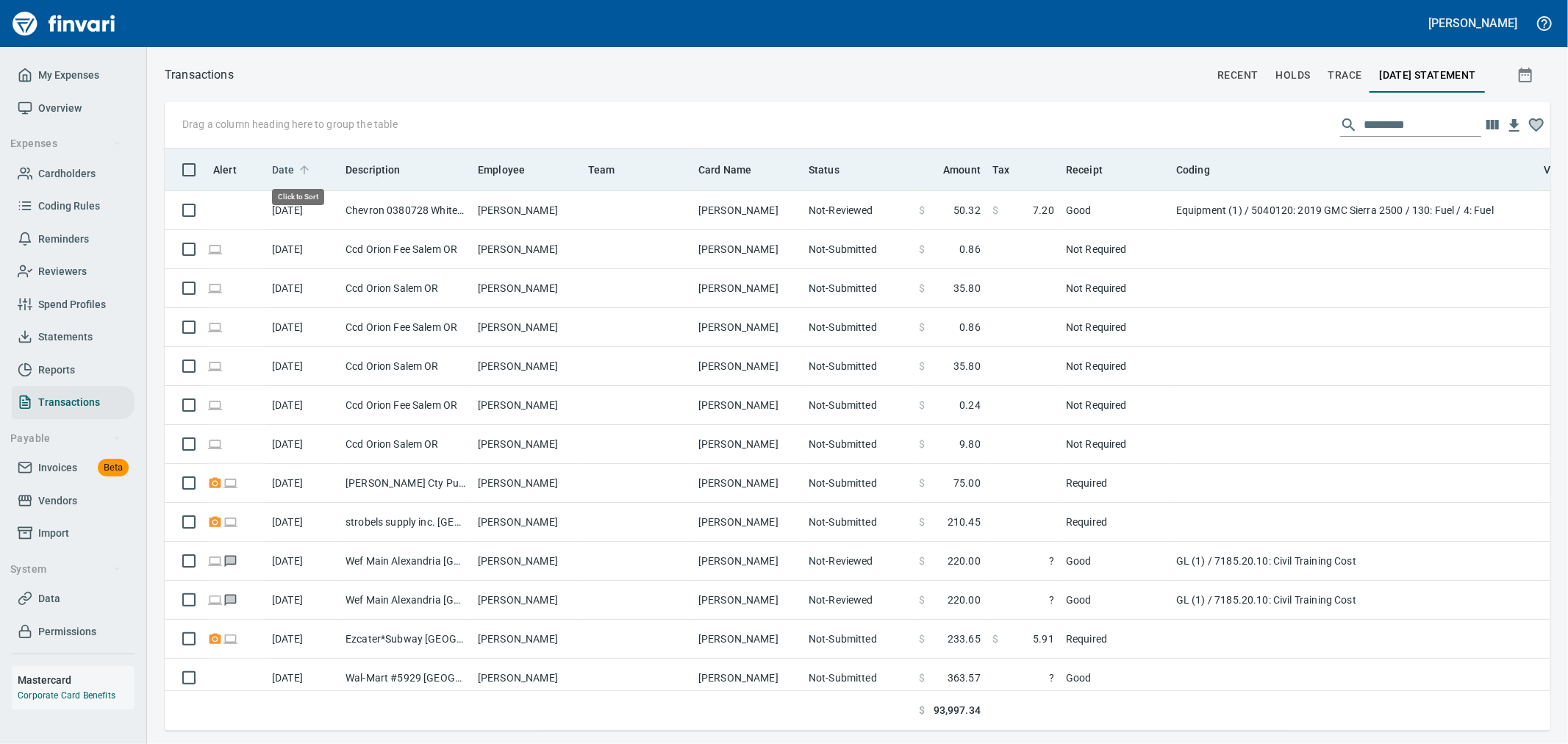
click at [292, 167] on span "Date" at bounding box center [283, 170] width 23 height 17
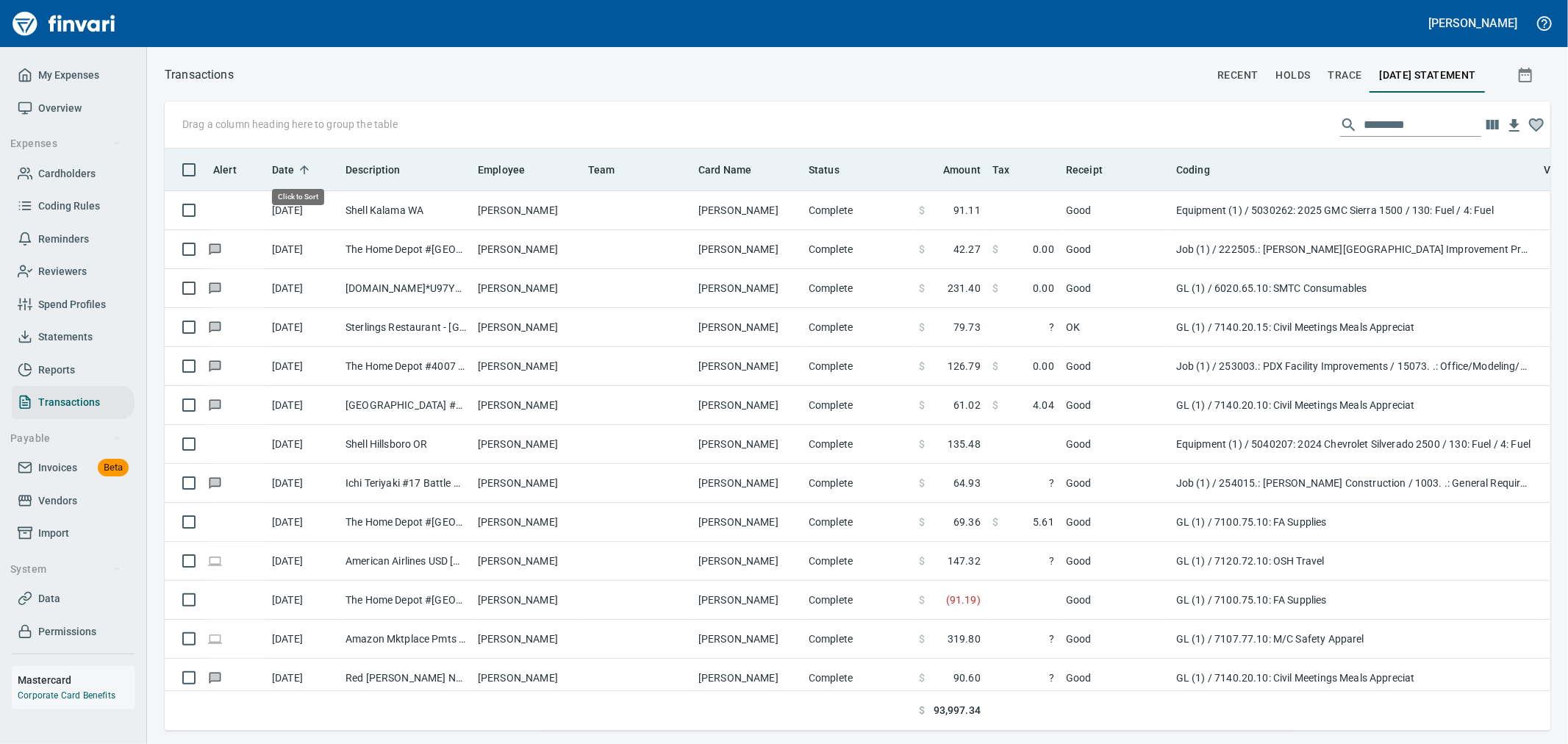
click at [292, 167] on span "Date" at bounding box center [283, 170] width 23 height 17
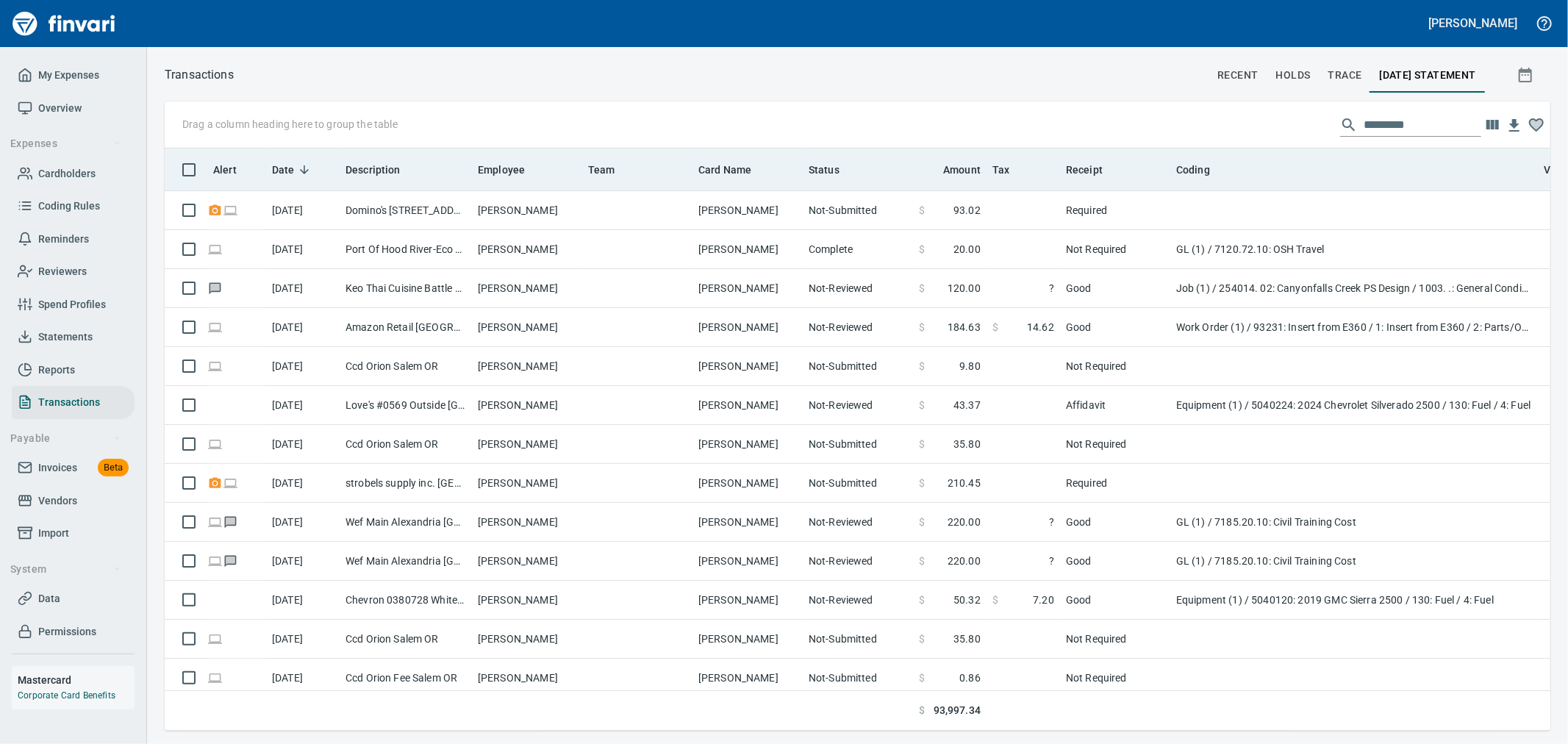
click at [295, 173] on span "Date" at bounding box center [293, 170] width 42 height 17
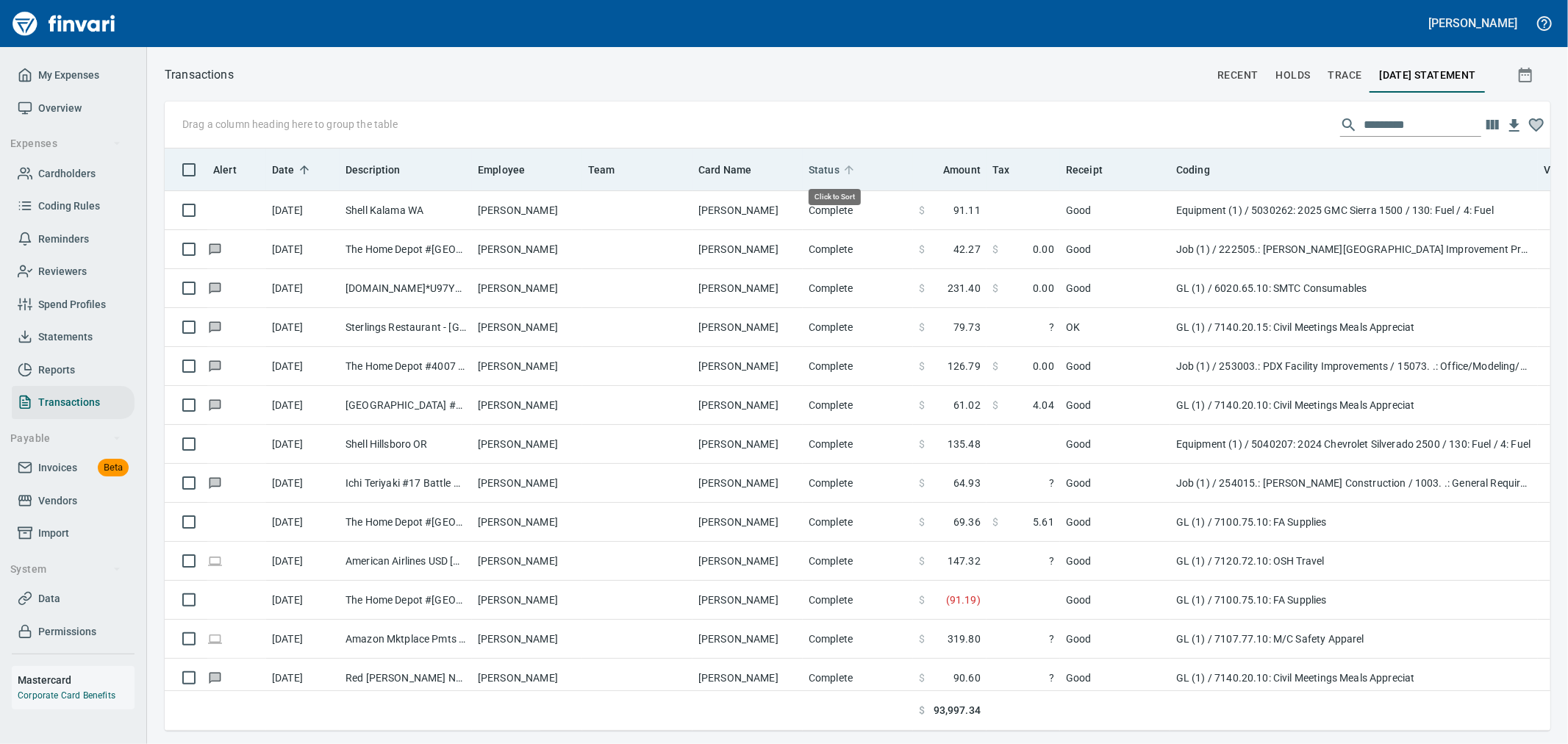
click at [821, 175] on span "Status" at bounding box center [824, 170] width 31 height 17
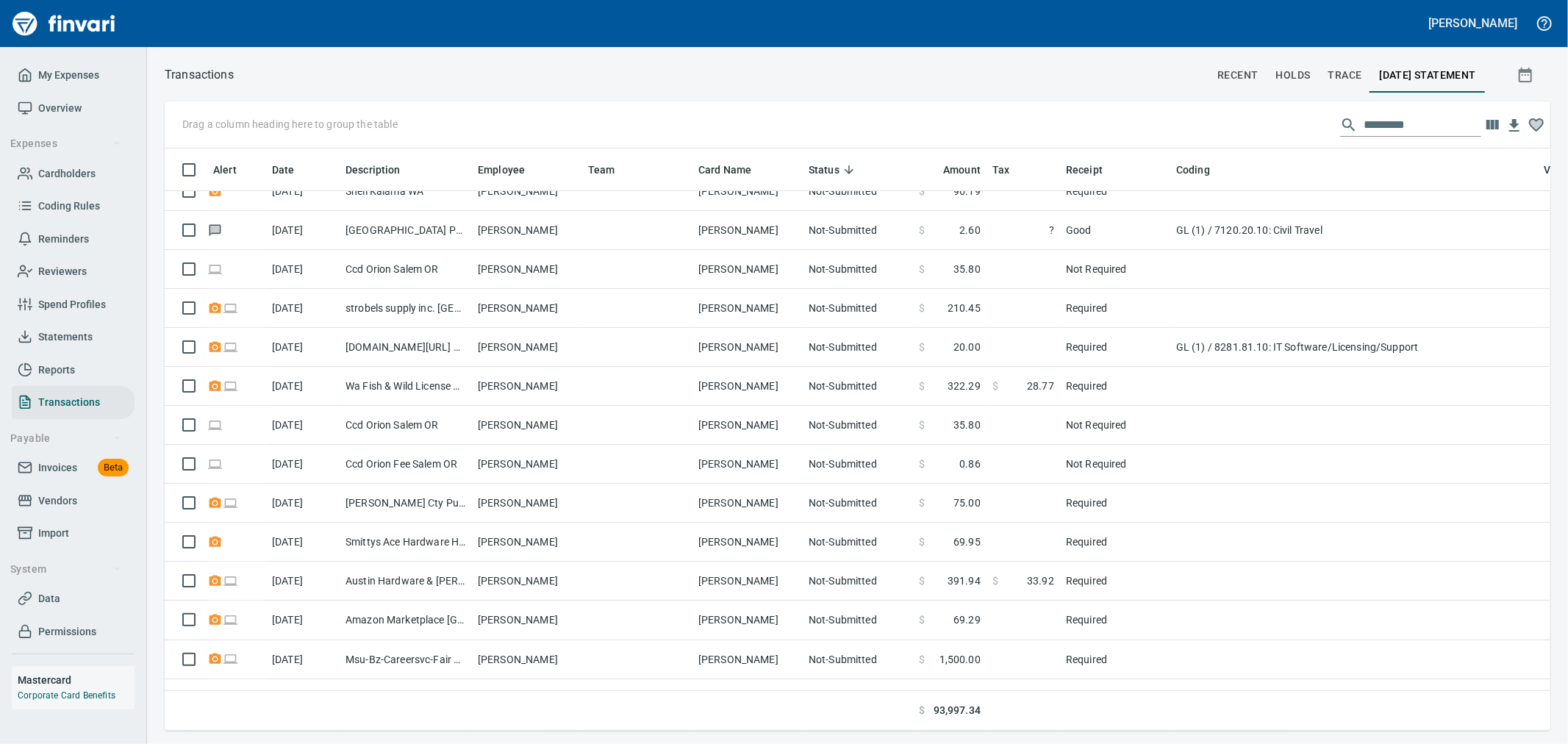
scroll to position [653, 0]
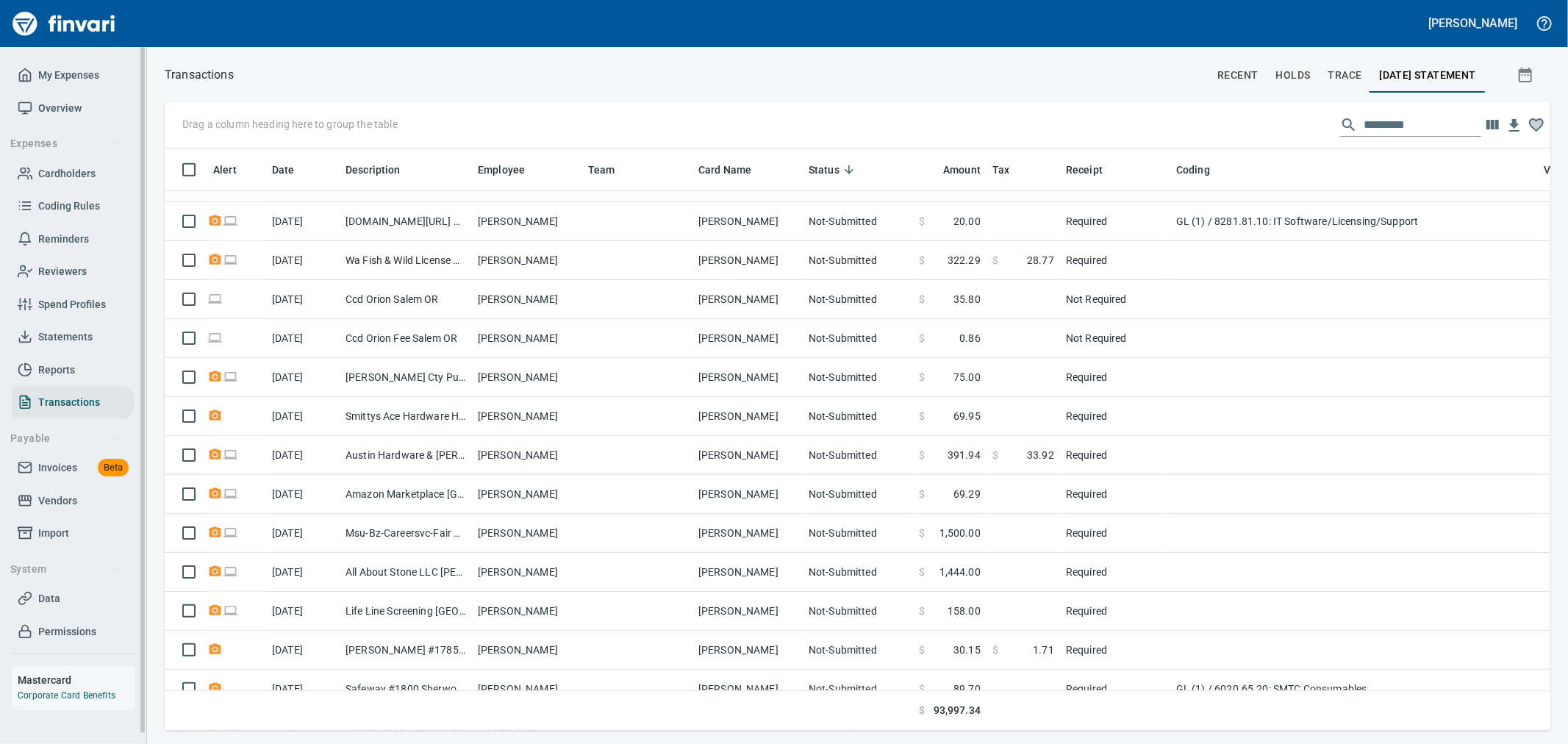
click at [67, 332] on span "Statements" at bounding box center [65, 336] width 55 height 18
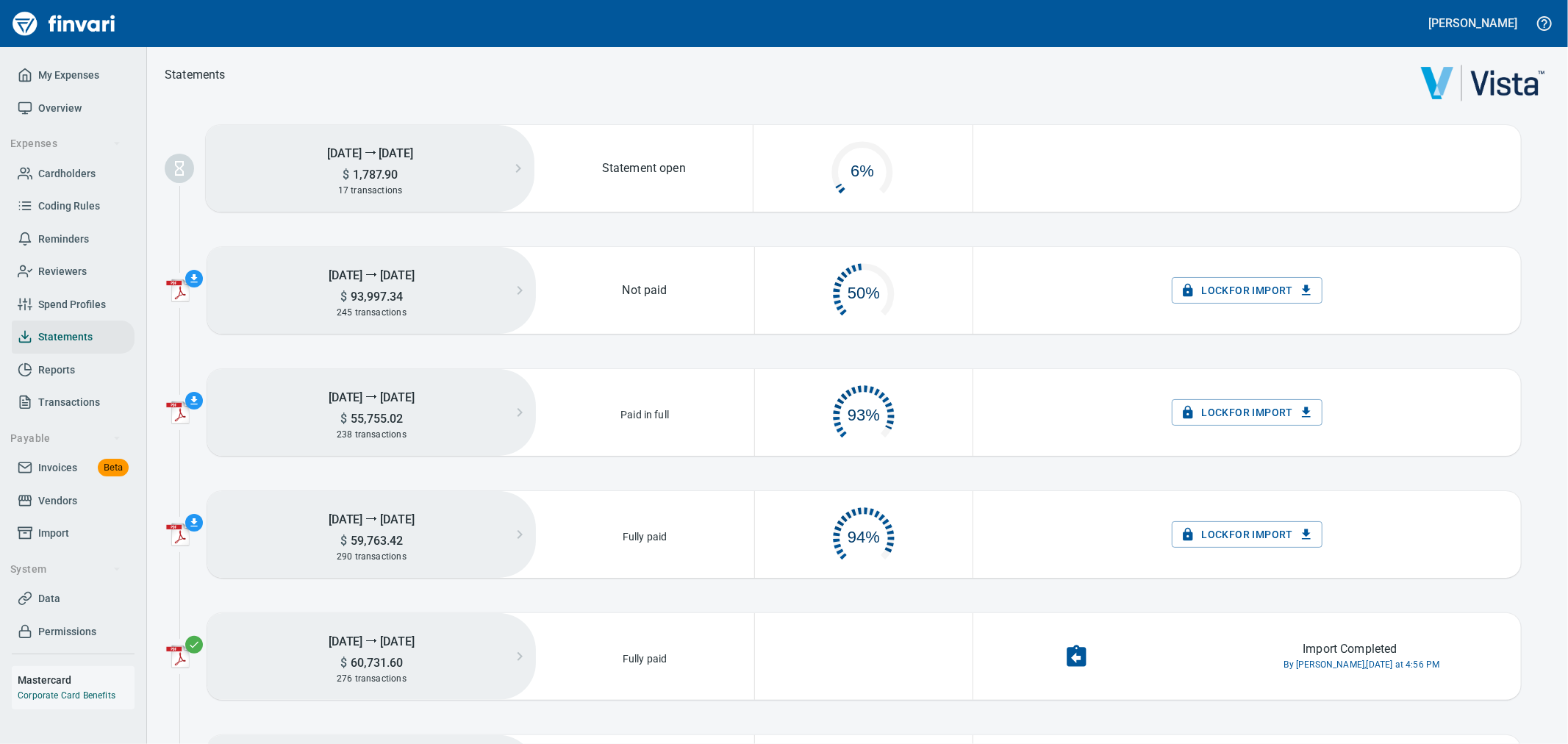
scroll to position [74, 203]
